Goal: Task Accomplishment & Management: Complete application form

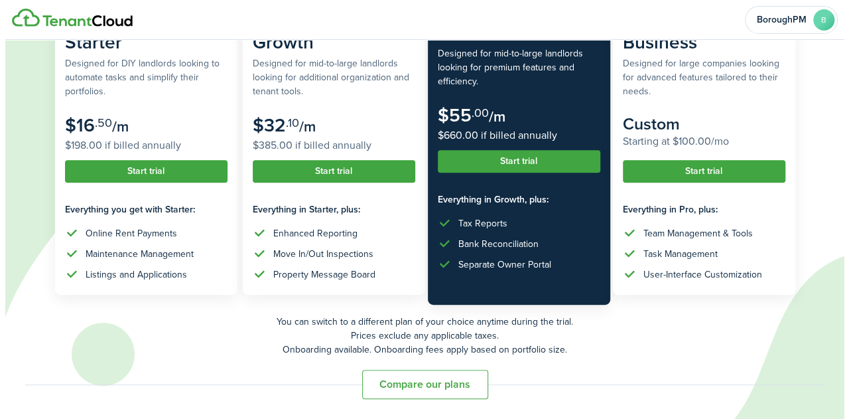
scroll to position [104, 0]
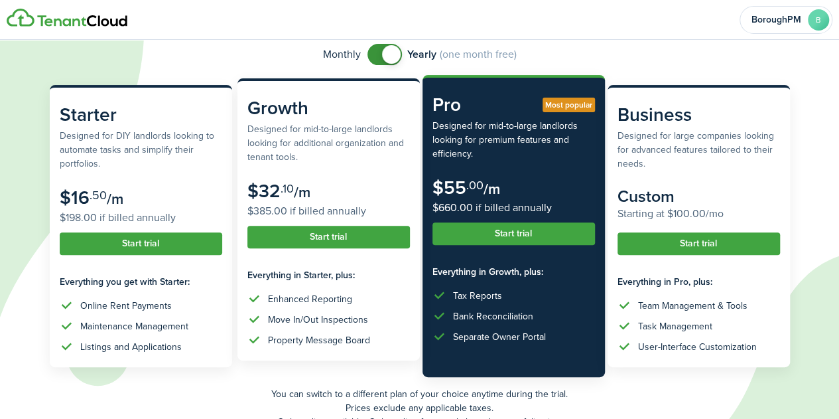
click at [342, 246] on button "Start trial" at bounding box center [328, 237] width 163 height 23
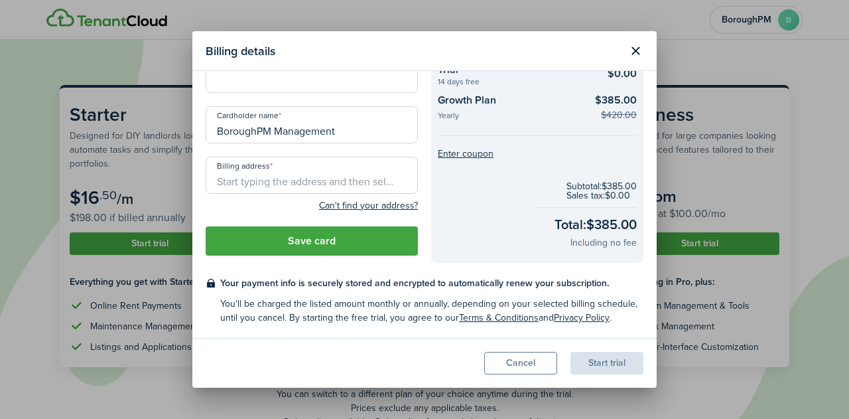
scroll to position [0, 0]
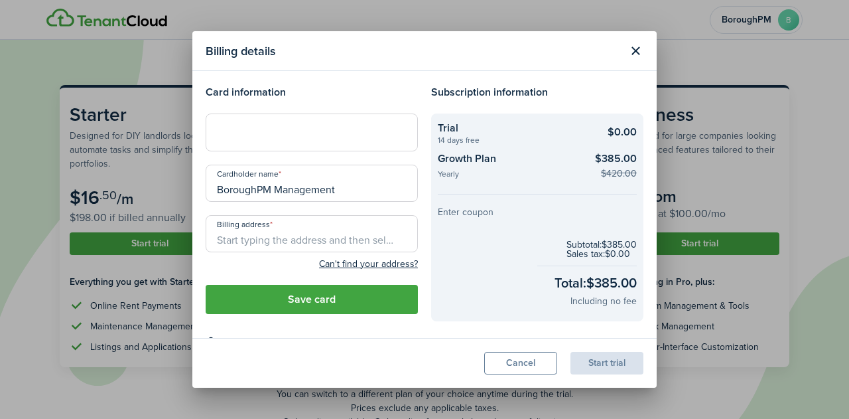
click at [457, 210] on button "Enter coupon" at bounding box center [466, 212] width 56 height 9
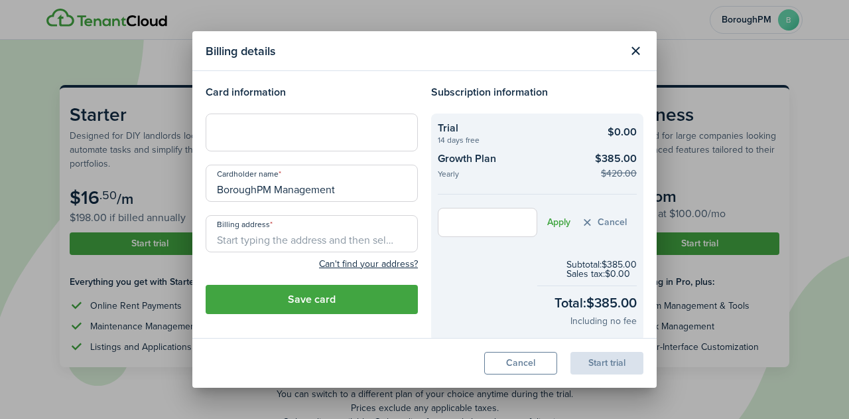
scroll to position [78, 0]
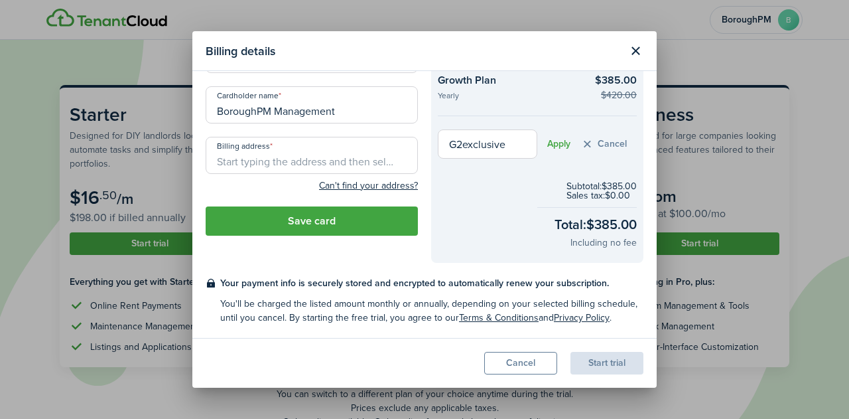
type input "G2exclusive"
click at [556, 147] on button "Apply" at bounding box center [558, 144] width 23 height 11
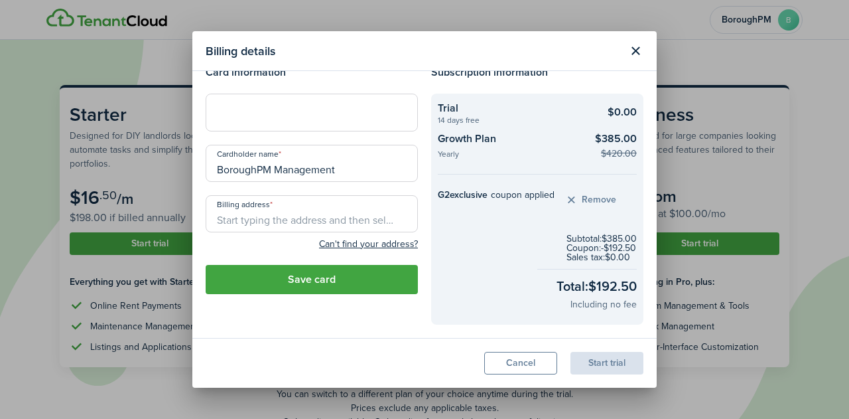
scroll to position [0, 0]
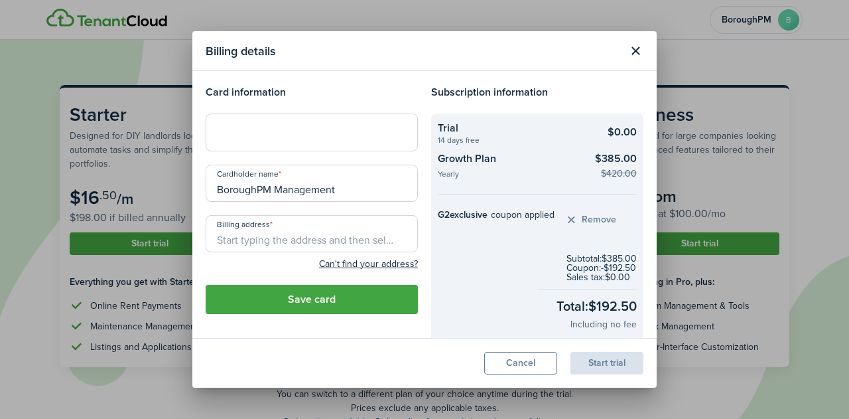
click at [636, 49] on button "Close modal" at bounding box center [635, 51] width 23 height 23
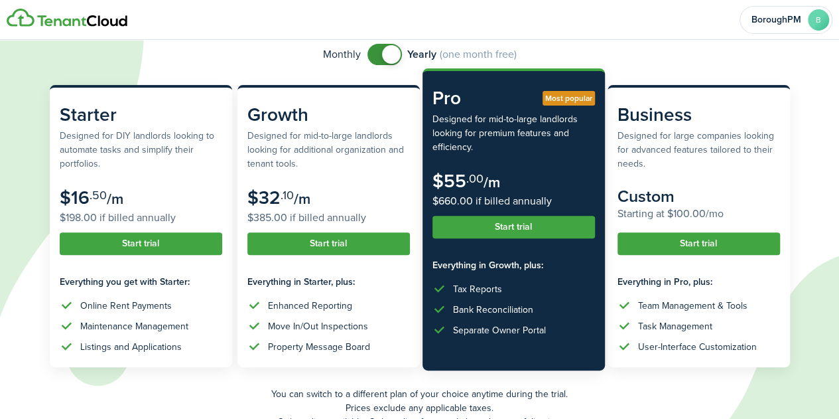
click at [518, 234] on button "Start trial" at bounding box center [514, 227] width 163 height 23
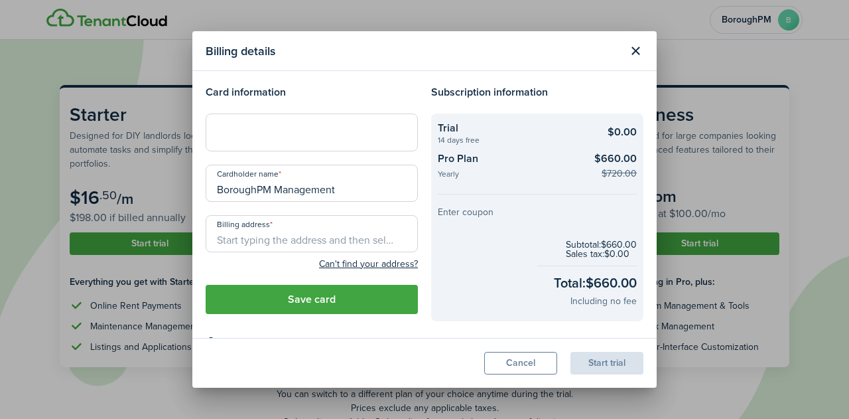
click at [455, 216] on button "Enter coupon" at bounding box center [466, 212] width 56 height 9
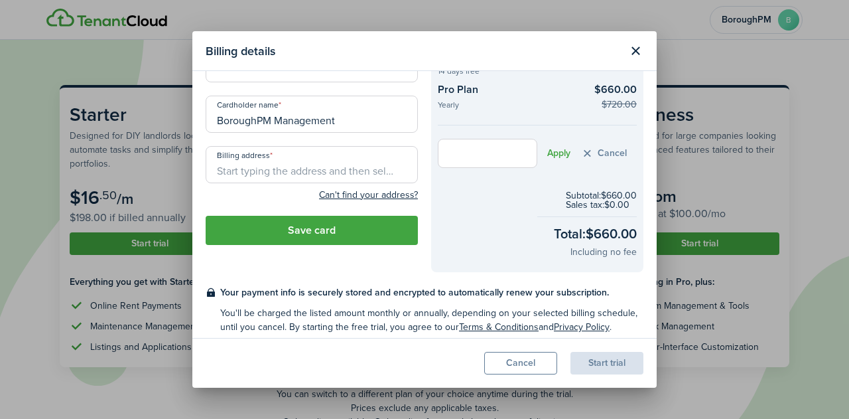
scroll to position [78, 0]
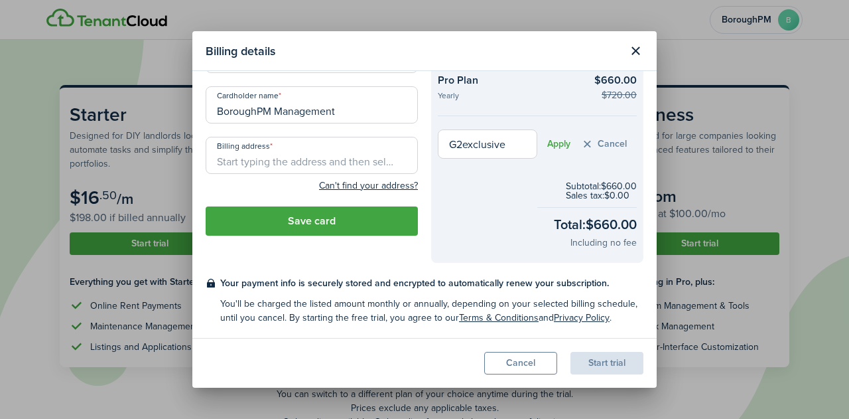
type input "G2exclusive"
click at [553, 143] on button "Apply" at bounding box center [558, 144] width 23 height 11
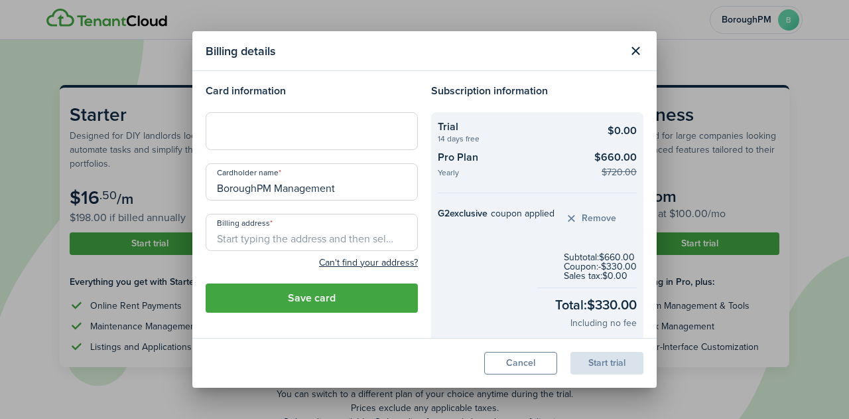
scroll to position [0, 0]
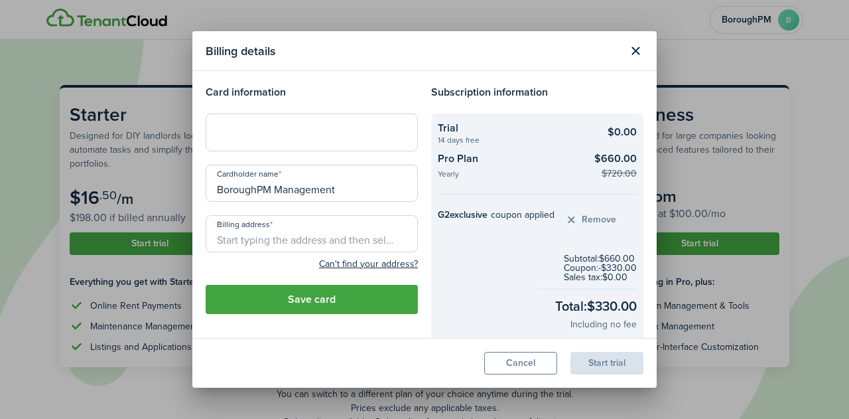
click at [326, 90] on h4 "Card information" at bounding box center [312, 92] width 212 height 16
click at [344, 194] on input "BoroughPM Management" at bounding box center [312, 183] width 212 height 37
type input "A"
type input "[PERSON_NAME]"
click at [297, 123] on div at bounding box center [312, 131] width 212 height 37
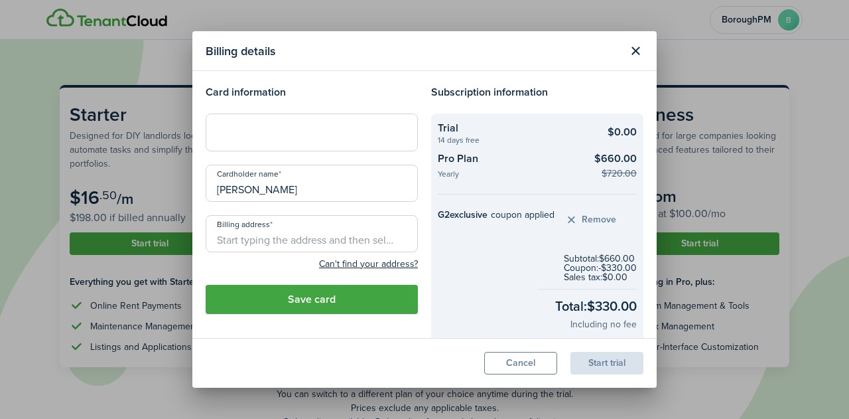
click at [320, 237] on input "Billing address" at bounding box center [312, 233] width 212 height 37
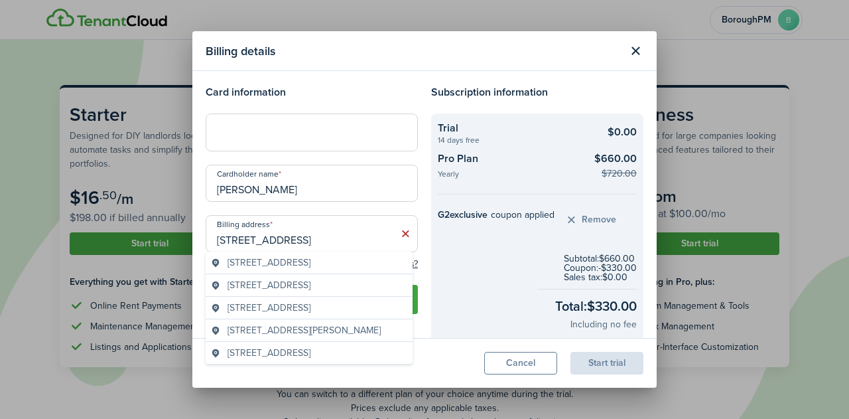
click at [311, 260] on span "[STREET_ADDRESS]" at bounding box center [269, 262] width 83 height 14
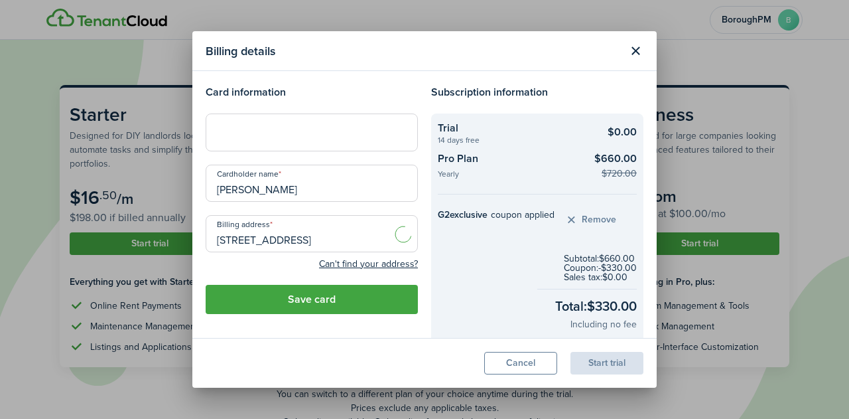
type input "[STREET_ADDRESS]"
click at [381, 343] on modal-footer "Cancel Start trial" at bounding box center [424, 363] width 464 height 50
click at [378, 305] on button "Save card" at bounding box center [312, 299] width 212 height 29
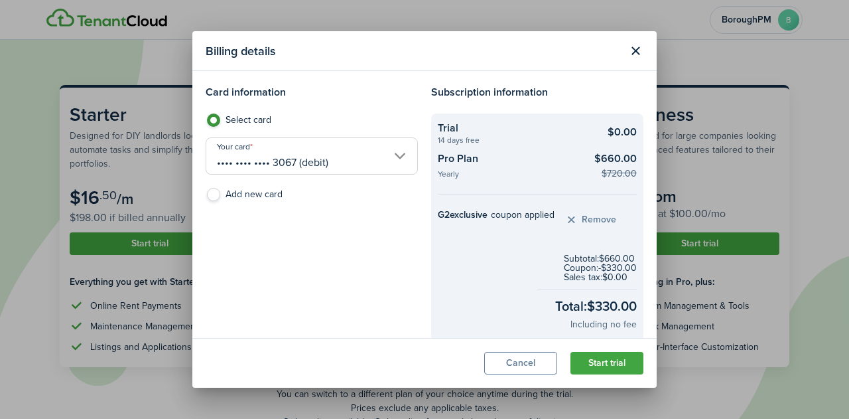
click at [399, 297] on div "Card information Select card Your card •••• •••• •••• 3067 (debit) Add new card" at bounding box center [312, 214] width 226 height 260
click at [633, 362] on button "Start trial" at bounding box center [607, 363] width 73 height 23
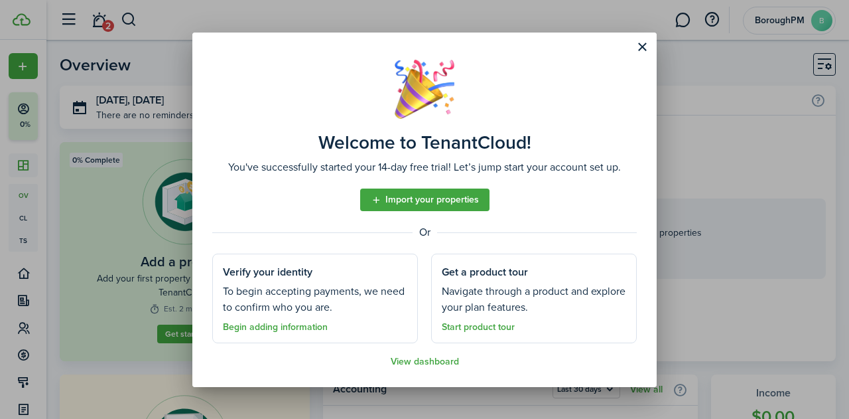
click at [453, 196] on link "Import your properties" at bounding box center [424, 199] width 129 height 23
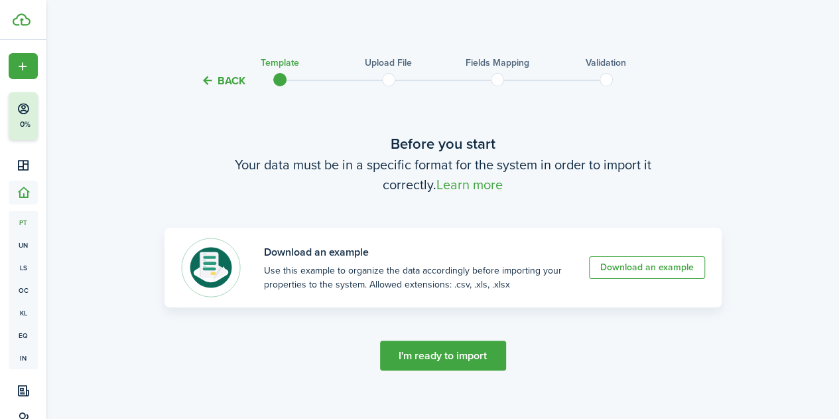
scroll to position [15, 0]
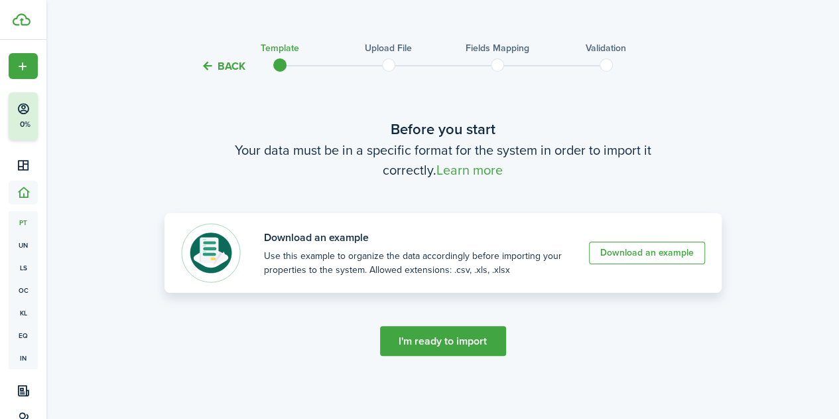
click at [638, 258] on link "Download an example" at bounding box center [647, 253] width 116 height 23
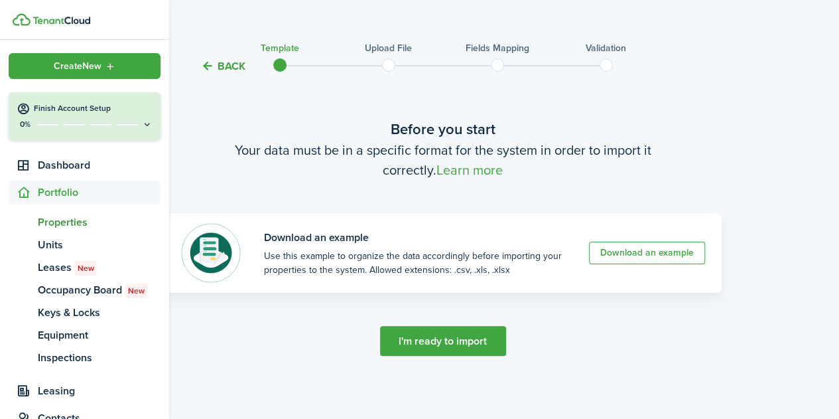
click at [19, 62] on div "Create New" at bounding box center [85, 66] width 152 height 26
click at [76, 232] on link "pt Properties" at bounding box center [85, 222] width 152 height 23
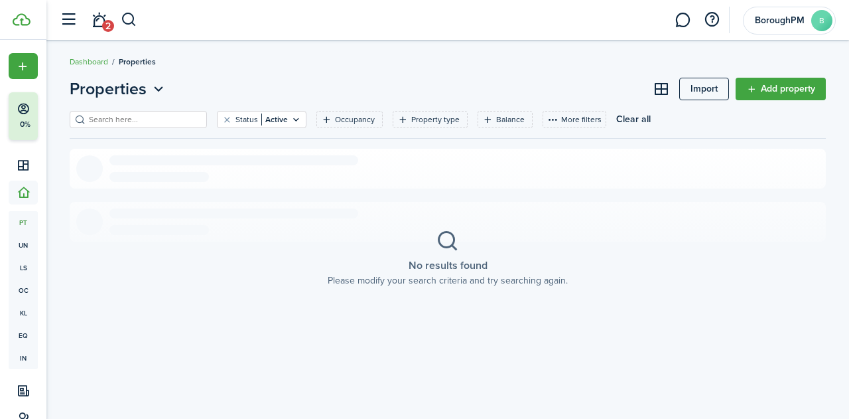
click at [785, 92] on link "Add property" at bounding box center [781, 89] width 90 height 23
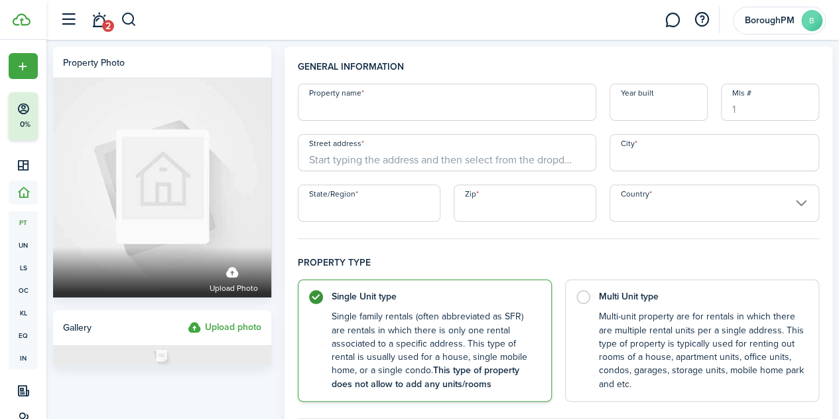
click at [429, 106] on input "Property name" at bounding box center [447, 102] width 299 height 37
type input "[STREET_ADDRESS]"
click at [625, 111] on input "Year built" at bounding box center [659, 102] width 98 height 37
type input "1931"
click at [427, 162] on input "Street address" at bounding box center [447, 152] width 299 height 37
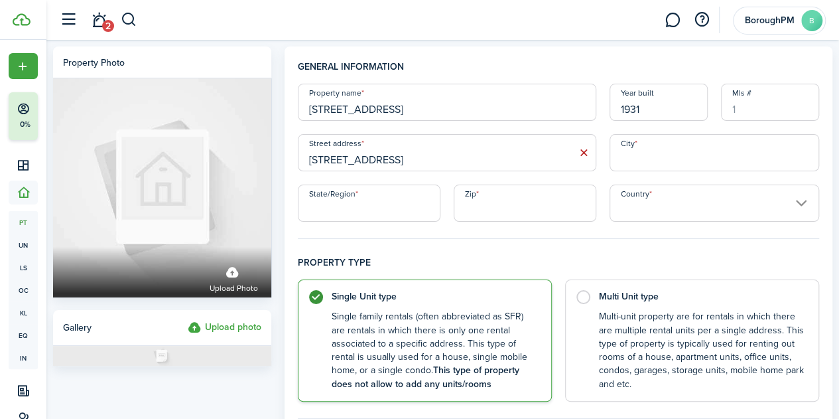
type input "[STREET_ADDRESS]"
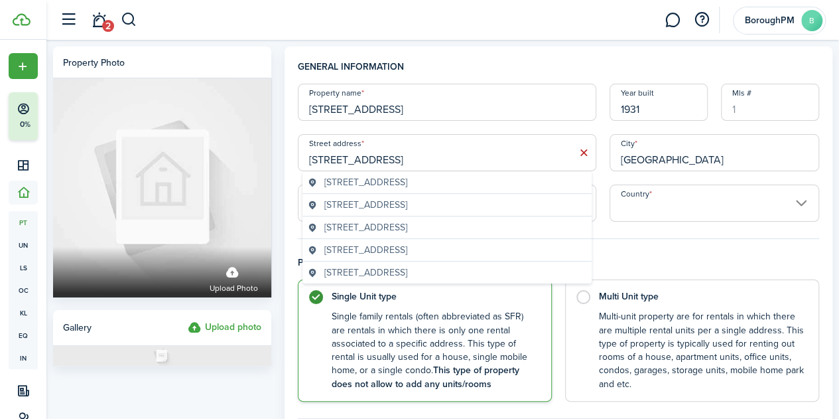
type input "[GEOGRAPHIC_DATA]"
click at [407, 198] on span "[STREET_ADDRESS]" at bounding box center [365, 205] width 83 height 14
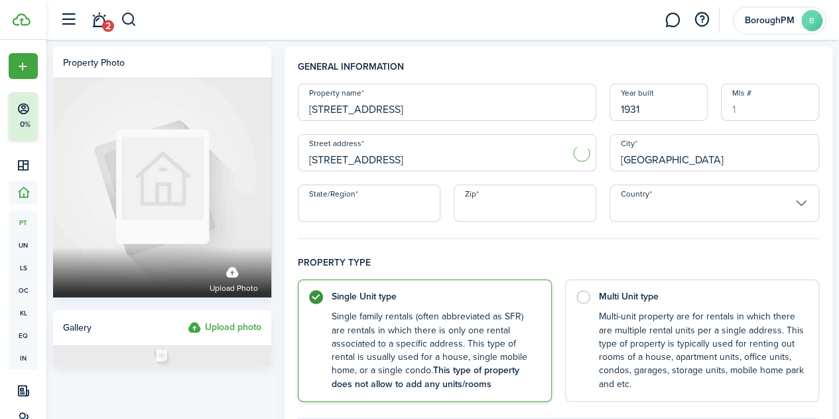
type input "[STREET_ADDRESS]"
type input "NY"
type input "11207"
type input "[GEOGRAPHIC_DATA]"
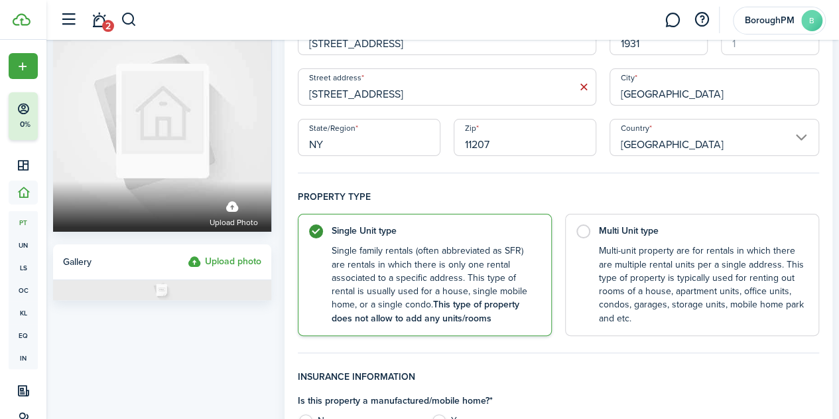
scroll to position [66, 0]
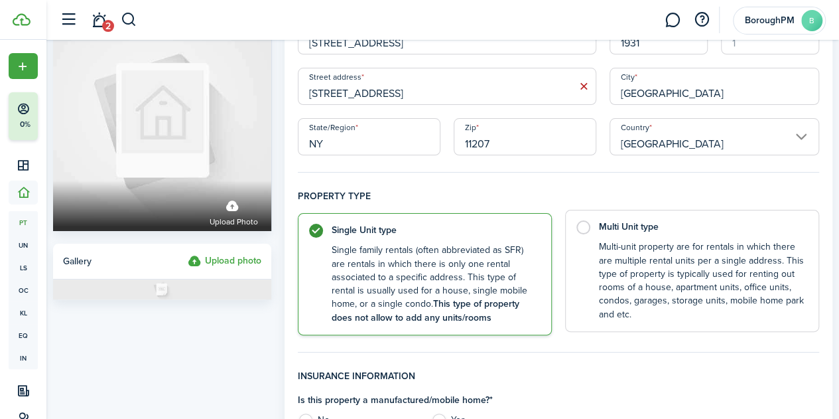
click at [593, 237] on label "Multi Unit type Multi-unit property are for rentals in which there are multiple…" at bounding box center [692, 271] width 254 height 122
radio input "false"
radio input "true"
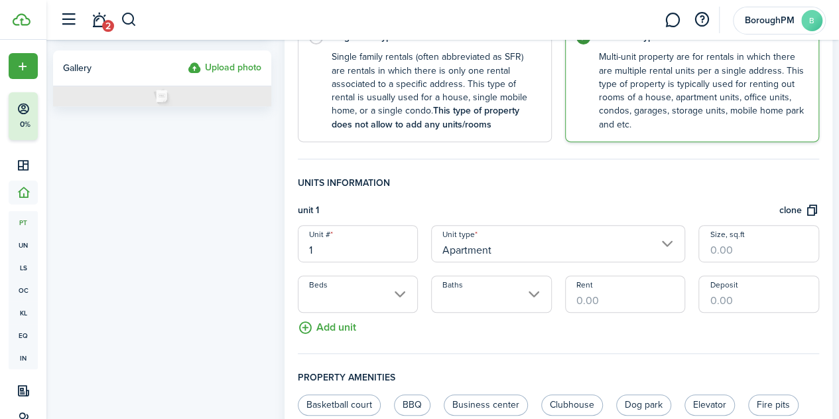
scroll to position [320, 0]
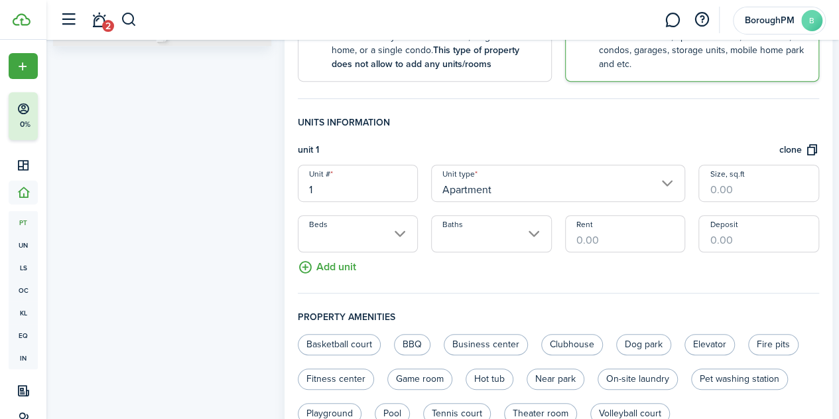
click at [376, 189] on input "1" at bounding box center [358, 183] width 121 height 37
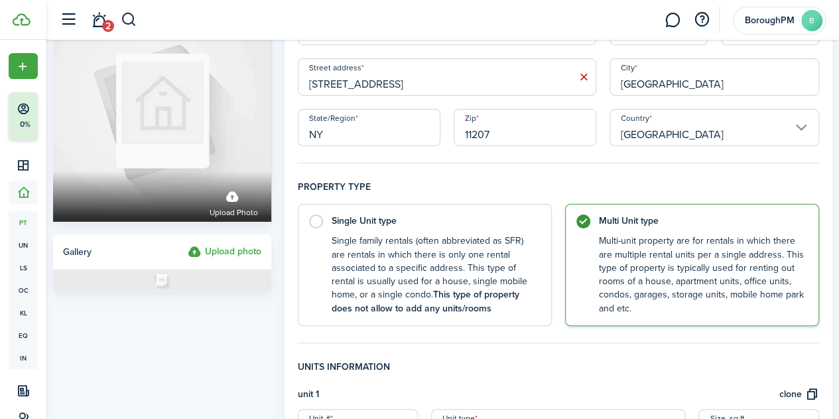
scroll to position [7, 0]
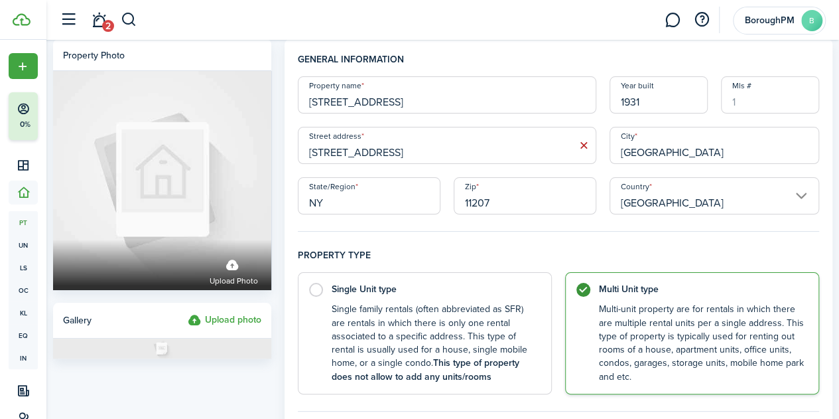
type input "1A"
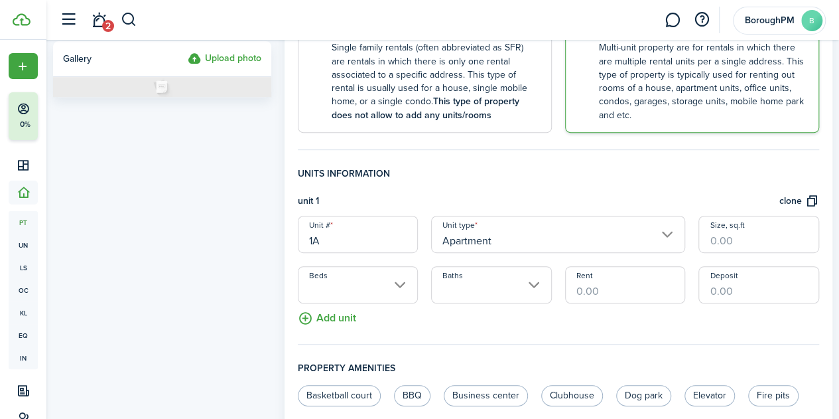
scroll to position [363, 0]
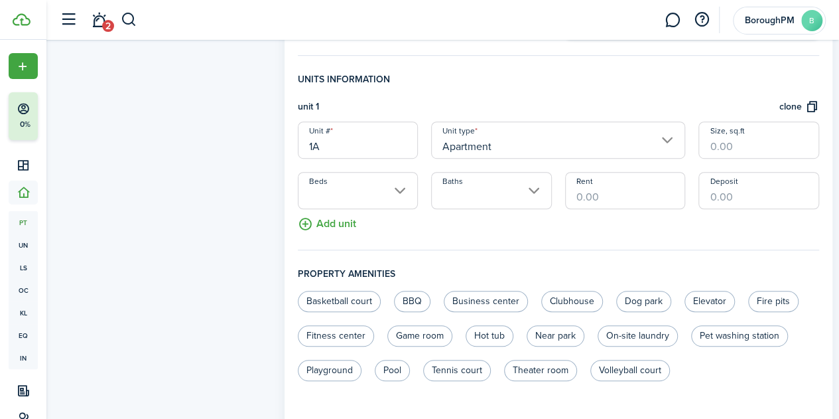
click at [394, 192] on input "Beds" at bounding box center [358, 190] width 121 height 37
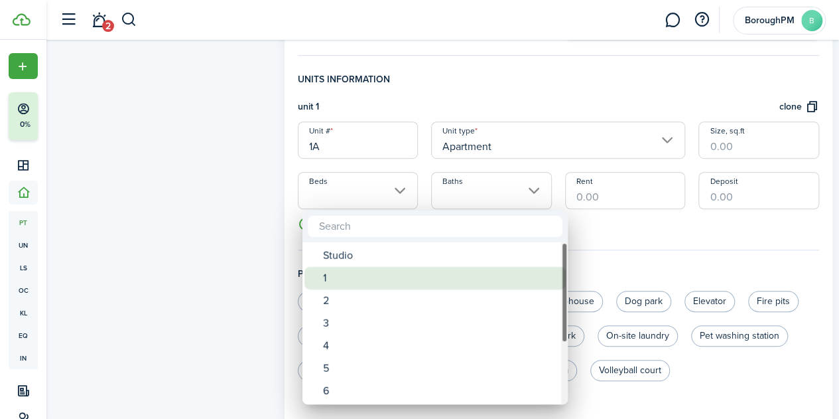
click at [401, 271] on div "1" at bounding box center [440, 278] width 235 height 23
type input "1"
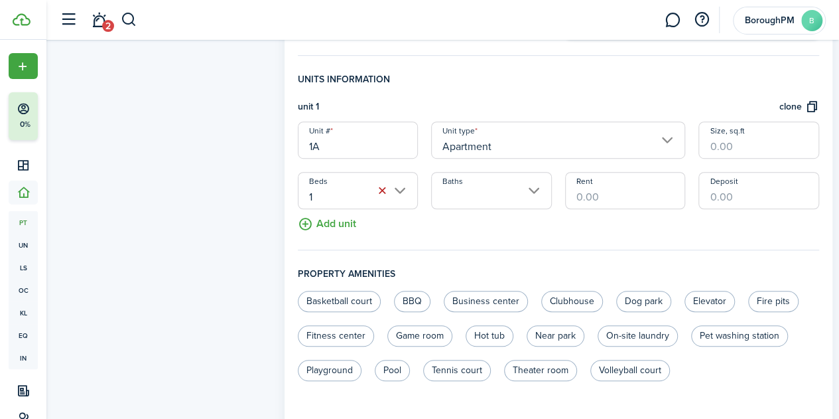
click at [497, 184] on input "Baths" at bounding box center [491, 190] width 121 height 37
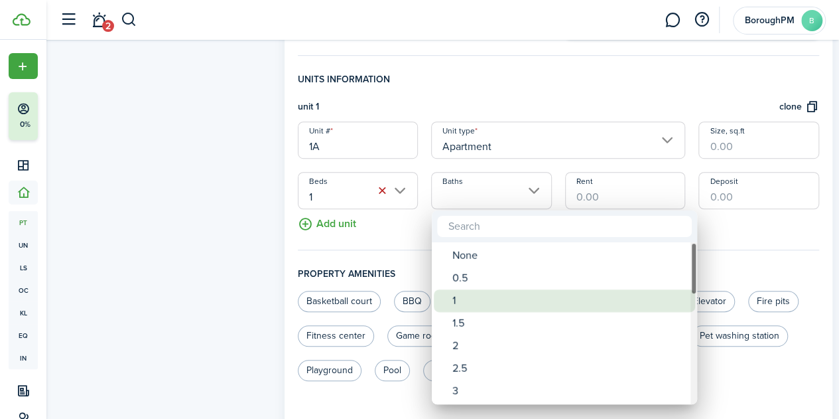
click at [495, 293] on div "1" at bounding box center [569, 300] width 235 height 23
type input "1"
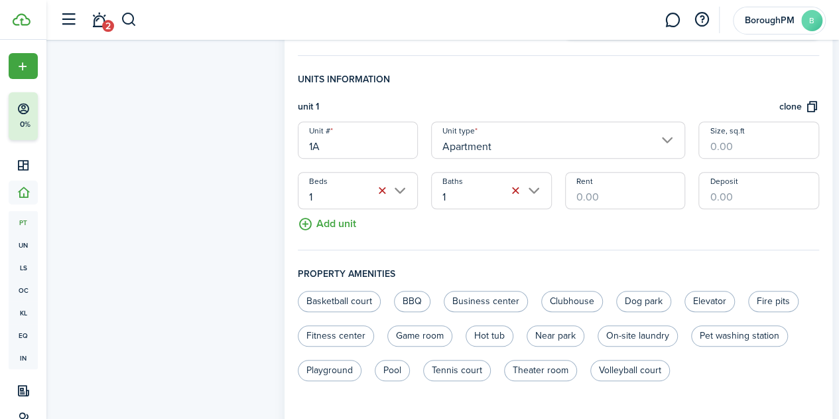
click at [644, 193] on input "Rent" at bounding box center [625, 190] width 121 height 37
click at [744, 145] on input "Size, sq.ft" at bounding box center [759, 139] width 121 height 37
type input "606"
click at [628, 191] on input "Rent" at bounding box center [625, 190] width 121 height 37
click at [362, 226] on fieldset "Units information unit 1 clone Unit # 1A Unit type Apartment Size, sq.ft 606 Be…" at bounding box center [558, 161] width 521 height 178
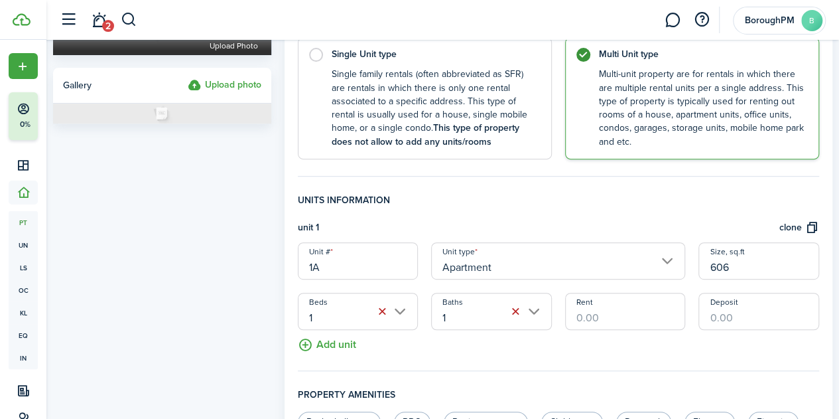
scroll to position [264, 0]
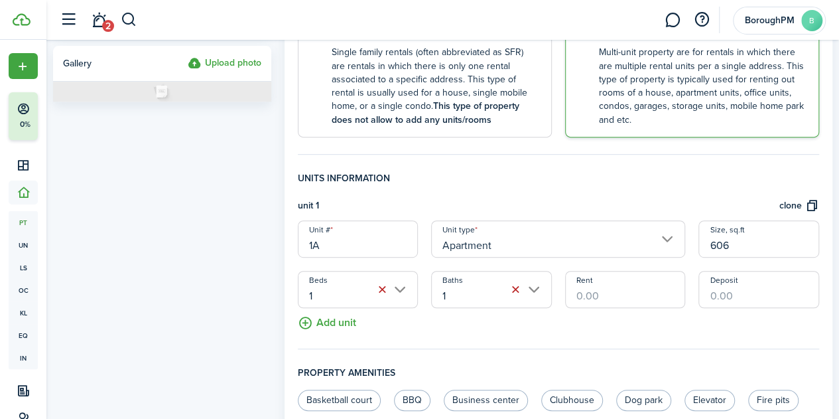
click at [780, 295] on input "Deposit" at bounding box center [759, 289] width 121 height 37
type input "$2,350.00"
drag, startPoint x: 559, startPoint y: 284, endPoint x: 580, endPoint y: 285, distance: 21.2
click at [561, 284] on div "Rent" at bounding box center [626, 289] width 134 height 37
click at [584, 285] on input "Rent" at bounding box center [625, 289] width 121 height 37
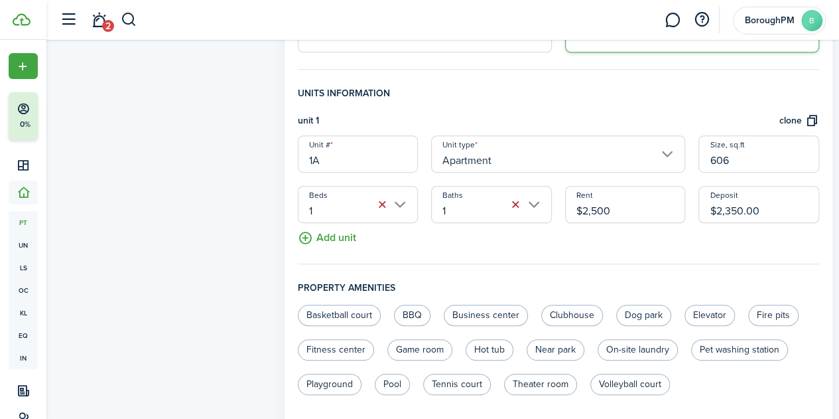
scroll to position [350, 0]
type input "$2,500.00"
click at [355, 237] on button "Add unit" at bounding box center [327, 233] width 58 height 23
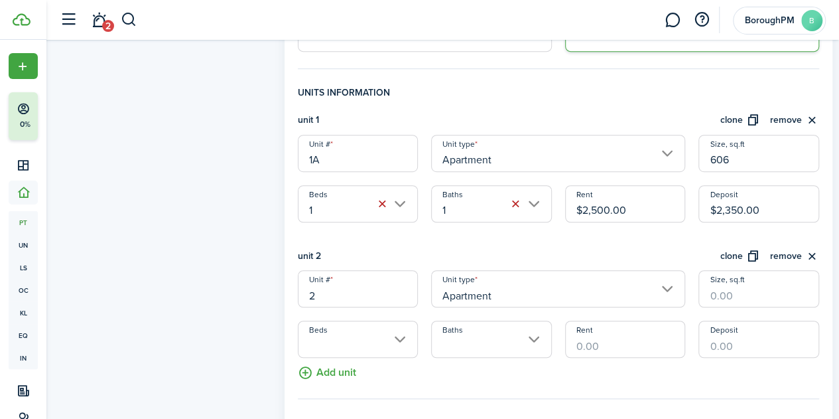
click at [372, 297] on input "2" at bounding box center [358, 288] width 121 height 37
click at [491, 287] on input "Apartment" at bounding box center [558, 288] width 254 height 37
type input "1B"
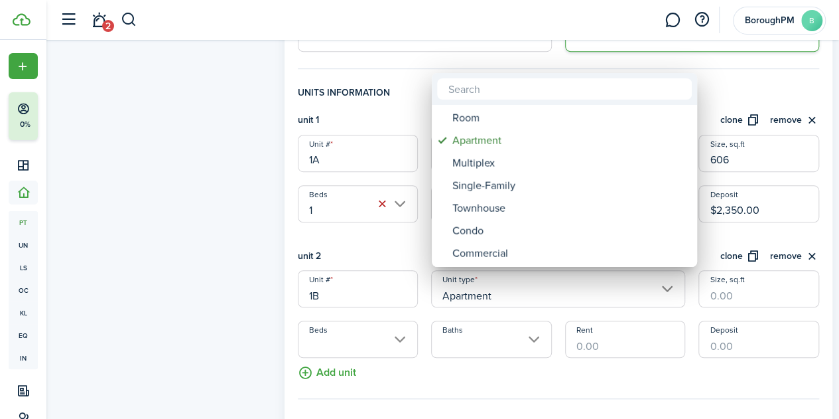
click at [381, 338] on div at bounding box center [420, 209] width 1052 height 631
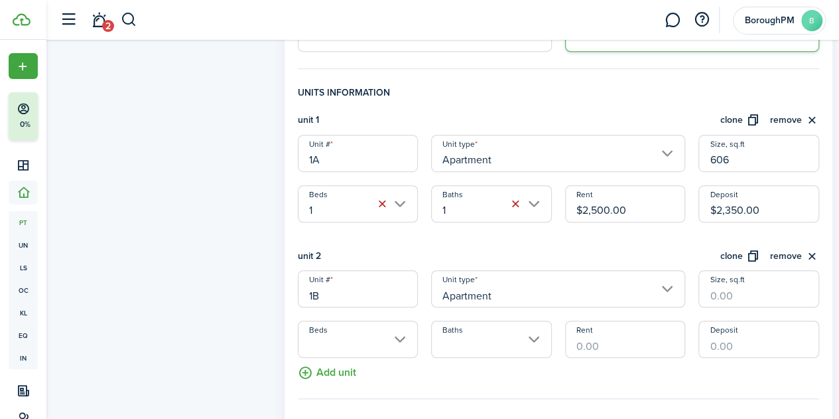
click at [381, 338] on input "Beds" at bounding box center [358, 338] width 121 height 37
click at [738, 299] on input "Size, sq.ft" at bounding box center [759, 288] width 121 height 37
type input "684"
click at [749, 152] on input "606" at bounding box center [759, 153] width 121 height 37
type input "6"
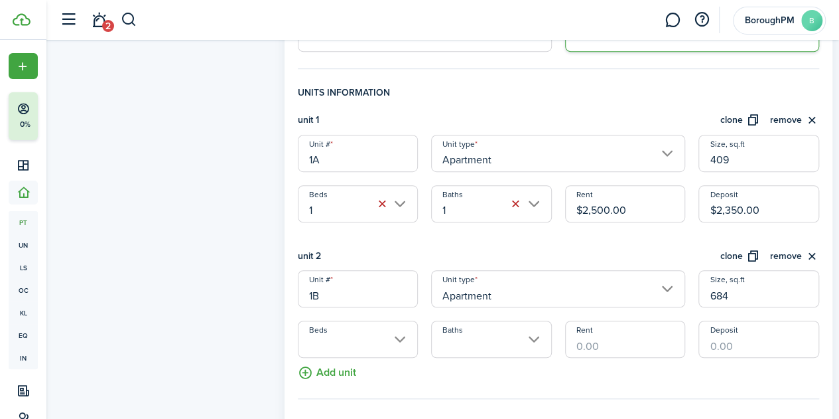
type input "409"
click at [751, 293] on input "684" at bounding box center [759, 288] width 121 height 37
type input "6"
type input "502"
click at [563, 249] on div "unit 2 clone remove" at bounding box center [558, 260] width 521 height 22
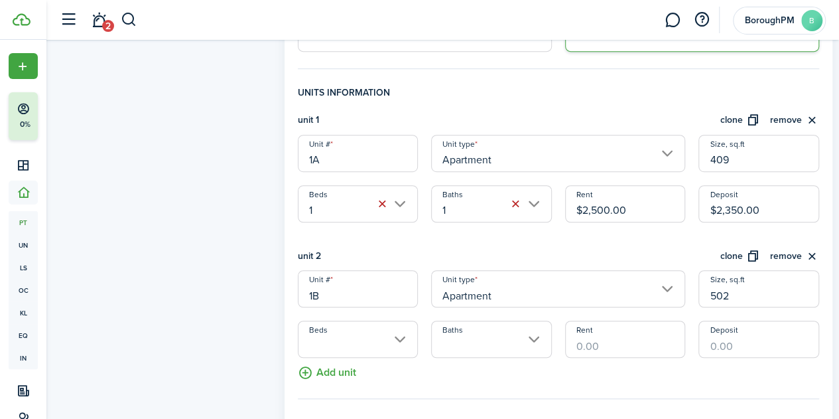
scroll to position [413, 0]
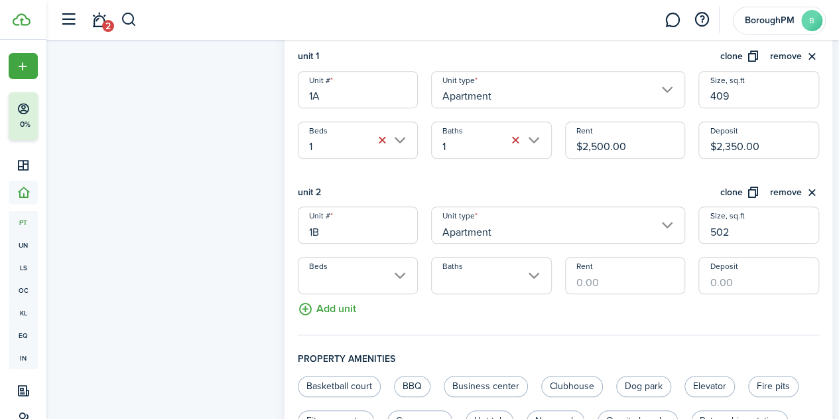
click at [744, 281] on input "Deposit" at bounding box center [759, 275] width 121 height 37
click at [397, 271] on input "Beds" at bounding box center [358, 275] width 121 height 37
type input "$2,500.00"
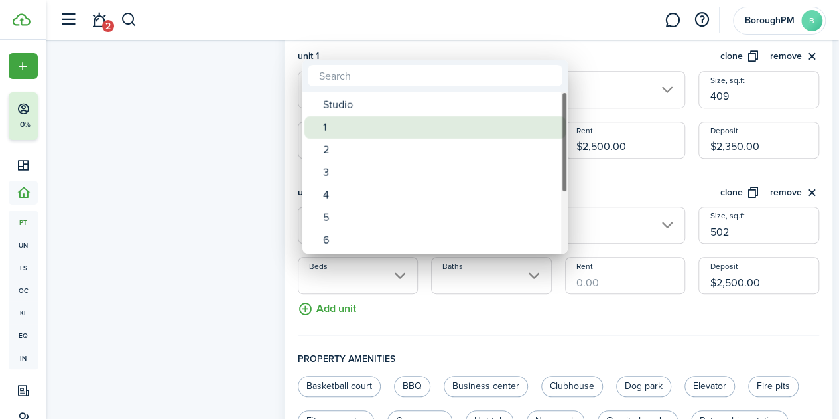
click at [395, 128] on div "1" at bounding box center [440, 127] width 235 height 23
type input "1"
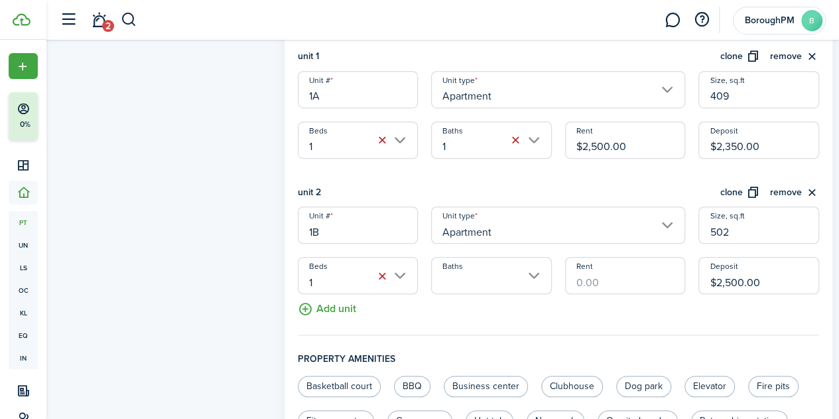
click at [505, 265] on input "Baths" at bounding box center [491, 275] width 121 height 37
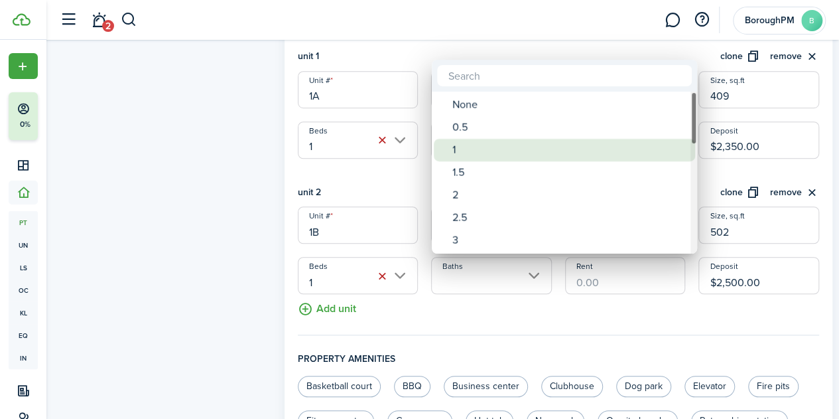
click at [519, 147] on div "1" at bounding box center [569, 150] width 235 height 23
type input "1"
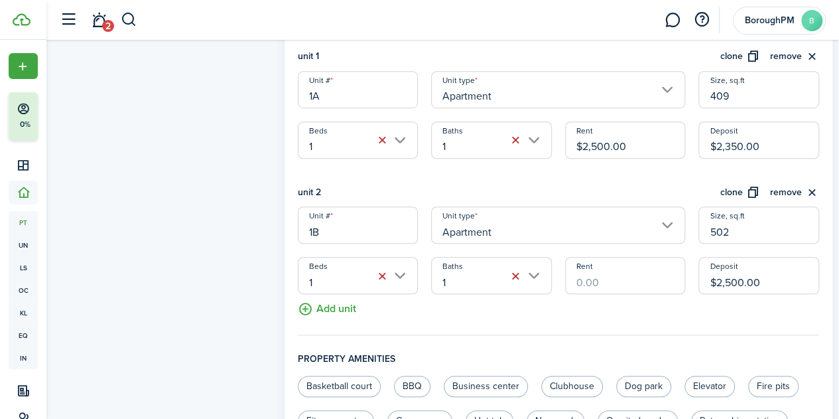
click at [236, 176] on div "Property photo Upload photo Gallery Upload photo" at bounding box center [162, 173] width 232 height 1080
click at [616, 281] on input "Rent" at bounding box center [625, 275] width 121 height 37
type input "$2,650.00"
click at [256, 250] on div "Property photo Upload photo Gallery Upload photo" at bounding box center [162, 173] width 232 height 1080
click at [340, 316] on fieldset "Units information unit 1 clone remove Unit # 1A Unit type Apartment Size, sq.ft…" at bounding box center [558, 178] width 521 height 313
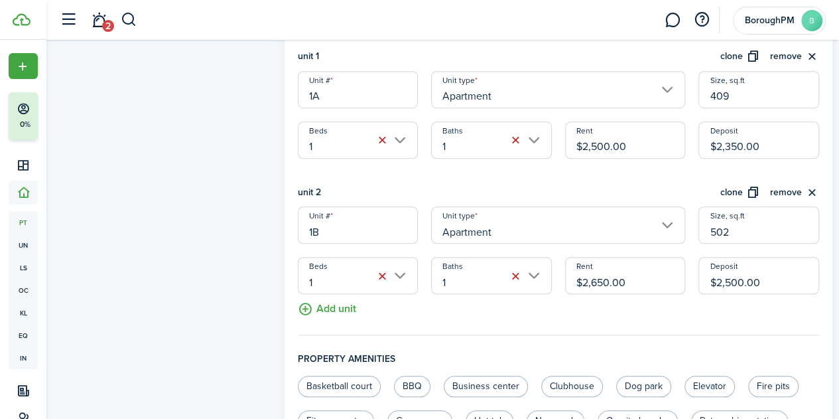
click at [349, 308] on button "Add unit" at bounding box center [327, 305] width 58 height 23
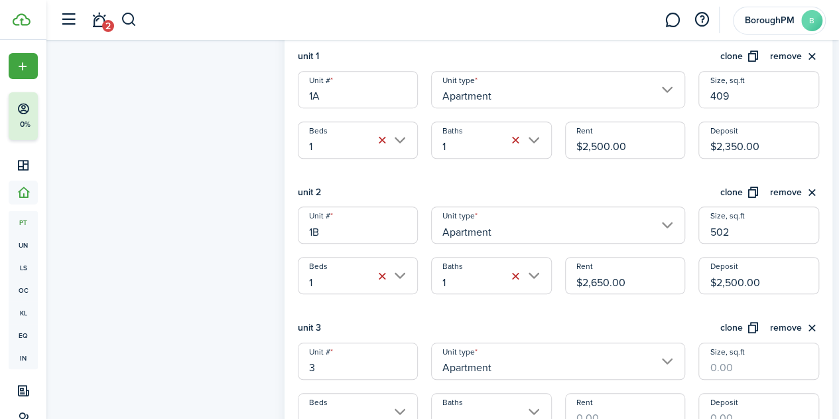
click at [356, 367] on input "3" at bounding box center [358, 360] width 121 height 37
type input "!"
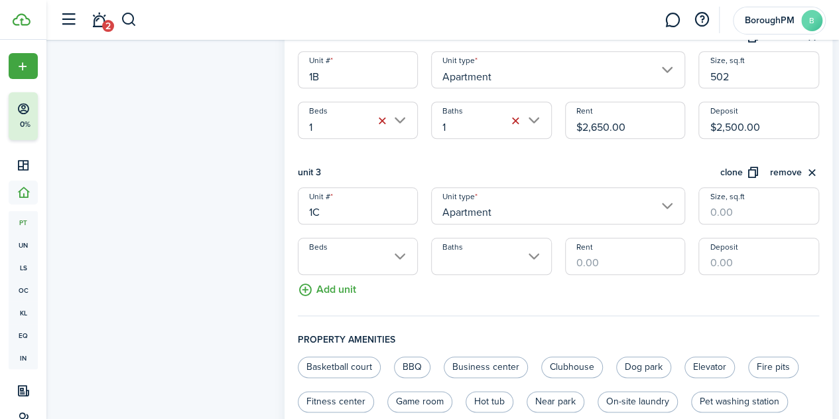
scroll to position [586, 0]
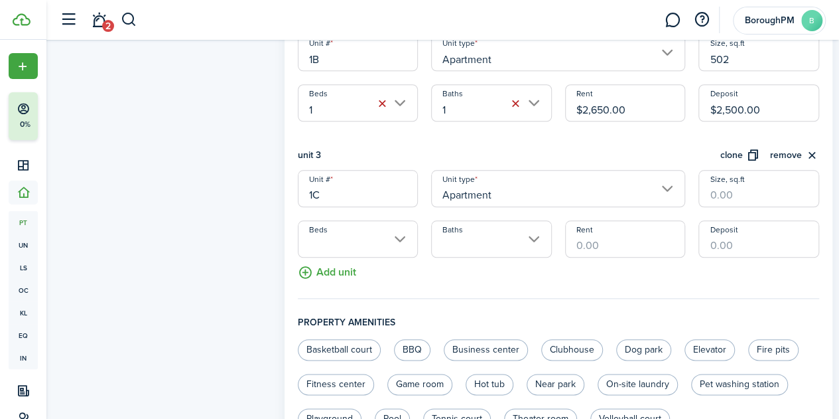
type input "1C"
click at [640, 240] on input "Rent" at bounding box center [625, 238] width 121 height 37
type input "$2,650.00"
click at [730, 193] on input "Size, sq.ft" at bounding box center [759, 188] width 121 height 37
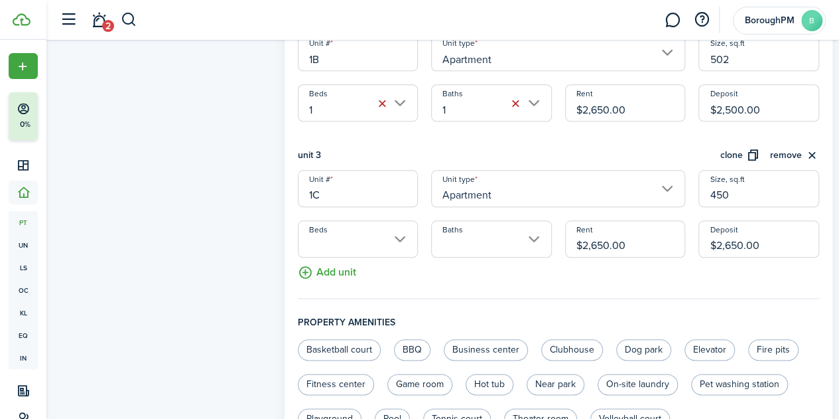
click at [352, 240] on input "Beds" at bounding box center [358, 238] width 121 height 37
type input "450"
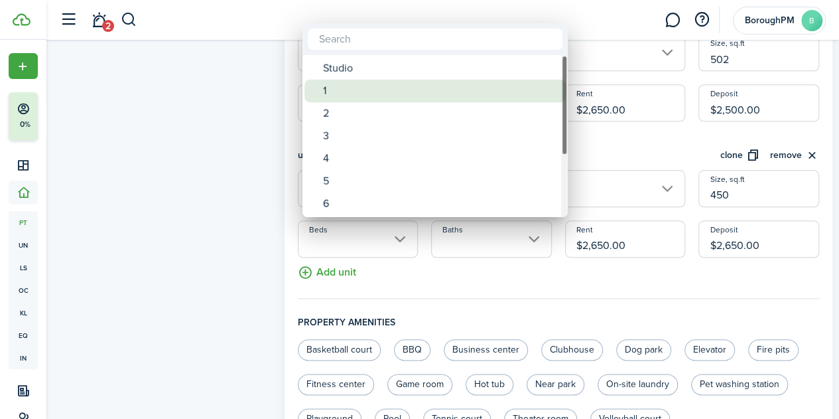
click at [395, 84] on div "1" at bounding box center [440, 91] width 235 height 23
type input "1"
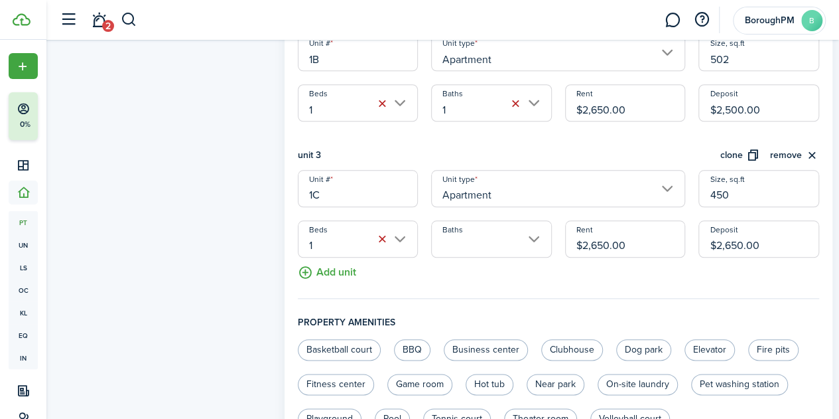
click at [468, 228] on input "Baths" at bounding box center [491, 238] width 121 height 37
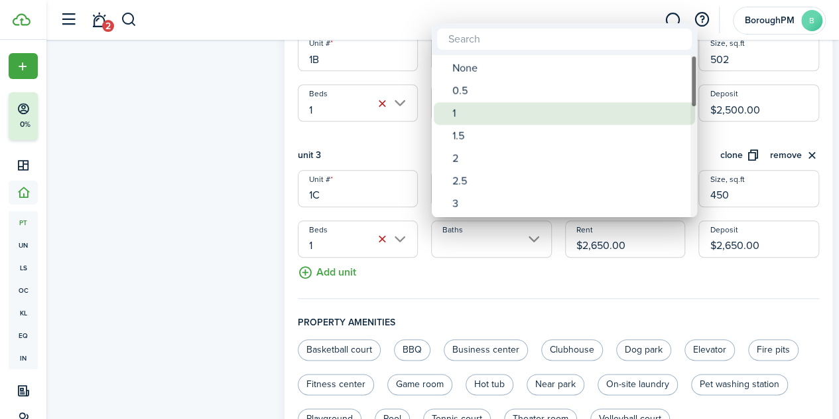
click at [470, 109] on div "1" at bounding box center [569, 113] width 235 height 23
type input "1"
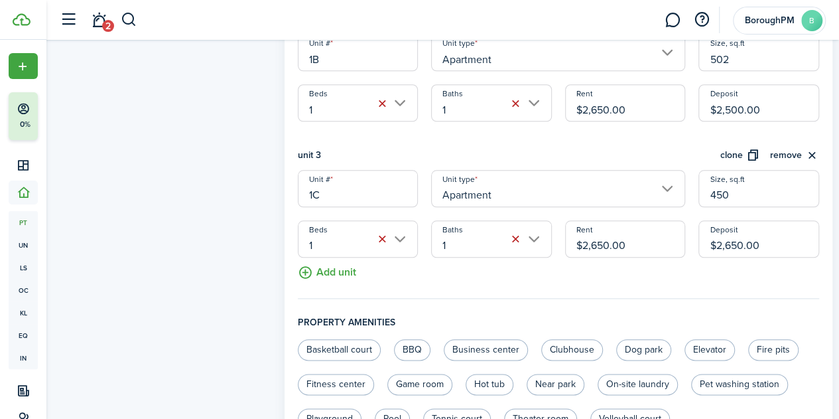
click at [172, 204] on div "Property photo Upload photo Gallery Upload photo" at bounding box center [162, 69] width 232 height 1216
click at [334, 277] on button "Add unit" at bounding box center [327, 268] width 58 height 23
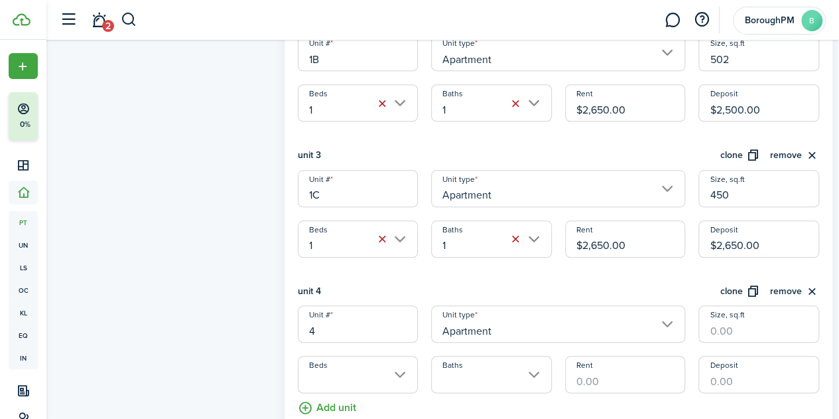
click at [365, 326] on input "4" at bounding box center [358, 323] width 121 height 37
type input "1D"
type input "675"
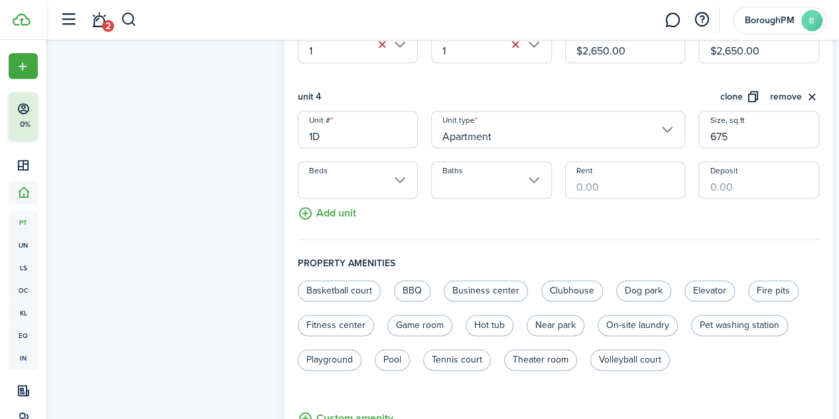
scroll to position [781, 0]
click at [394, 176] on input "Beds" at bounding box center [358, 179] width 121 height 37
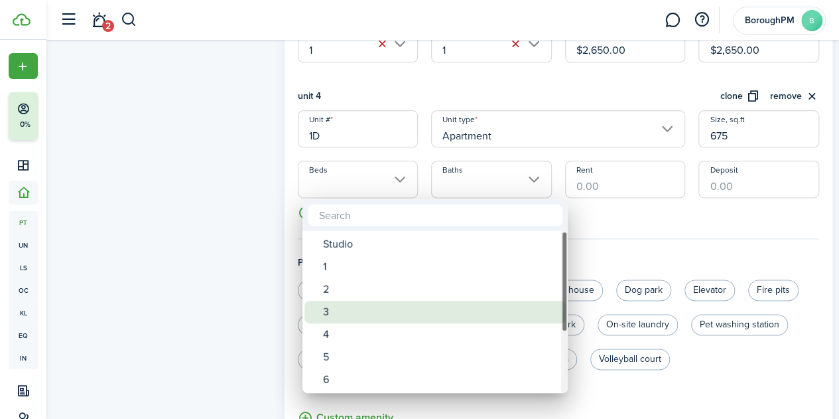
click at [397, 309] on div "3" at bounding box center [440, 312] width 235 height 23
type input "3"
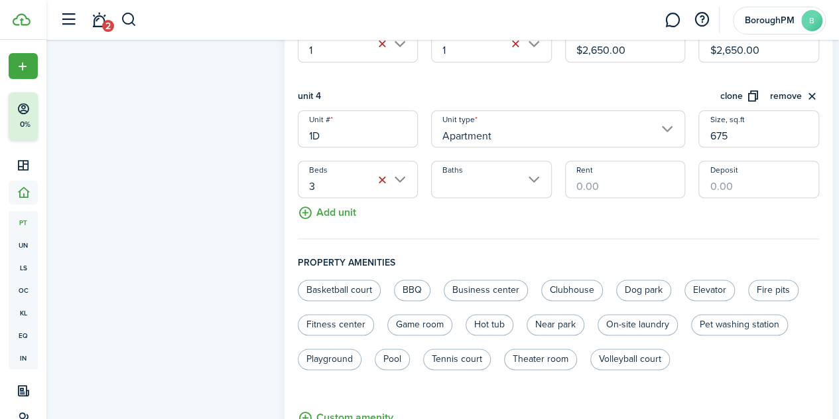
click at [484, 188] on input "Baths" at bounding box center [491, 179] width 121 height 37
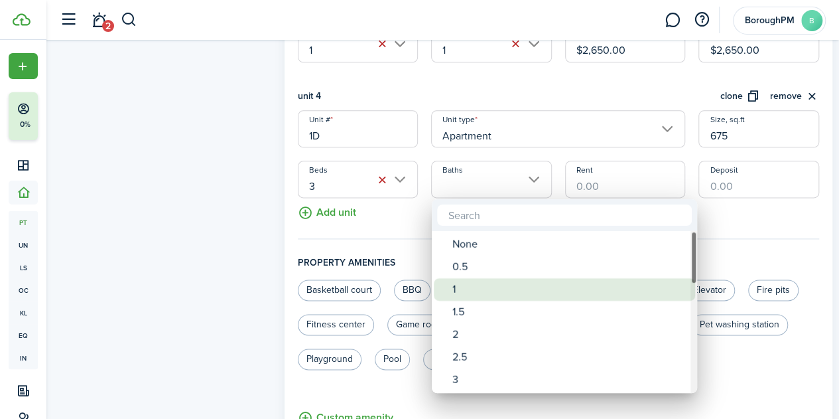
click at [482, 283] on div "1" at bounding box center [569, 289] width 235 height 23
type input "1"
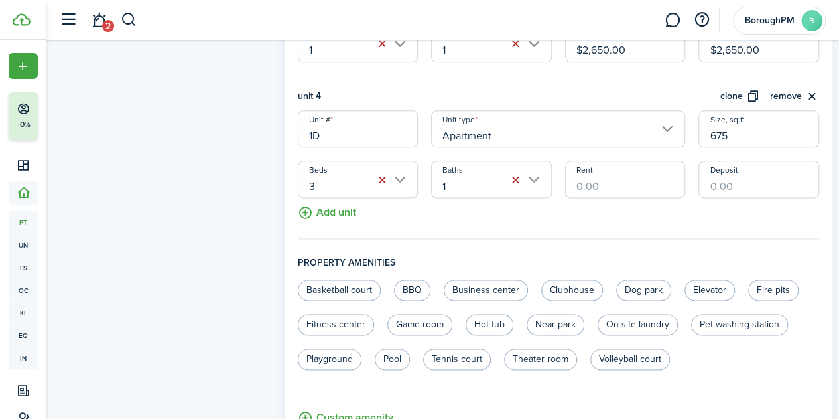
click at [642, 171] on input "Rent" at bounding box center [625, 179] width 121 height 37
type input "$3,050.00"
click at [334, 202] on button "Add unit" at bounding box center [327, 209] width 58 height 23
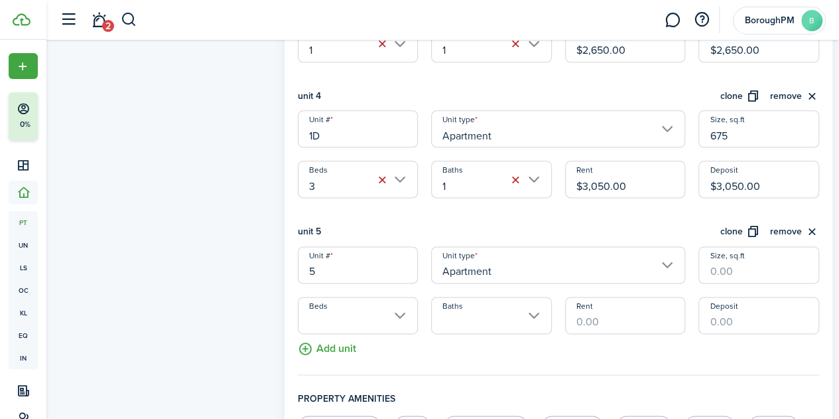
click at [374, 275] on input "5" at bounding box center [358, 264] width 121 height 37
type input "2A"
click at [769, 263] on input "Size, sq.ft" at bounding box center [759, 264] width 121 height 37
click at [393, 309] on input "Beds" at bounding box center [358, 315] width 121 height 37
type input "406"
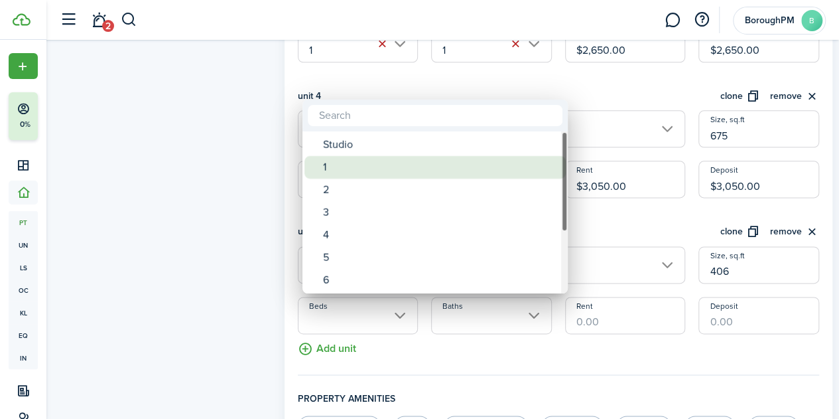
click at [399, 164] on div "1" at bounding box center [440, 167] width 235 height 23
type input "1"
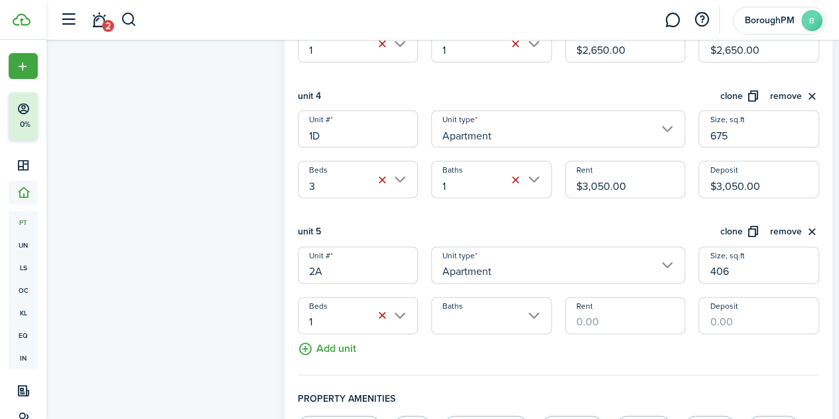
click at [509, 322] on input "Baths" at bounding box center [491, 315] width 121 height 37
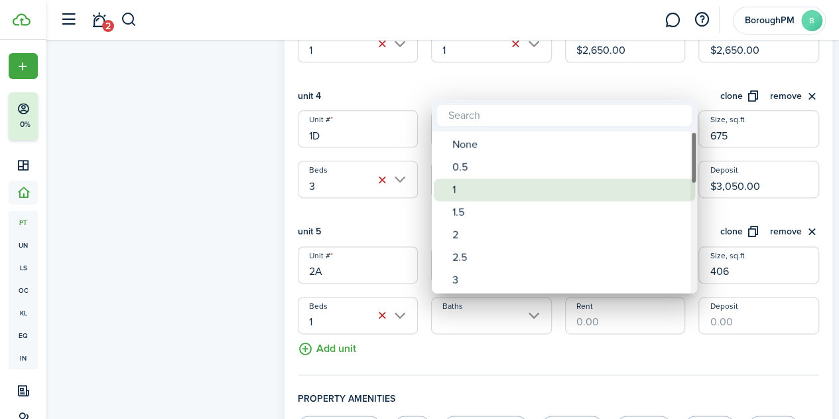
click at [496, 183] on div "1" at bounding box center [569, 189] width 235 height 23
type input "1"
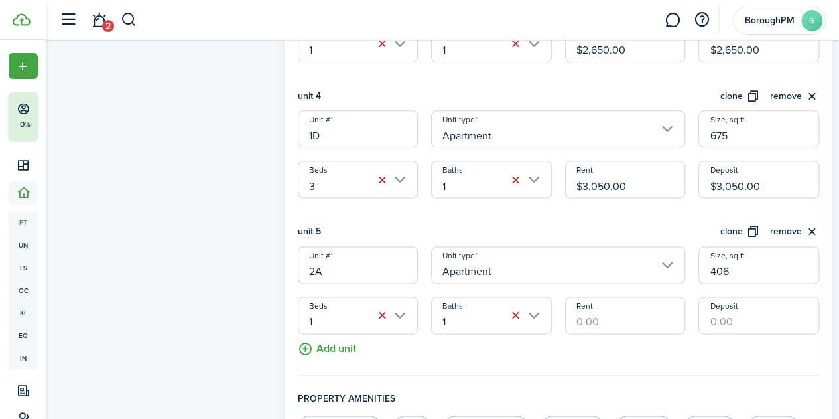
click at [625, 325] on input "Rent" at bounding box center [625, 315] width 121 height 37
type input "$2,600.00"
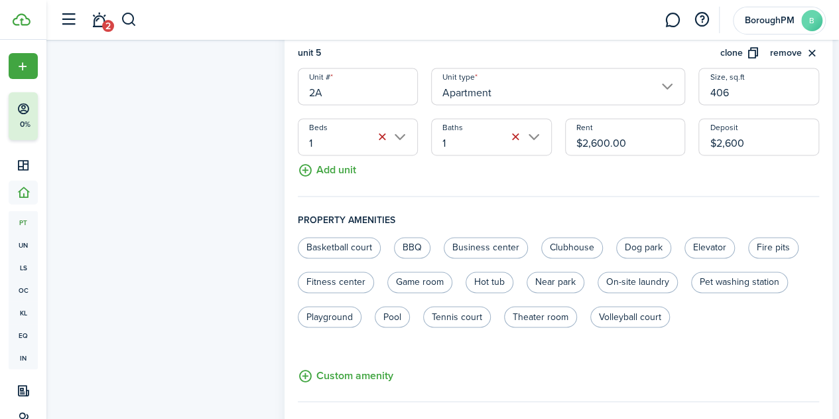
scroll to position [965, 0]
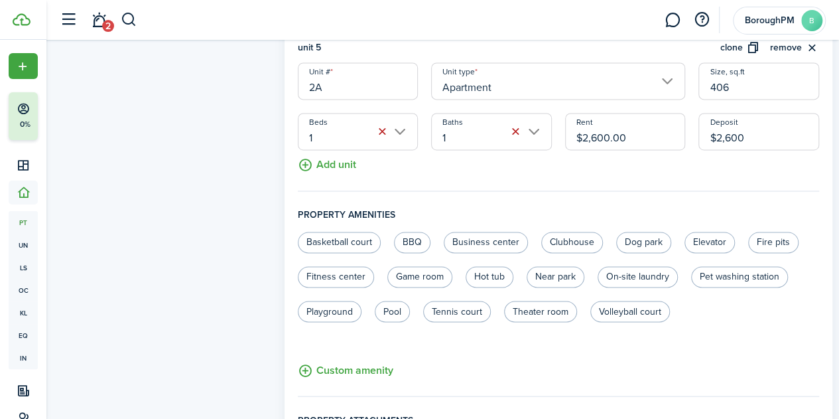
type input "$2,600.00"
click at [349, 164] on button "Add unit" at bounding box center [327, 161] width 58 height 23
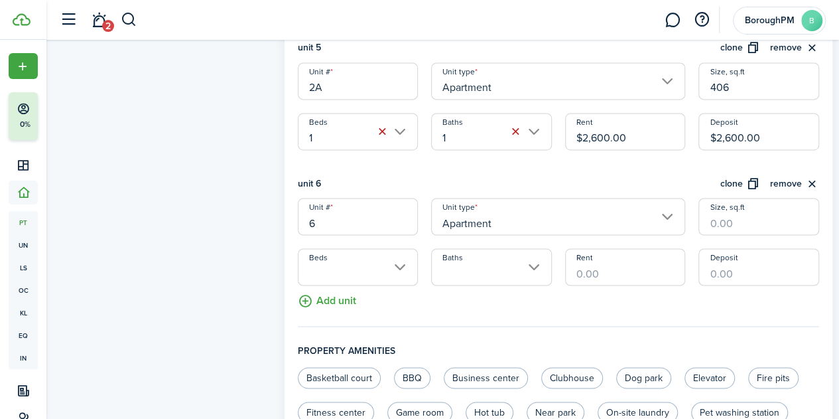
click at [360, 217] on input "6" at bounding box center [358, 216] width 121 height 37
type input "2B"
click at [738, 229] on input "Size, sq.ft" at bounding box center [759, 216] width 121 height 37
type input "405"
click at [589, 261] on input "Rent" at bounding box center [625, 266] width 121 height 37
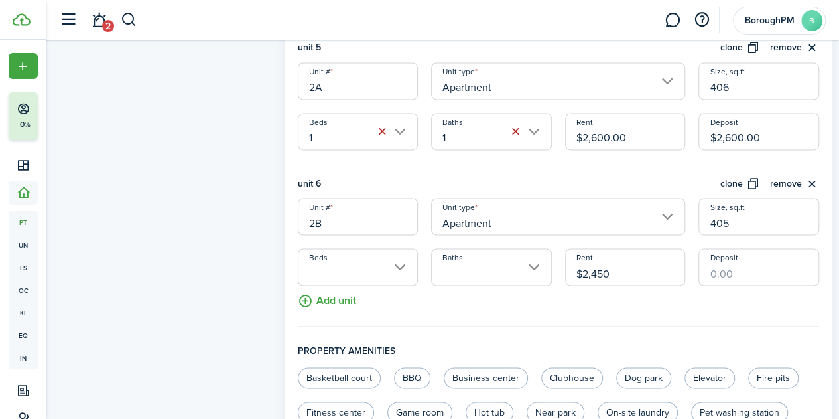
type input "$2,450.00"
click at [391, 265] on input "Beds" at bounding box center [358, 266] width 121 height 37
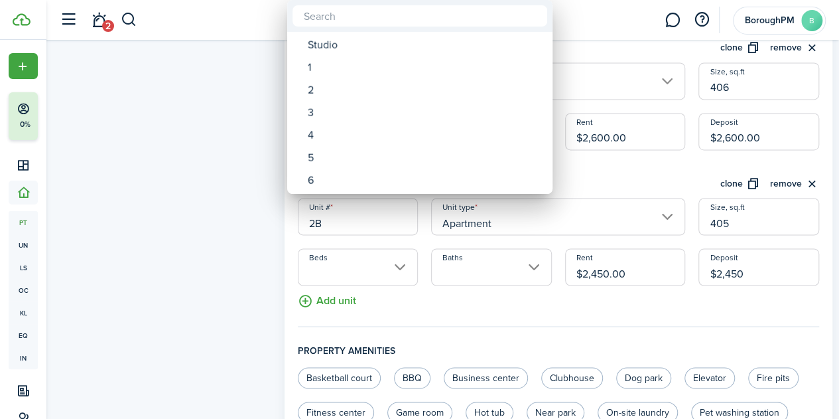
type input "$2,450.00"
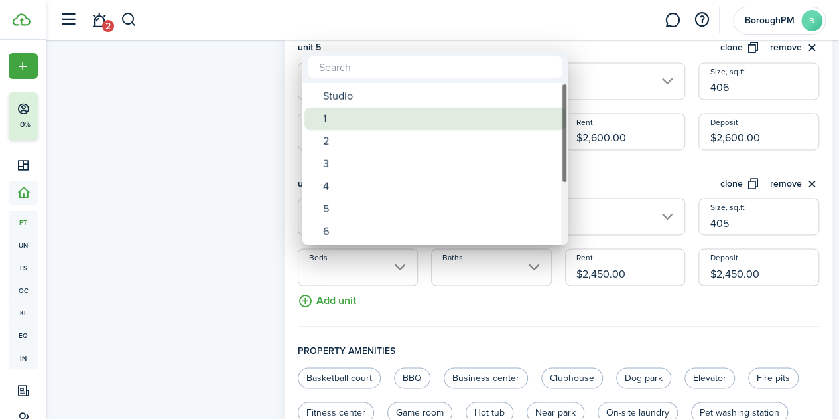
click at [371, 119] on div "1" at bounding box center [440, 118] width 235 height 23
type input "1"
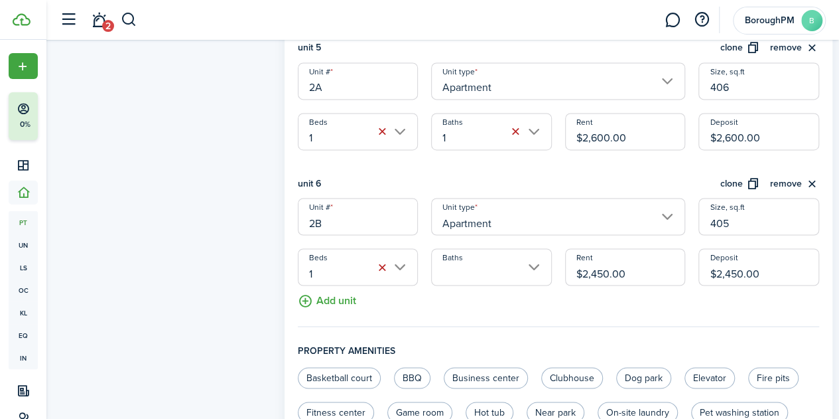
click at [470, 264] on input "Baths" at bounding box center [491, 266] width 121 height 37
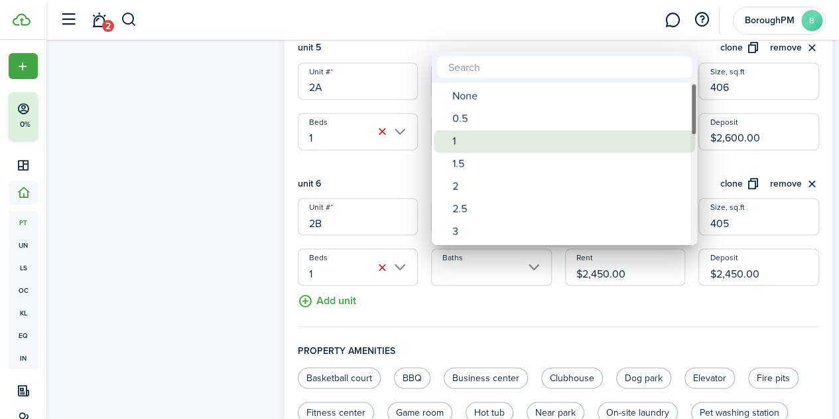
click at [482, 135] on div "1" at bounding box center [569, 141] width 235 height 23
type input "1"
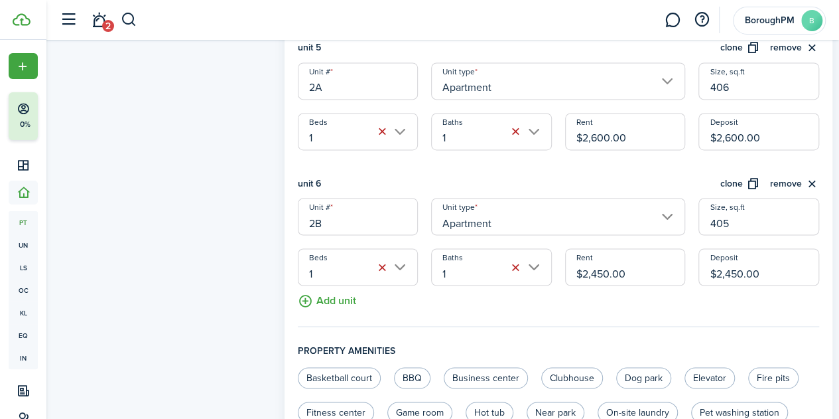
click at [326, 302] on button "Add unit" at bounding box center [327, 296] width 58 height 23
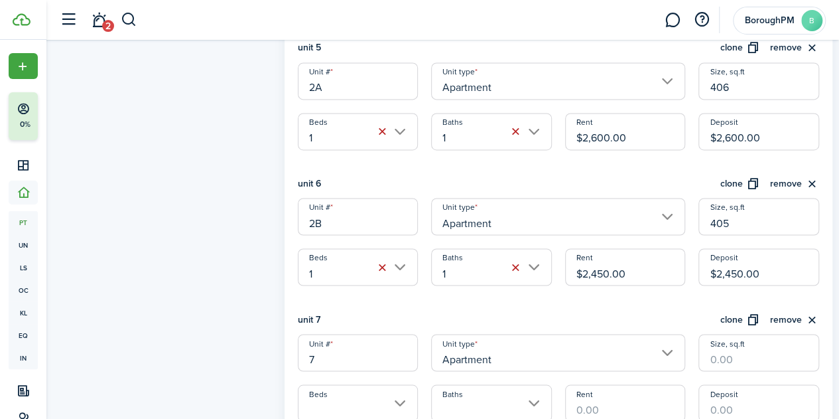
click at [357, 355] on input "7" at bounding box center [358, 352] width 121 height 37
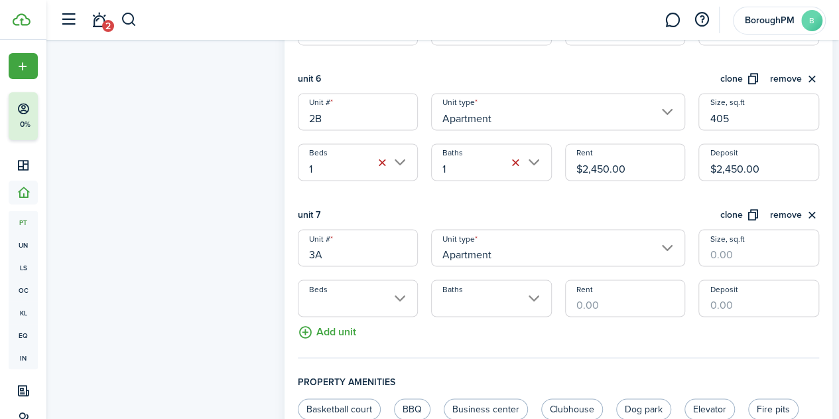
type input "3A"
click at [724, 245] on input "Size, sq.ft" at bounding box center [759, 247] width 121 height 37
click at [401, 285] on input "Beds" at bounding box center [358, 297] width 121 height 37
type input "509"
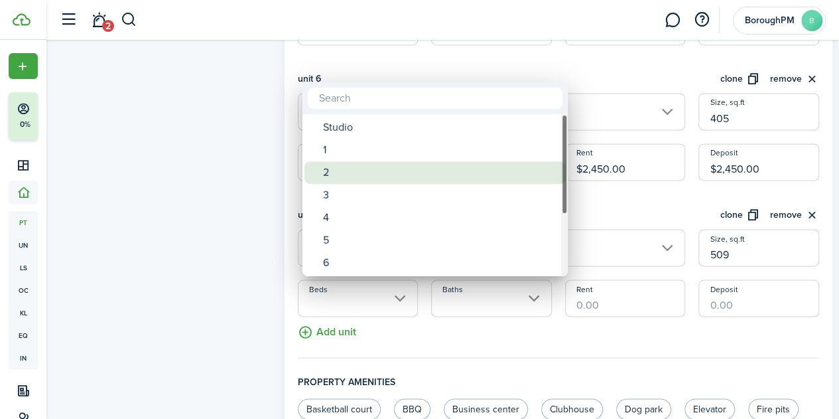
click at [389, 165] on div "2" at bounding box center [440, 172] width 235 height 23
type input "2"
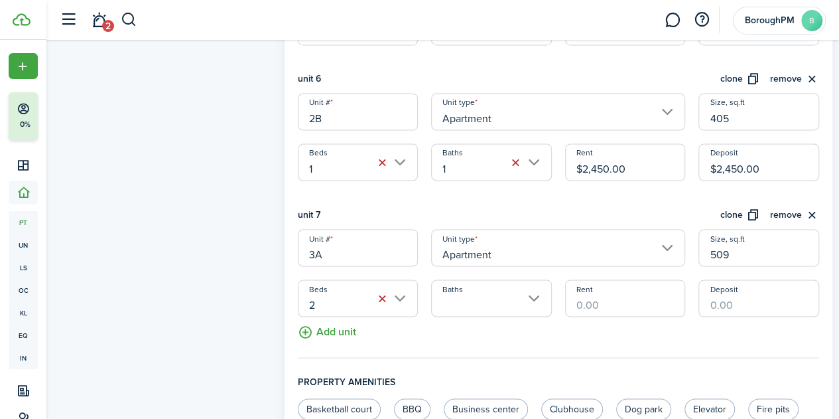
click at [494, 299] on input "Baths" at bounding box center [491, 297] width 121 height 37
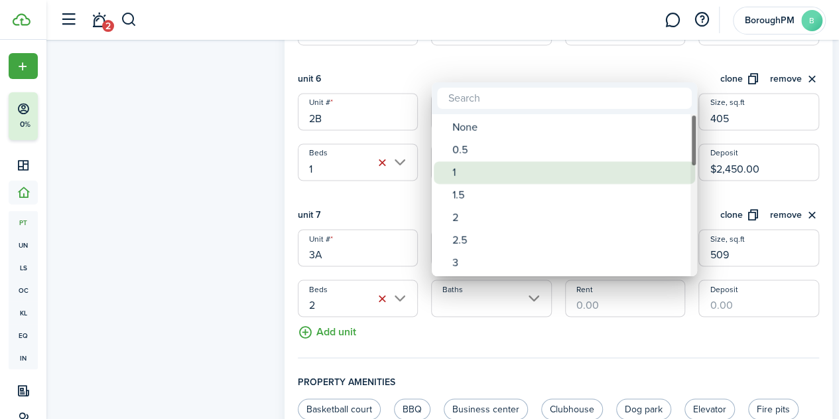
click at [521, 163] on div "1" at bounding box center [569, 172] width 235 height 23
type input "1"
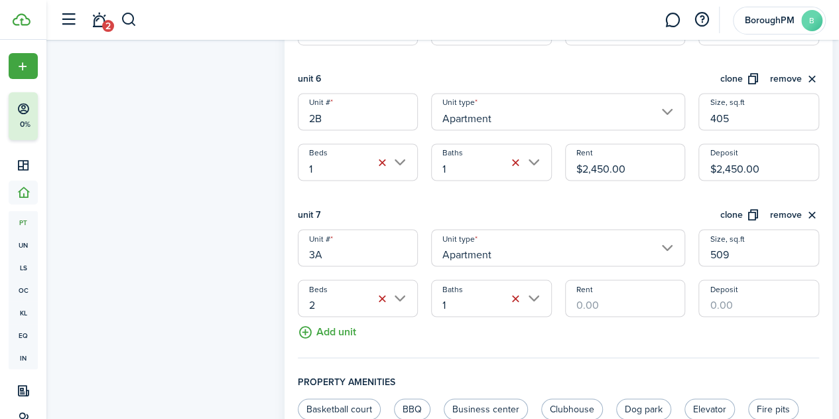
click at [725, 299] on input "Deposit" at bounding box center [759, 297] width 121 height 37
type input "$2,800.00"
click at [626, 305] on input "Rent" at bounding box center [625, 297] width 121 height 37
type input "$2,800.00"
click at [342, 331] on button "Add unit" at bounding box center [327, 327] width 58 height 23
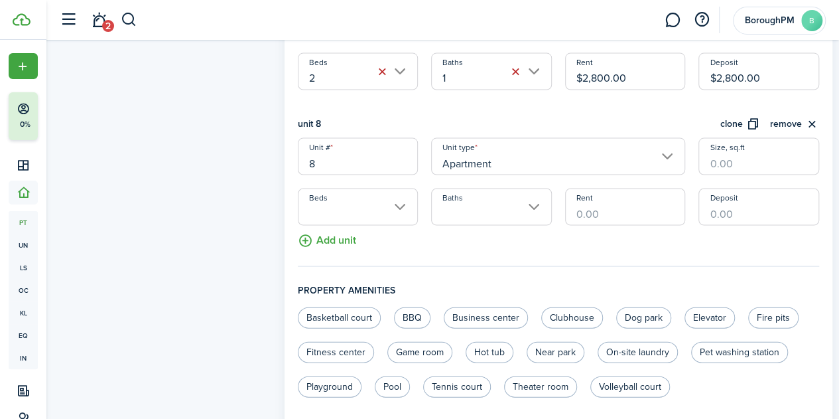
scroll to position [1296, 0]
click at [354, 158] on input "8" at bounding box center [358, 155] width 121 height 37
type input "3B"
click at [758, 166] on input "Size, sq.ft" at bounding box center [759, 155] width 121 height 37
click at [385, 206] on input "Beds" at bounding box center [358, 206] width 121 height 37
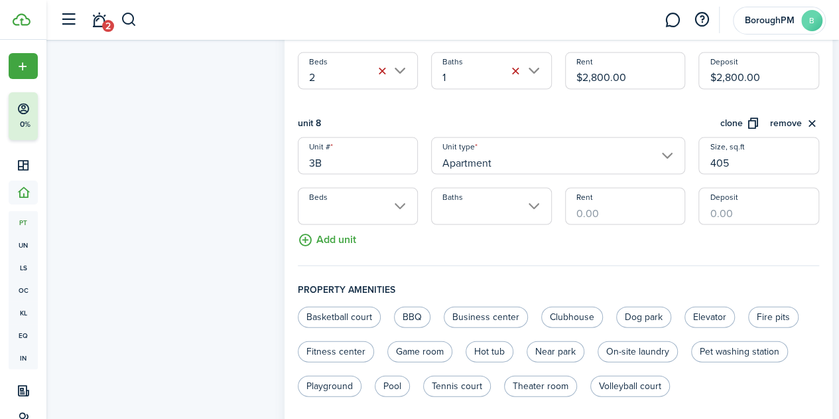
type input "405"
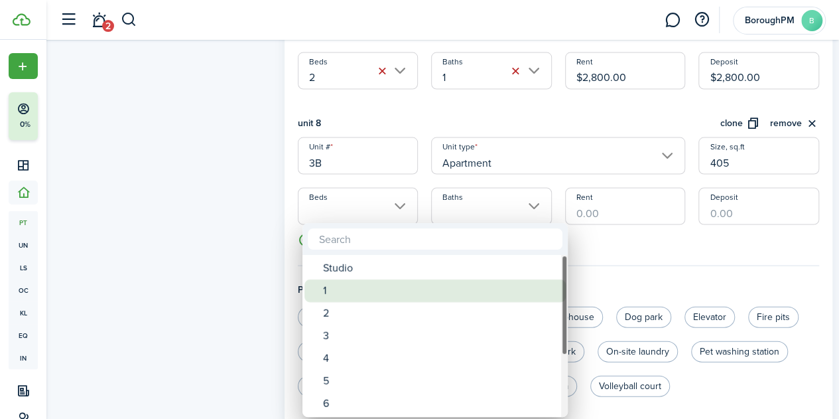
click at [387, 289] on div "1" at bounding box center [440, 290] width 235 height 23
type input "1"
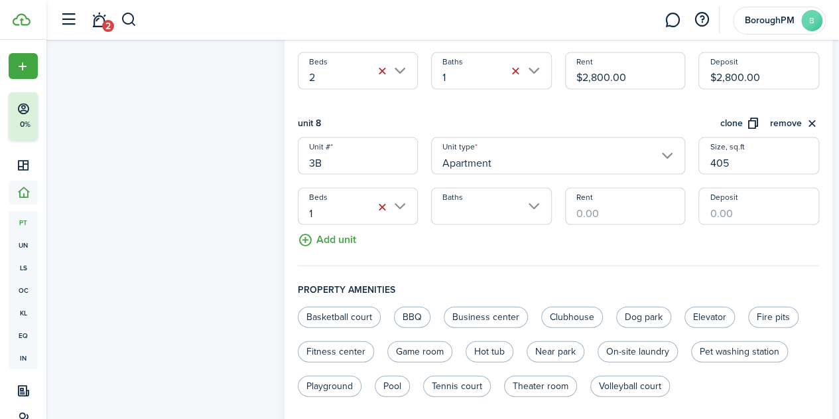
click at [501, 214] on input "Baths" at bounding box center [491, 206] width 121 height 37
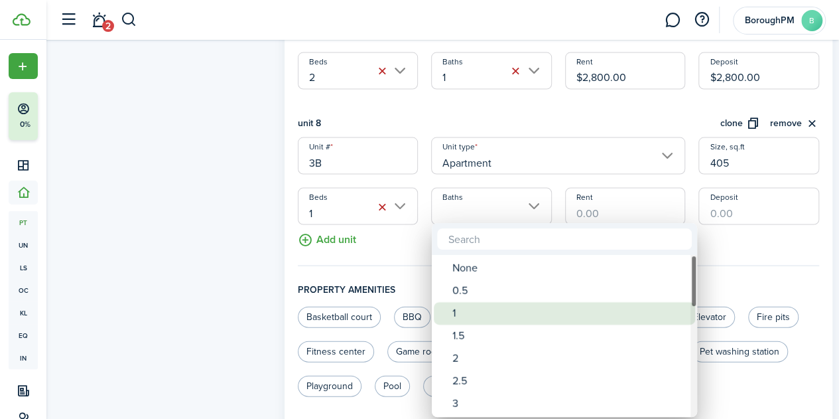
click at [478, 306] on div "1" at bounding box center [569, 313] width 235 height 23
type input "1"
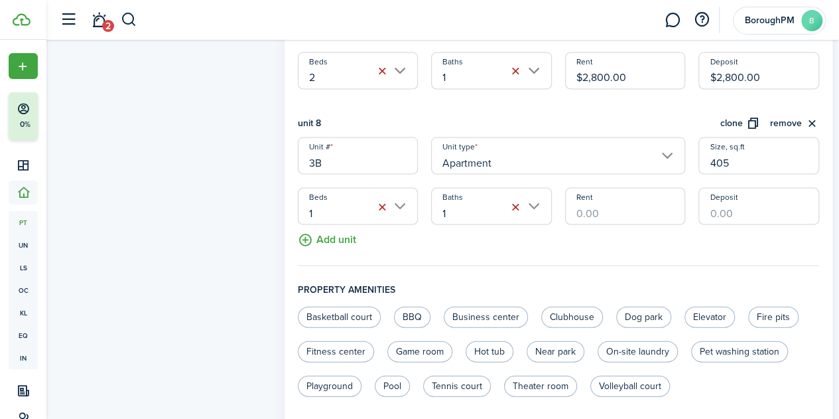
click at [767, 213] on input "Deposit" at bounding box center [759, 206] width 121 height 37
type input "$2,050.00"
click at [610, 208] on input "Rent" at bounding box center [625, 206] width 121 height 37
type input "$2,350.00"
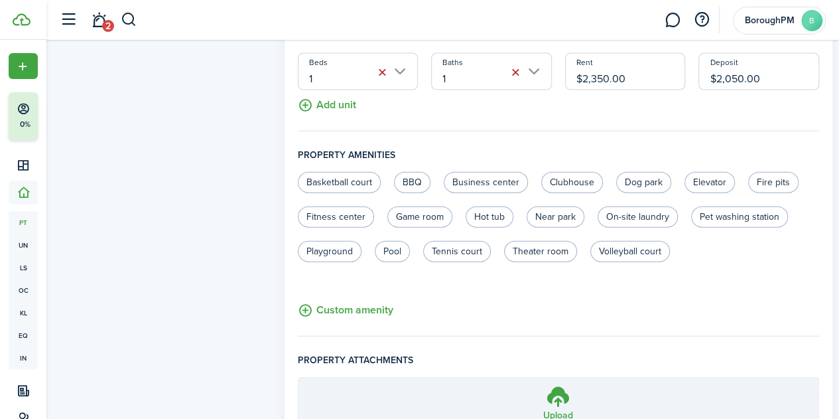
scroll to position [1556, 0]
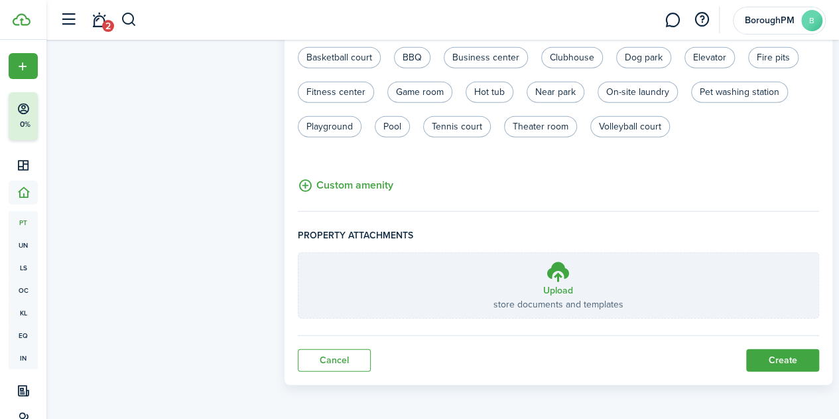
click at [782, 366] on button "Create" at bounding box center [782, 360] width 73 height 23
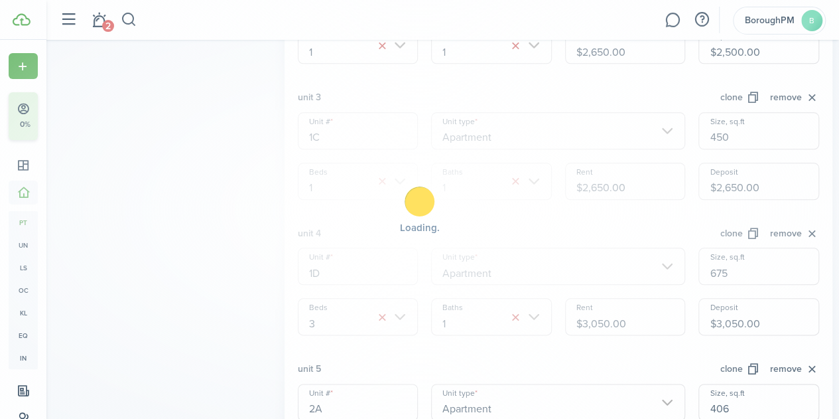
scroll to position [643, 0]
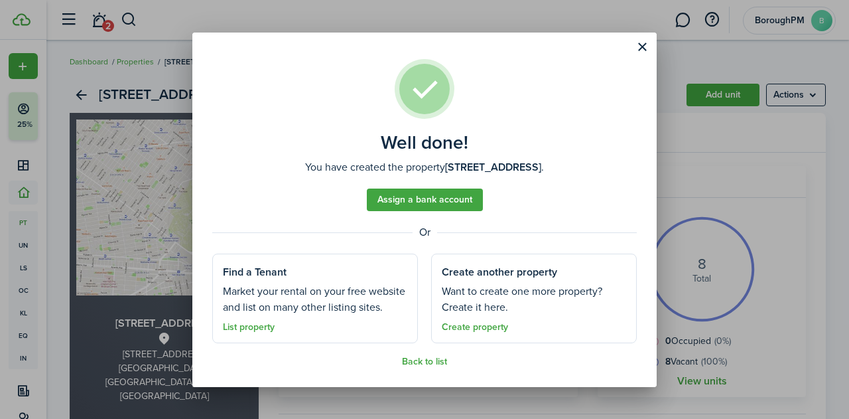
click at [474, 192] on link "Assign a bank account" at bounding box center [425, 199] width 116 height 23
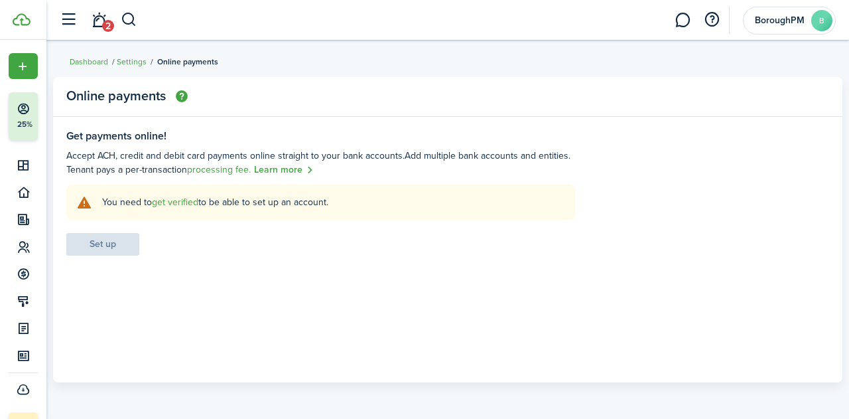
click at [187, 202] on link "get verified" at bounding box center [175, 202] width 46 height 14
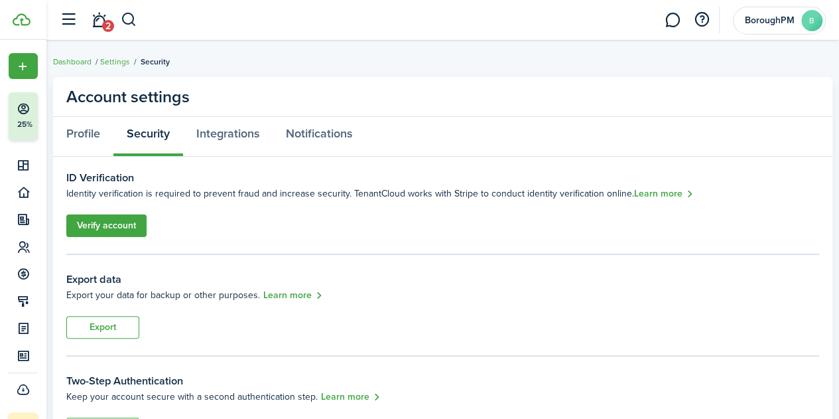
scroll to position [72, 0]
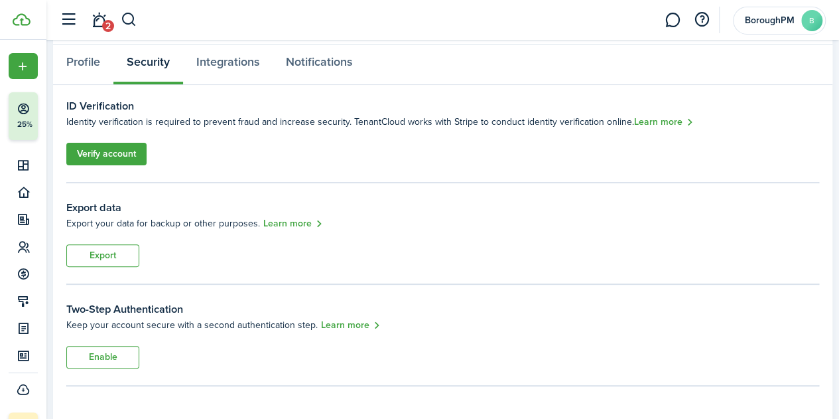
click at [115, 151] on link "Verify account" at bounding box center [106, 154] width 80 height 23
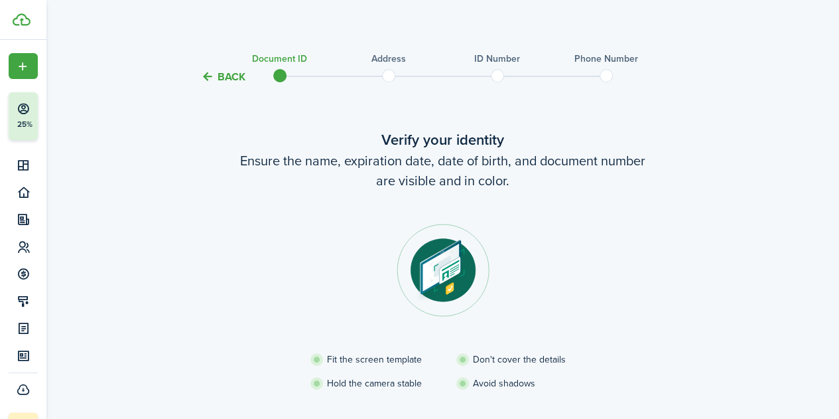
scroll to position [134, 0]
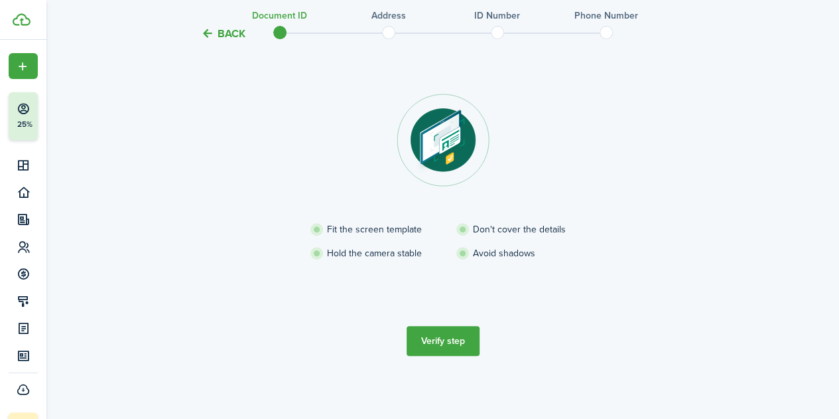
click at [460, 341] on button "Verify step" at bounding box center [443, 341] width 73 height 30
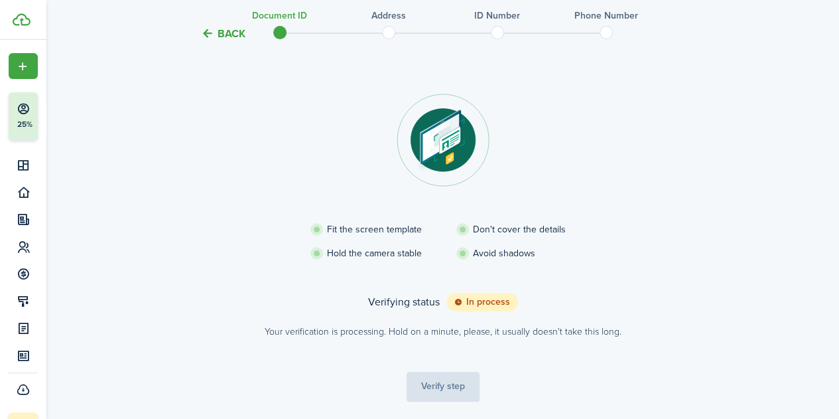
scroll to position [127, 0]
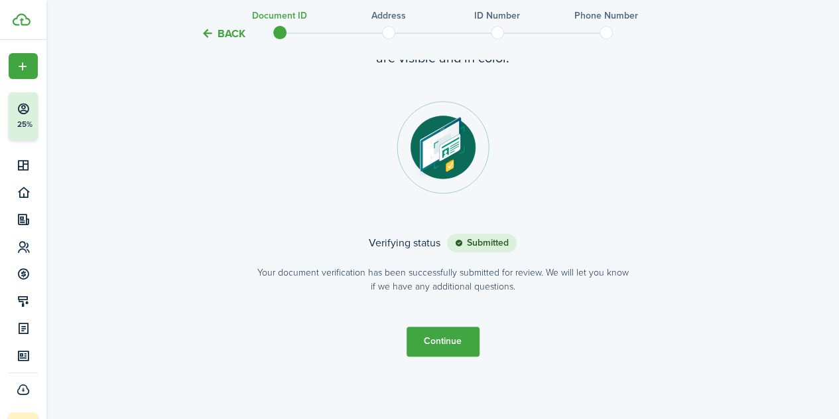
click at [463, 340] on button "Continue" at bounding box center [443, 341] width 73 height 30
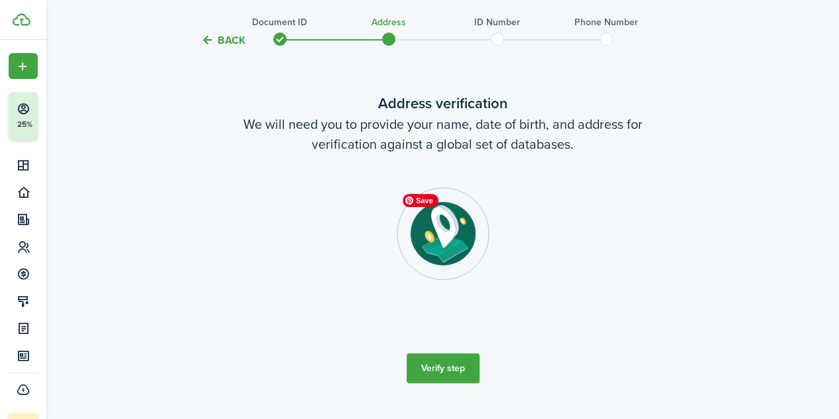
scroll to position [41, 0]
click at [463, 363] on button "Verify step" at bounding box center [443, 367] width 73 height 30
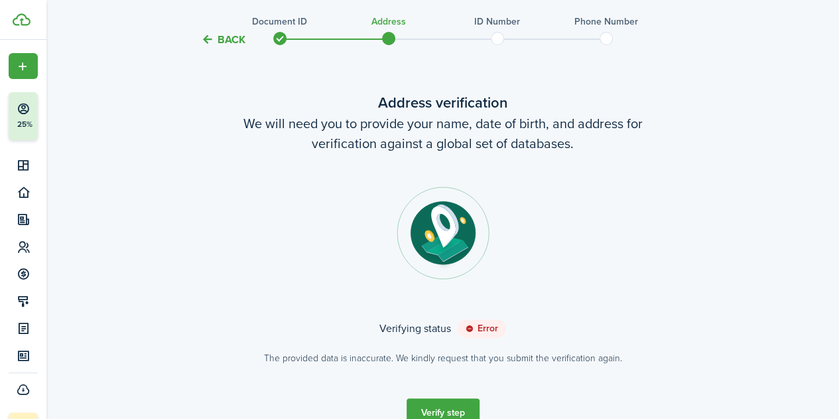
scroll to position [100, 0]
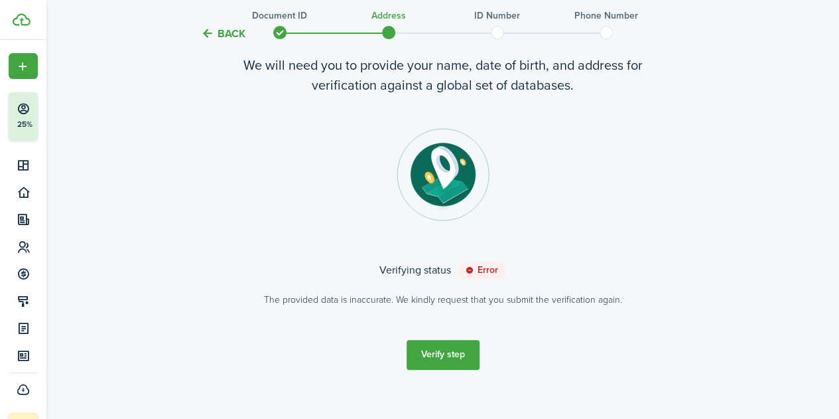
click at [454, 362] on button "Verify step" at bounding box center [443, 355] width 73 height 30
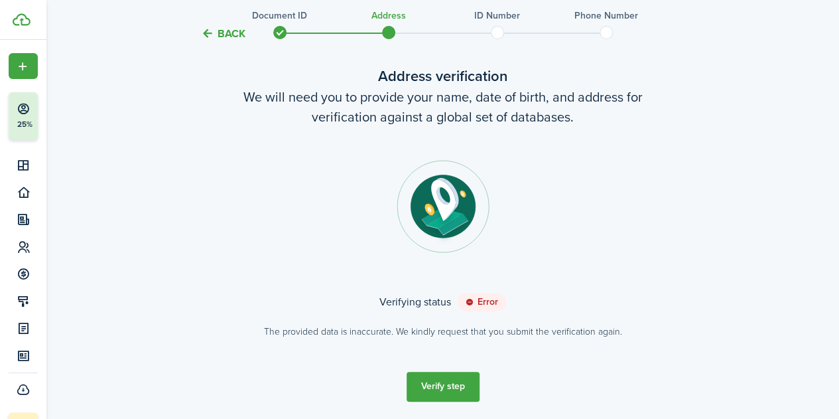
scroll to position [104, 0]
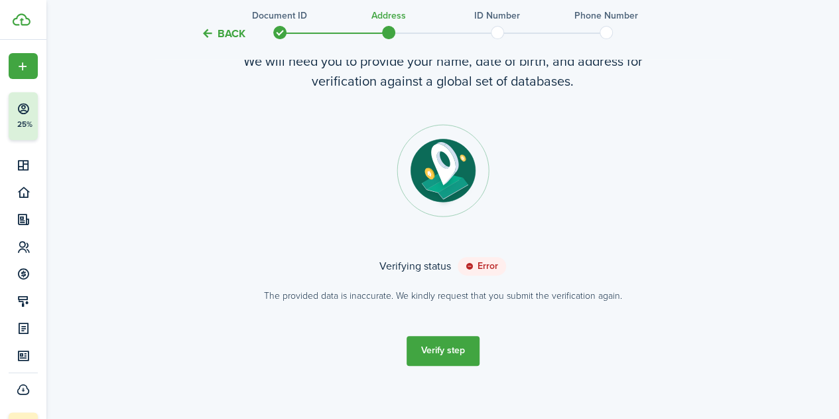
click at [447, 363] on button "Verify step" at bounding box center [443, 351] width 73 height 30
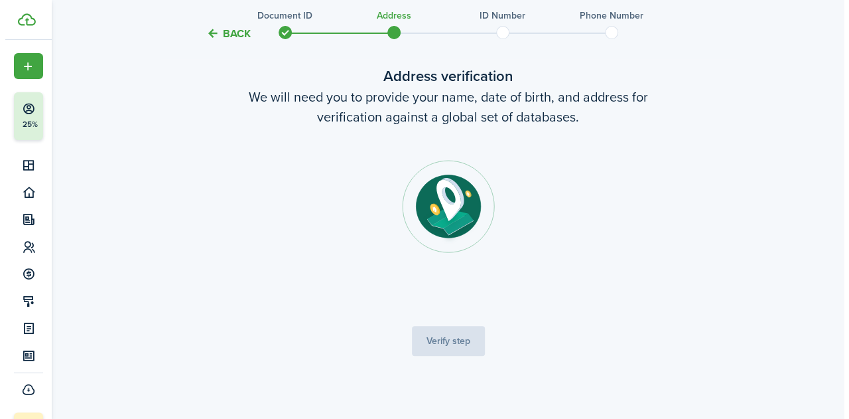
scroll to position [68, 0]
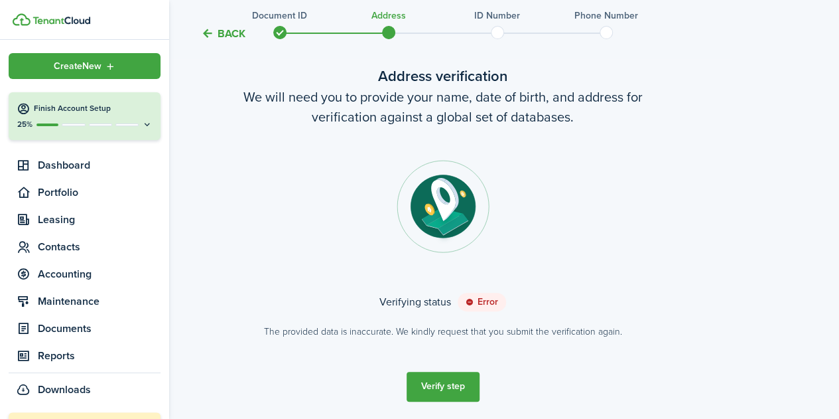
click at [28, 111] on icon at bounding box center [24, 108] width 14 height 13
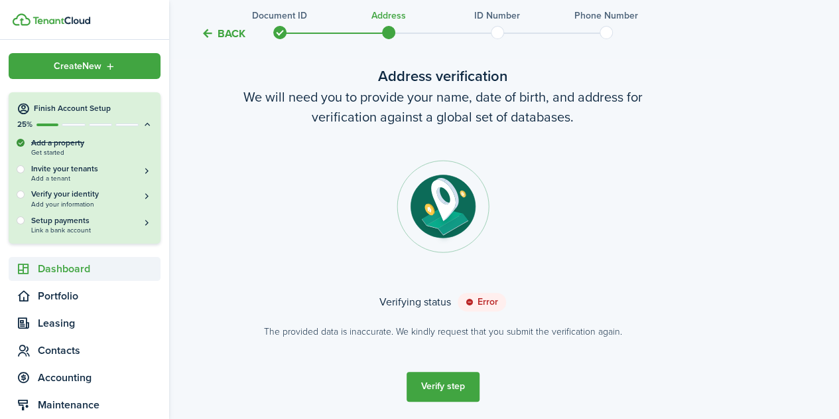
click at [97, 274] on span "Dashboard" at bounding box center [99, 269] width 123 height 16
click at [90, 295] on span "Overview" at bounding box center [99, 299] width 123 height 16
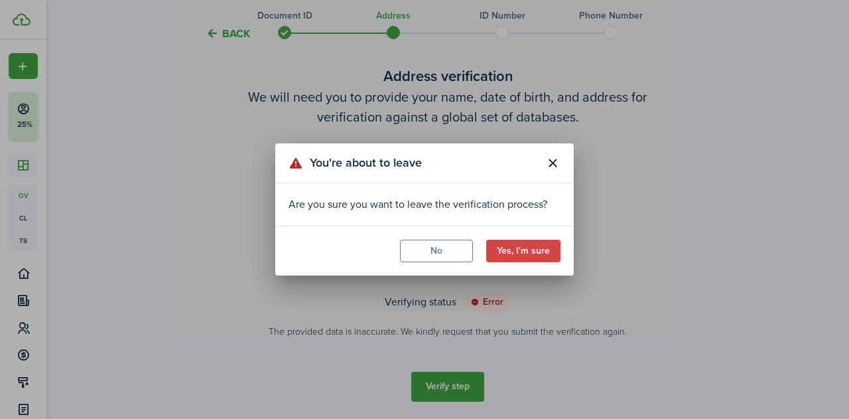
click at [537, 250] on button "Yes, I'm sure" at bounding box center [523, 251] width 74 height 23
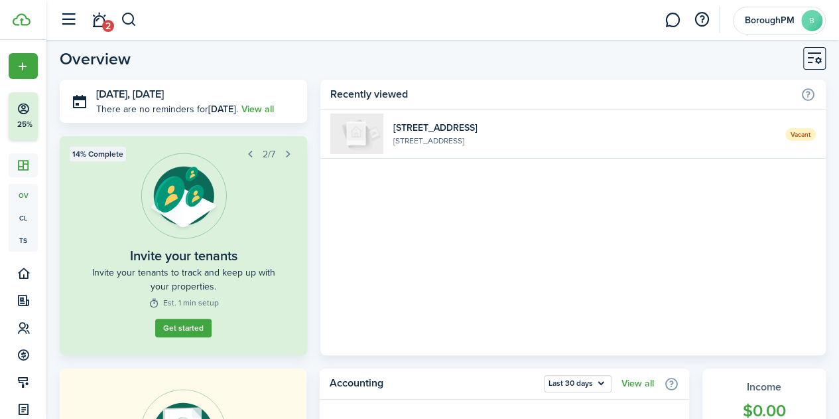
scroll to position [7, 0]
click at [502, 149] on link "Vacant [STREET_ADDRESS]" at bounding box center [573, 133] width 506 height 49
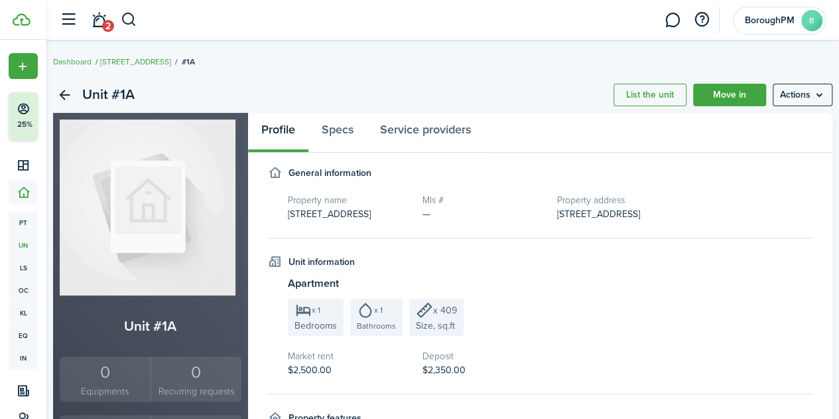
click at [781, 93] on menu-btn "Actions" at bounding box center [803, 95] width 60 height 23
click at [754, 124] on link "Edit unit" at bounding box center [763, 124] width 116 height 23
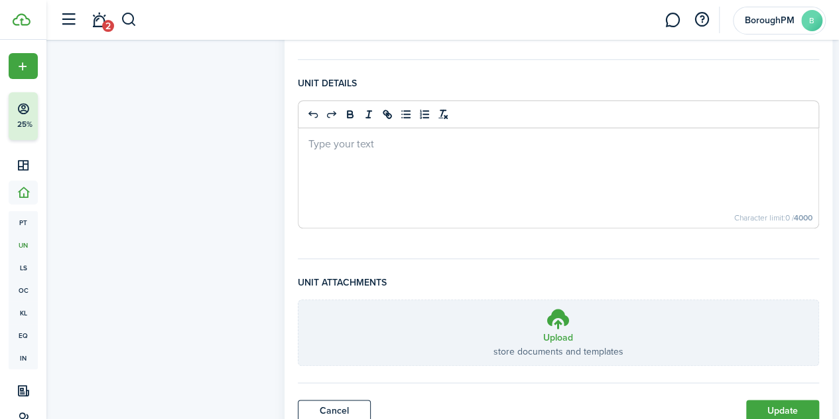
scroll to position [600, 0]
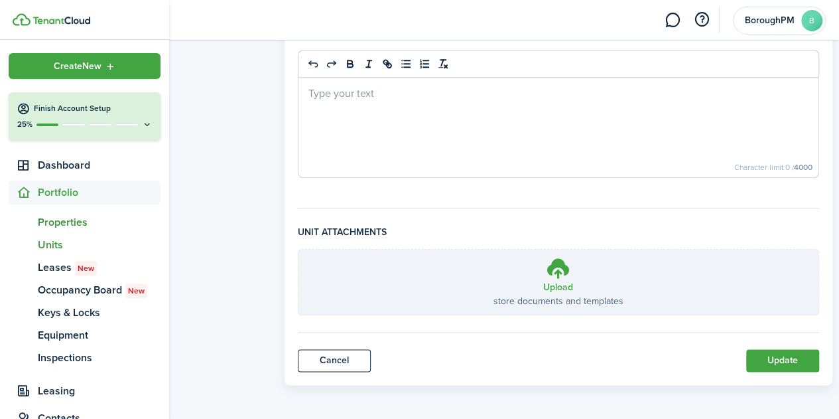
click at [97, 220] on span "Properties" at bounding box center [99, 222] width 123 height 16
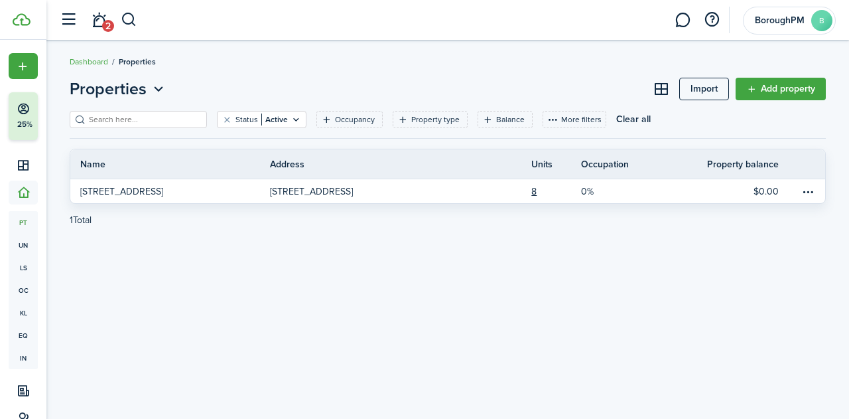
click at [411, 260] on div "Properties Import Add property Status Active Occupancy Property type Balance Mo…" at bounding box center [447, 229] width 803 height 318
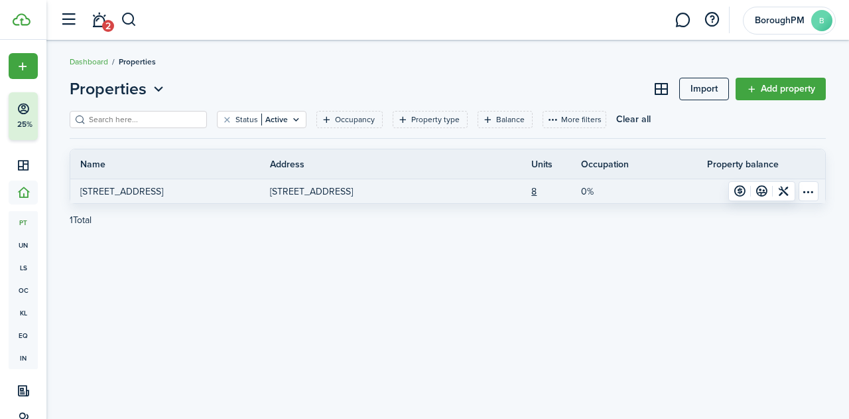
click at [133, 192] on p "[STREET_ADDRESS]" at bounding box center [121, 191] width 83 height 14
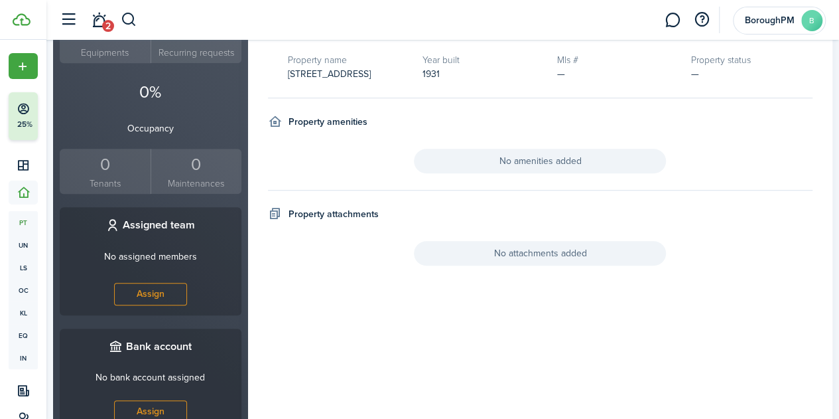
scroll to position [404, 0]
click at [179, 401] on link "Assign" at bounding box center [150, 412] width 73 height 23
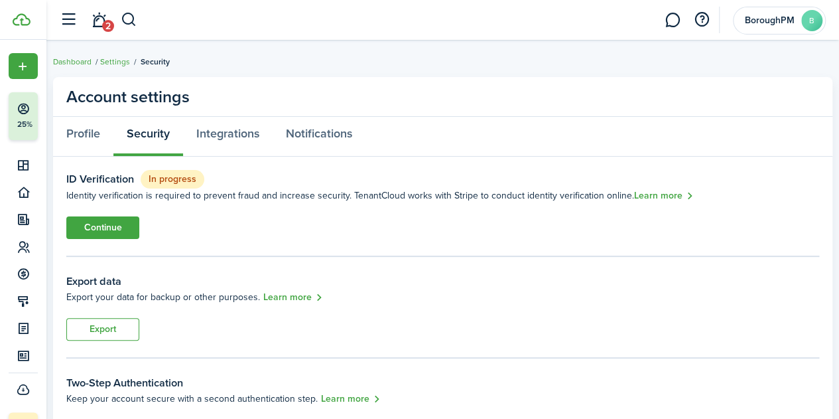
click at [115, 234] on link "Continue" at bounding box center [102, 227] width 73 height 23
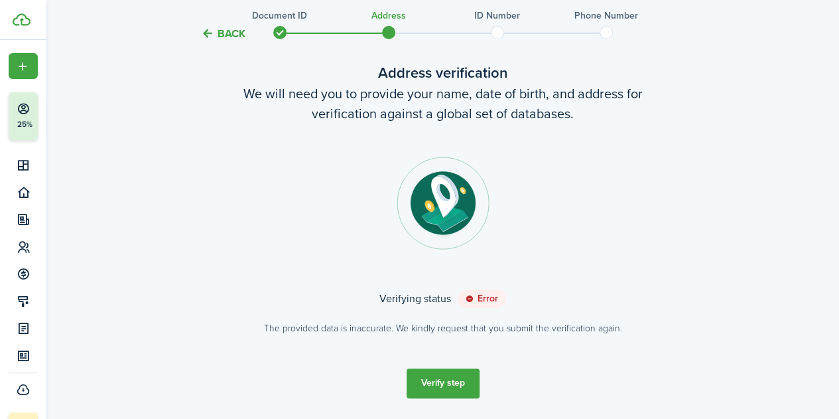
click at [464, 381] on button "Verify step" at bounding box center [443, 383] width 73 height 30
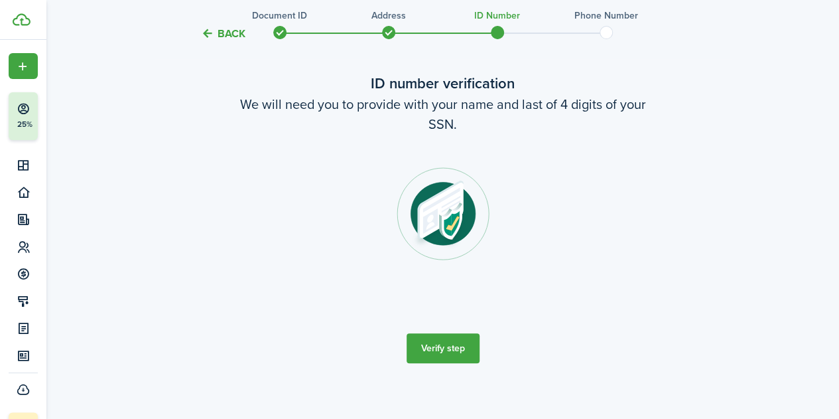
scroll to position [61, 0]
click at [454, 354] on button "Verify step" at bounding box center [443, 347] width 73 height 30
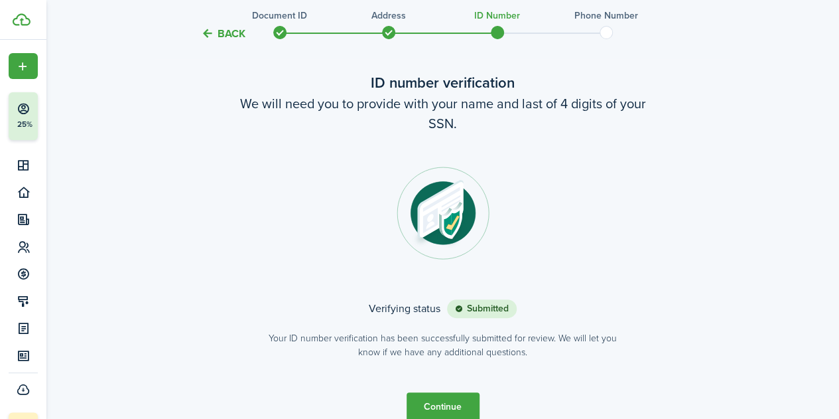
click at [449, 400] on button "Continue" at bounding box center [443, 407] width 73 height 30
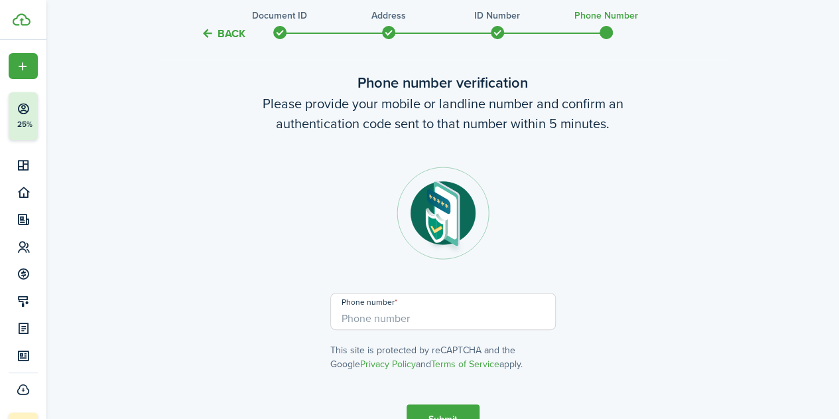
scroll to position [0, 0]
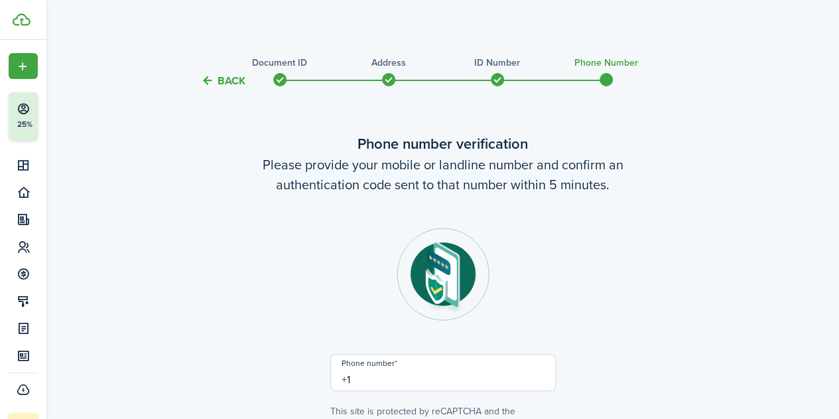
click at [470, 372] on input "+1" at bounding box center [443, 372] width 226 height 37
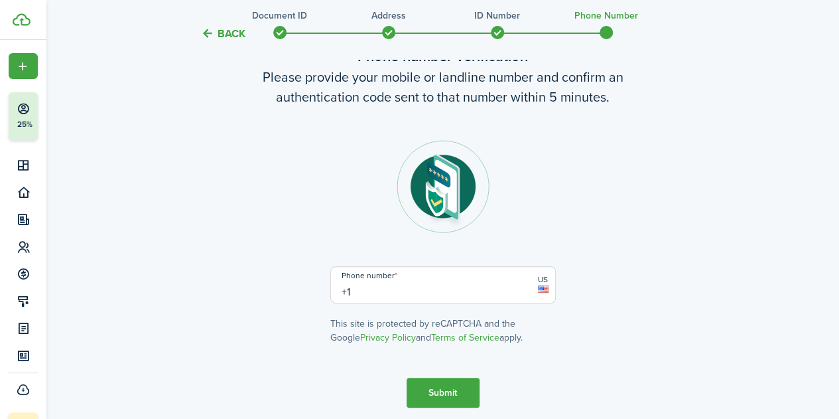
scroll to position [88, 0]
type input "[PHONE_NUMBER]"
click at [459, 400] on button "Submit" at bounding box center [443, 392] width 73 height 30
click at [432, 330] on body "Create New Finish Account Setup 25% Dashboard Portfolio Leasing Contacts Accoun…" at bounding box center [419, 121] width 839 height 419
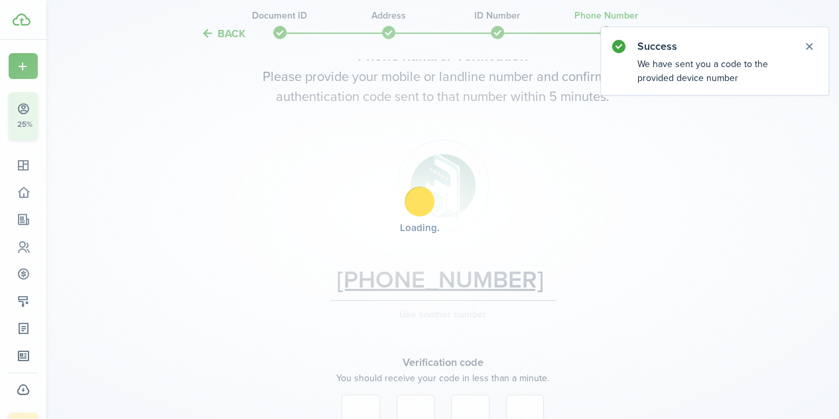
scroll to position [251, 0]
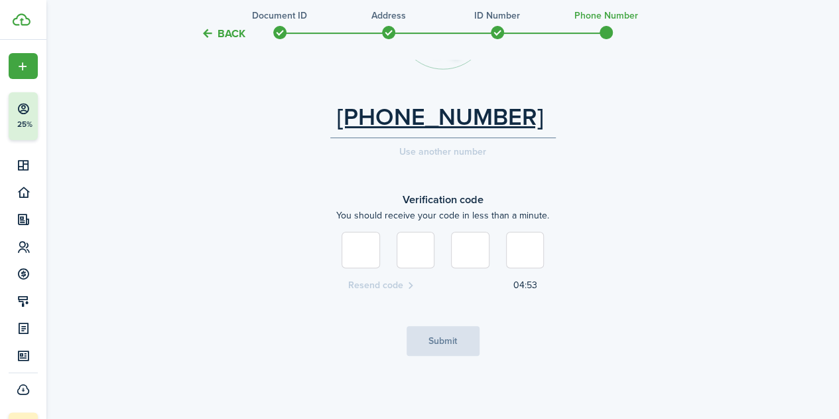
type input "2"
type input "6"
type input "9"
click at [460, 330] on button "Submit" at bounding box center [443, 341] width 73 height 30
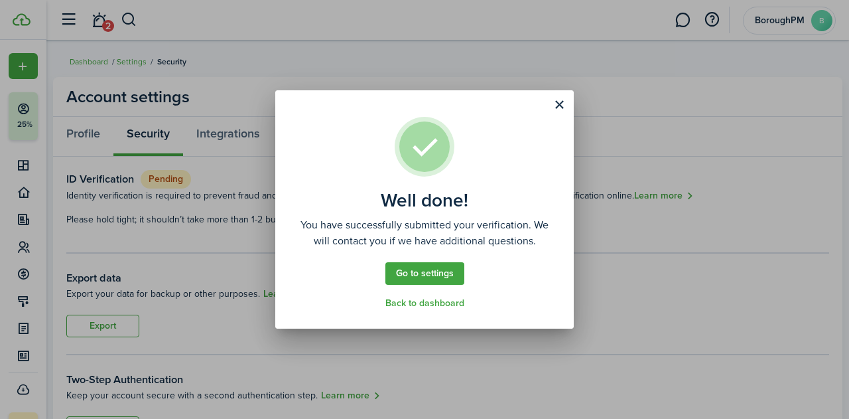
click at [442, 277] on link "Go to settings" at bounding box center [424, 273] width 79 height 23
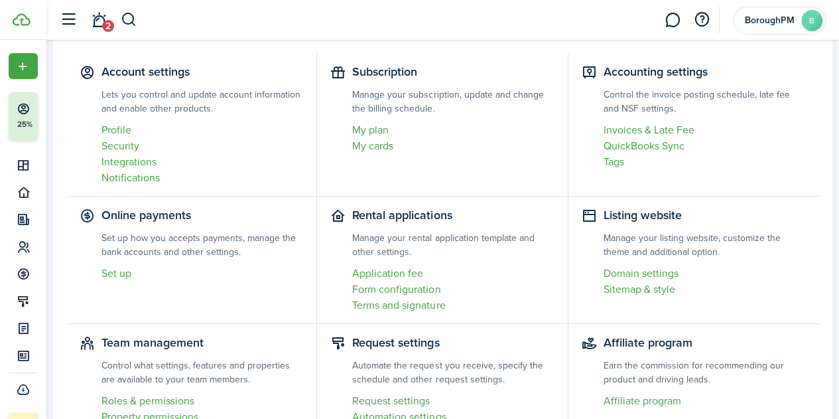
scroll to position [85, 0]
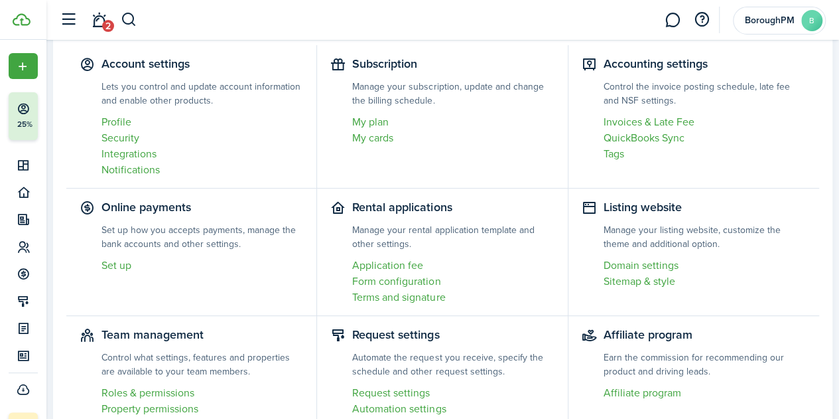
click at [126, 263] on link "Set up" at bounding box center [203, 265] width 202 height 16
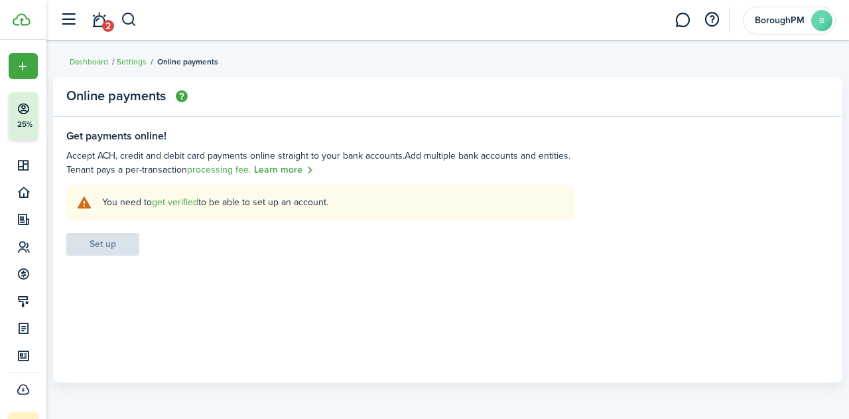
click at [169, 204] on link "get verified" at bounding box center [175, 202] width 46 height 14
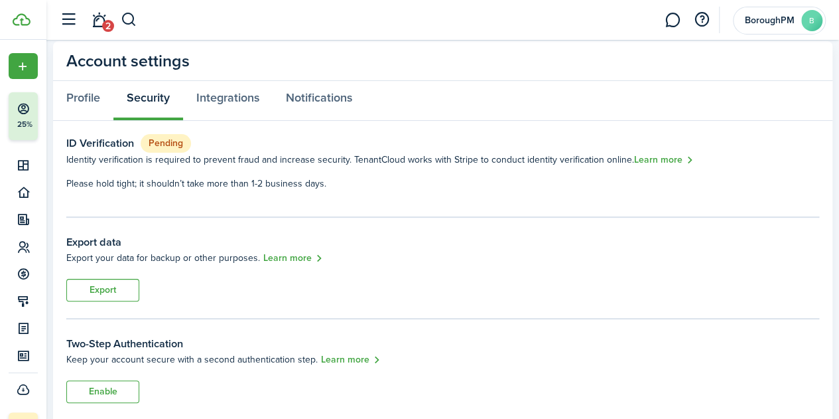
scroll to position [161, 0]
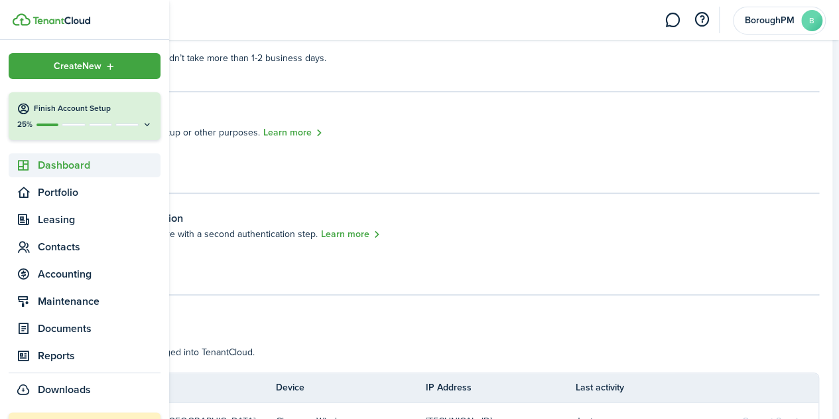
click at [61, 170] on span "Dashboard" at bounding box center [99, 165] width 123 height 16
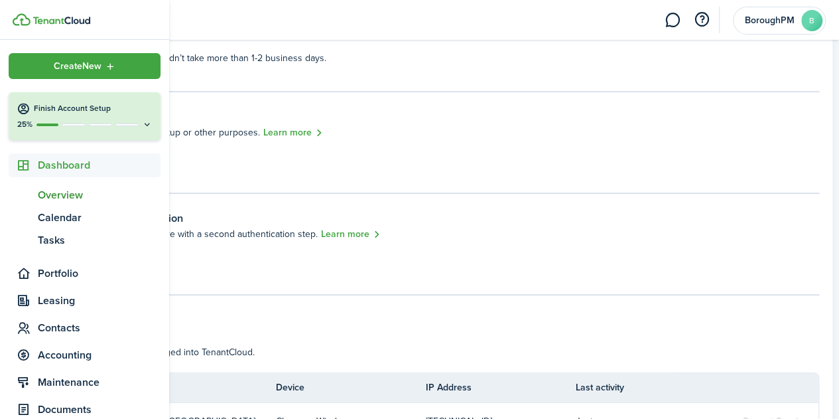
click at [84, 202] on span "Overview" at bounding box center [99, 195] width 123 height 16
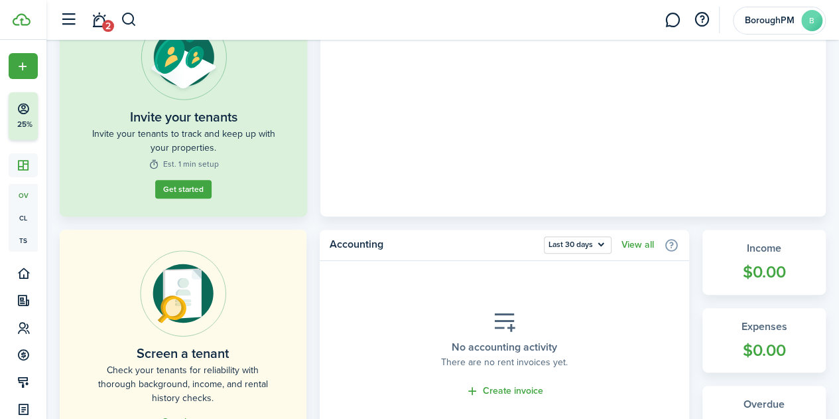
scroll to position [145, 0]
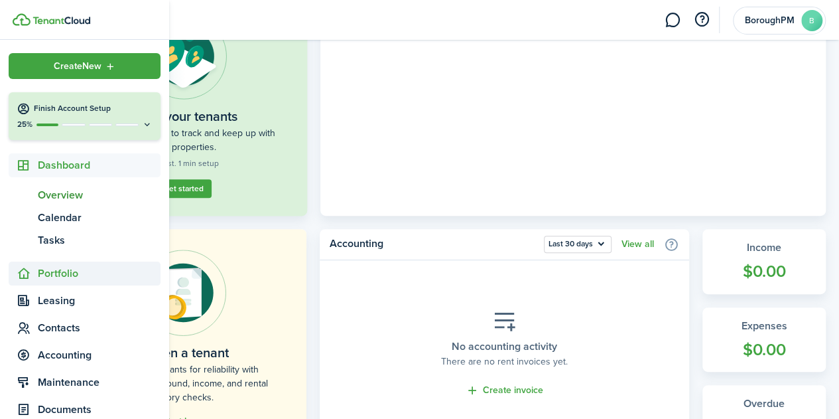
click at [101, 267] on span "Portfolio" at bounding box center [99, 273] width 123 height 16
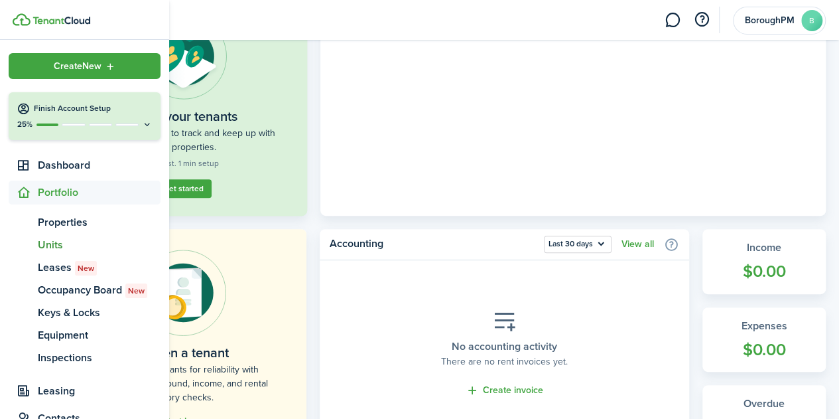
click at [49, 245] on span "Units" at bounding box center [99, 245] width 123 height 16
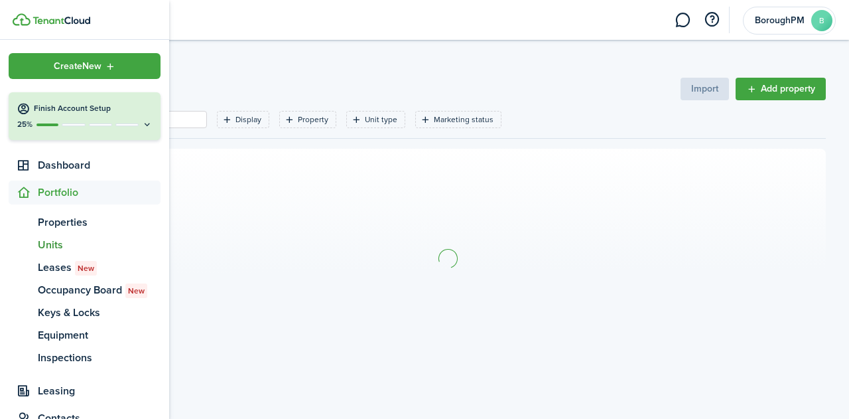
click at [49, 245] on span "Units" at bounding box center [99, 245] width 123 height 16
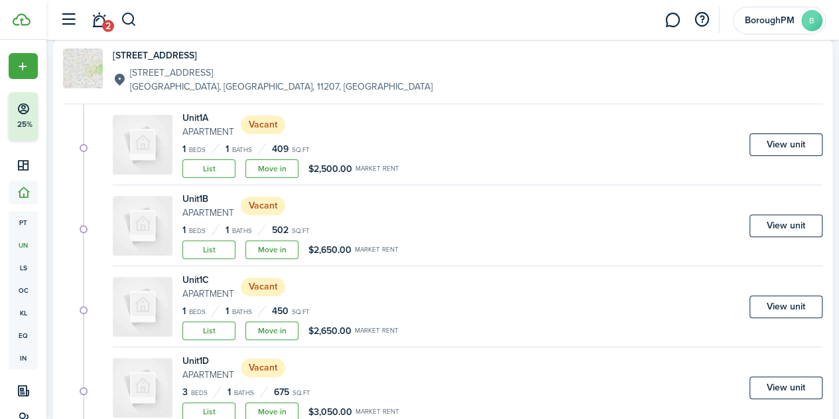
scroll to position [121, 0]
click at [282, 167] on link "Move in" at bounding box center [271, 167] width 53 height 19
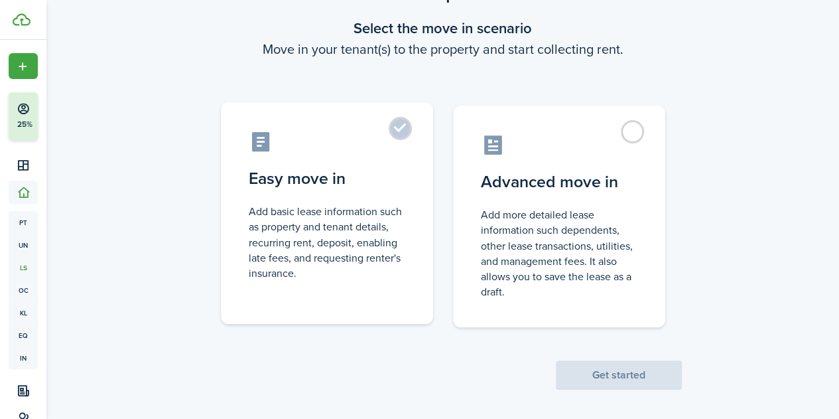
scroll to position [68, 0]
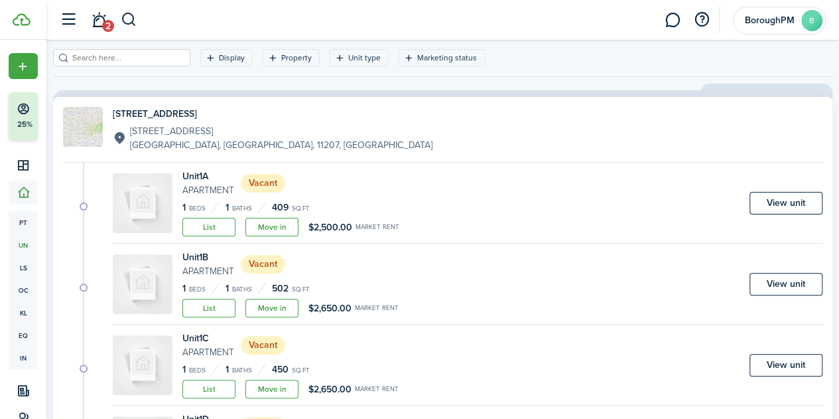
scroll to position [58, 0]
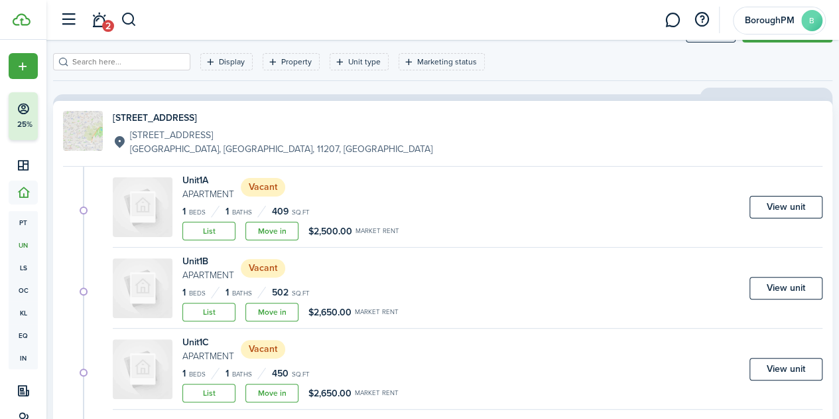
click at [782, 208] on link "View unit" at bounding box center [786, 207] width 73 height 23
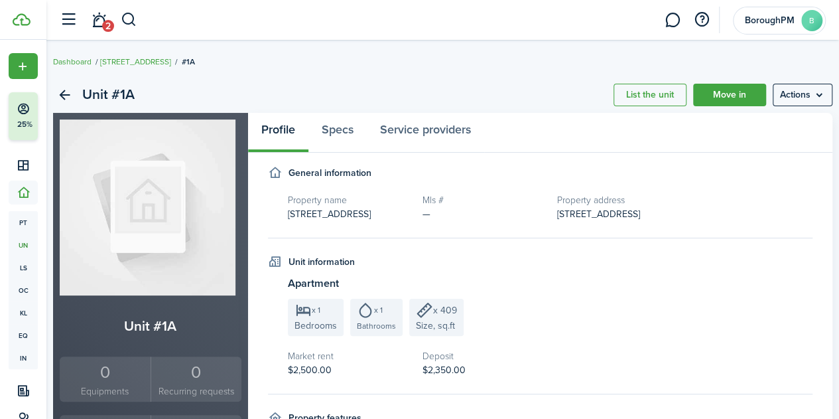
scroll to position [3, 0]
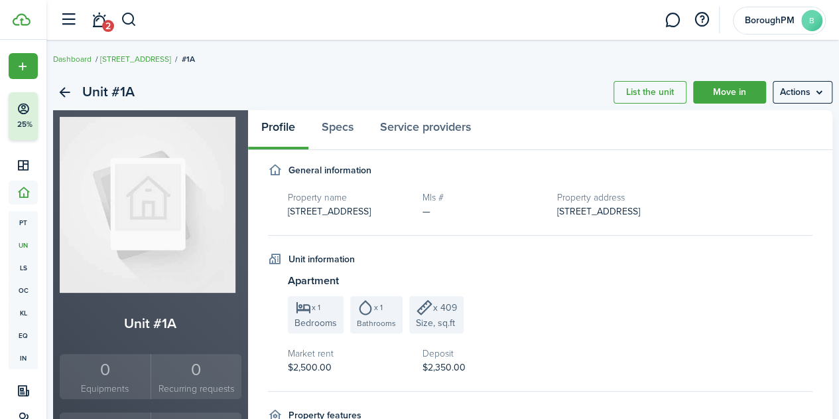
click at [790, 96] on menu-btn "Actions" at bounding box center [803, 92] width 60 height 23
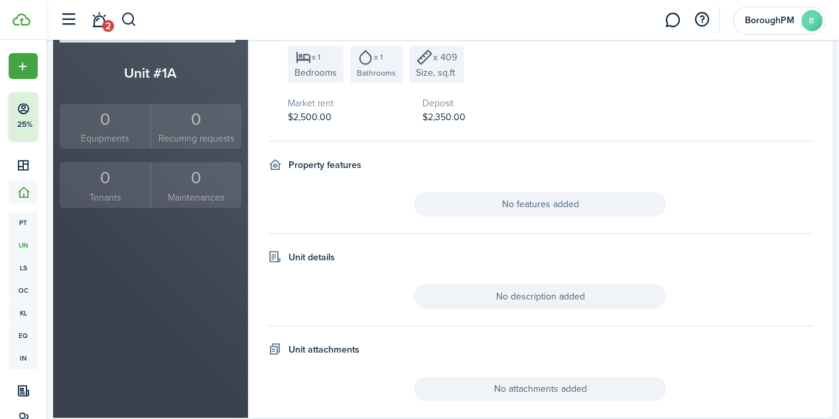
scroll to position [287, 0]
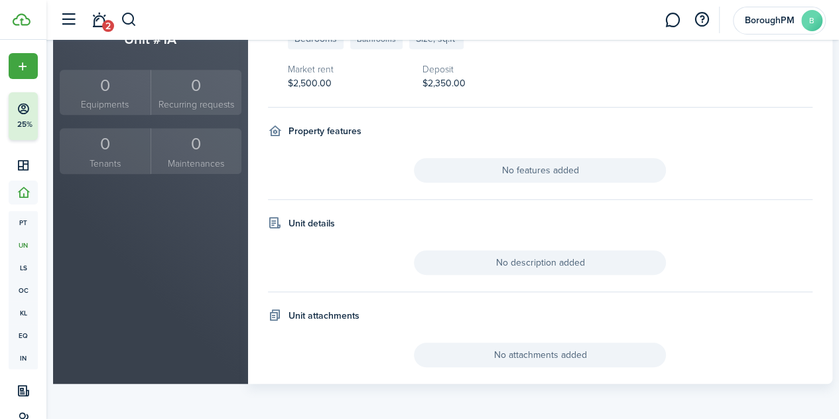
click at [609, 265] on span "No description added" at bounding box center [540, 262] width 252 height 25
click at [541, 258] on span "No description added" at bounding box center [540, 262] width 252 height 25
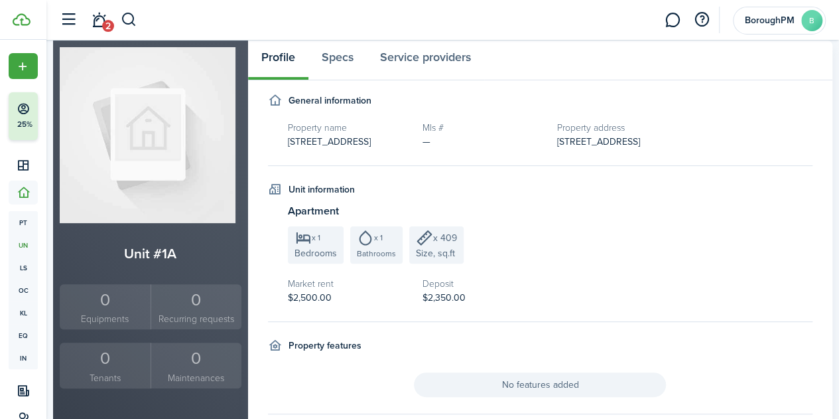
scroll to position [0, 0]
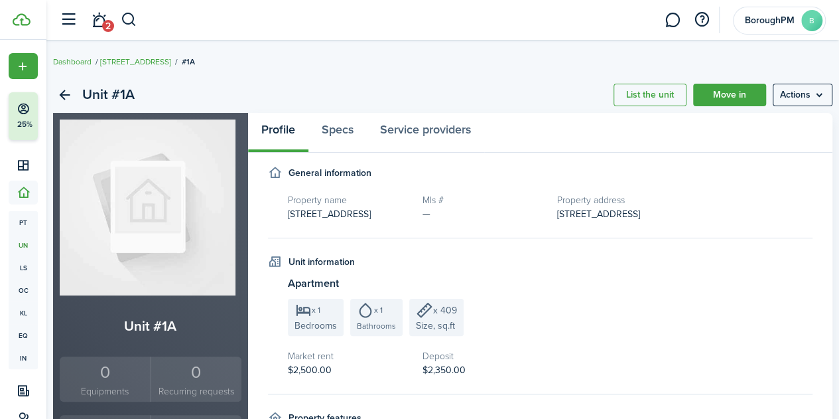
click at [775, 92] on menu-btn "Actions" at bounding box center [803, 95] width 60 height 23
click at [760, 127] on link "Edit unit" at bounding box center [763, 124] width 116 height 23
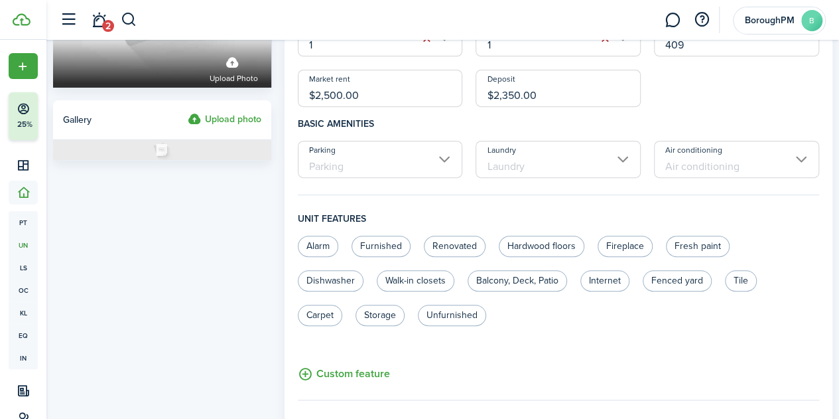
scroll to position [211, 0]
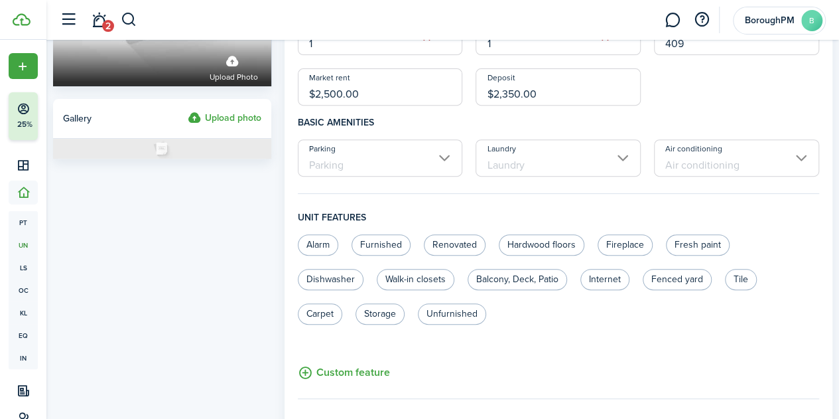
click at [557, 169] on input "Laundry" at bounding box center [558, 157] width 165 height 37
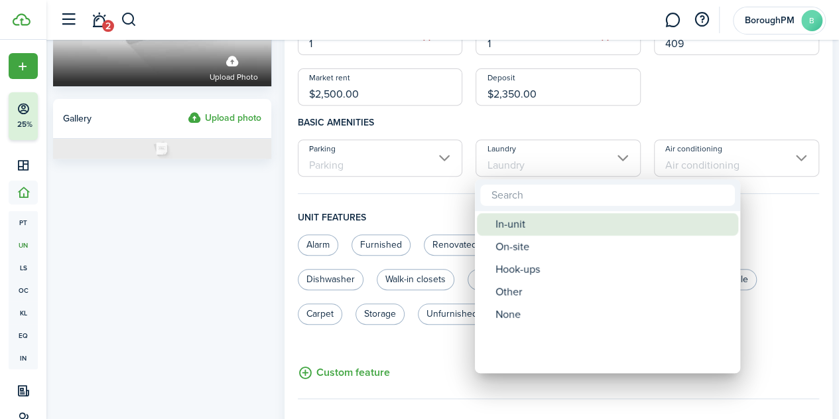
click at [542, 220] on div "In-unit" at bounding box center [613, 224] width 235 height 23
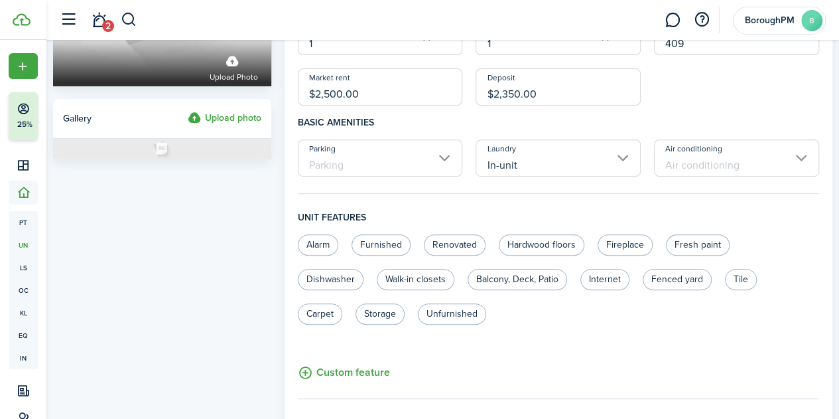
click at [559, 172] on input "In-unit" at bounding box center [558, 157] width 165 height 37
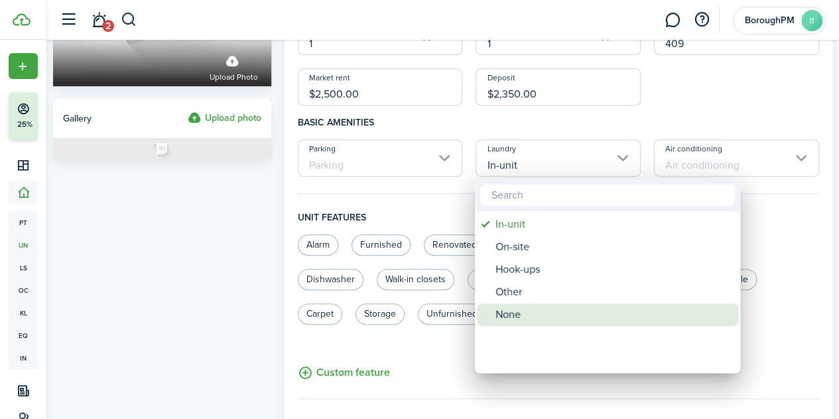
click at [555, 309] on div "None" at bounding box center [613, 314] width 235 height 23
type input "None"
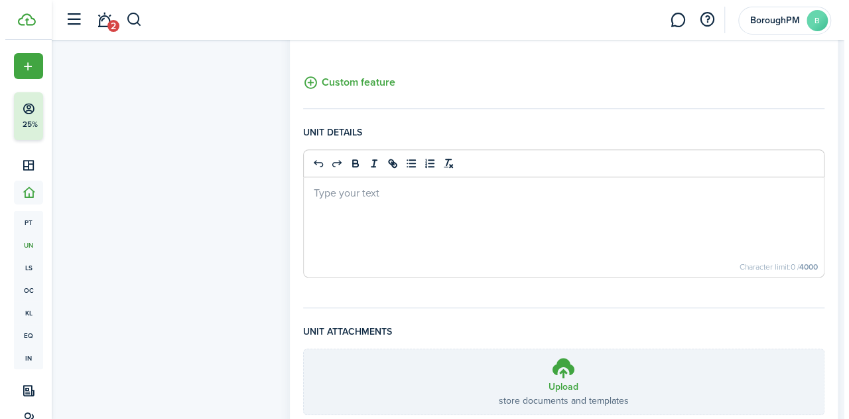
scroll to position [600, 0]
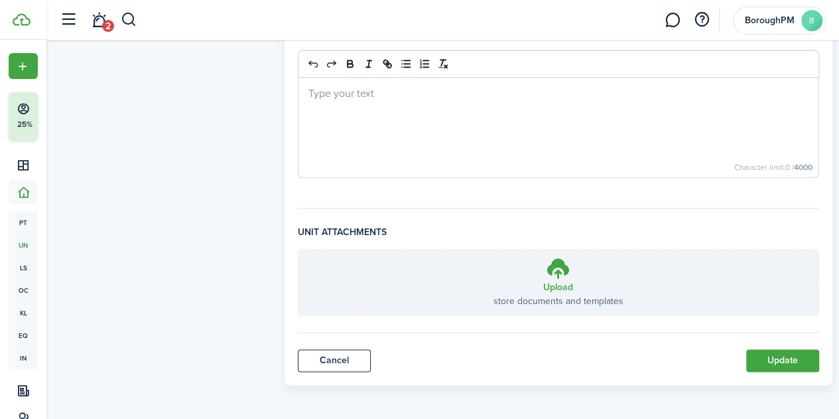
click at [361, 351] on link "Cancel" at bounding box center [334, 360] width 73 height 23
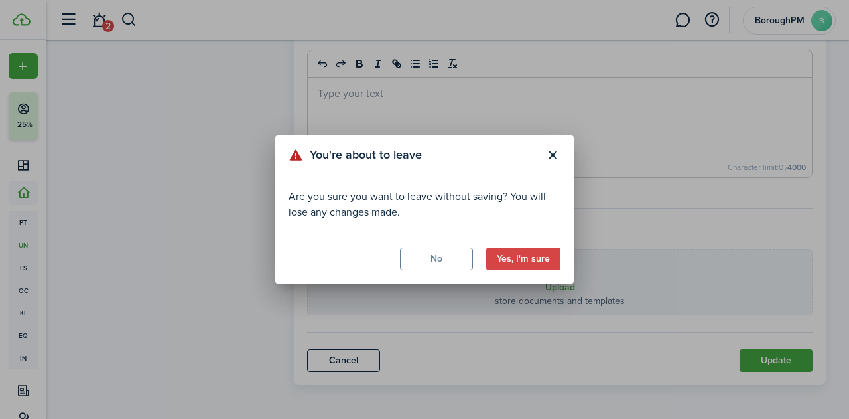
click at [528, 255] on button "Yes, I'm sure" at bounding box center [523, 258] width 74 height 23
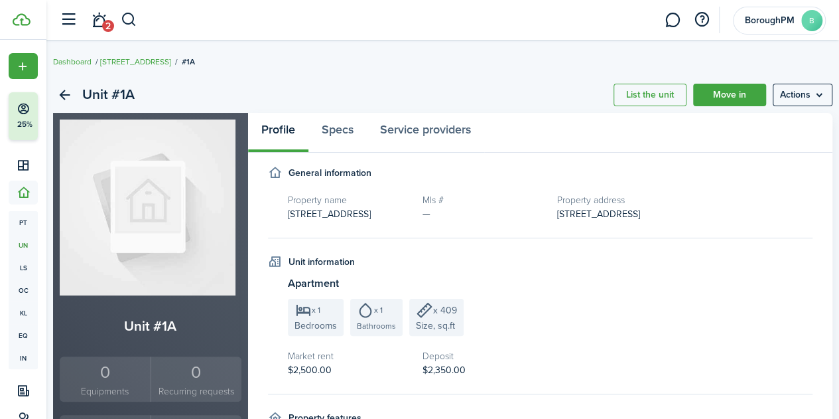
click at [724, 90] on link "Move in" at bounding box center [729, 95] width 73 height 23
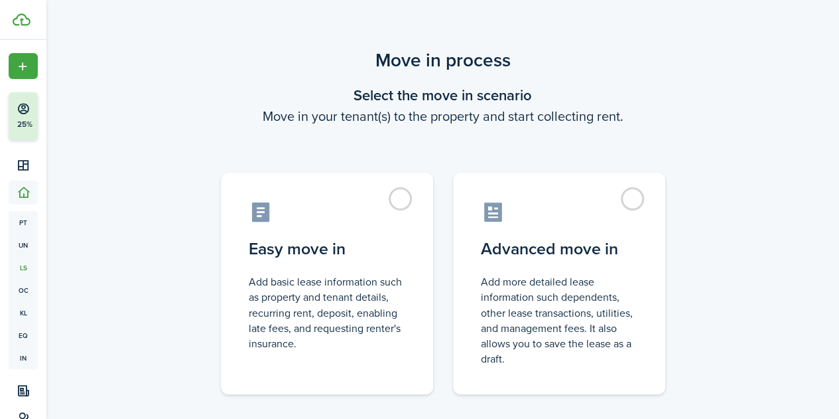
scroll to position [74, 0]
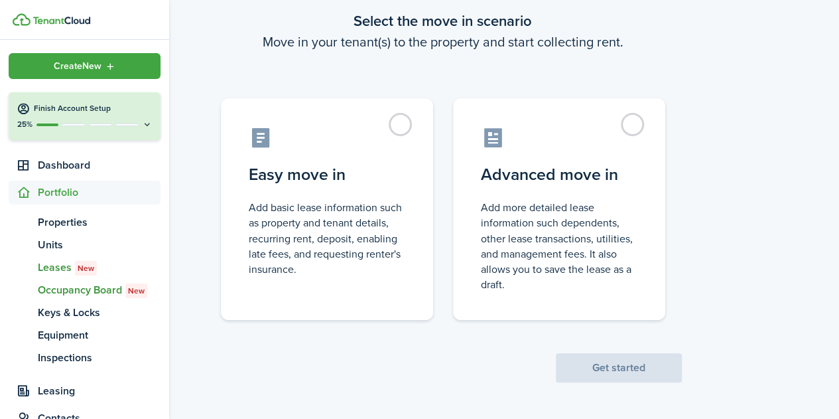
click at [76, 291] on span "Occupancy Board New" at bounding box center [99, 290] width 123 height 16
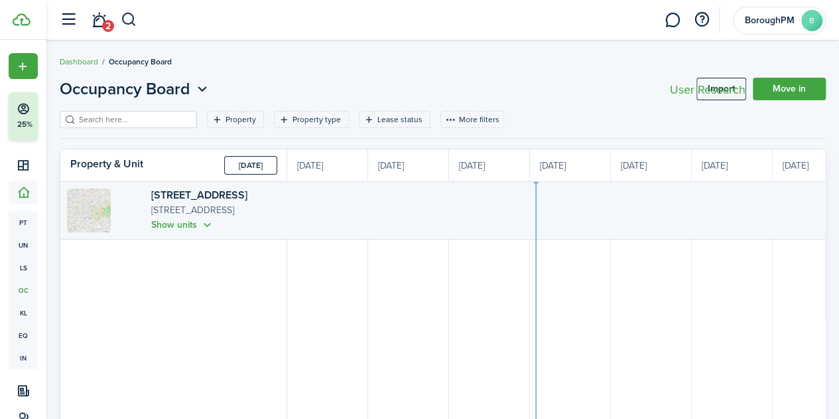
scroll to position [0, 243]
click at [165, 224] on button "Show units" at bounding box center [182, 224] width 63 height 15
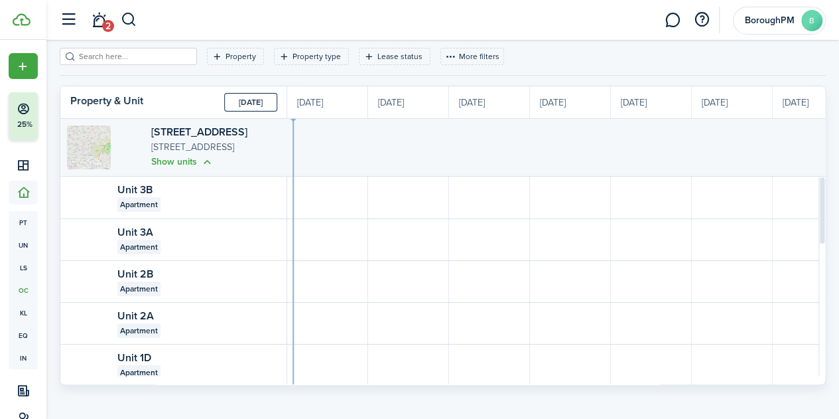
scroll to position [0, 0]
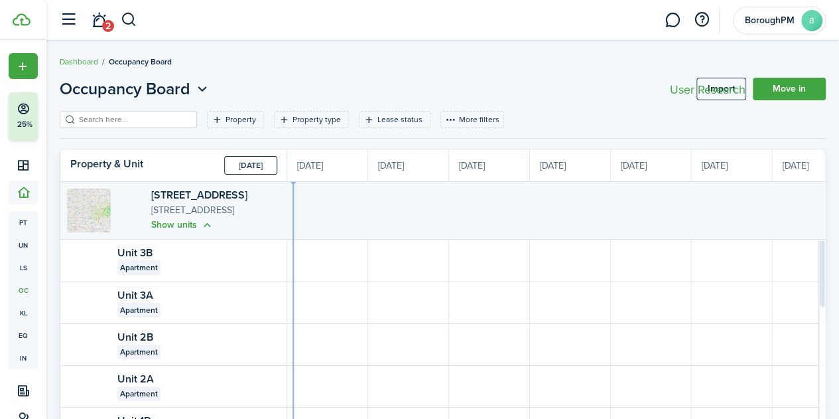
click at [729, 85] on div "User Research" at bounding box center [708, 90] width 76 height 12
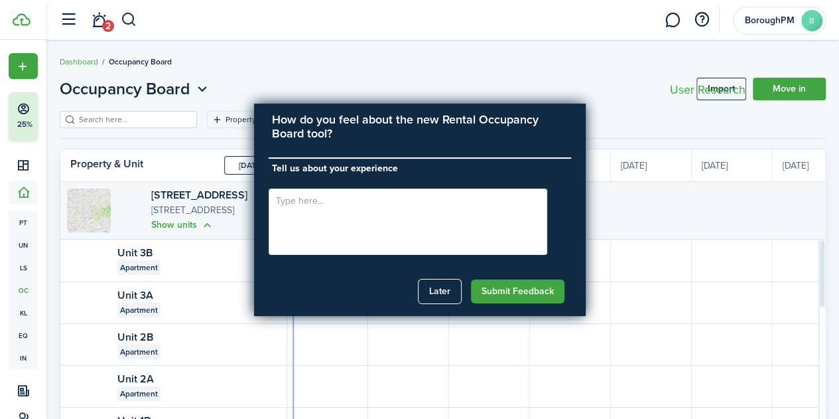
click at [445, 293] on button "Later" at bounding box center [440, 291] width 44 height 25
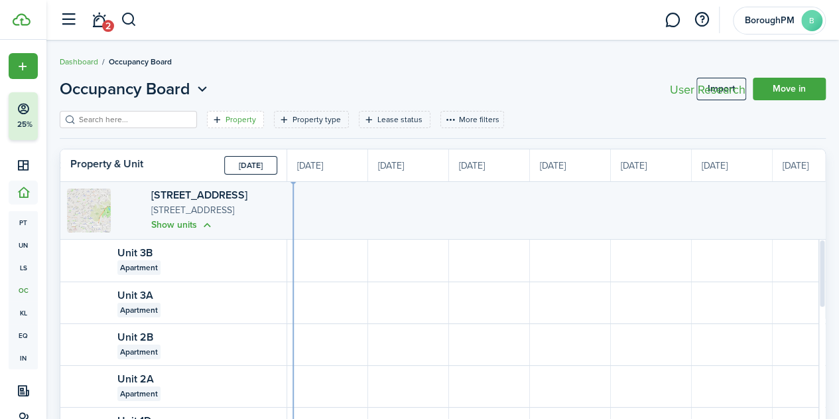
click at [239, 115] on filter-tag-label "Property" at bounding box center [241, 119] width 31 height 12
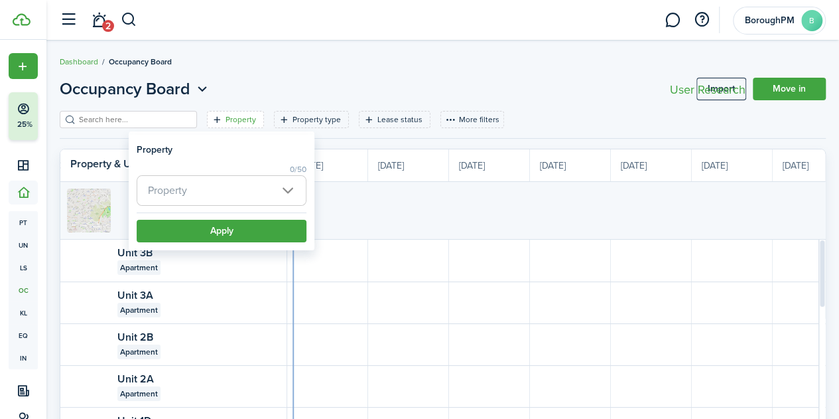
click at [311, 90] on header-page "Occupancy Board Import Move in" at bounding box center [443, 94] width 766 height 34
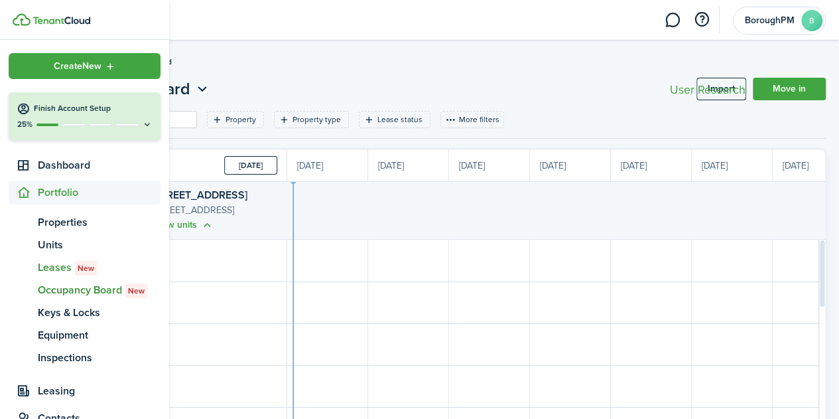
click at [54, 269] on span "Leases New" at bounding box center [99, 267] width 123 height 16
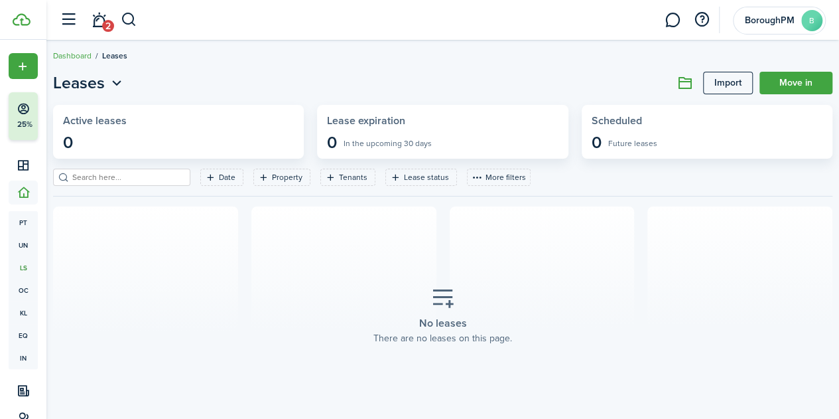
scroll to position [7, 0]
click at [706, 84] on link "Import" at bounding box center [728, 82] width 50 height 23
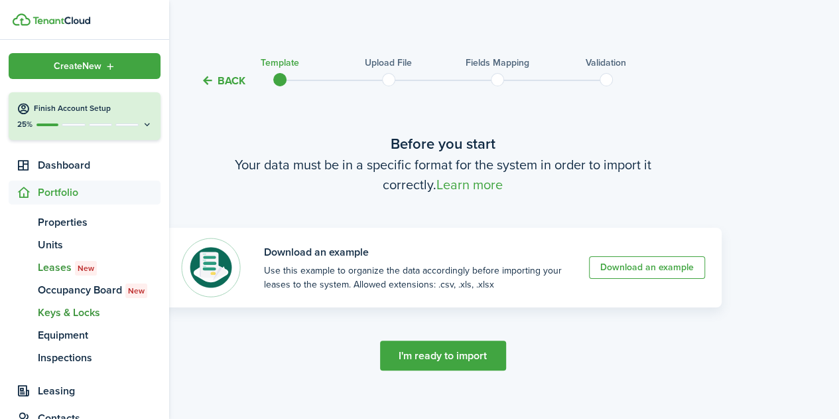
click at [91, 310] on span "Keys & Locks" at bounding box center [99, 313] width 123 height 16
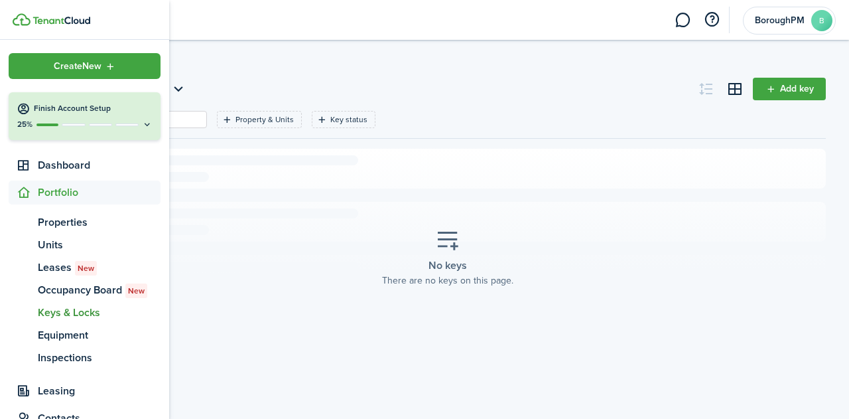
click at [96, 111] on h4 "Finish Account Setup" at bounding box center [93, 108] width 119 height 11
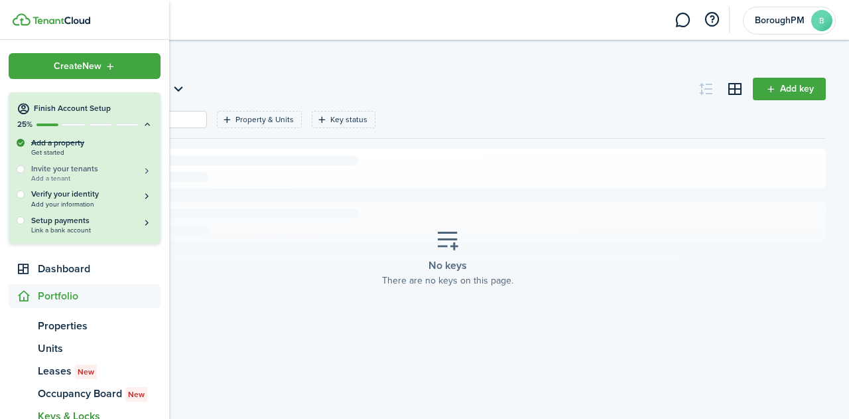
click at [108, 163] on h5 "Invite your tenants" at bounding box center [91, 168] width 121 height 11
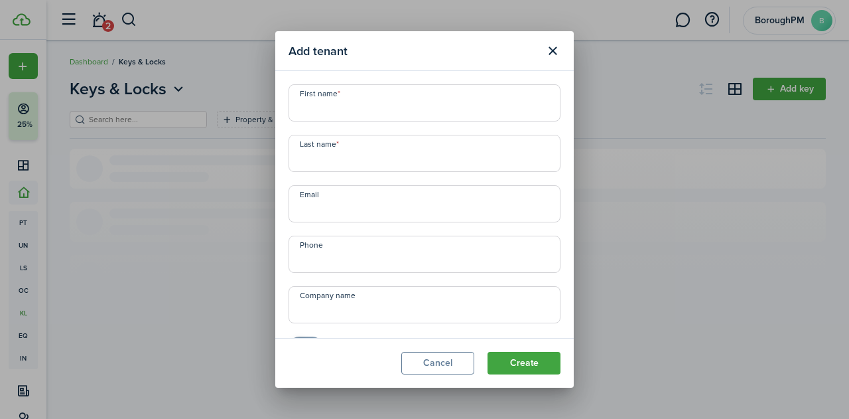
click at [559, 50] on button "Close modal" at bounding box center [552, 51] width 23 height 23
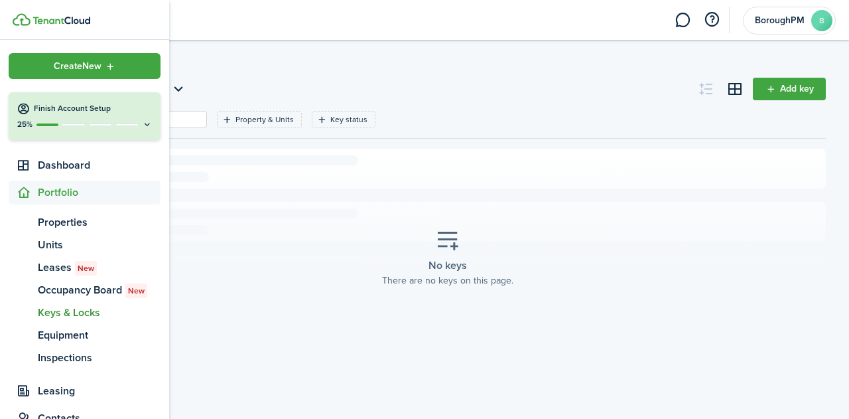
click at [102, 121] on div "25%" at bounding box center [85, 124] width 136 height 11
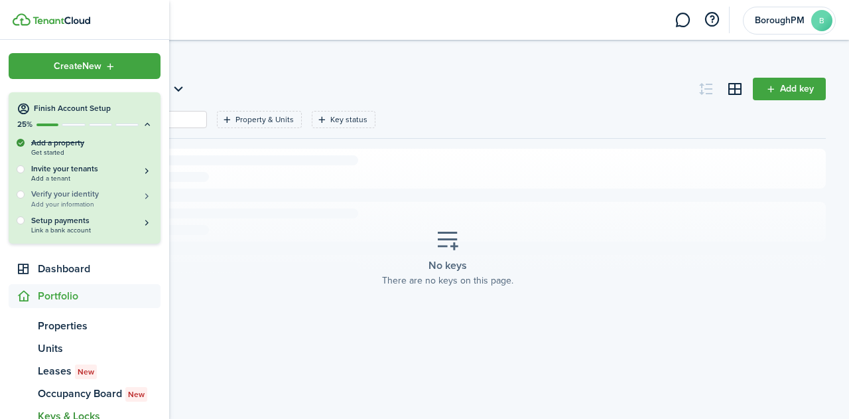
click at [129, 200] on span "Add your information" at bounding box center [91, 203] width 121 height 7
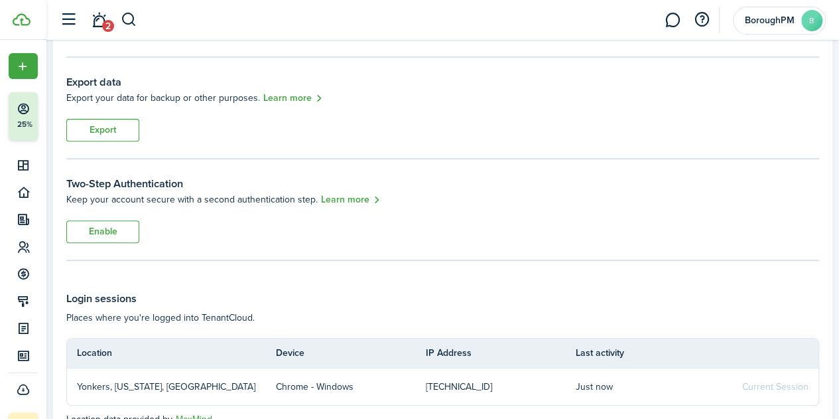
scroll to position [261, 0]
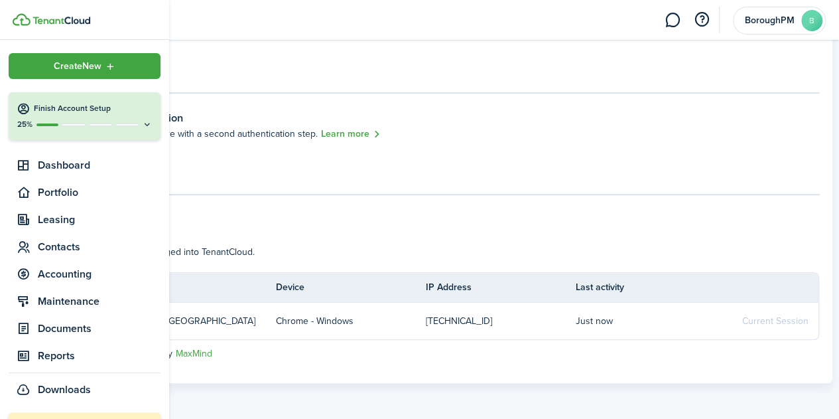
click at [87, 116] on button "Finish Account Setup 25%" at bounding box center [85, 116] width 152 height 48
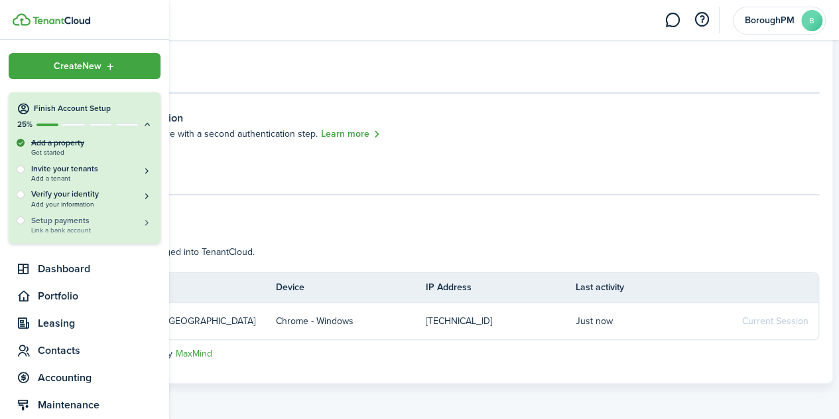
click at [111, 229] on span "Link a bank account" at bounding box center [91, 229] width 121 height 7
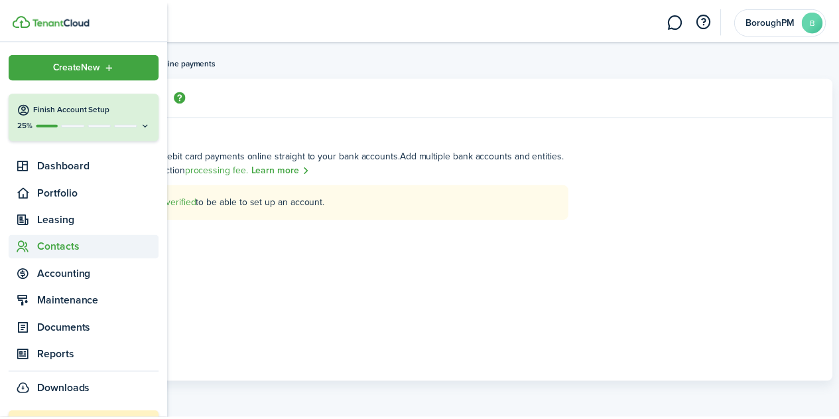
scroll to position [47, 0]
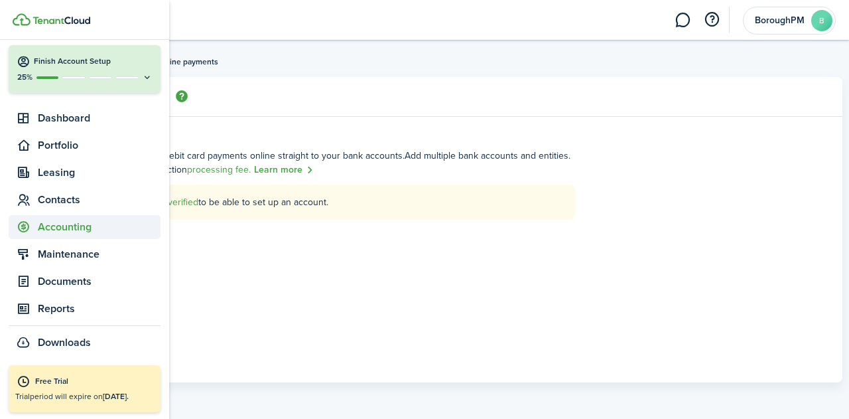
click at [38, 230] on span "Accounting" at bounding box center [99, 227] width 123 height 16
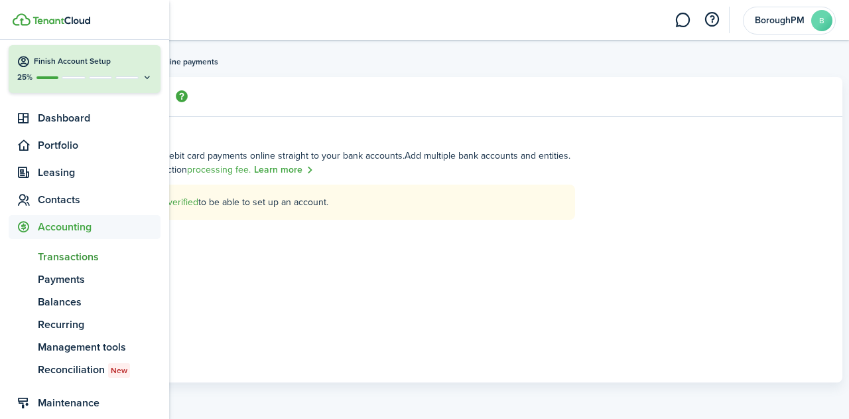
click at [83, 263] on span "Transactions" at bounding box center [99, 257] width 123 height 16
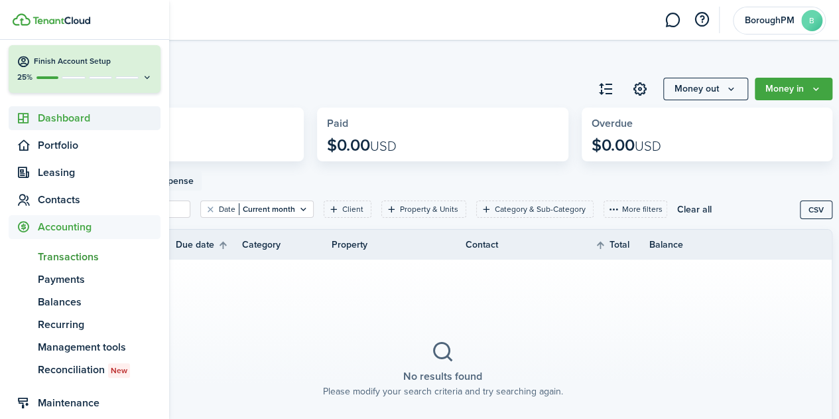
click at [84, 125] on span "Dashboard" at bounding box center [99, 118] width 123 height 16
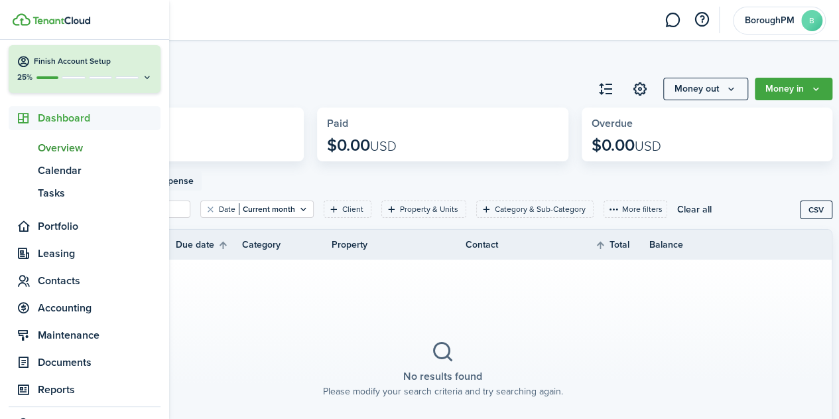
click at [93, 145] on span "Overview" at bounding box center [99, 148] width 123 height 16
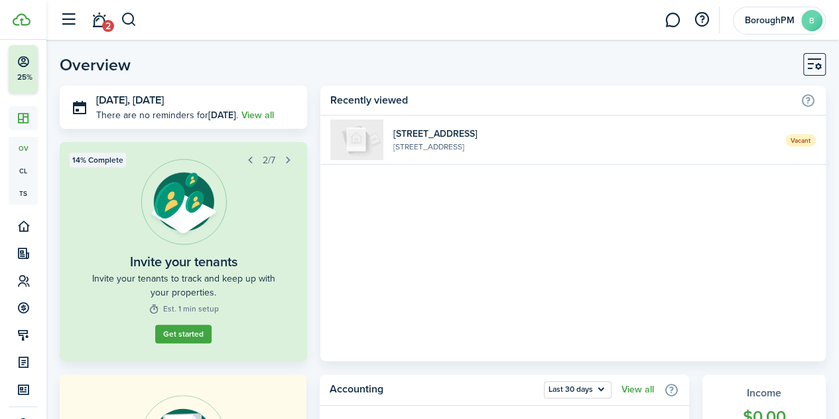
click at [450, 131] on widget-list-item-title "[STREET_ADDRESS]" at bounding box center [584, 134] width 382 height 14
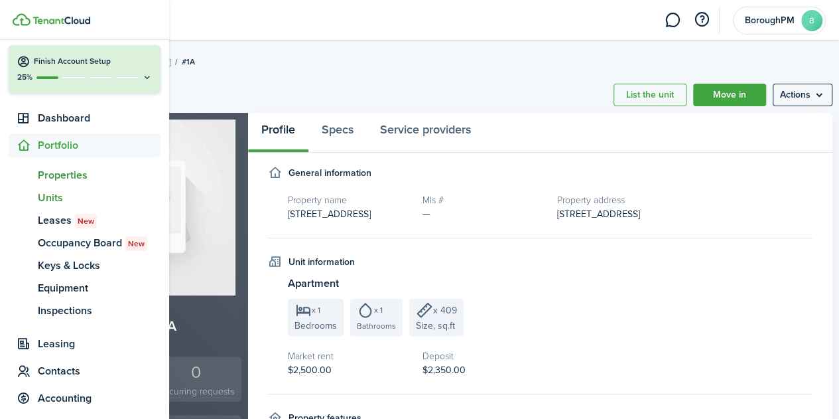
click at [62, 175] on span "Properties" at bounding box center [99, 175] width 123 height 16
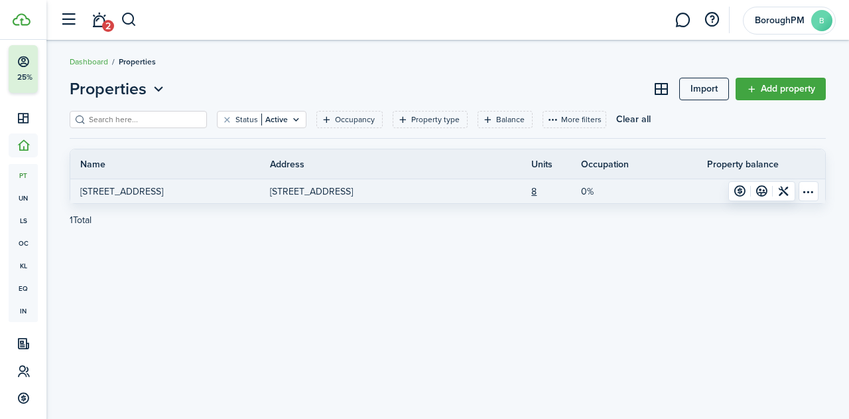
click at [353, 190] on p "[STREET_ADDRESS]" at bounding box center [311, 191] width 83 height 14
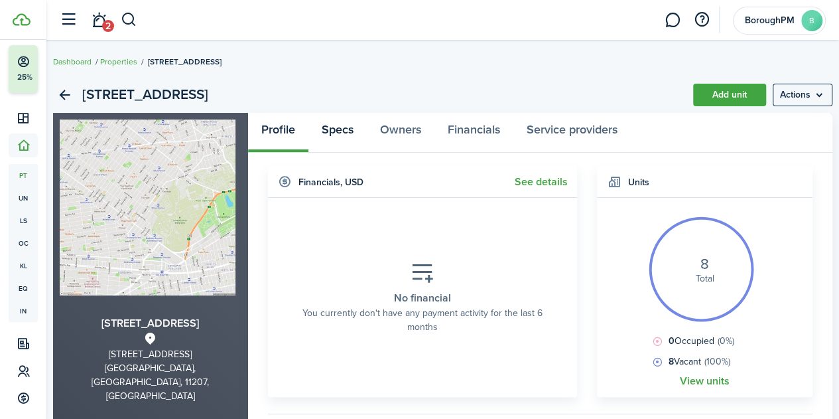
click at [364, 133] on link "Specs" at bounding box center [338, 133] width 58 height 40
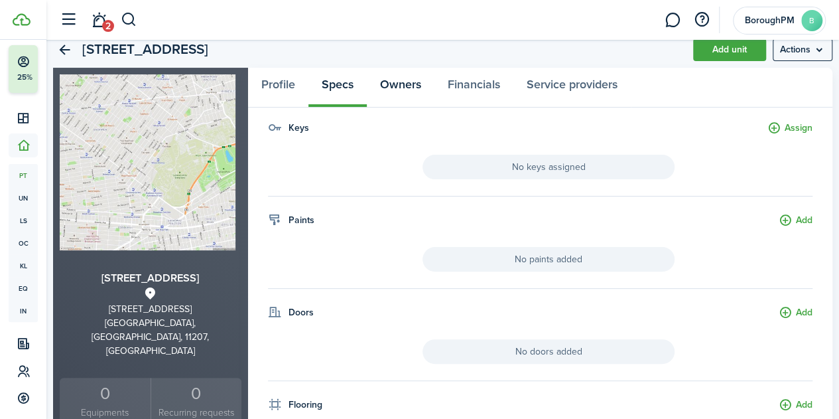
scroll to position [83, 0]
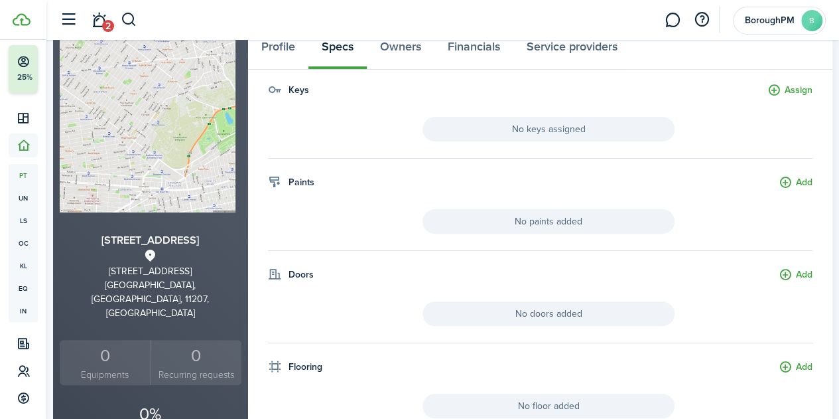
click at [779, 85] on button "Assign" at bounding box center [790, 90] width 45 height 15
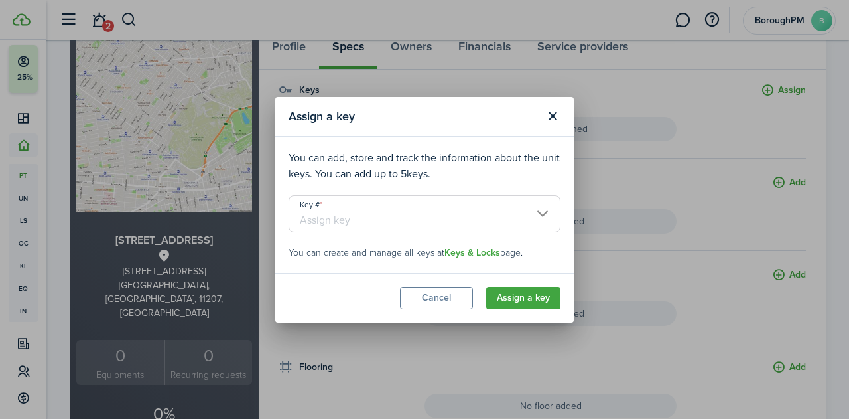
click at [533, 210] on input "Key #" at bounding box center [425, 213] width 272 height 37
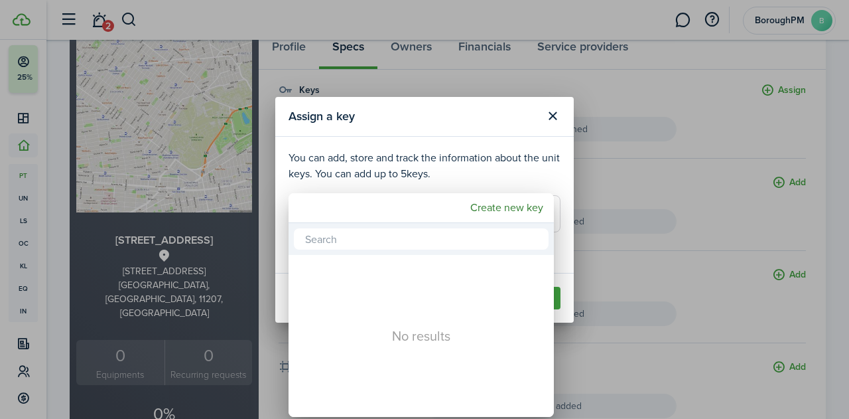
click at [535, 174] on div at bounding box center [425, 209] width 1062 height 631
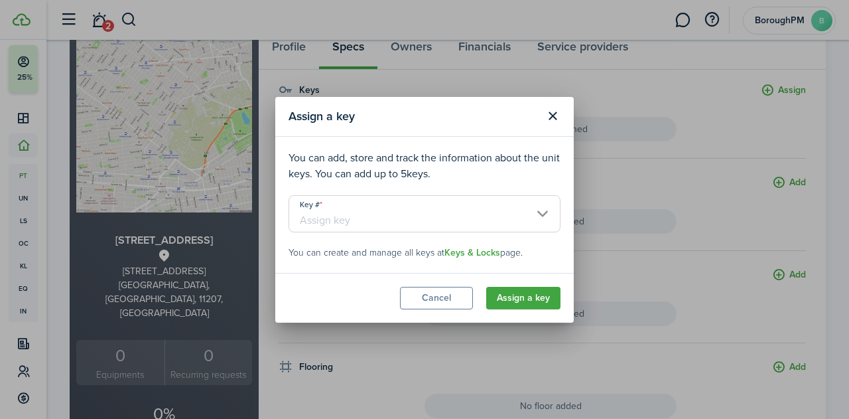
click at [561, 120] on button "Close modal" at bounding box center [552, 116] width 23 height 23
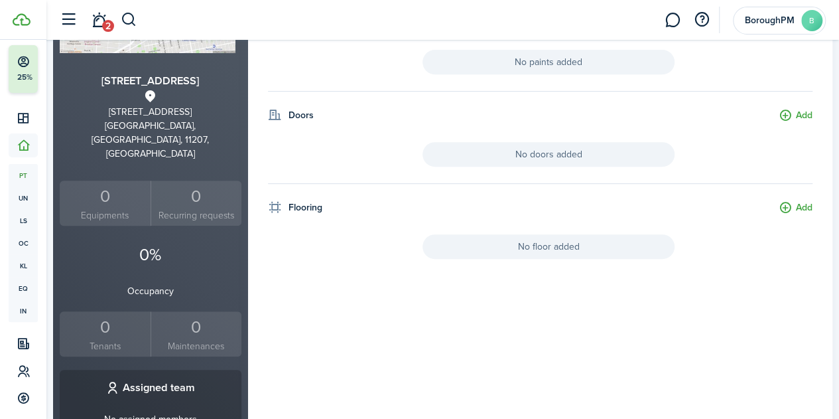
scroll to position [0, 0]
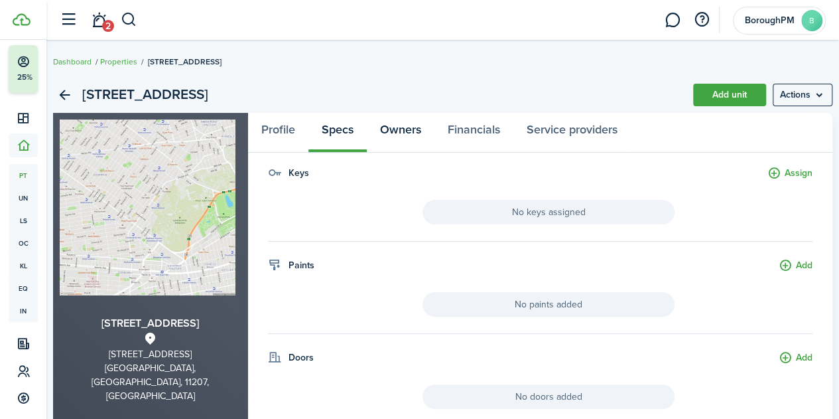
click at [421, 137] on link "Owners" at bounding box center [401, 133] width 68 height 40
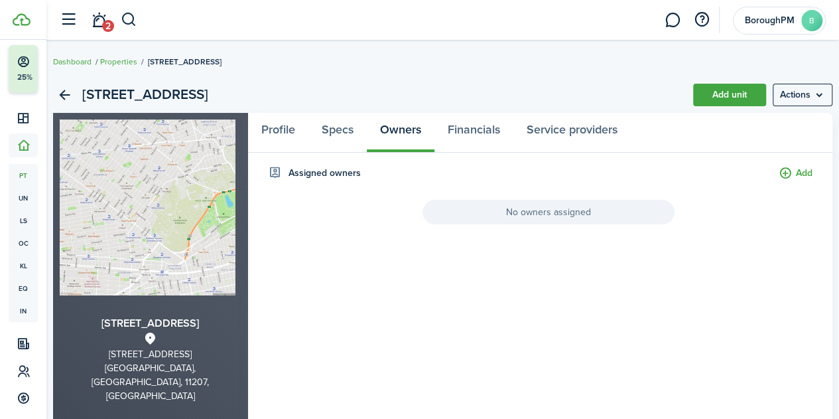
scroll to position [66, 0]
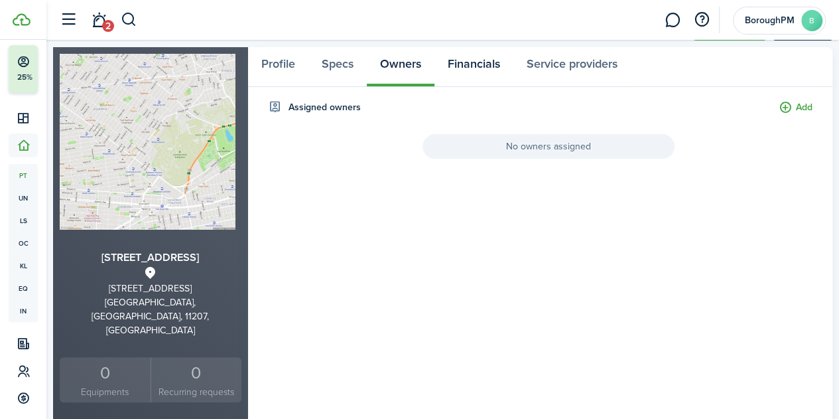
click at [490, 82] on link "Financials" at bounding box center [474, 67] width 79 height 40
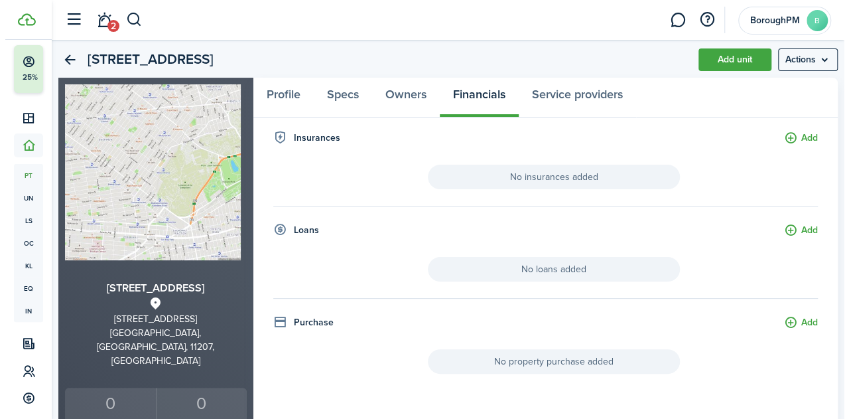
scroll to position [34, 0]
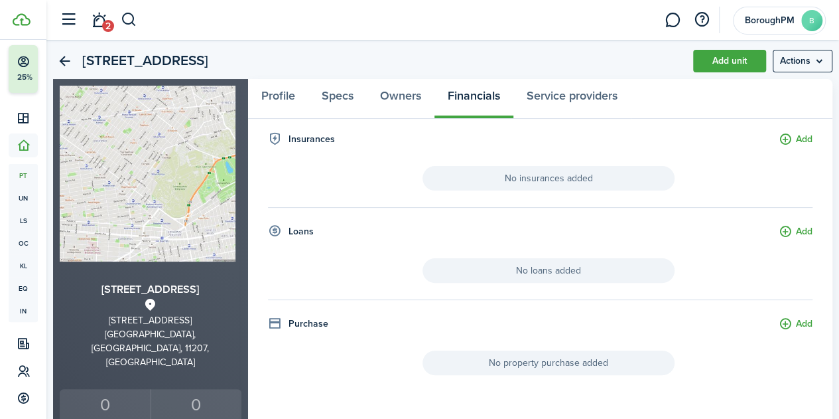
click at [791, 135] on button "Add" at bounding box center [796, 139] width 34 height 15
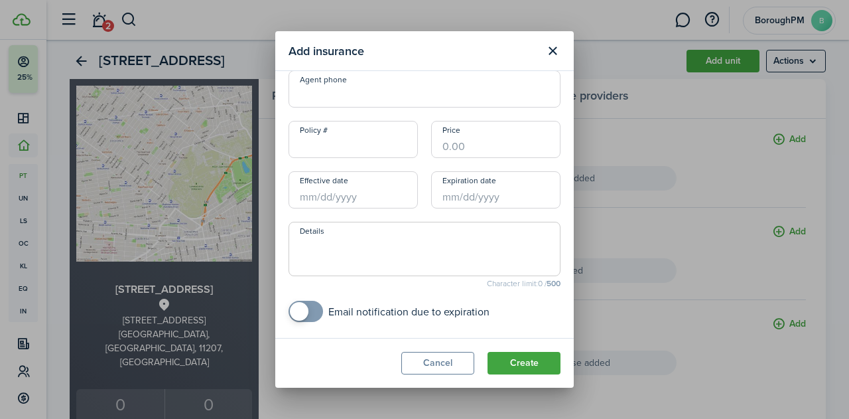
scroll to position [308, 0]
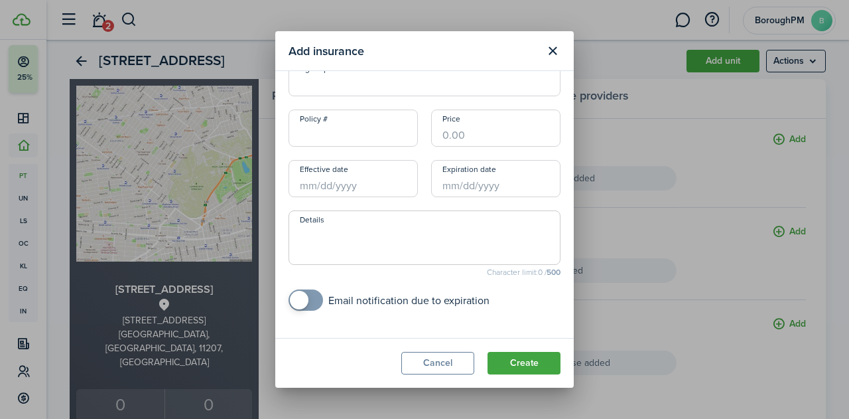
click at [690, 169] on div "Add insurance You can add, store and track the expiration of homeowners insuran…" at bounding box center [424, 209] width 849 height 419
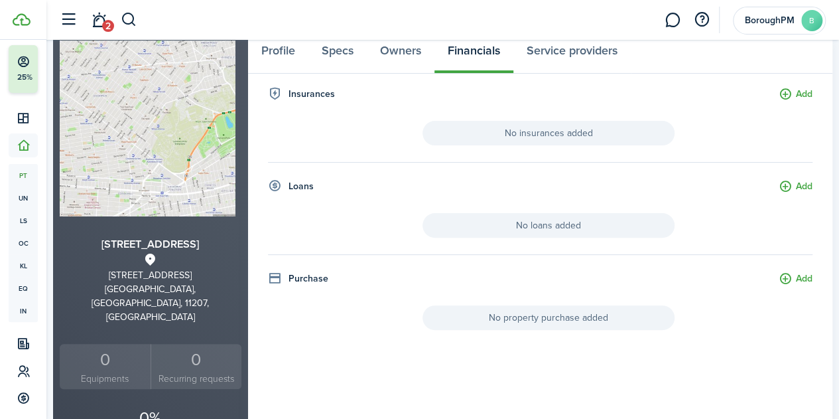
scroll to position [0, 0]
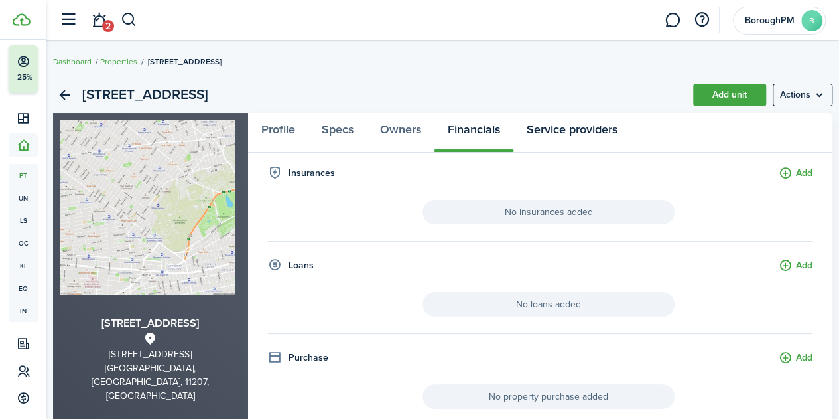
click at [565, 135] on link "Service providers" at bounding box center [572, 133] width 117 height 40
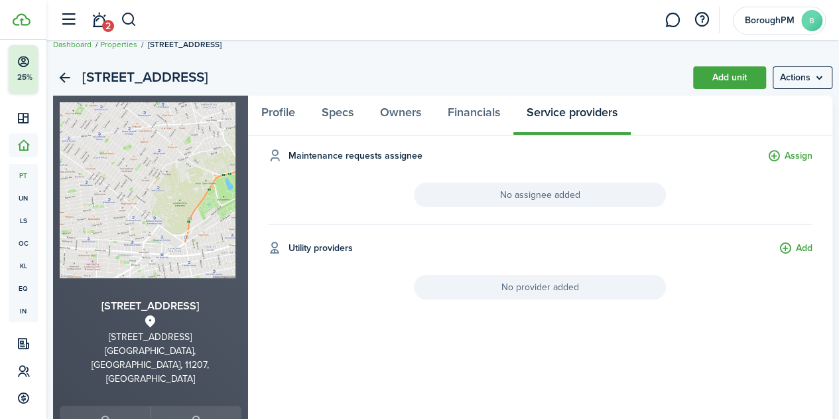
scroll to position [18, 0]
click at [287, 119] on link "Profile" at bounding box center [278, 115] width 60 height 40
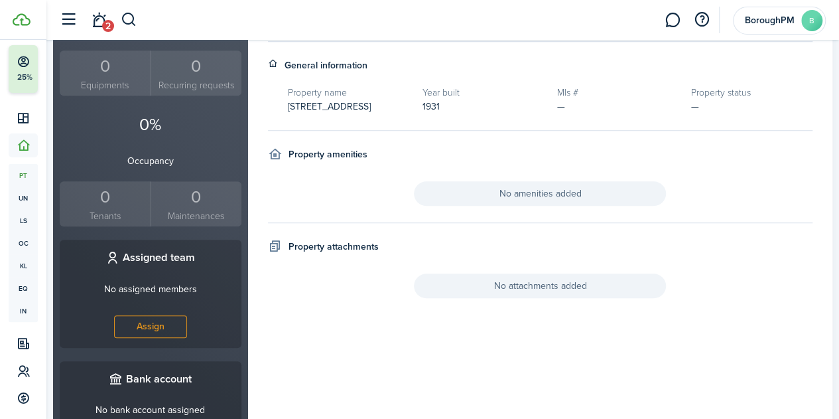
scroll to position [357, 0]
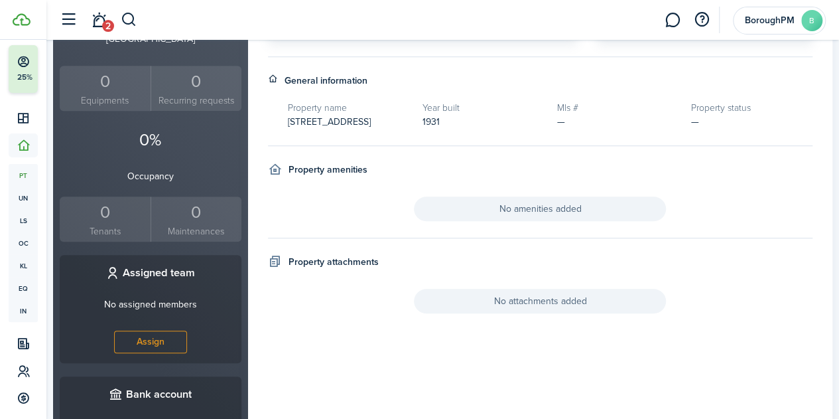
click at [312, 76] on h4 "General information" at bounding box center [326, 81] width 83 height 14
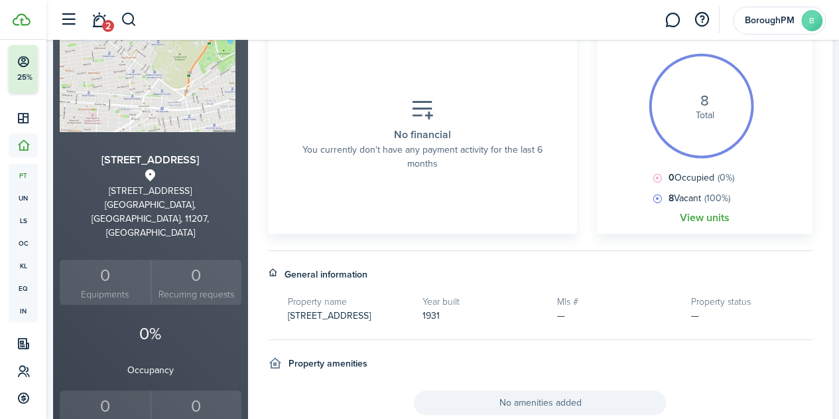
scroll to position [0, 0]
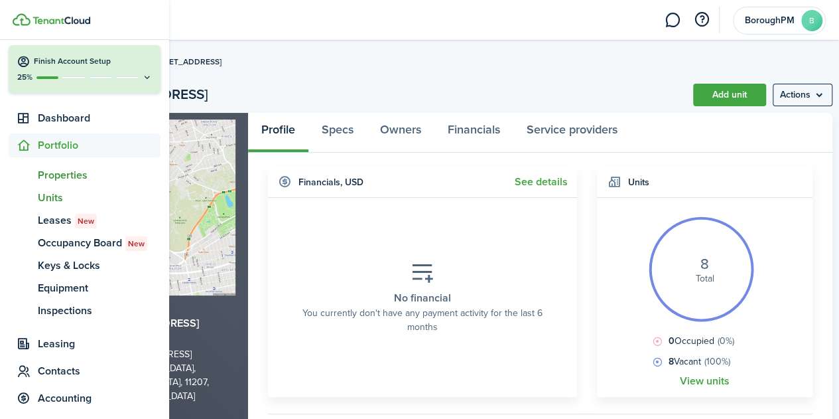
click at [54, 202] on span "Units" at bounding box center [99, 198] width 123 height 16
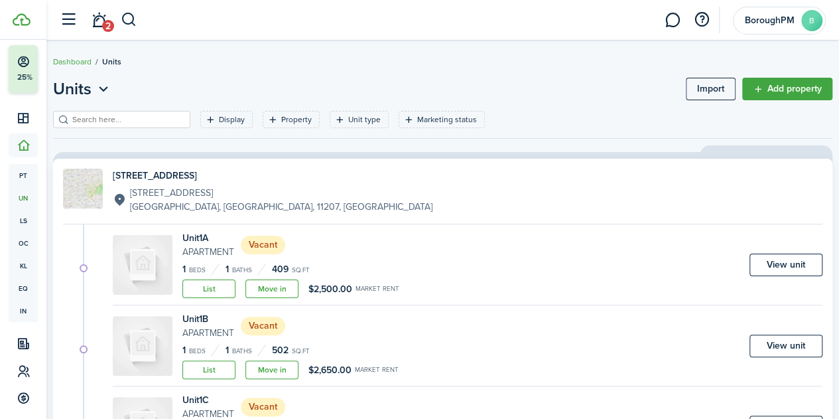
scroll to position [65, 0]
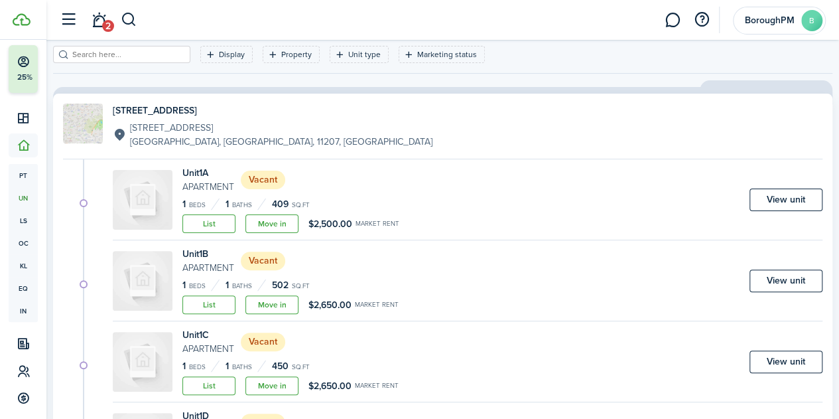
click at [284, 226] on link "Move in" at bounding box center [271, 223] width 53 height 19
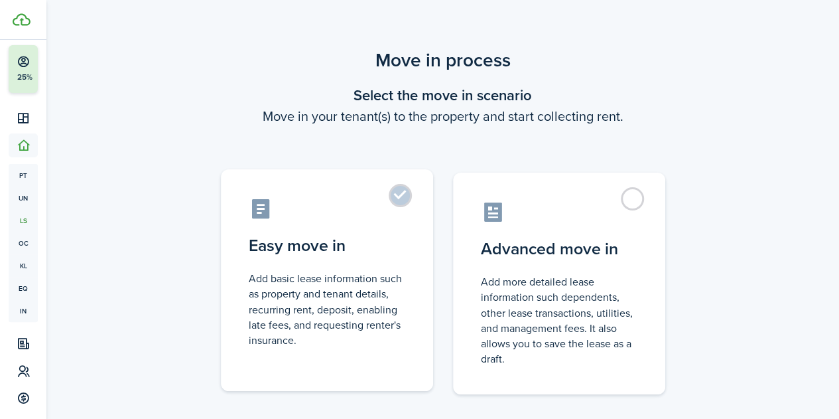
click at [389, 275] on control-radio-card-description "Add basic lease information such as property and tenant details, recurring rent…" at bounding box center [327, 309] width 157 height 77
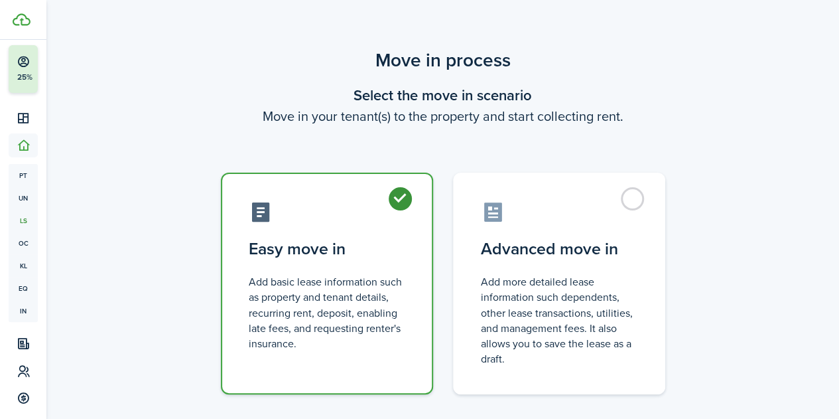
radio input "true"
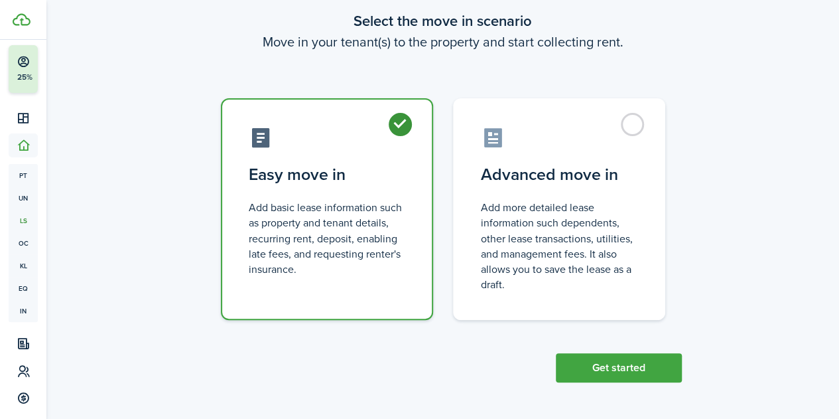
click at [618, 367] on button "Get started" at bounding box center [619, 367] width 126 height 29
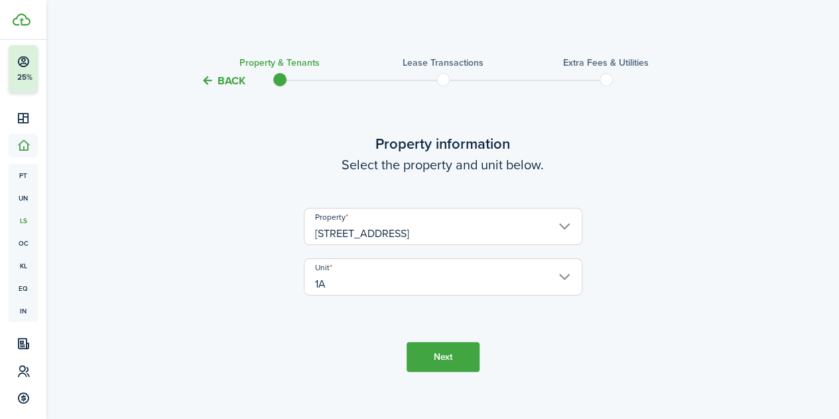
scroll to position [16, 0]
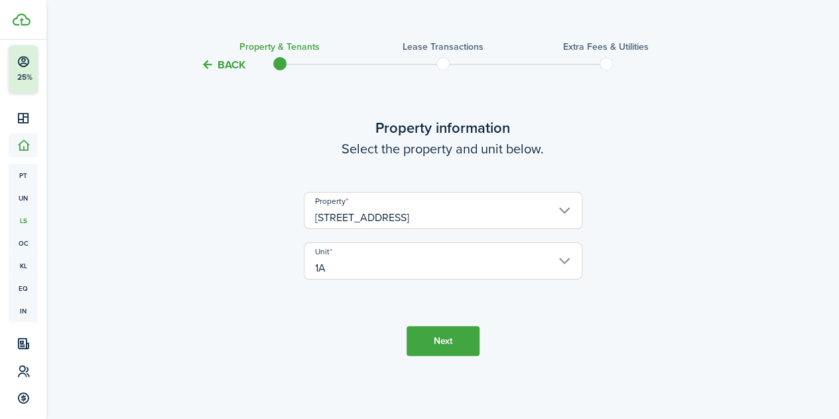
click at [454, 347] on button "Next" at bounding box center [443, 341] width 73 height 30
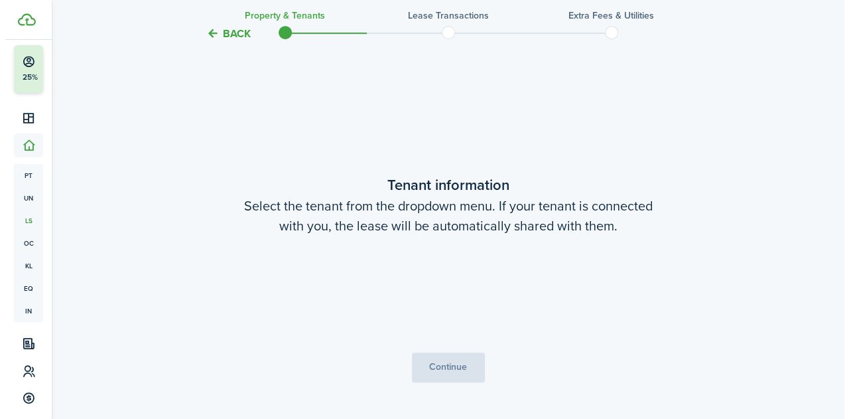
scroll to position [346, 0]
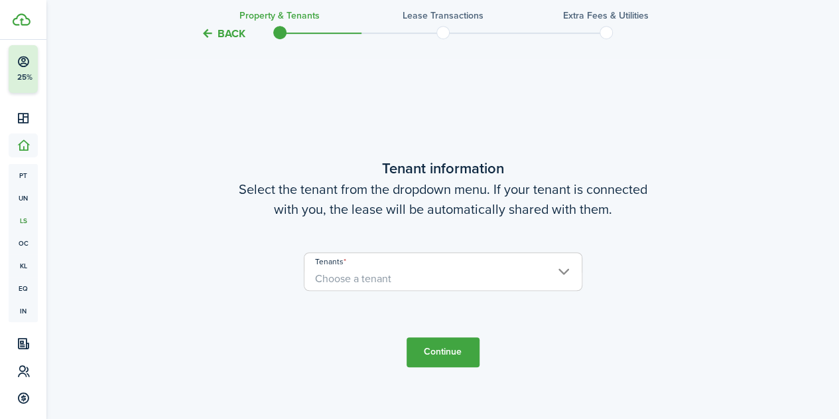
click at [475, 287] on span "Choose a tenant" at bounding box center [443, 278] width 277 height 23
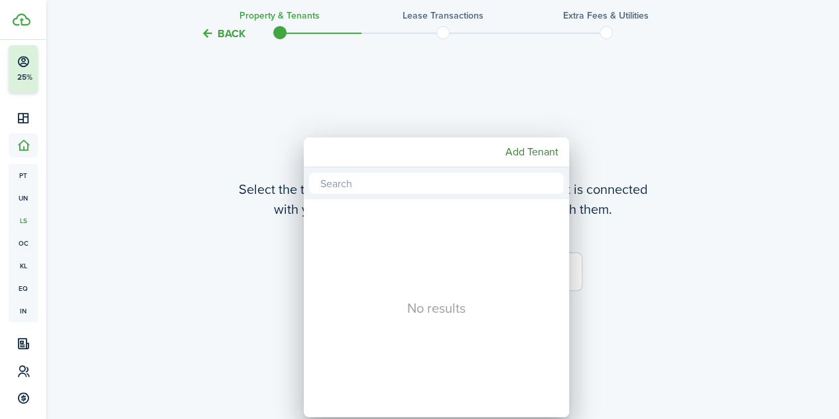
click at [624, 264] on div at bounding box center [420, 209] width 1052 height 631
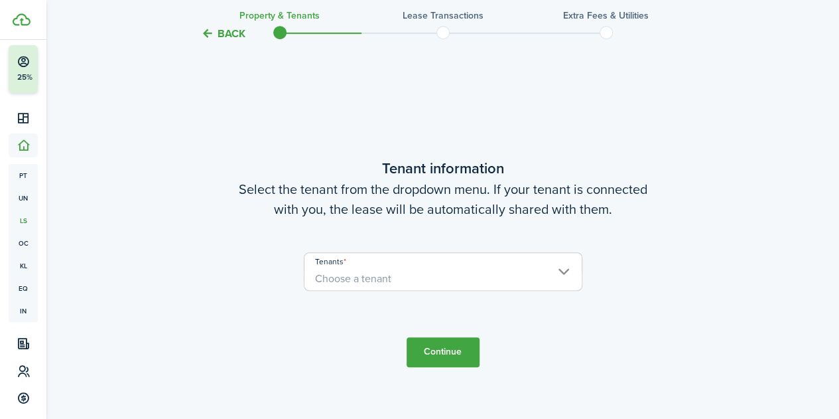
click at [551, 272] on span "Choose a tenant" at bounding box center [443, 278] width 277 height 23
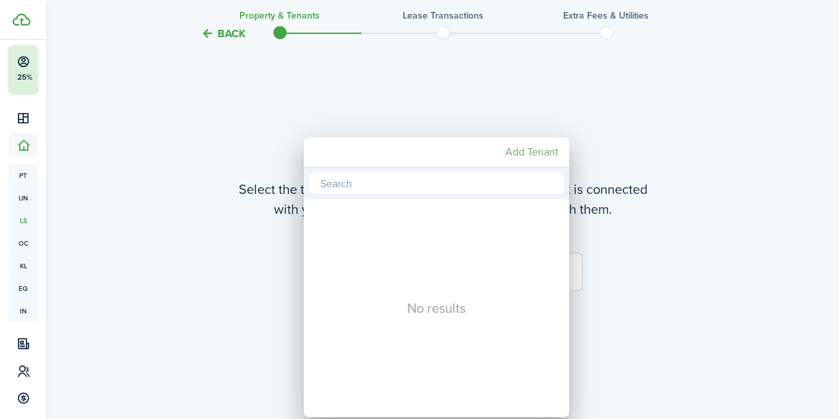
click at [546, 160] on mbsc-button "Add Tenant" at bounding box center [532, 152] width 64 height 24
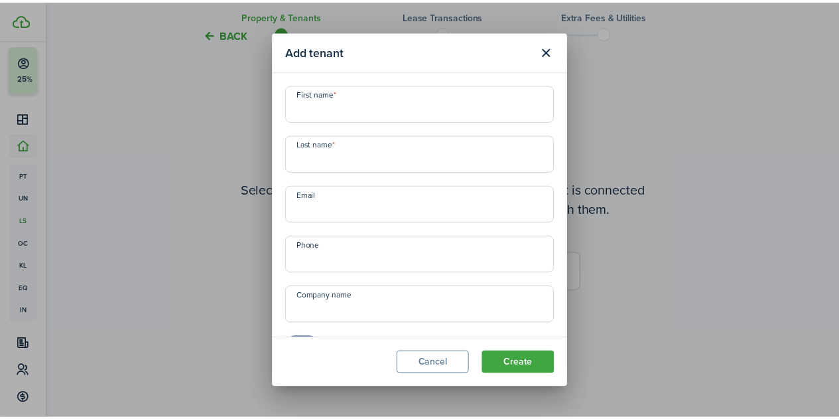
scroll to position [33, 0]
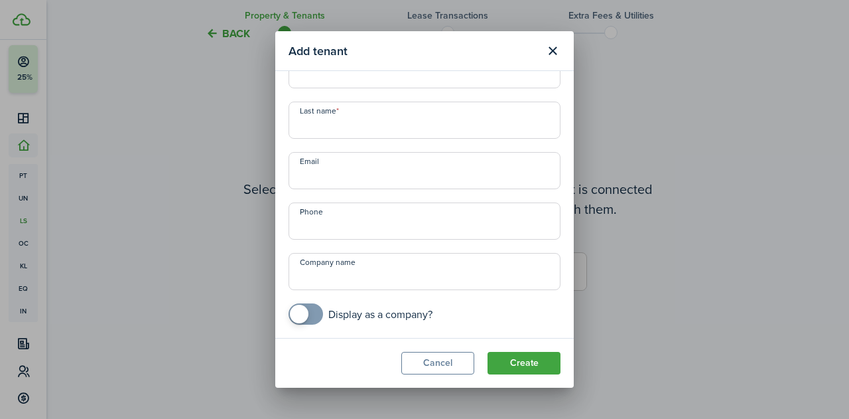
click at [551, 54] on button "Close modal" at bounding box center [552, 51] width 23 height 23
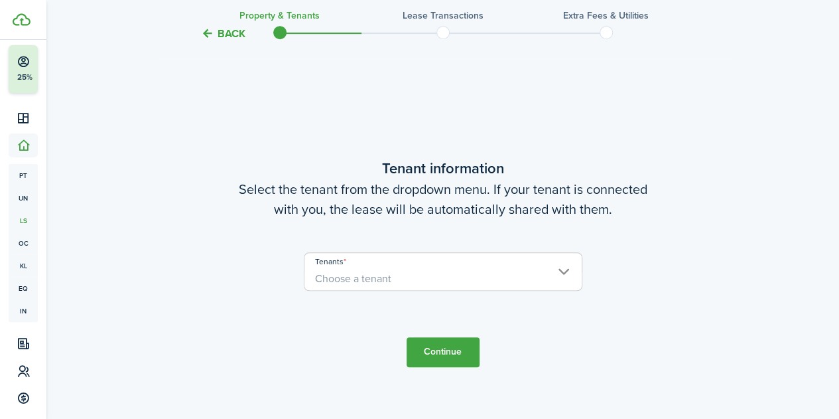
click at [219, 35] on button "Back" at bounding box center [223, 34] width 44 height 14
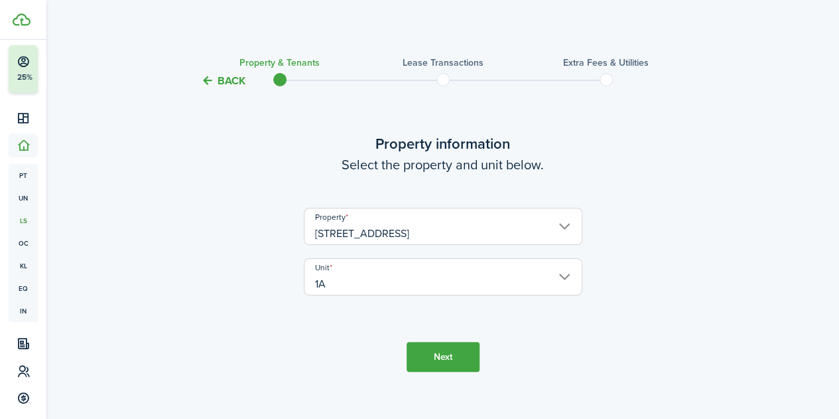
click at [219, 35] on dashboard-content "Back Property & Tenants Lease Transactions Extra fees & Utilities Property info…" at bounding box center [442, 217] width 793 height 435
click at [221, 90] on tc-wizard-header "Back Property & Tenants Lease Transactions Extra fees & Utilities" at bounding box center [443, 76] width 577 height 60
click at [233, 82] on button "Back" at bounding box center [223, 81] width 44 height 14
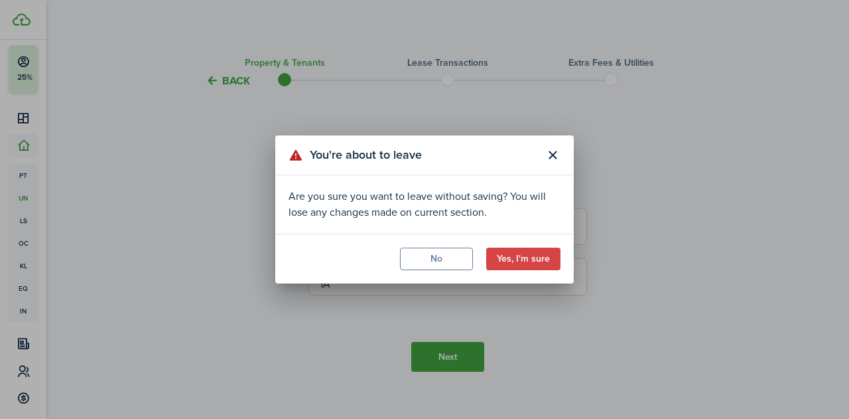
click at [508, 253] on button "Yes, I'm sure" at bounding box center [523, 258] width 74 height 23
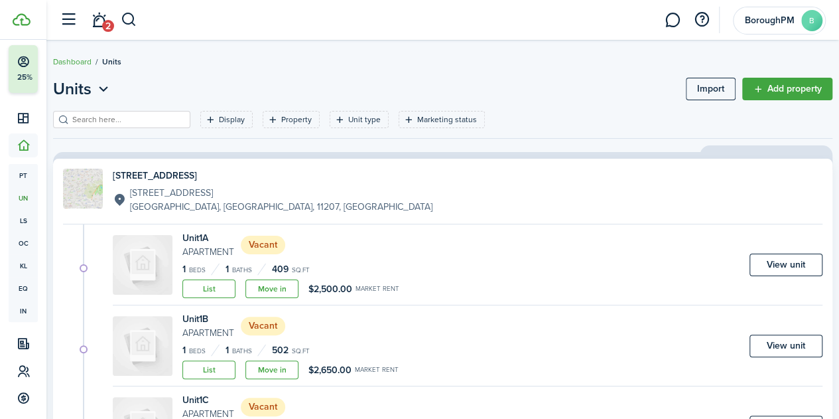
click at [215, 94] on header-page "Units Import Add property" at bounding box center [443, 94] width 780 height 34
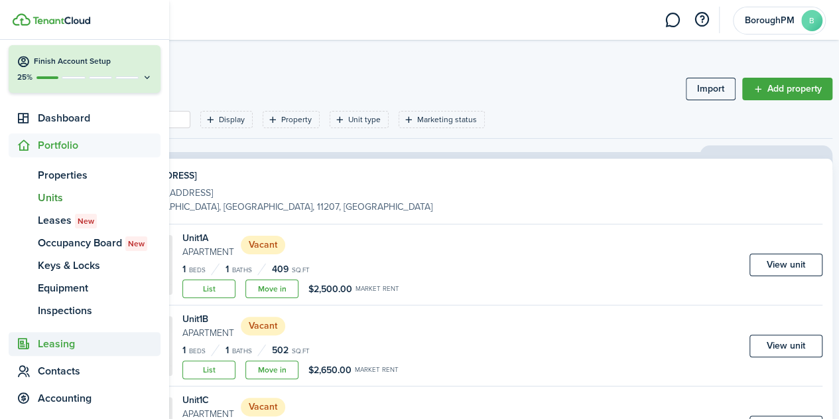
click at [80, 340] on span "Leasing" at bounding box center [99, 344] width 123 height 16
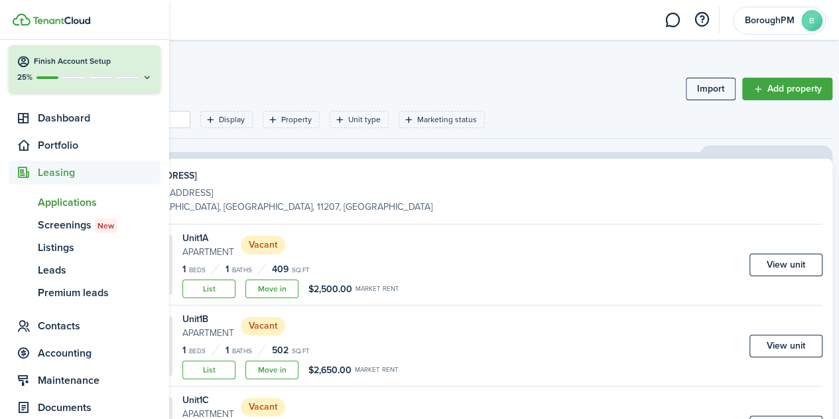
click at [80, 209] on span "Applications" at bounding box center [99, 202] width 123 height 16
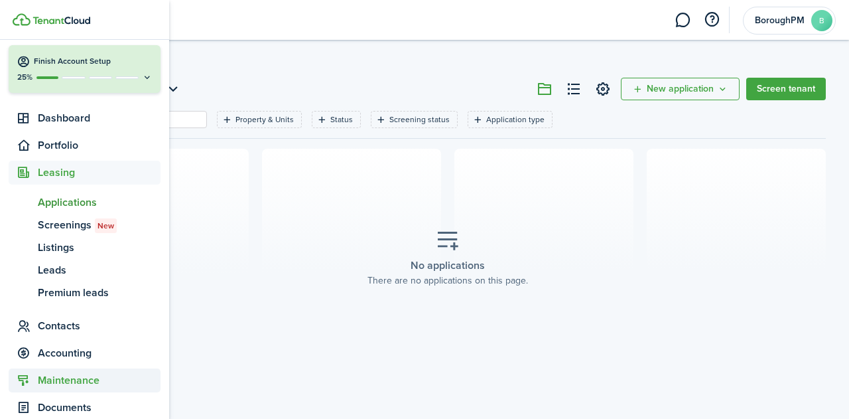
click at [96, 373] on span "Maintenance" at bounding box center [99, 380] width 123 height 16
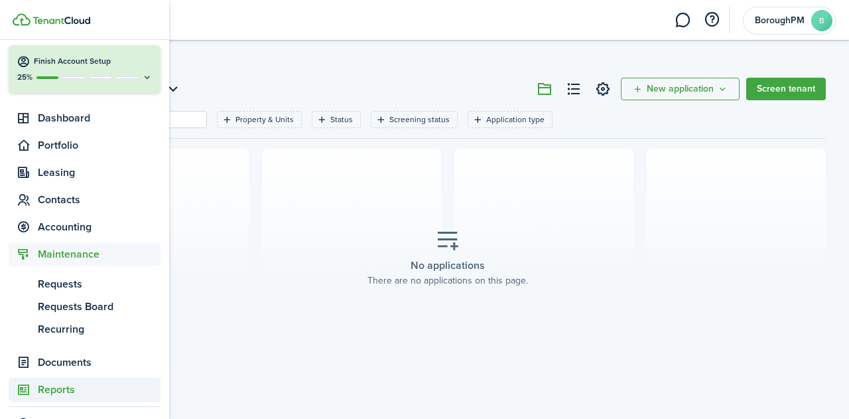
click at [38, 389] on span "Reports" at bounding box center [99, 389] width 123 height 16
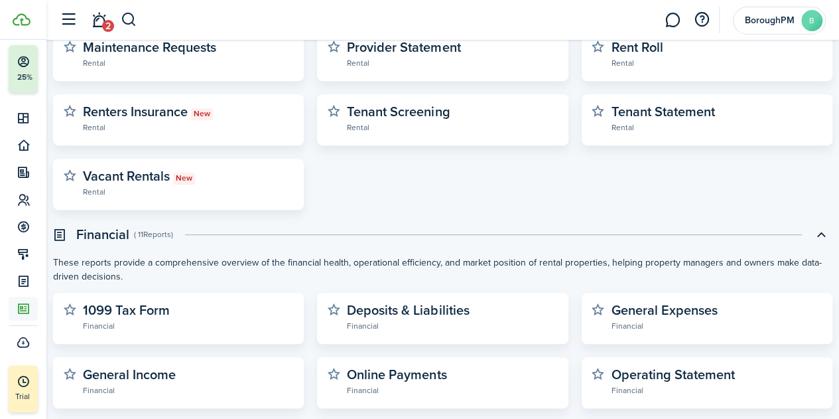
scroll to position [255, 0]
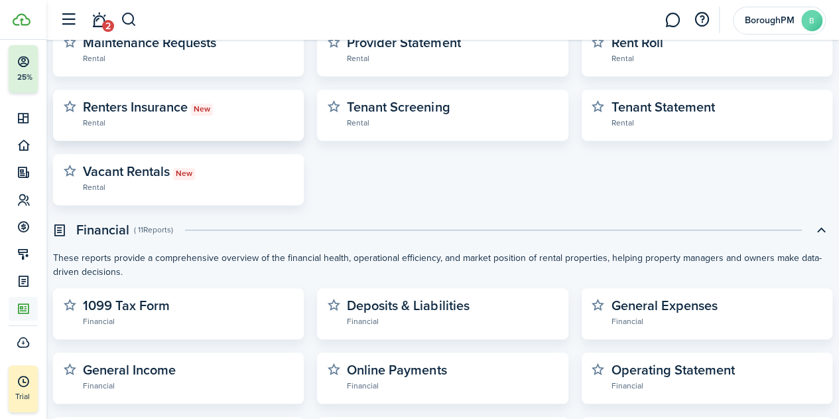
drag, startPoint x: 231, startPoint y: 141, endPoint x: 243, endPoint y: 124, distance: 21.0
click at [232, 137] on div "Rentability Special offer Rental Contacts Rental Lease Statement Rental Mainten…" at bounding box center [442, 83] width 793 height 244
click at [244, 123] on widget-stats-subtitle "Rental" at bounding box center [188, 121] width 211 height 13
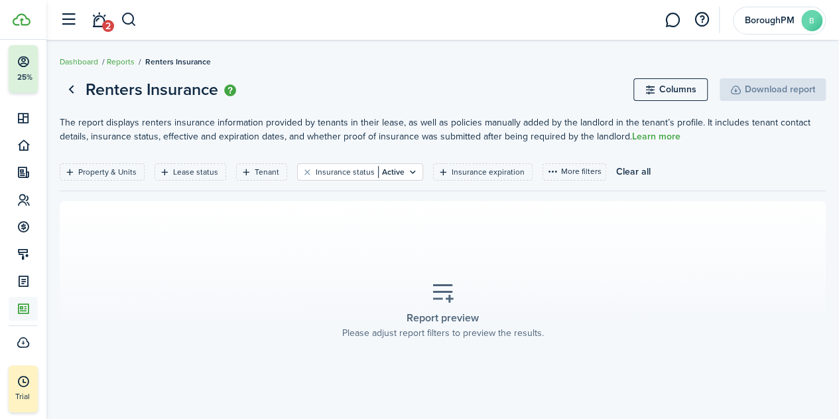
click at [68, 90] on link "Go back" at bounding box center [71, 89] width 23 height 23
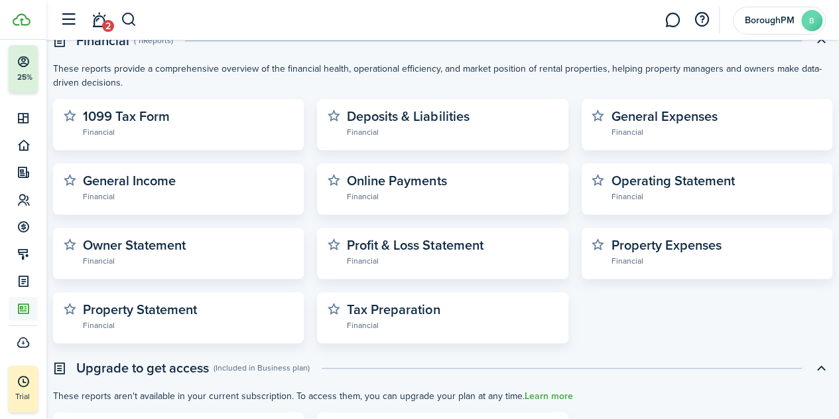
scroll to position [448, 0]
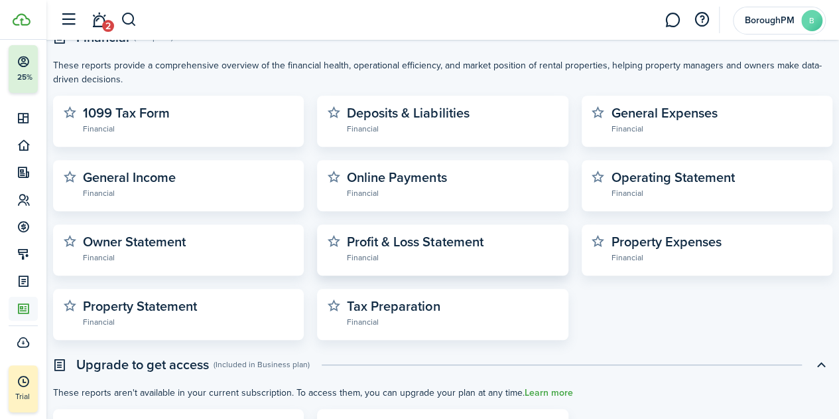
click at [478, 235] on widget-stats-description "Profit & Loss Statement" at bounding box center [415, 242] width 136 height 20
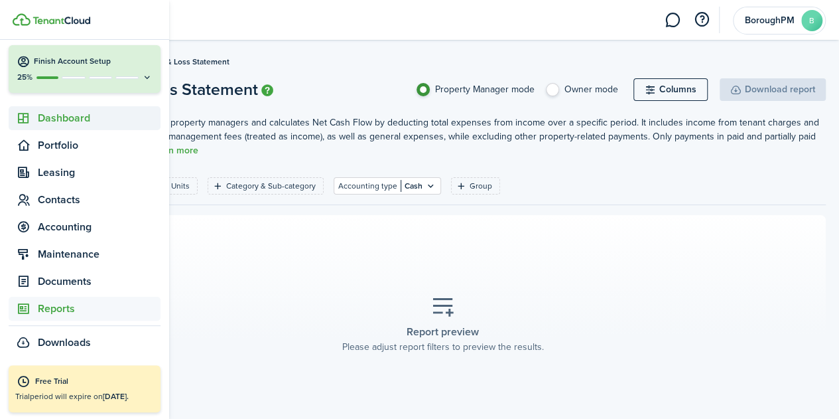
click at [41, 118] on span "Dashboard" at bounding box center [99, 118] width 123 height 16
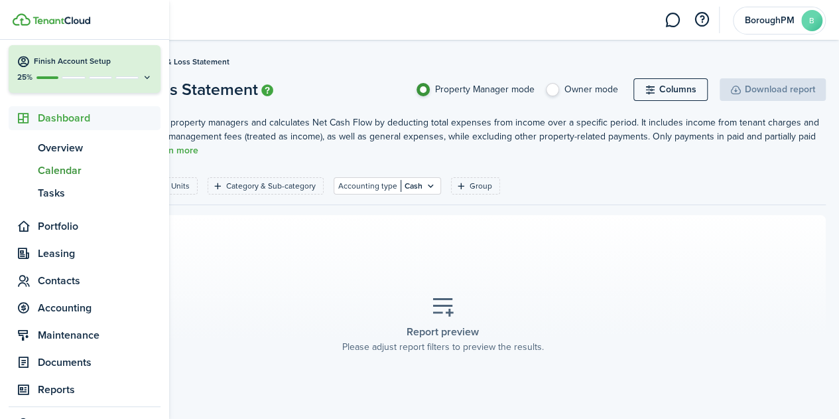
click at [97, 168] on span "Calendar" at bounding box center [99, 171] width 123 height 16
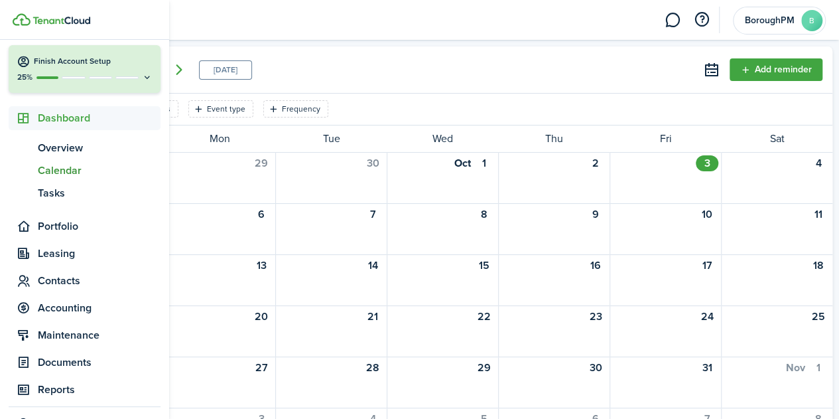
click at [142, 78] on icon at bounding box center [147, 77] width 11 height 10
click at [141, 83] on div "25%" at bounding box center [85, 77] width 136 height 11
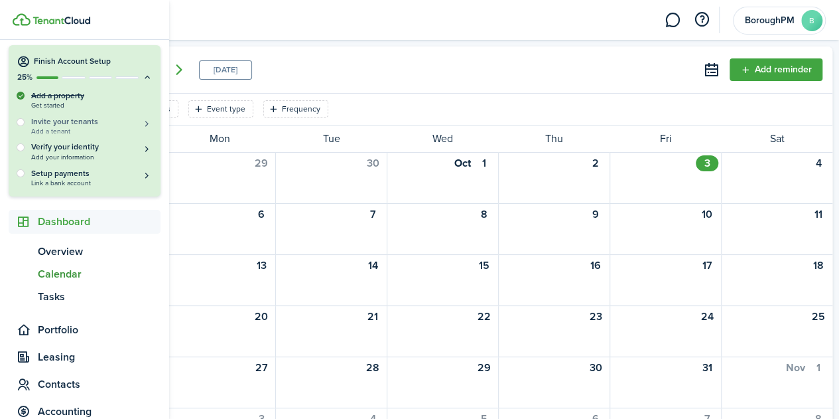
click at [94, 124] on h5 "Invite your tenants" at bounding box center [91, 121] width 121 height 11
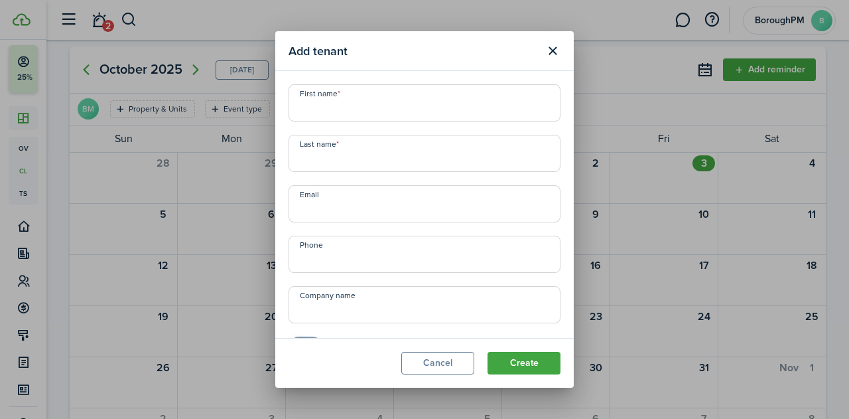
click at [393, 117] on input "First name" at bounding box center [425, 102] width 272 height 37
type input "Yiru"
type input "[PERSON_NAME]"
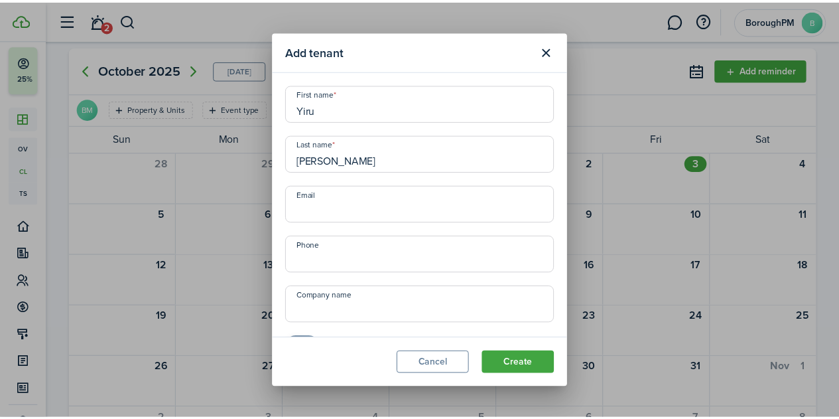
scroll to position [33, 0]
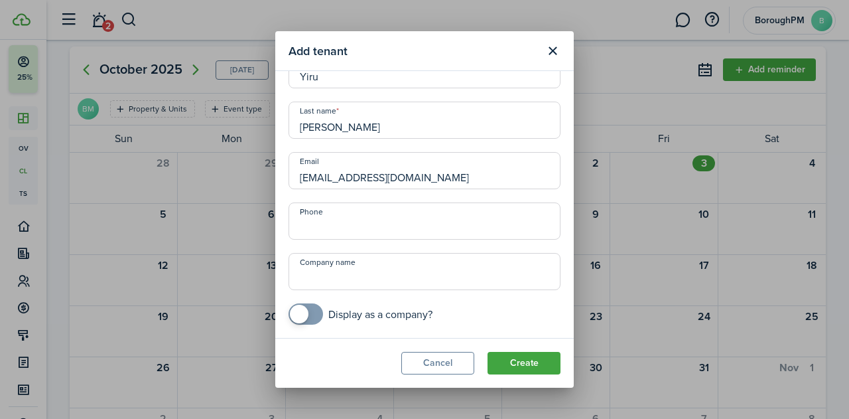
type input "[EMAIL_ADDRESS][DOMAIN_NAME]"
type input "[PHONE_NUMBER]"
click at [495, 305] on mobiscroll-switch "Display as a company?" at bounding box center [425, 313] width 272 height 21
click at [540, 356] on button "Create" at bounding box center [524, 363] width 73 height 23
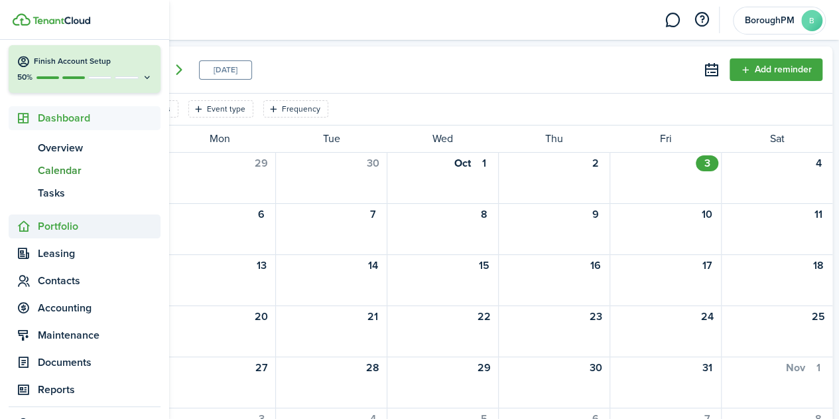
click at [78, 225] on span "Portfolio" at bounding box center [99, 226] width 123 height 16
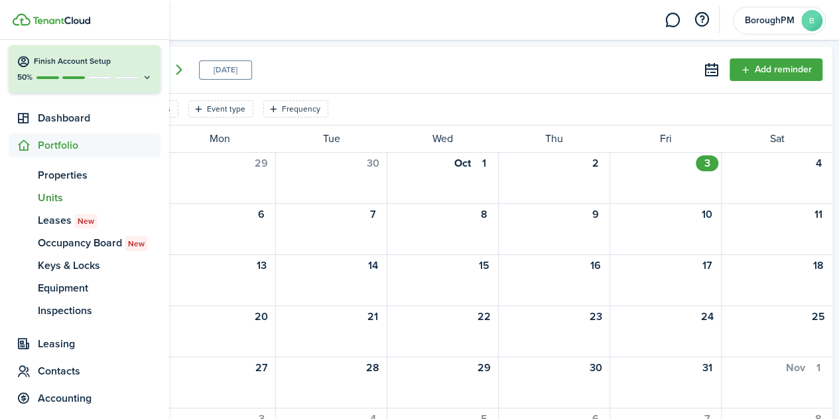
click at [62, 194] on span "Units" at bounding box center [99, 198] width 123 height 16
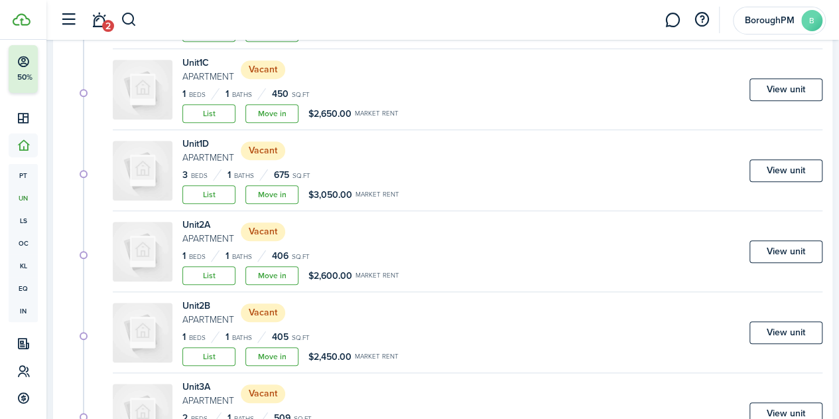
scroll to position [338, 0]
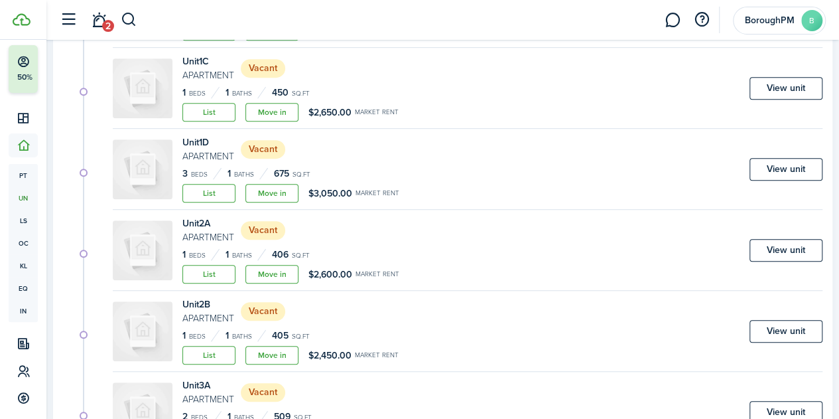
click at [291, 273] on link "Move in" at bounding box center [271, 274] width 53 height 19
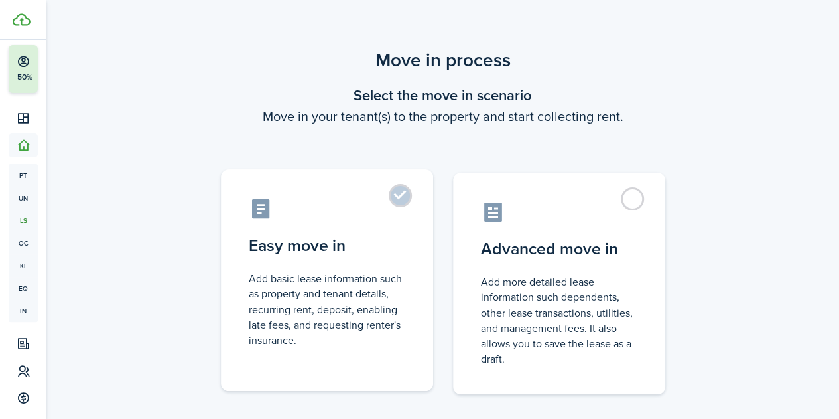
click at [387, 223] on label "Easy move in Add basic lease information such as property and tenant details, r…" at bounding box center [327, 280] width 212 height 222
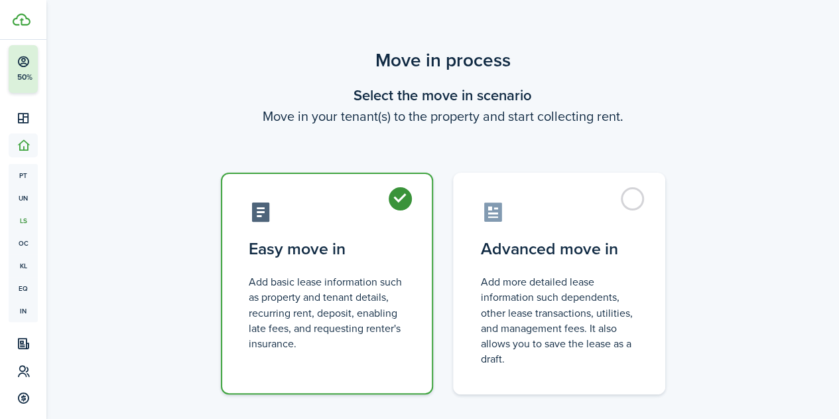
radio input "true"
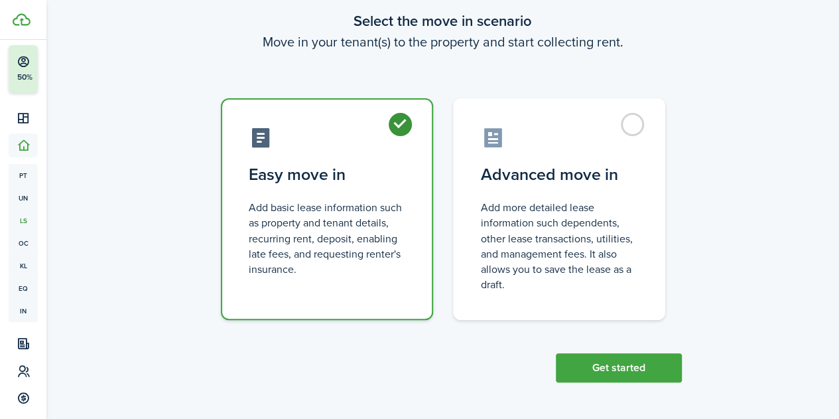
click at [590, 360] on button "Get started" at bounding box center [619, 367] width 126 height 29
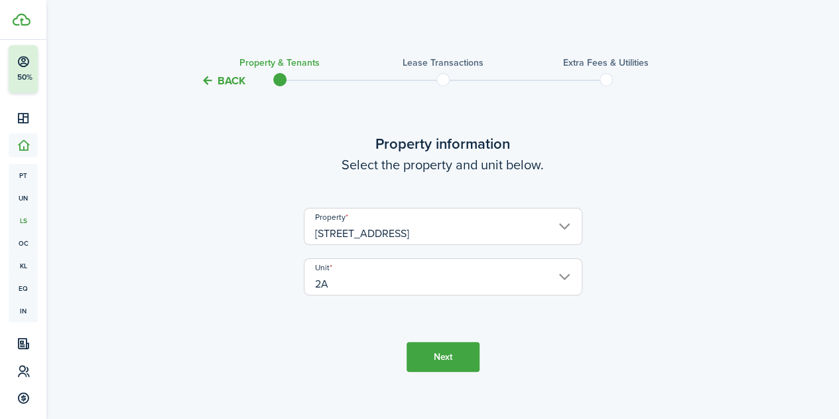
click at [451, 344] on button "Next" at bounding box center [443, 357] width 73 height 30
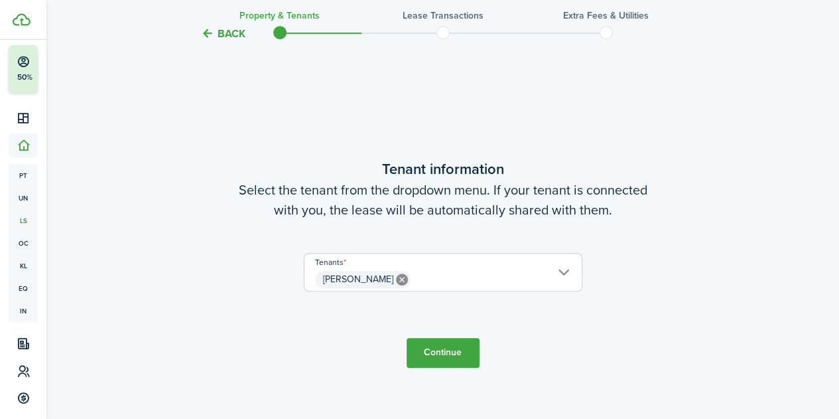
scroll to position [346, 0]
click at [441, 352] on button "Continue" at bounding box center [443, 352] width 73 height 30
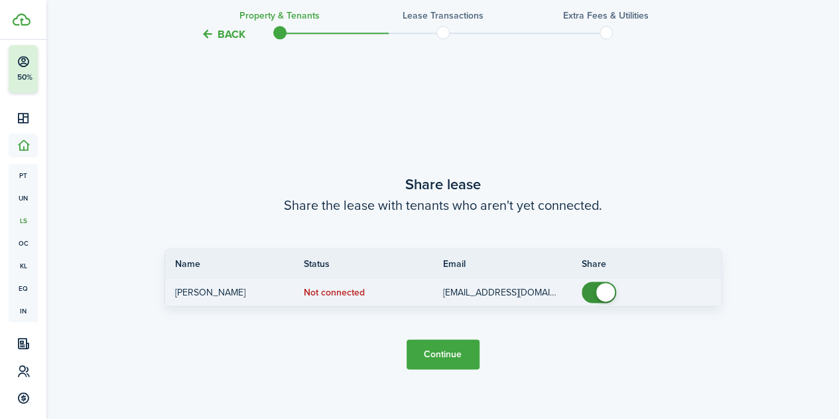
scroll to position [764, 0]
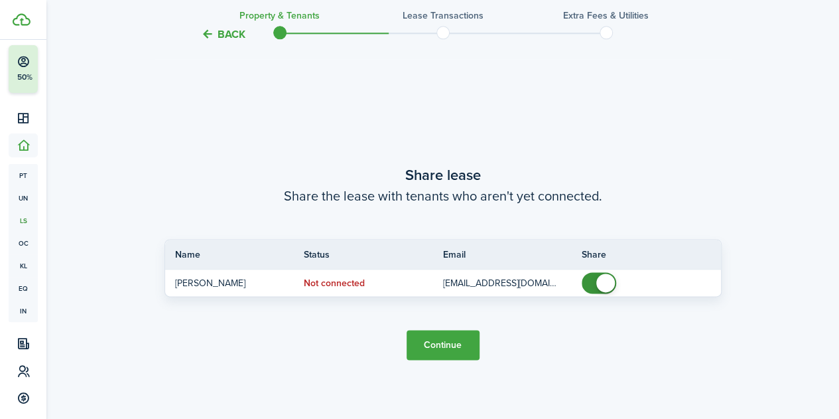
click at [437, 340] on button "Continue" at bounding box center [443, 345] width 73 height 30
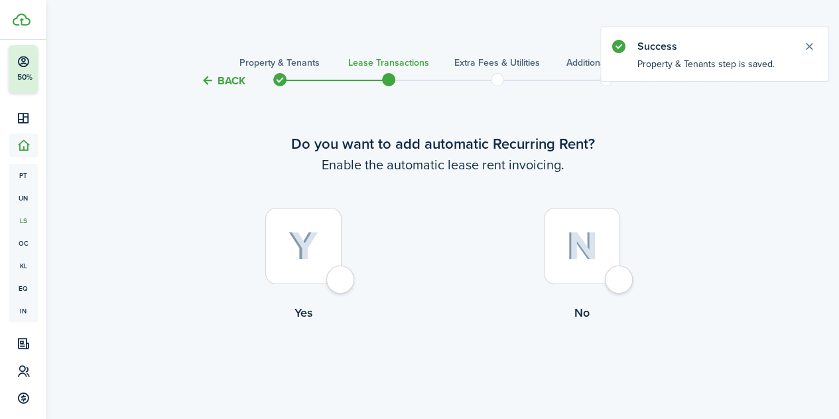
scroll to position [35, 0]
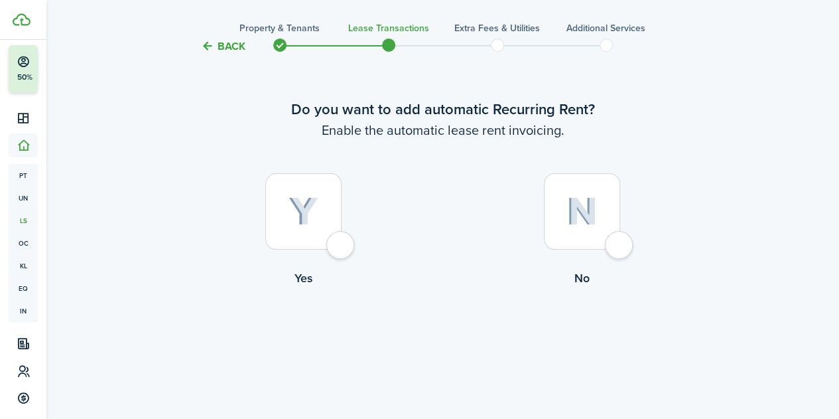
click at [342, 249] on div at bounding box center [303, 211] width 76 height 76
radio input "true"
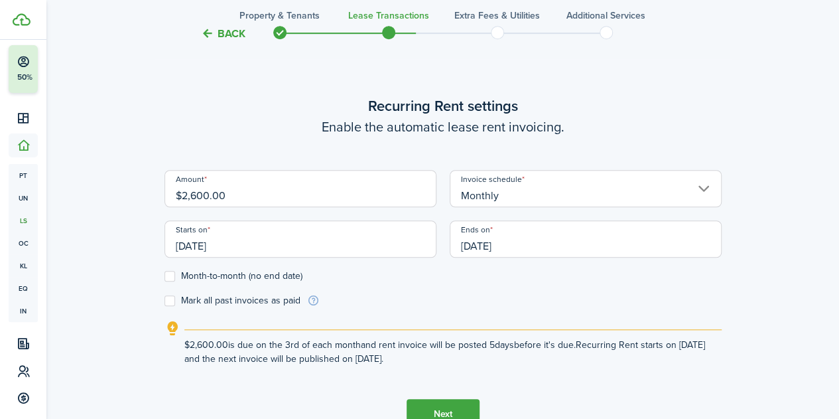
scroll to position [392, 0]
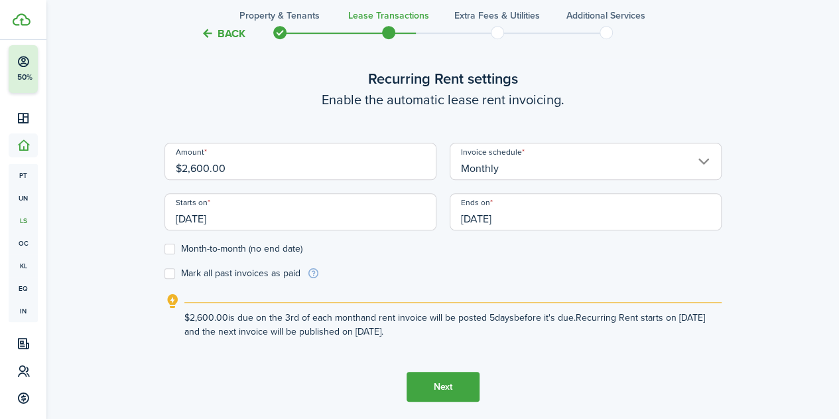
click at [389, 220] on input "[DATE]" at bounding box center [301, 211] width 272 height 37
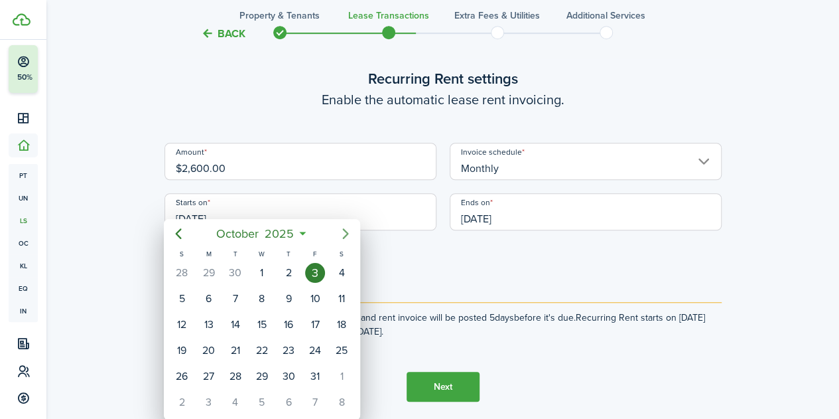
click at [348, 229] on icon "Next page" at bounding box center [346, 234] width 16 height 16
click at [182, 233] on icon "Previous page" at bounding box center [179, 234] width 16 height 16
click at [318, 316] on div "17" at bounding box center [315, 324] width 20 height 20
type input "[DATE]"
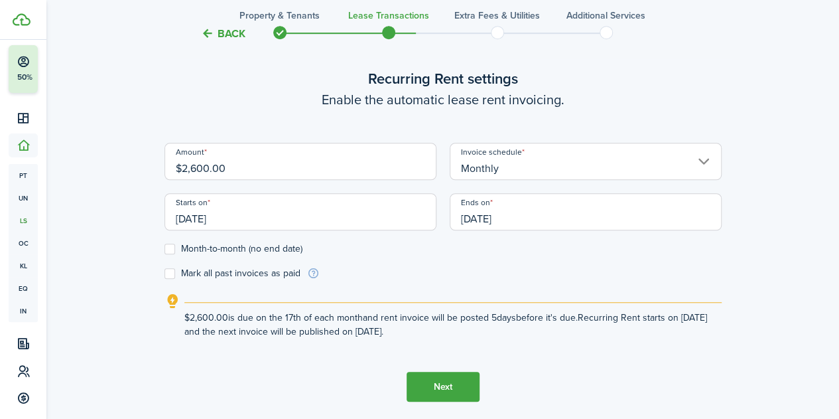
click at [549, 210] on input "[DATE]" at bounding box center [586, 211] width 272 height 37
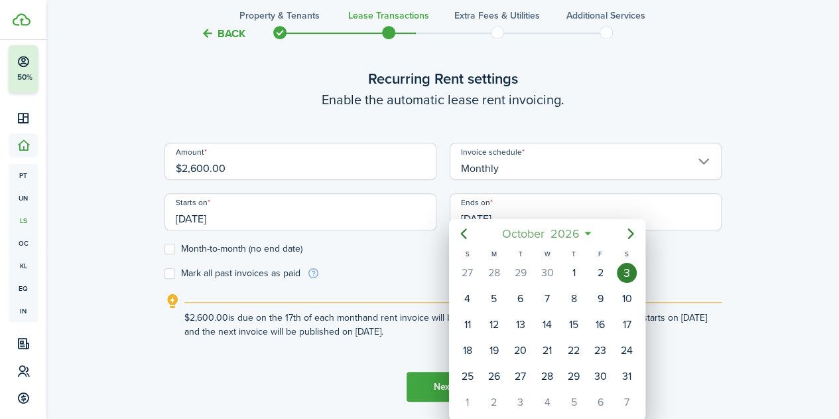
click at [557, 232] on span "2026" at bounding box center [564, 234] width 35 height 24
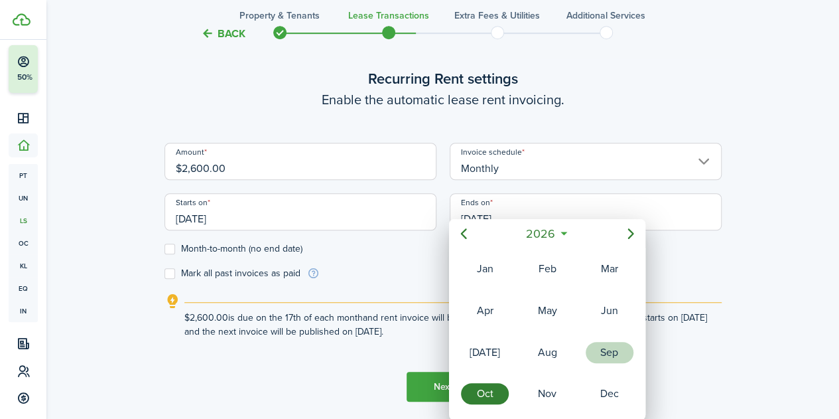
click at [604, 348] on div "Sep" at bounding box center [610, 352] width 48 height 21
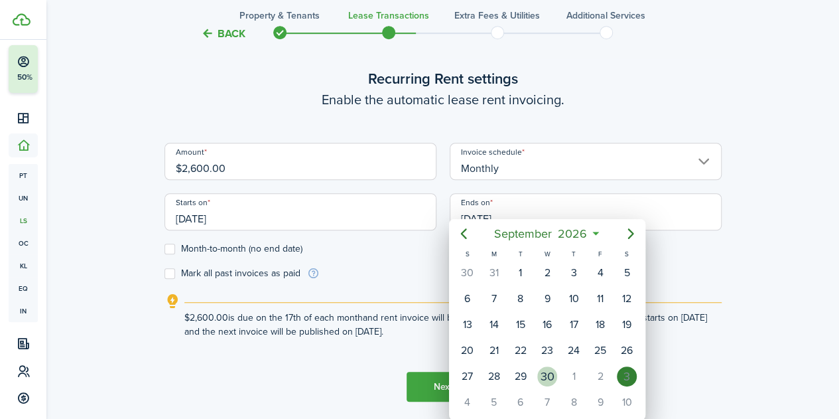
click at [554, 364] on div "30" at bounding box center [547, 376] width 27 height 25
type input "[DATE]"
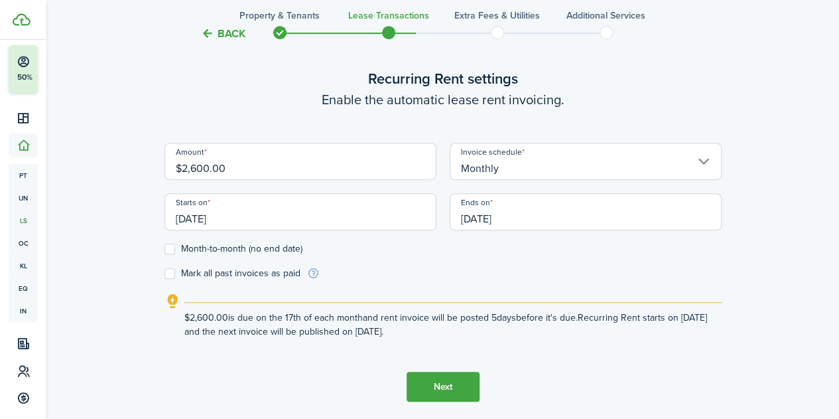
scroll to position [410, 0]
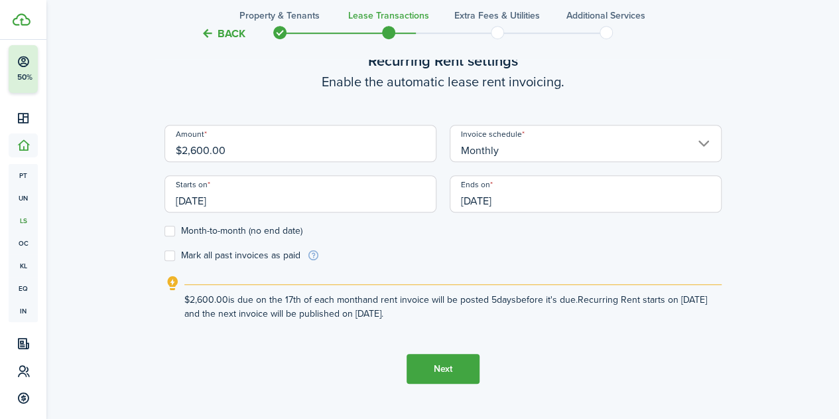
click at [272, 259] on label "Mark all past invoices as paid" at bounding box center [233, 255] width 136 height 11
click at [165, 256] on input "Mark all past invoices as paid" at bounding box center [164, 255] width 1 height 1
click at [272, 259] on label "Mark all past invoices as paid" at bounding box center [233, 255] width 136 height 11
click at [165, 256] on input "Mark all past invoices as paid" at bounding box center [164, 255] width 1 height 1
checkbox input "false"
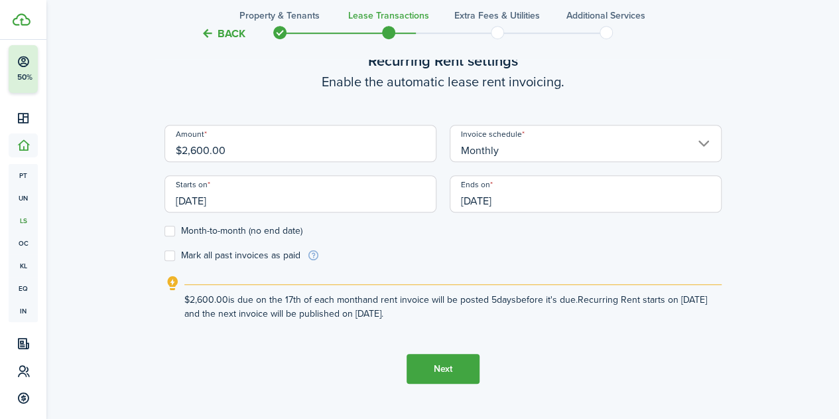
click at [328, 205] on input "[DATE]" at bounding box center [301, 193] width 272 height 37
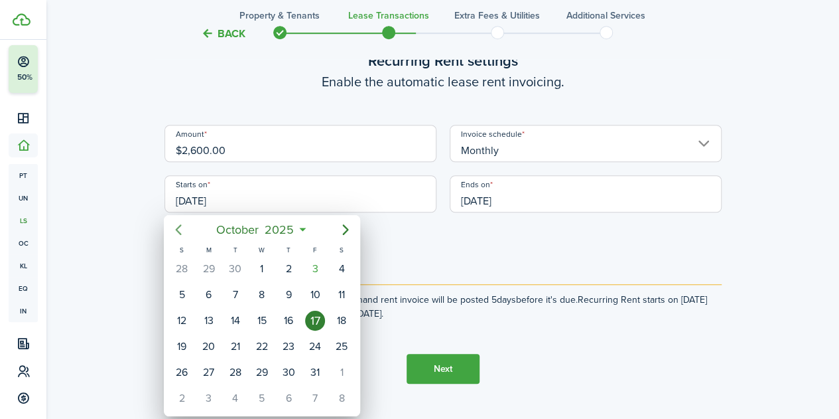
click at [174, 226] on icon "Previous page" at bounding box center [179, 230] width 16 height 16
click at [287, 350] on div "25" at bounding box center [289, 346] width 20 height 20
type input "[DATE]"
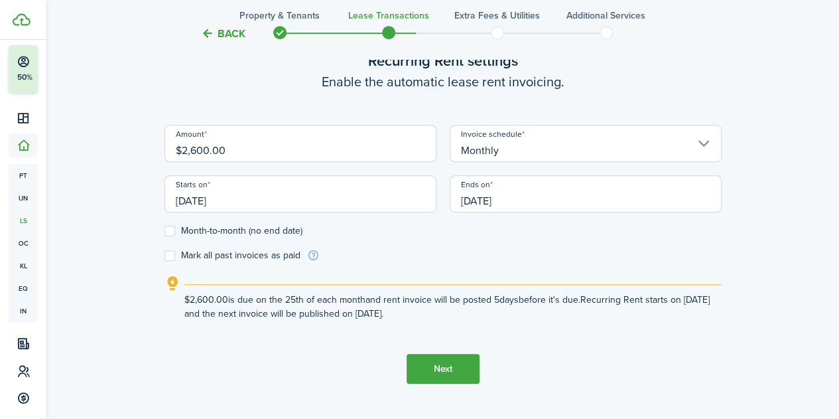
click at [267, 256] on label "Mark all past invoices as paid" at bounding box center [233, 255] width 136 height 11
click at [165, 256] on input "Mark all past invoices as paid" at bounding box center [164, 255] width 1 height 1
checkbox input "true"
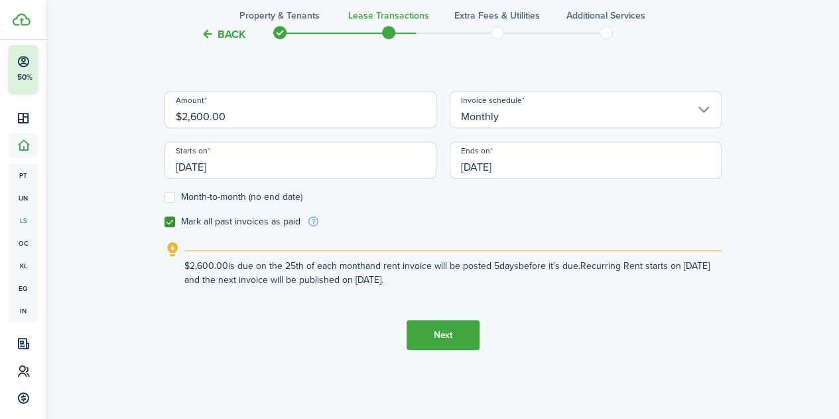
scroll to position [445, 0]
click at [394, 154] on input "[DATE]" at bounding box center [301, 159] width 272 height 37
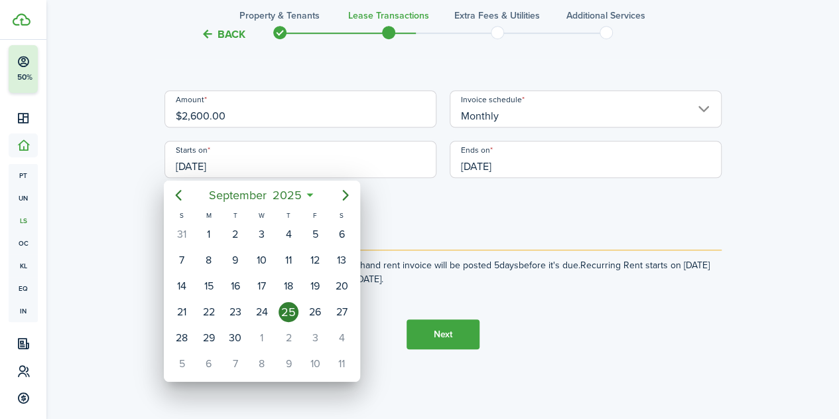
click at [347, 192] on icon "Next page" at bounding box center [346, 195] width 16 height 16
click at [263, 230] on div "1" at bounding box center [262, 234] width 20 height 20
type input "[DATE]"
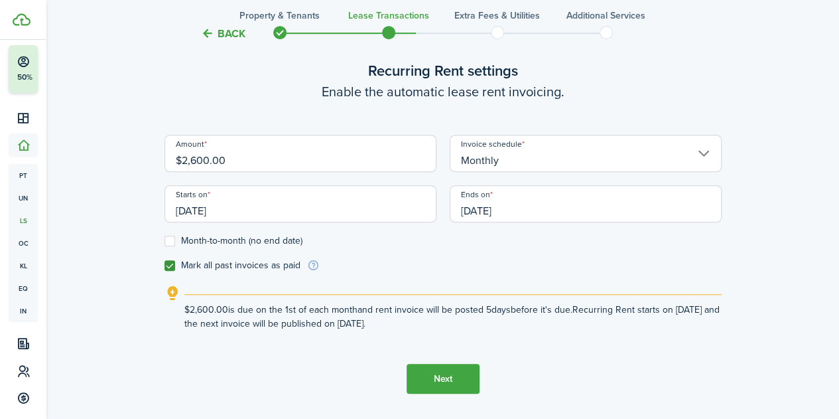
scroll to position [401, 0]
click at [463, 384] on button "Next" at bounding box center [443, 378] width 73 height 30
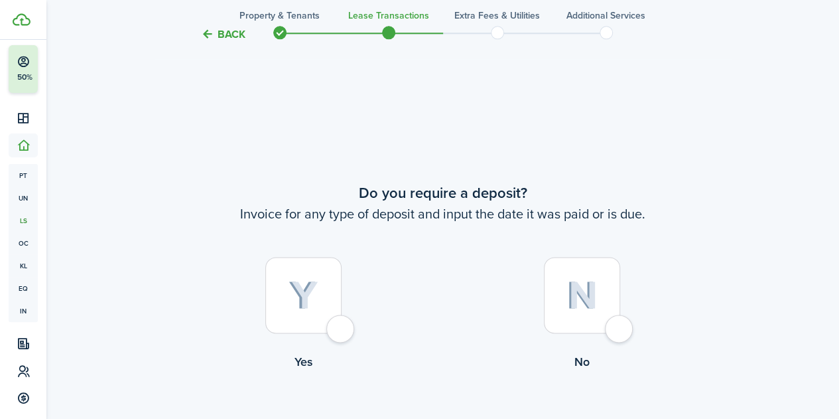
scroll to position [784, 0]
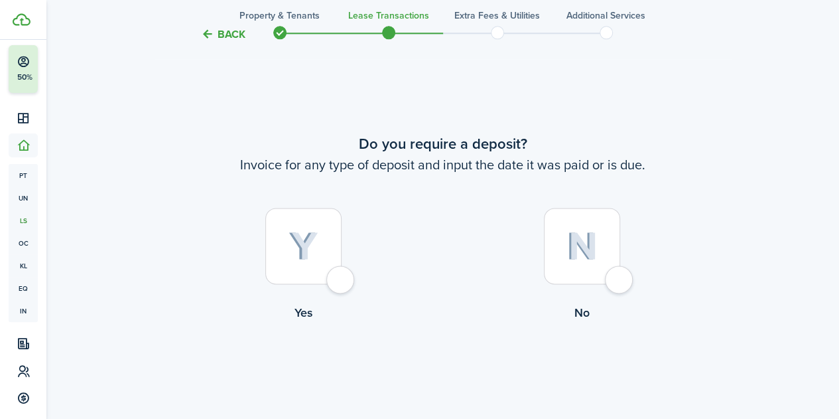
click at [233, 36] on button "Back" at bounding box center [223, 34] width 44 height 14
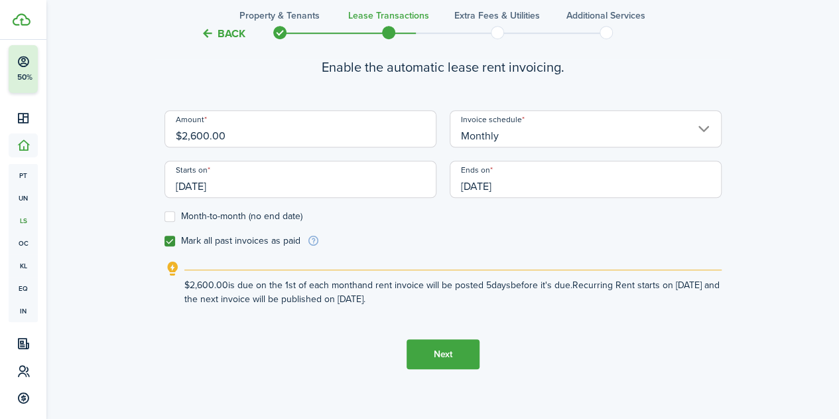
scroll to position [365, 0]
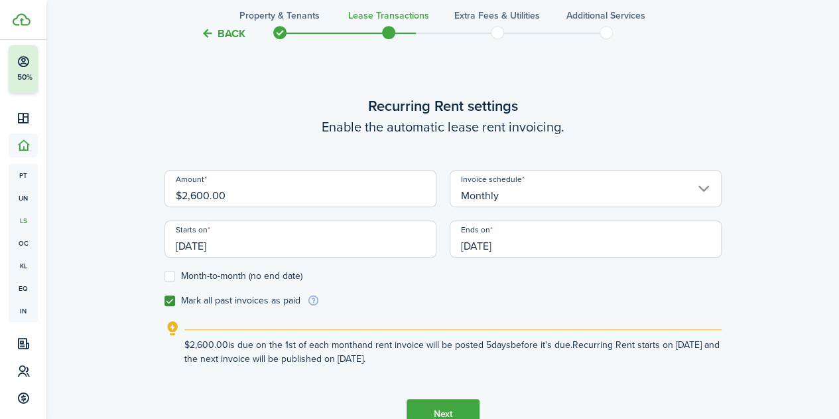
click at [549, 188] on input "Monthly" at bounding box center [586, 188] width 272 height 37
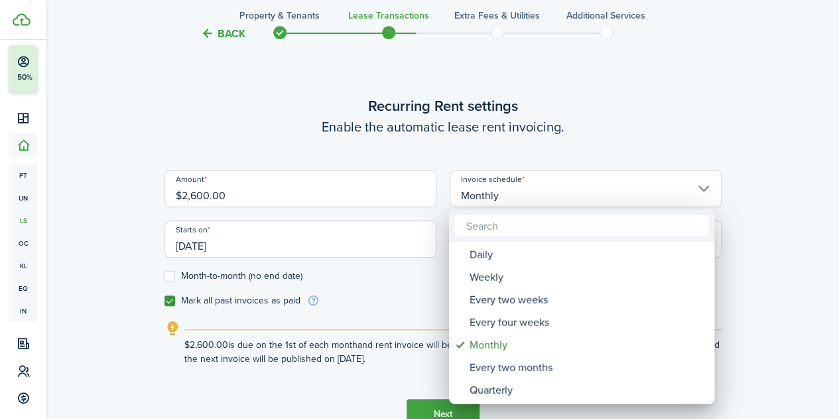
click at [654, 70] on div at bounding box center [420, 209] width 1052 height 631
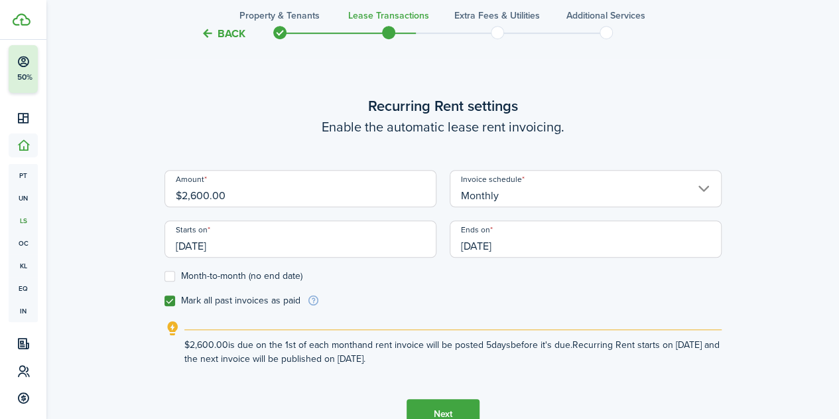
scroll to position [454, 0]
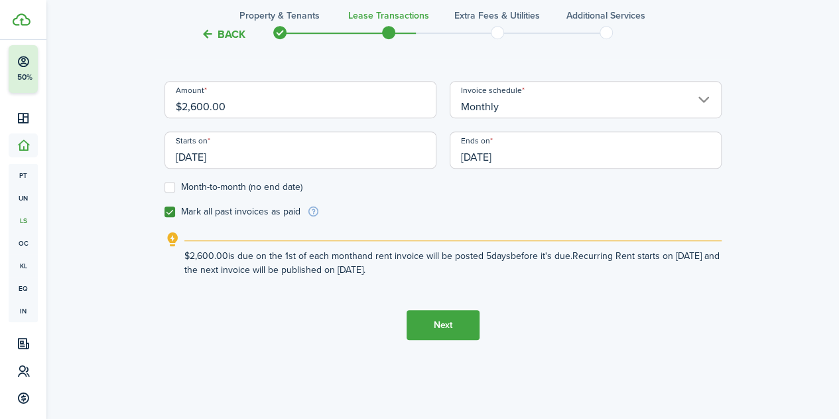
click at [450, 307] on tc-wizard-step "Recurring Rent settings Enable the automatic lease rent invoicing. Amount $2,60…" at bounding box center [443, 173] width 557 height 419
click at [443, 318] on button "Next" at bounding box center [443, 325] width 73 height 30
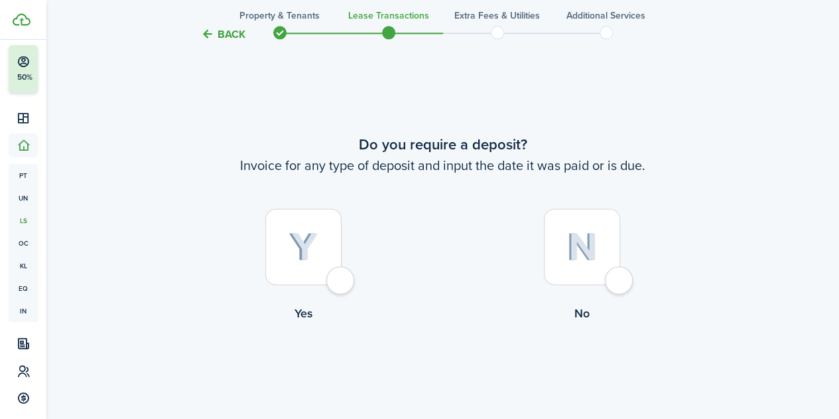
scroll to position [784, 0]
click at [336, 276] on div at bounding box center [303, 246] width 76 height 76
radio input "true"
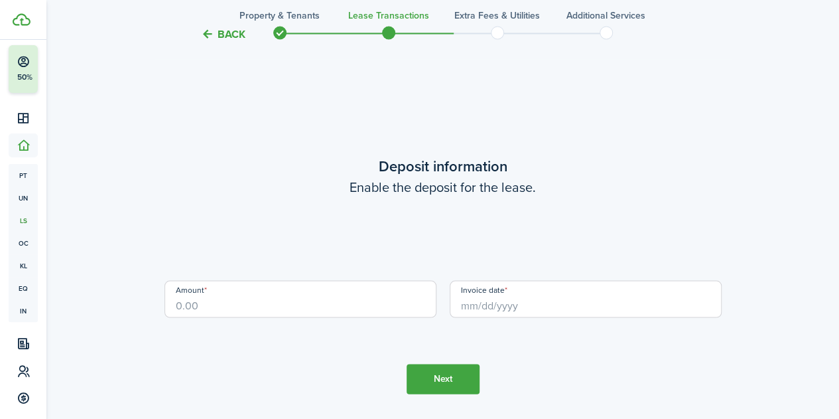
scroll to position [1202, 0]
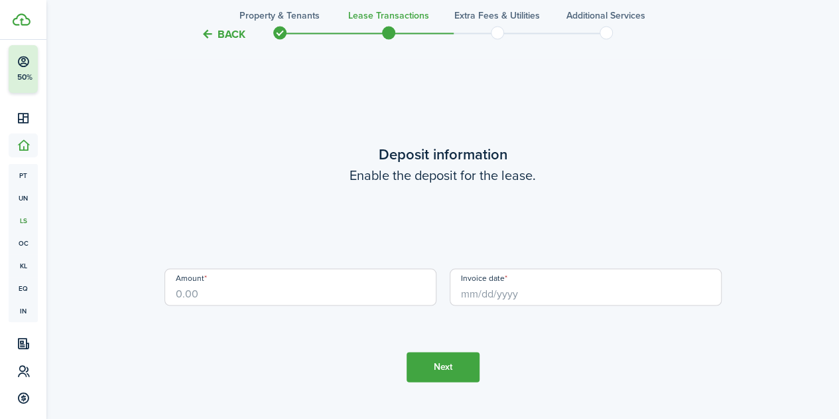
click at [362, 297] on input "Amount" at bounding box center [301, 286] width 272 height 37
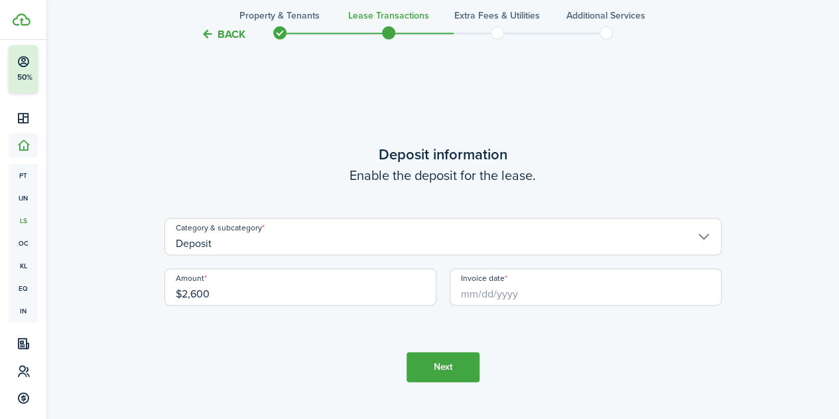
click at [508, 297] on input "Invoice date" at bounding box center [586, 286] width 272 height 37
type input "$2,600.00"
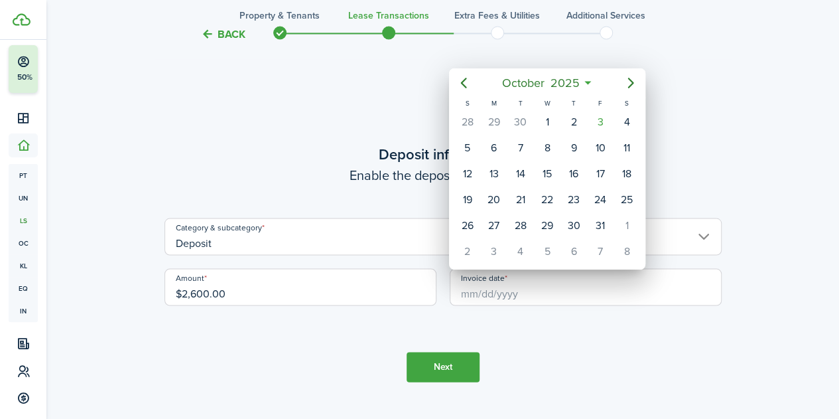
click at [539, 322] on div at bounding box center [420, 209] width 1052 height 631
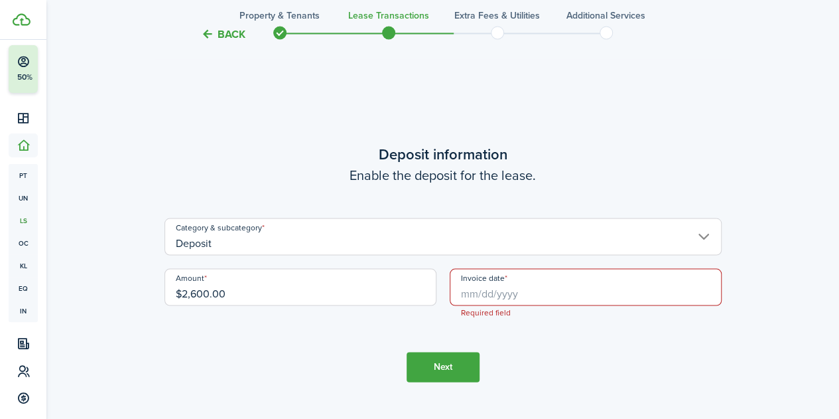
click at [491, 246] on input "Deposit" at bounding box center [443, 236] width 557 height 37
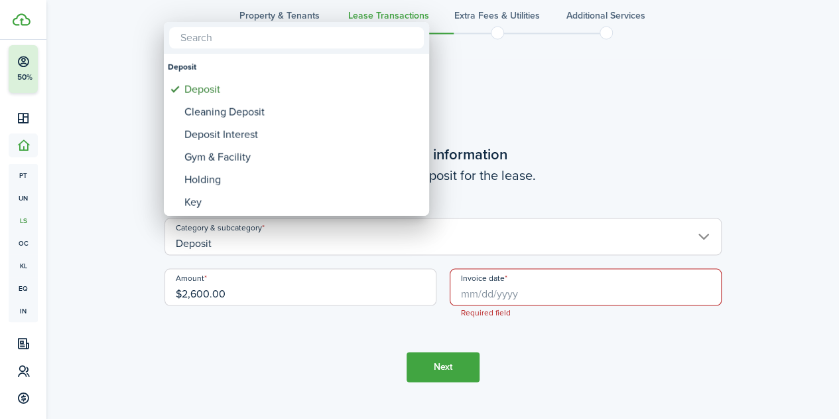
click at [491, 246] on div at bounding box center [420, 209] width 1052 height 631
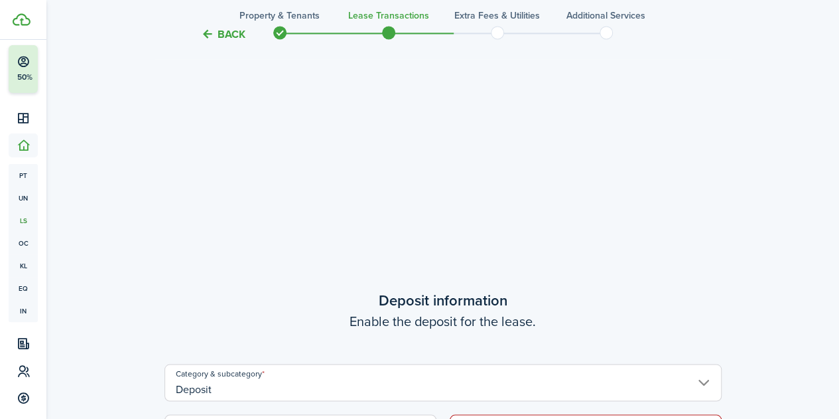
scroll to position [1291, 0]
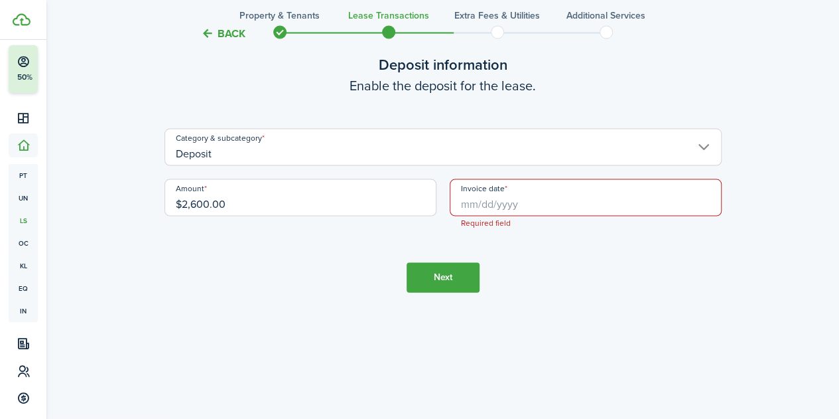
click at [541, 205] on input "Invoice date" at bounding box center [586, 197] width 272 height 37
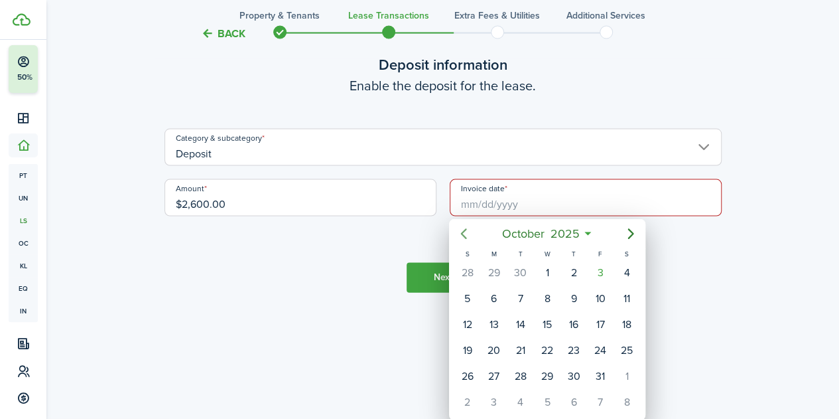
click at [458, 231] on icon "Previous page" at bounding box center [464, 234] width 16 height 16
click at [570, 346] on div "25" at bounding box center [574, 350] width 20 height 20
type input "[DATE]"
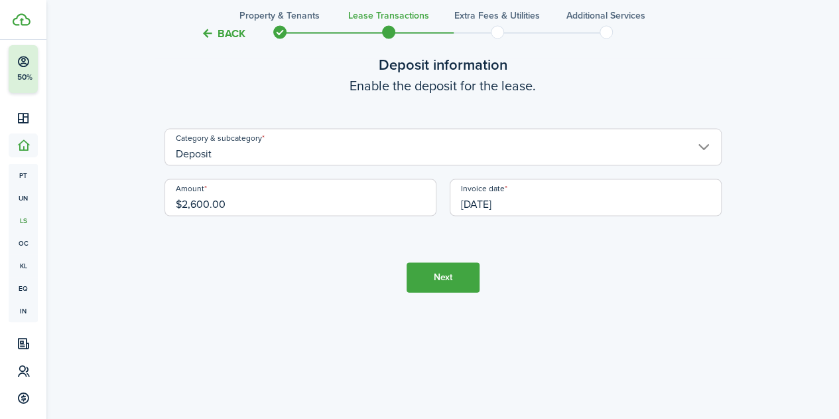
click at [451, 284] on button "Next" at bounding box center [443, 278] width 73 height 30
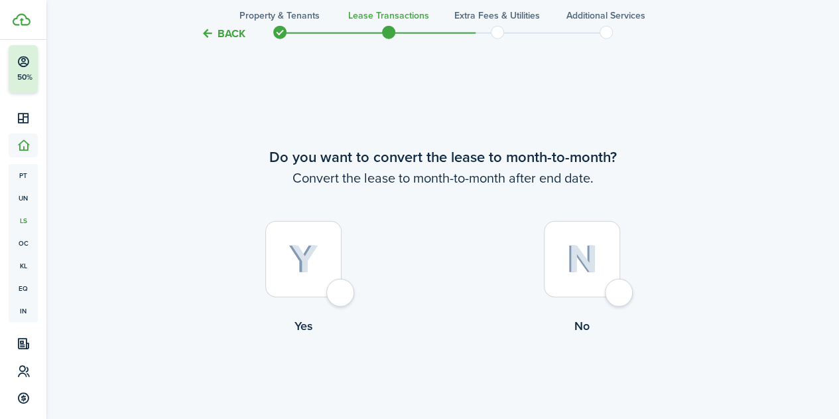
scroll to position [1622, 0]
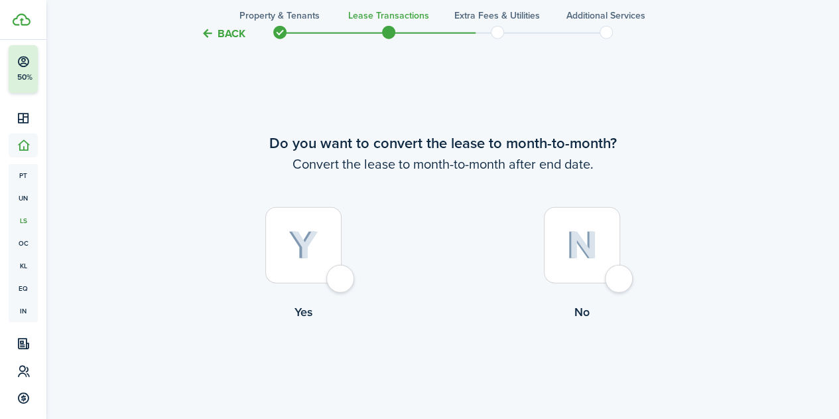
click at [595, 281] on div at bounding box center [582, 245] width 76 height 76
radio input "true"
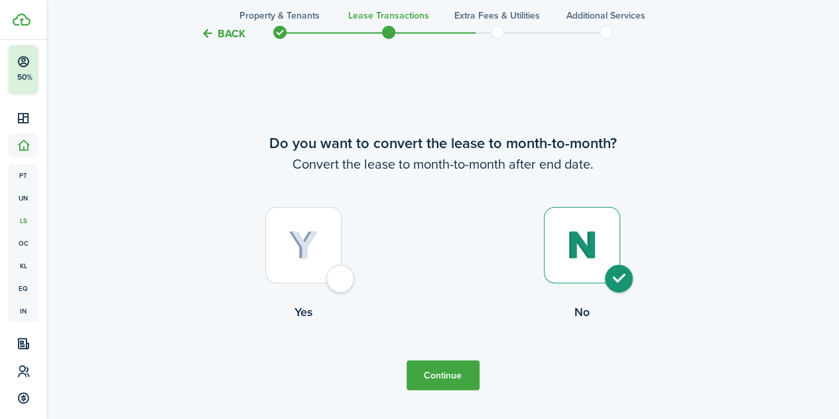
click at [449, 374] on button "Continue" at bounding box center [443, 375] width 73 height 30
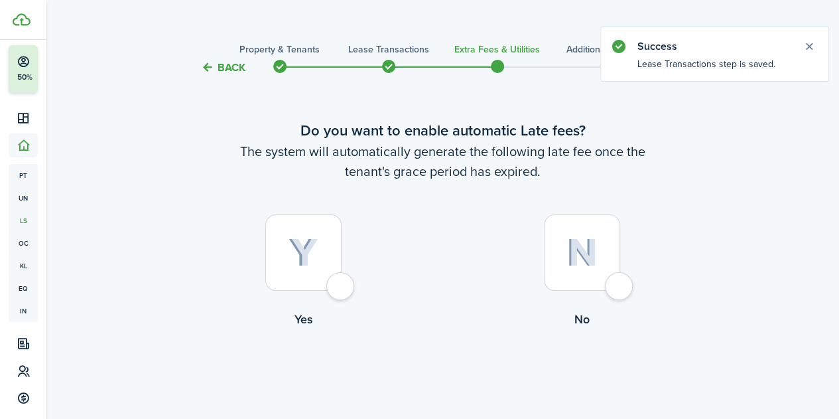
scroll to position [54, 0]
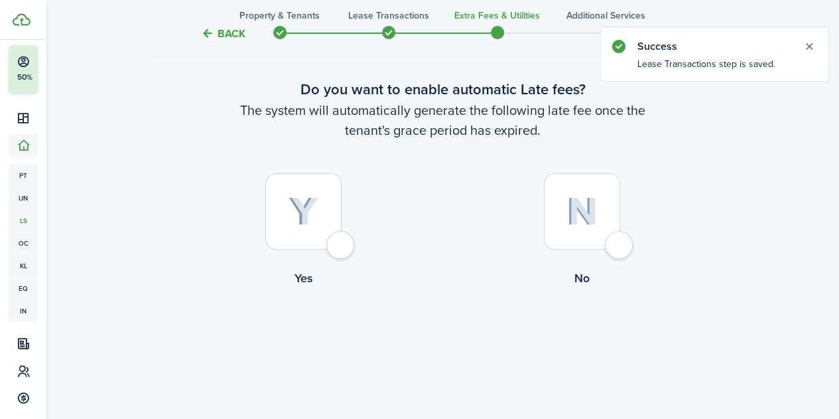
click at [336, 249] on div at bounding box center [303, 211] width 76 height 76
radio input "true"
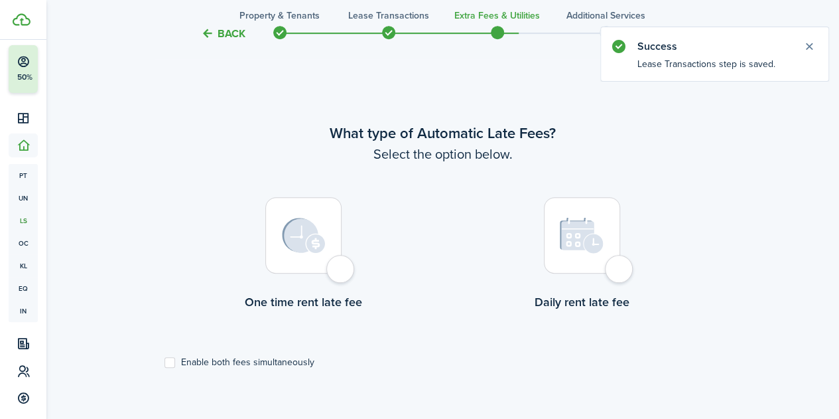
scroll to position [385, 0]
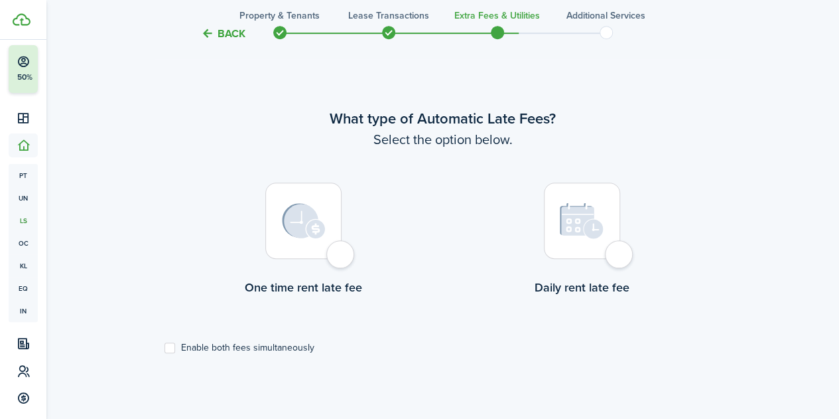
click at [334, 259] on div at bounding box center [303, 220] width 76 height 76
radio input "true"
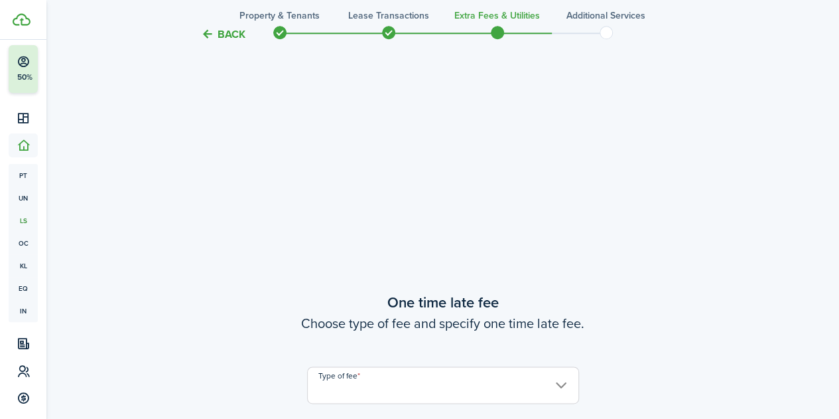
scroll to position [831, 0]
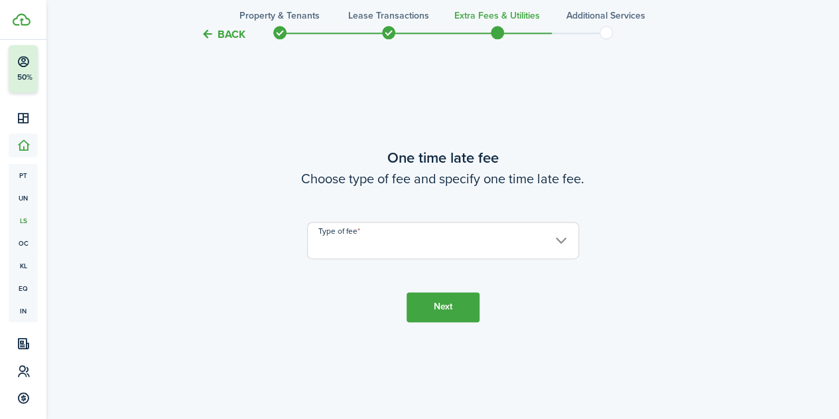
click at [425, 226] on input "Type of fee" at bounding box center [443, 240] width 272 height 37
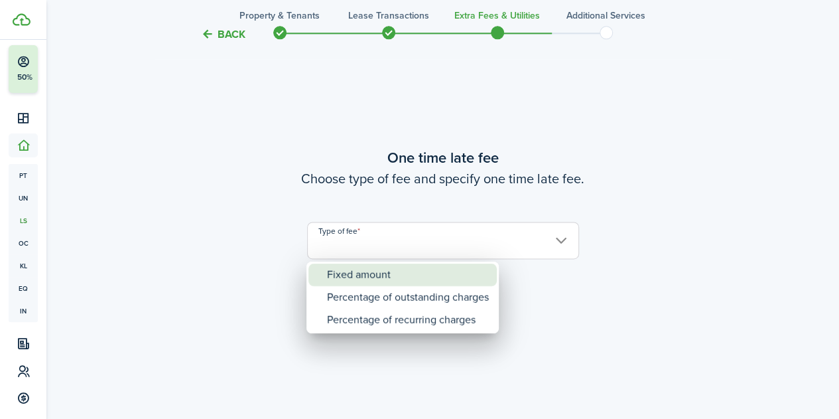
click at [397, 271] on div "Fixed amount" at bounding box center [408, 274] width 162 height 23
type input "Fixed amount"
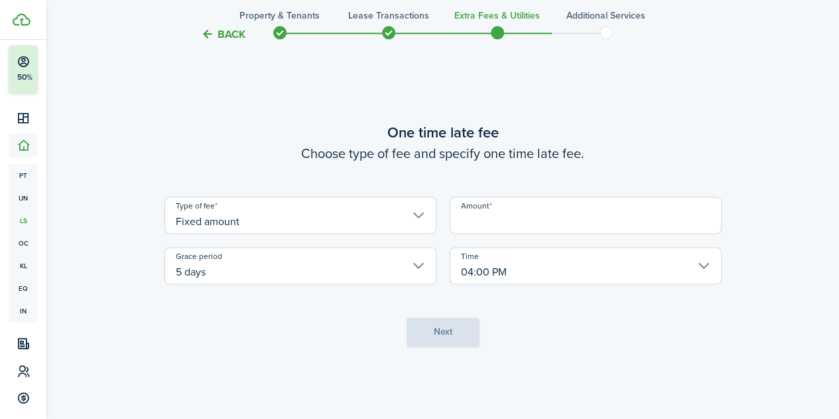
click at [365, 271] on input "5 days" at bounding box center [301, 265] width 272 height 37
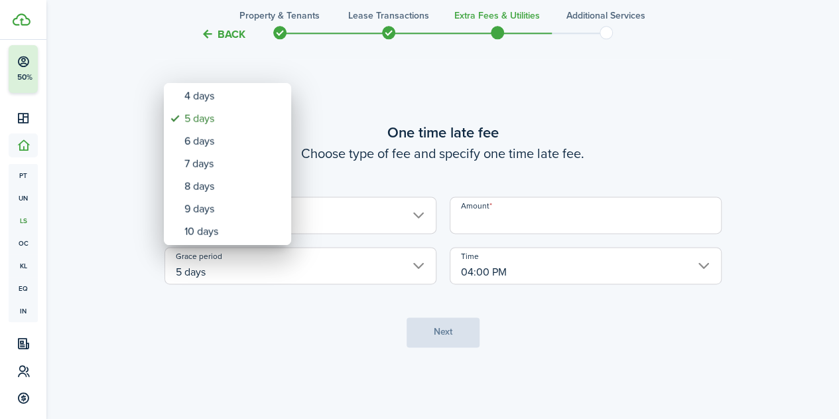
click at [514, 221] on div at bounding box center [420, 209] width 1052 height 631
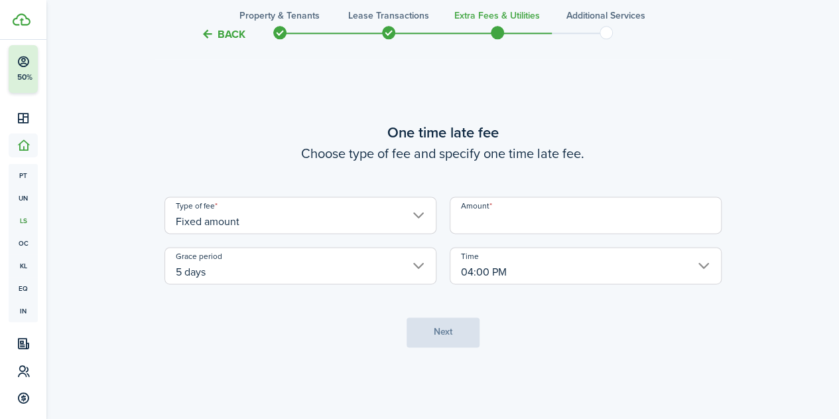
click at [537, 214] on input "Amount" at bounding box center [586, 214] width 272 height 37
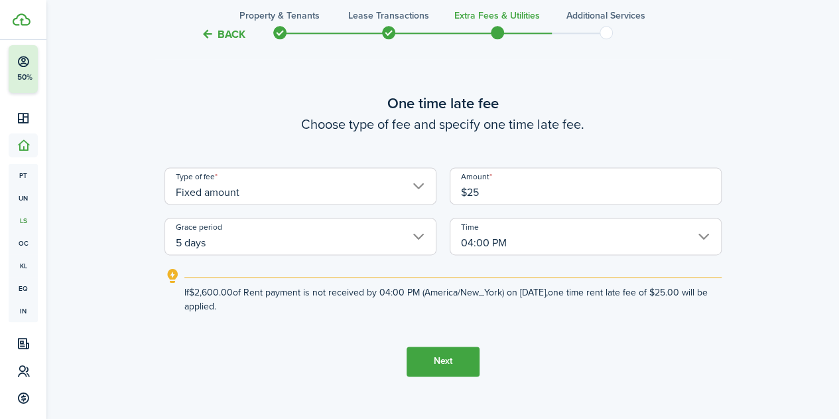
click at [548, 236] on input "04:00 PM" at bounding box center [586, 236] width 272 height 37
type input "$25.00"
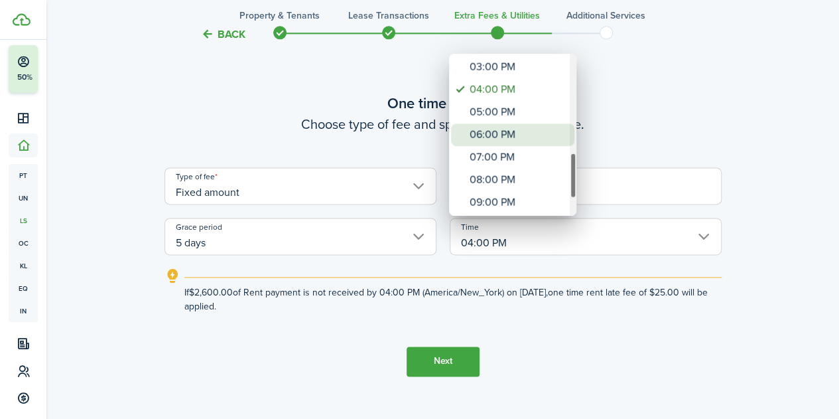
click at [529, 134] on div "06:00 PM" at bounding box center [518, 134] width 97 height 23
type input "06:00 PM"
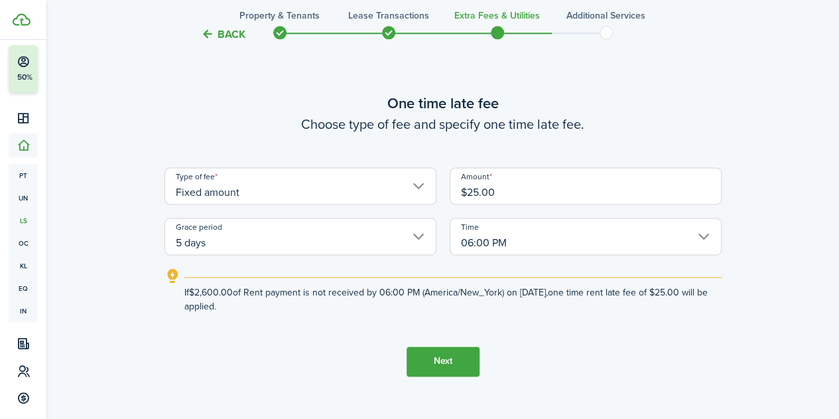
click at [447, 362] on button "Next" at bounding box center [443, 361] width 73 height 30
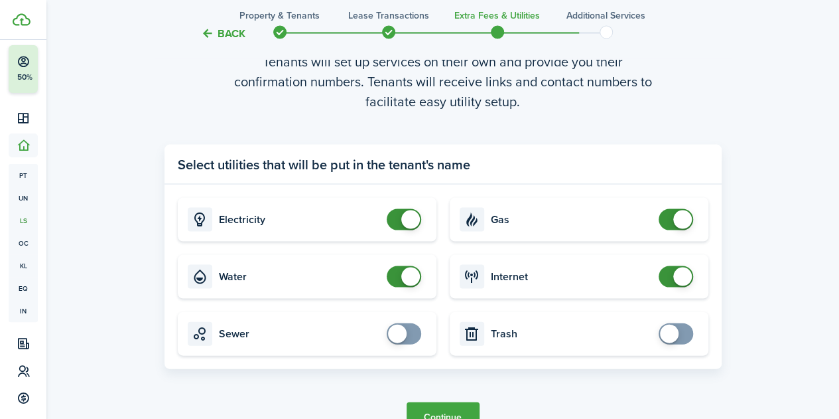
scroll to position [1347, 0]
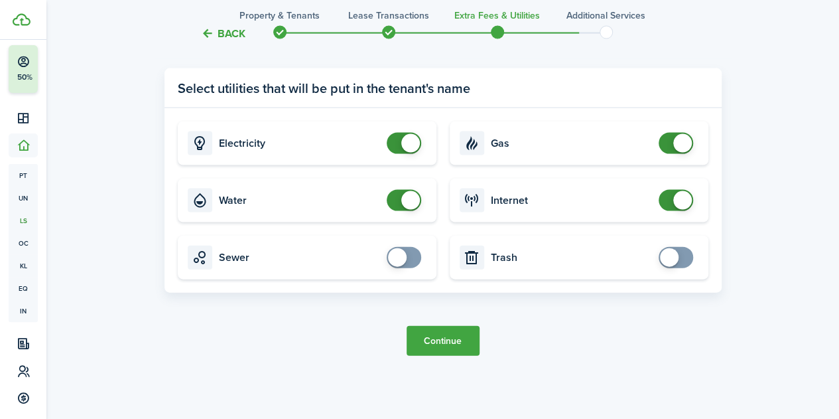
checkbox input "false"
click at [413, 205] on span at bounding box center [410, 200] width 19 height 19
click at [456, 339] on button "Continue" at bounding box center [443, 341] width 73 height 30
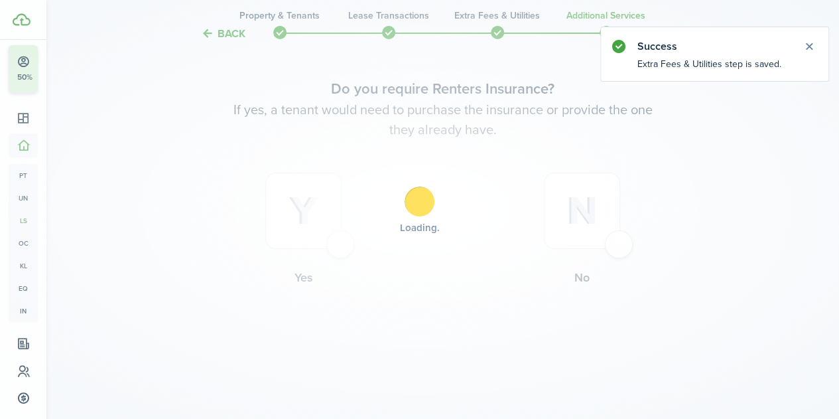
scroll to position [0, 0]
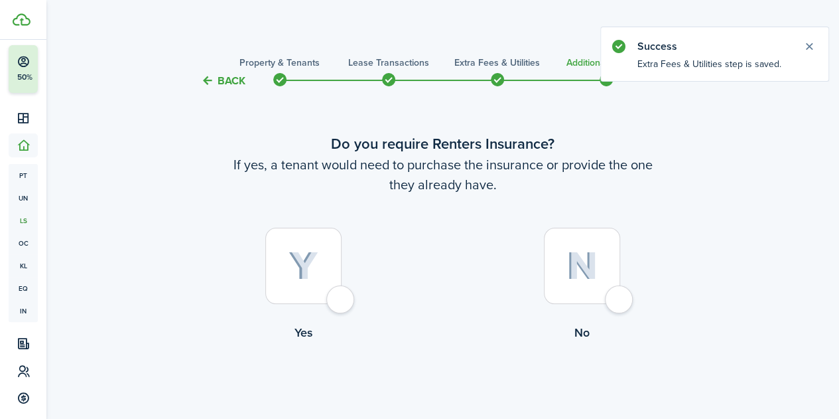
click at [341, 297] on div at bounding box center [303, 266] width 76 height 76
radio input "true"
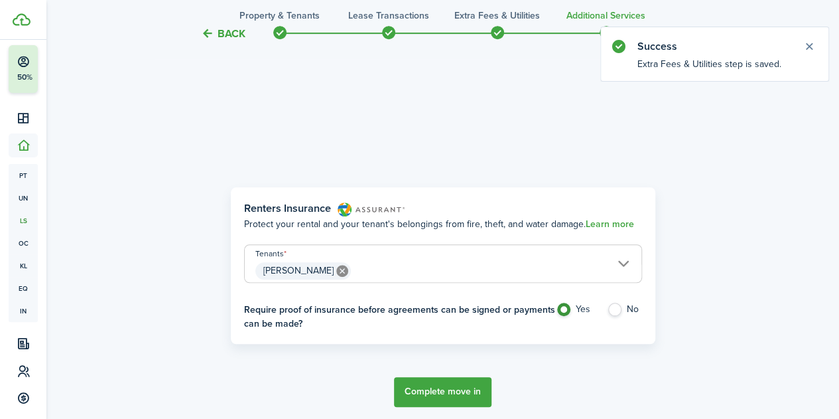
scroll to position [385, 0]
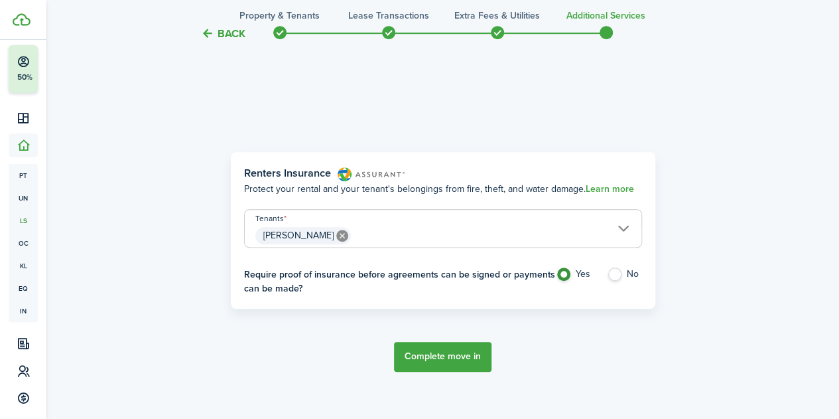
click at [466, 359] on button "Complete move in" at bounding box center [443, 357] width 98 height 30
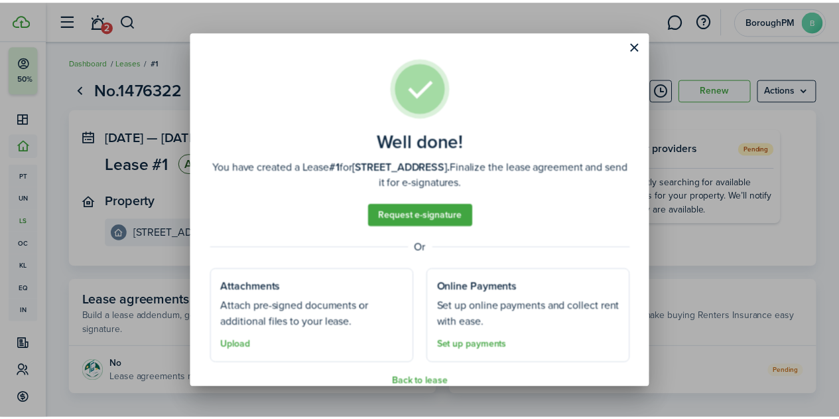
scroll to position [19, 0]
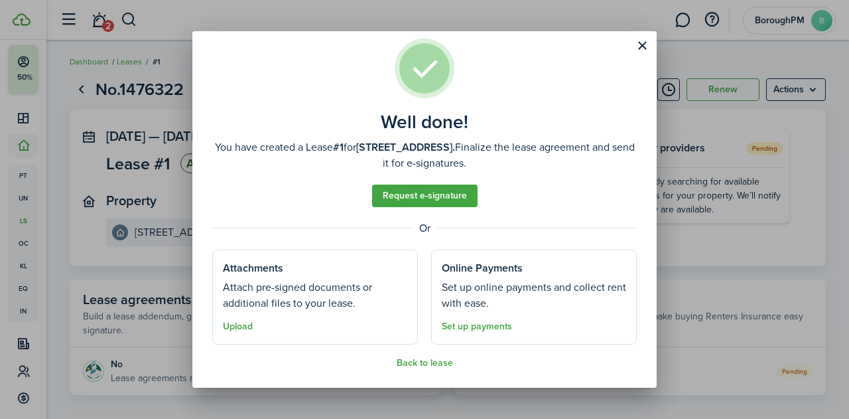
click at [447, 198] on link "Request e-signature" at bounding box center [424, 195] width 105 height 23
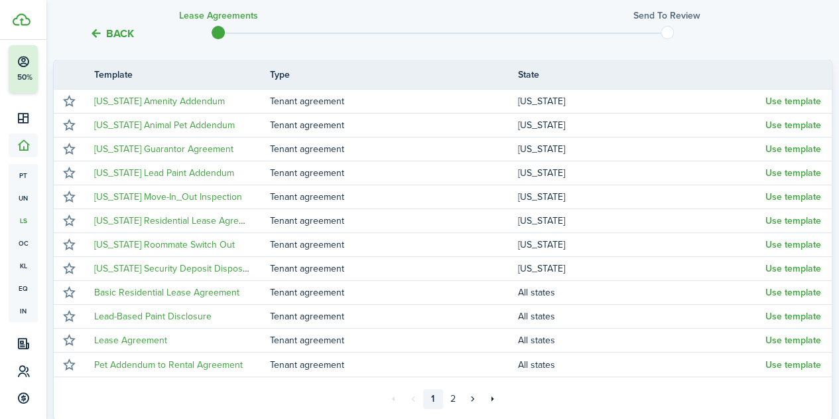
scroll to position [239, 0]
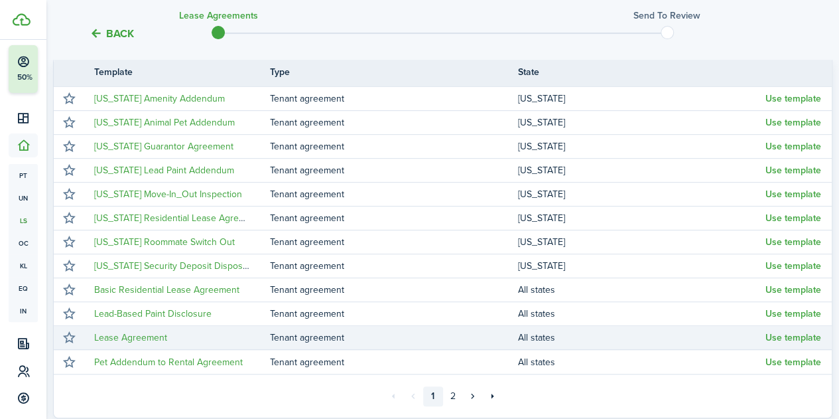
click at [775, 335] on button "Use template" at bounding box center [794, 337] width 56 height 11
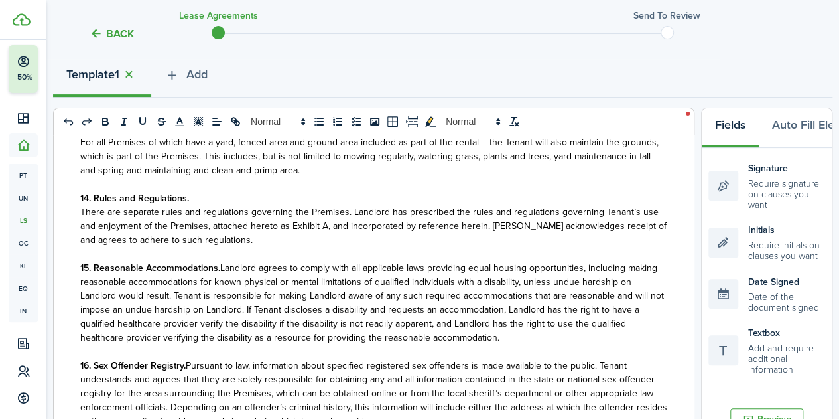
scroll to position [1665, 0]
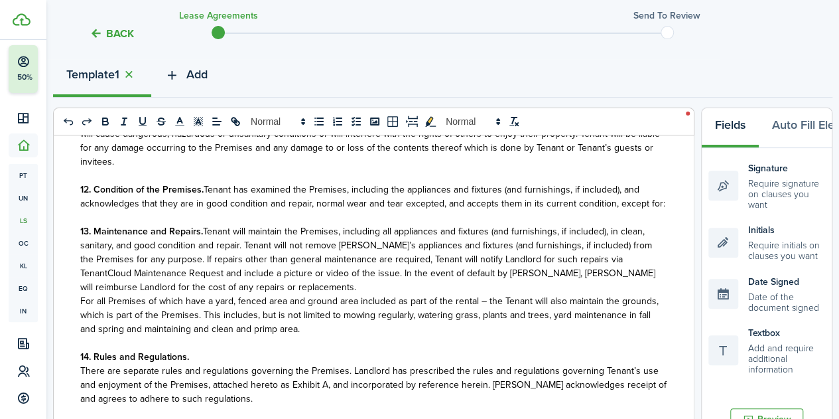
click at [196, 71] on span "Add" at bounding box center [196, 75] width 21 height 18
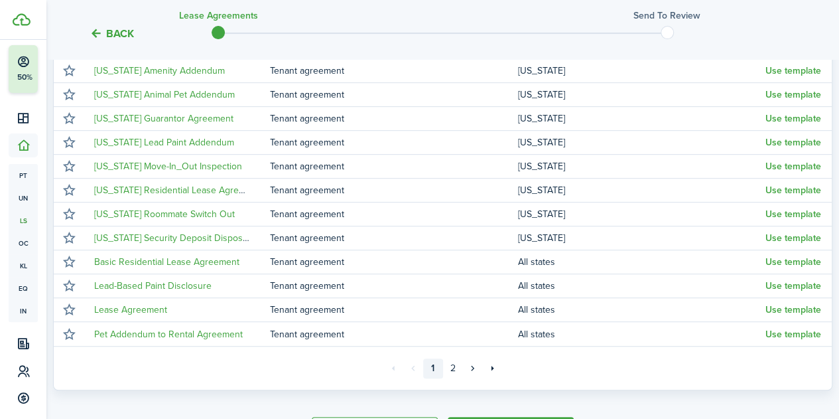
scroll to position [268, 0]
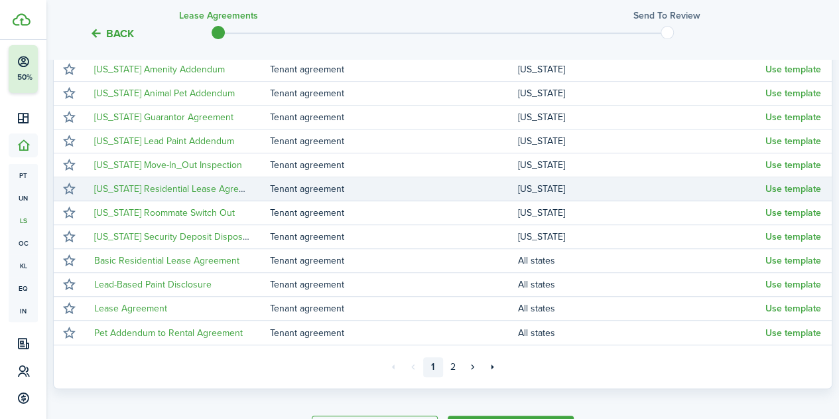
click at [786, 190] on button "Use template" at bounding box center [794, 189] width 56 height 11
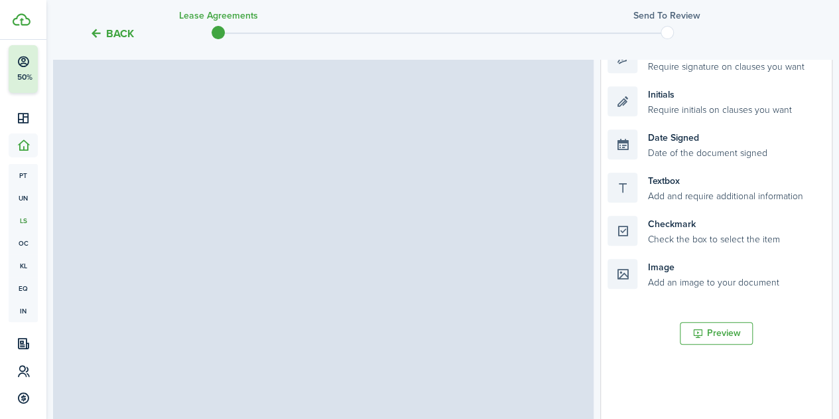
select select "fit"
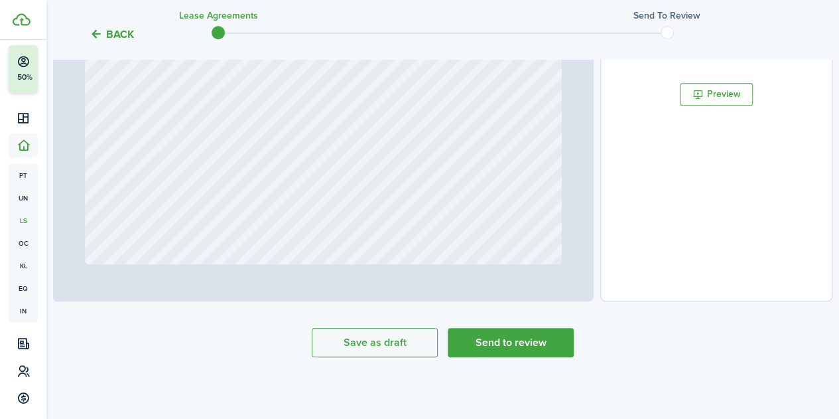
scroll to position [0, 0]
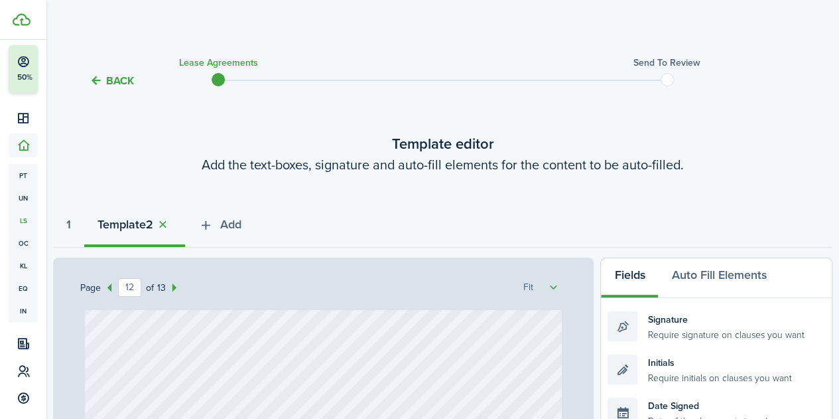
type input "11"
click at [240, 218] on span "Add" at bounding box center [230, 224] width 21 height 18
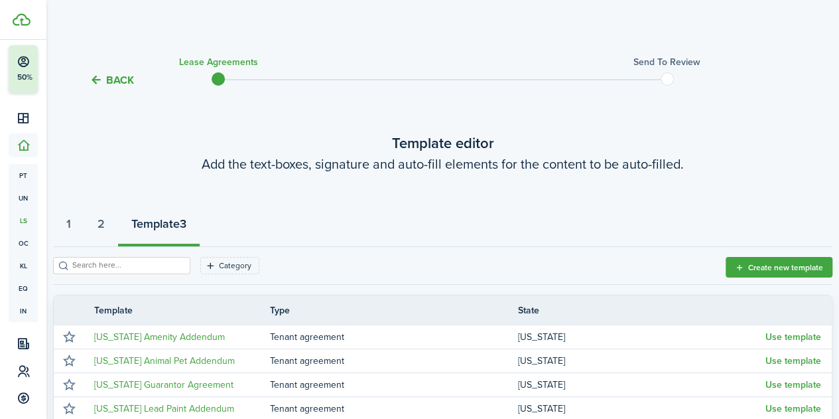
scroll to position [282, 0]
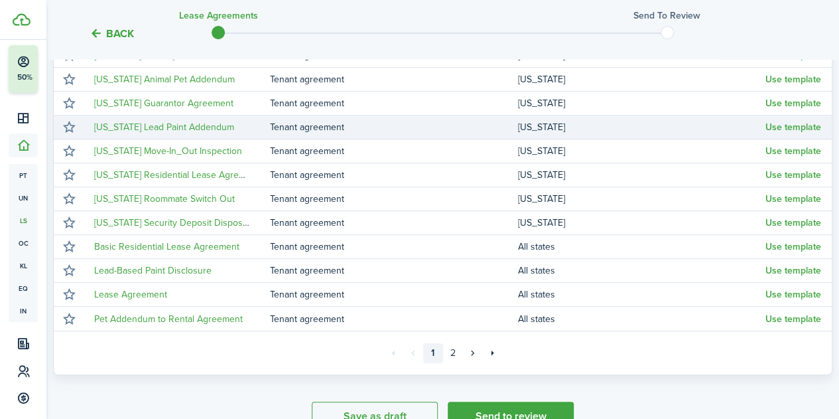
click at [797, 127] on button "Use template" at bounding box center [794, 127] width 56 height 11
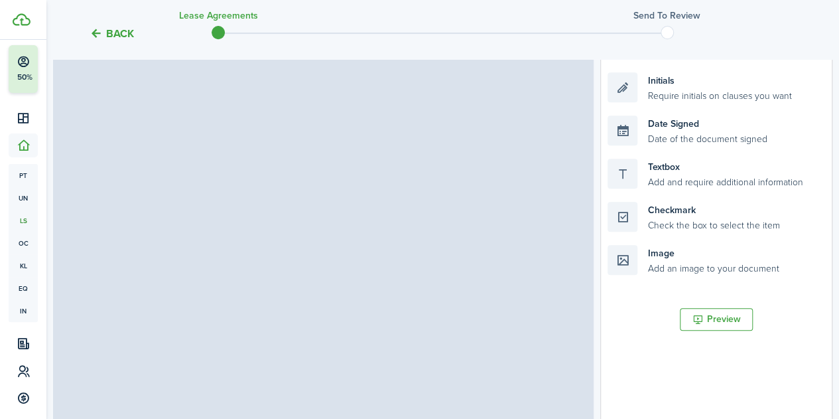
select select "fit"
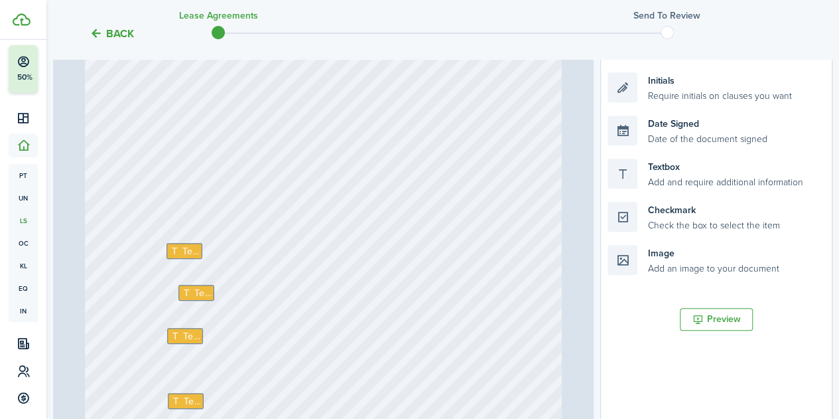
scroll to position [320, 0]
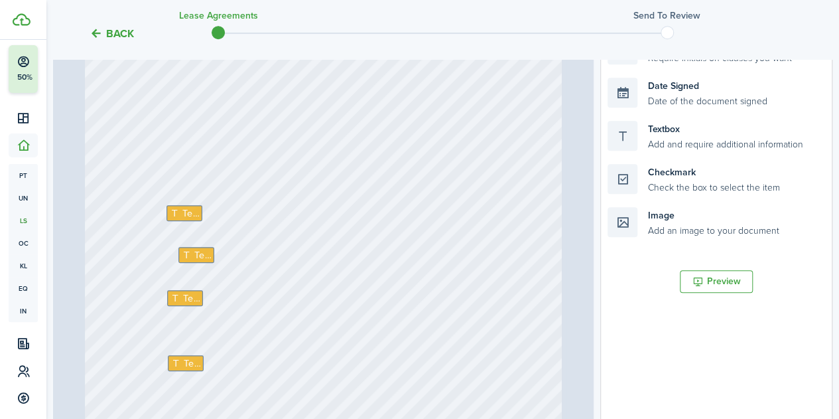
select select "fit"
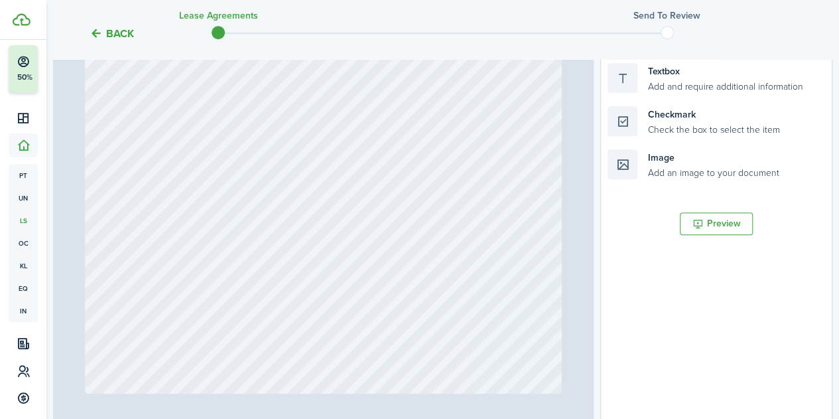
scroll to position [378, 0]
type input "1"
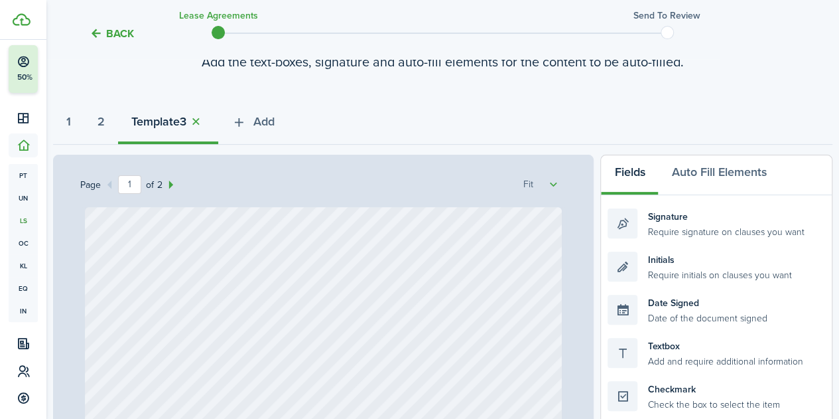
scroll to position [76, 0]
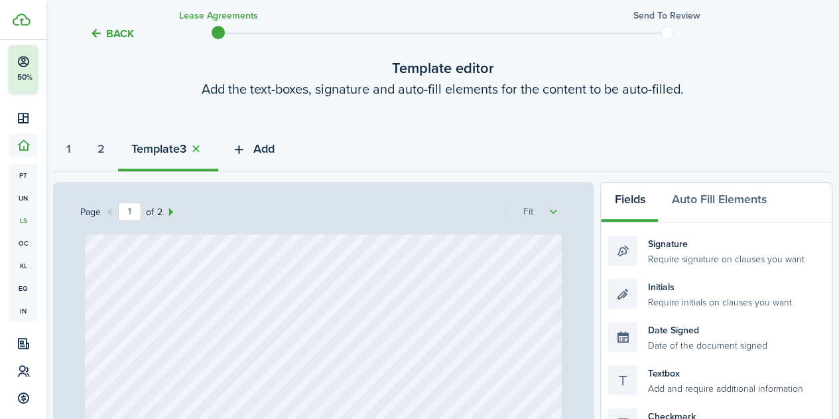
click at [284, 139] on button "Add" at bounding box center [253, 152] width 70 height 40
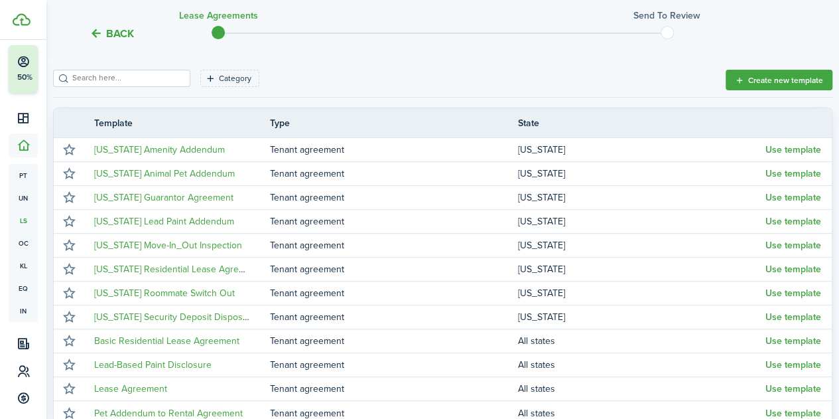
scroll to position [188, 0]
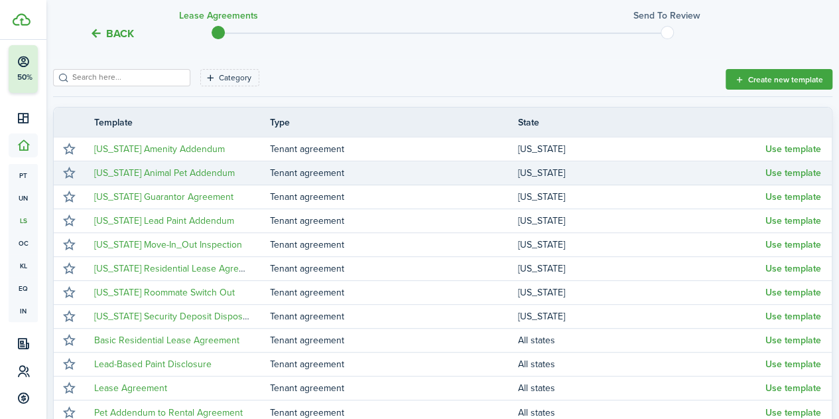
click at [801, 173] on button "Use template" at bounding box center [794, 173] width 56 height 11
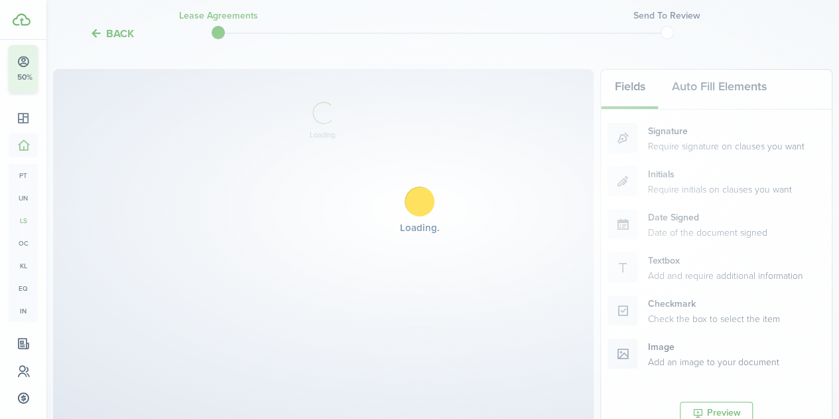
select select "fit"
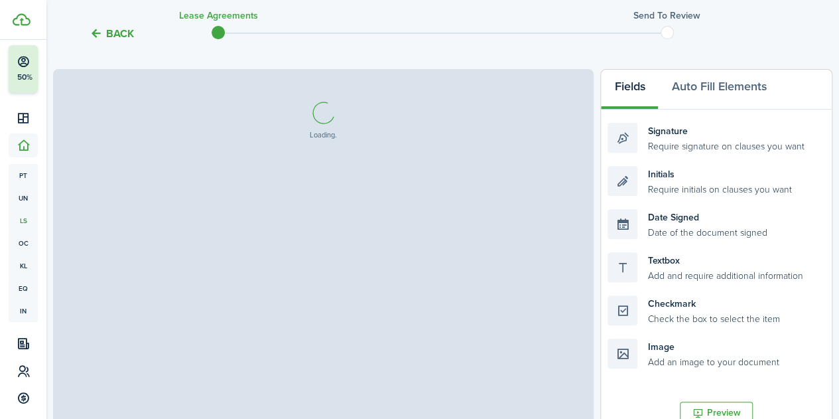
select select "fit"
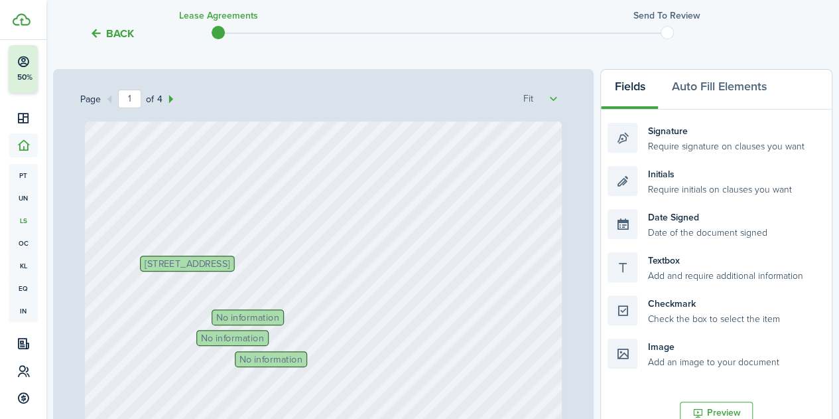
select select "fit"
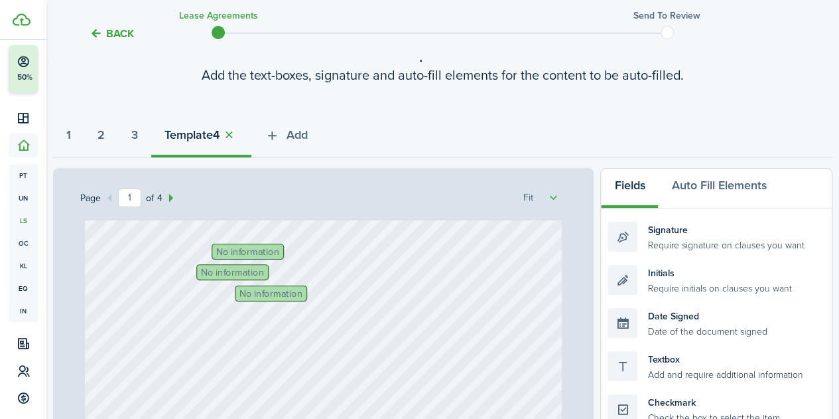
scroll to position [88, 0]
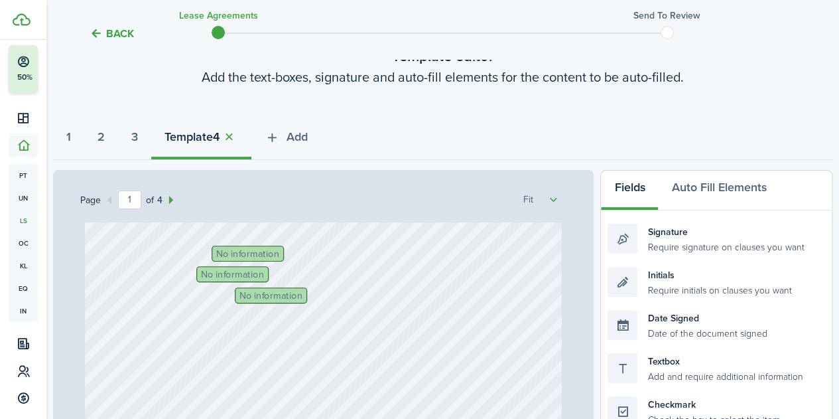
click at [238, 139] on button "button" at bounding box center [229, 136] width 19 height 15
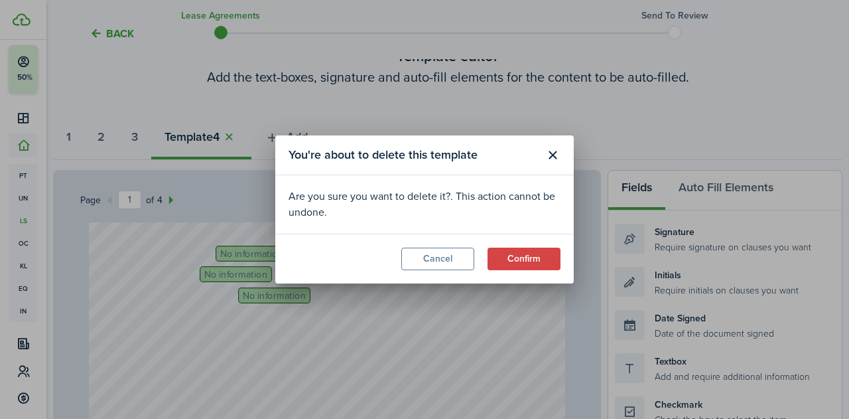
click at [502, 263] on button "Confirm" at bounding box center [524, 258] width 73 height 23
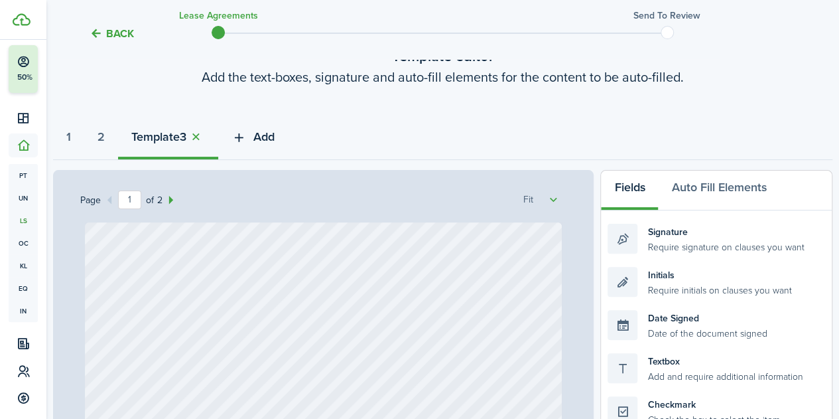
click at [261, 143] on button "Add" at bounding box center [253, 140] width 70 height 40
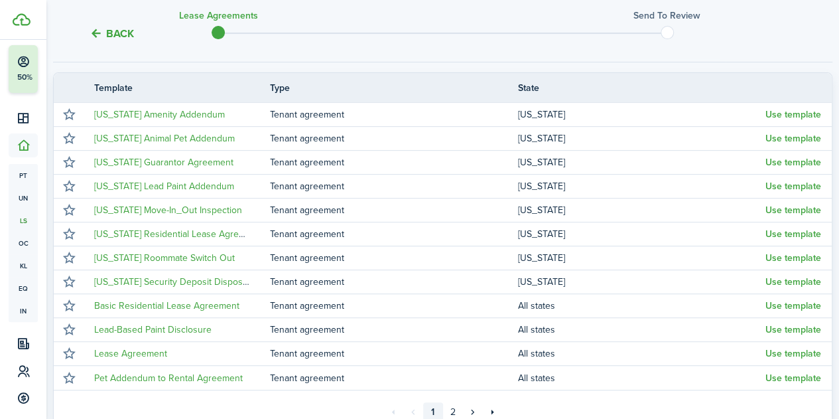
scroll to position [273, 0]
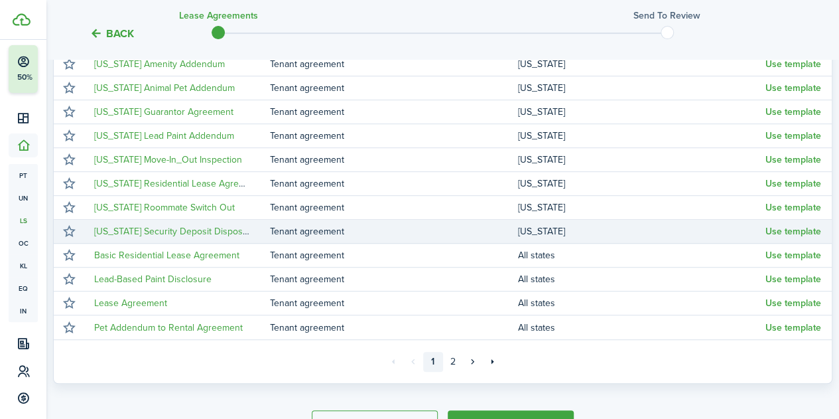
click at [771, 233] on button "Use template" at bounding box center [794, 231] width 56 height 11
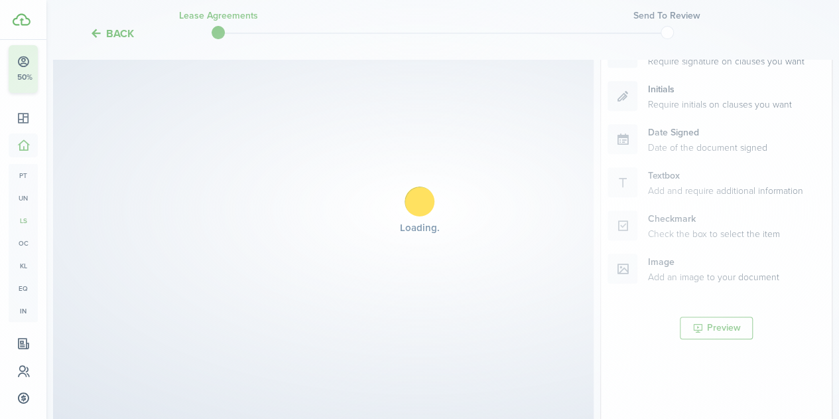
select select "fit"
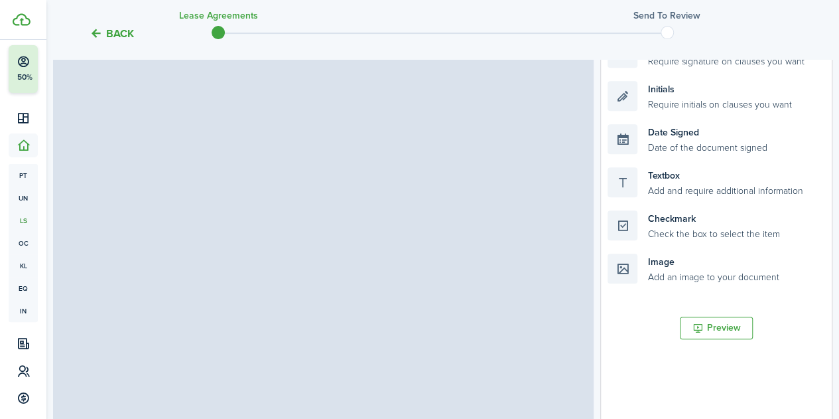
select select "fit"
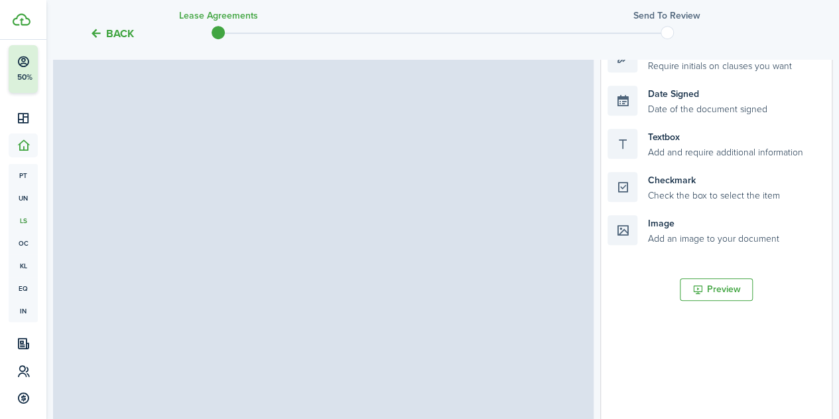
select select "fit"
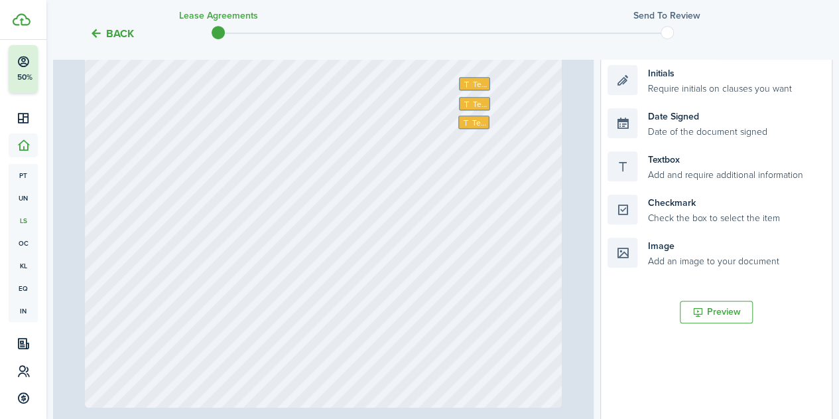
scroll to position [245, 0]
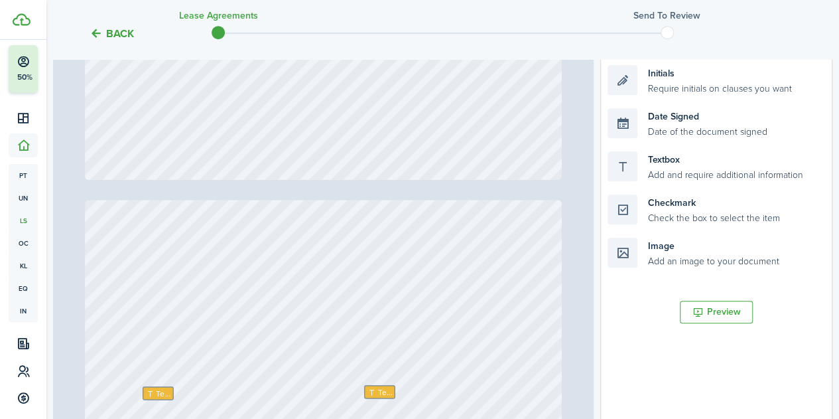
type input "2"
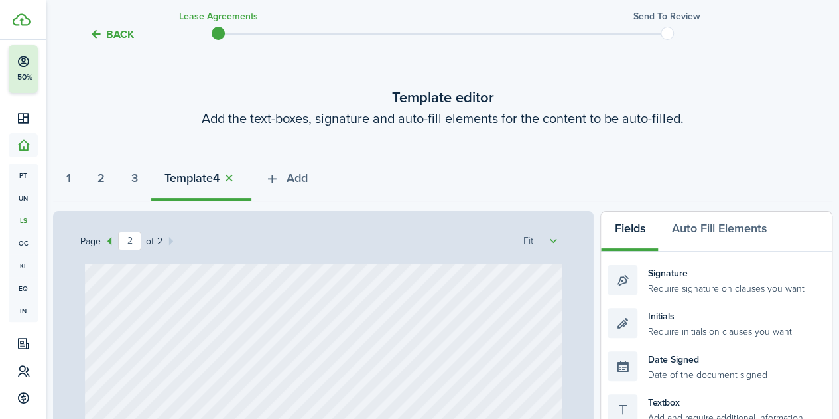
scroll to position [36, 0]
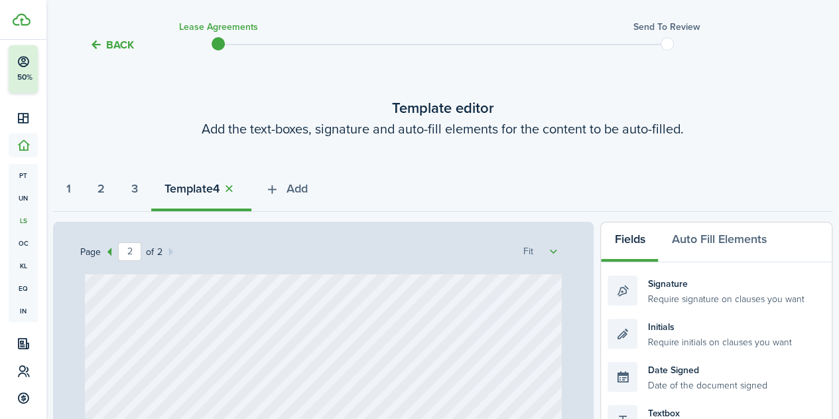
click at [238, 190] on button "button" at bounding box center [229, 188] width 19 height 15
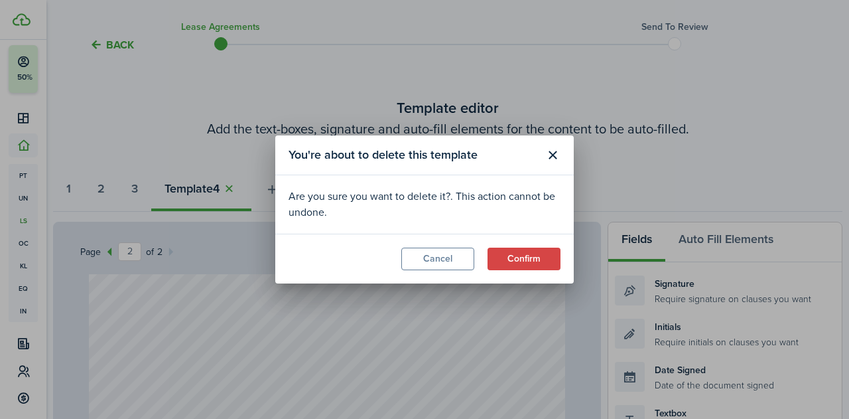
click at [495, 260] on button "Confirm" at bounding box center [524, 258] width 73 height 23
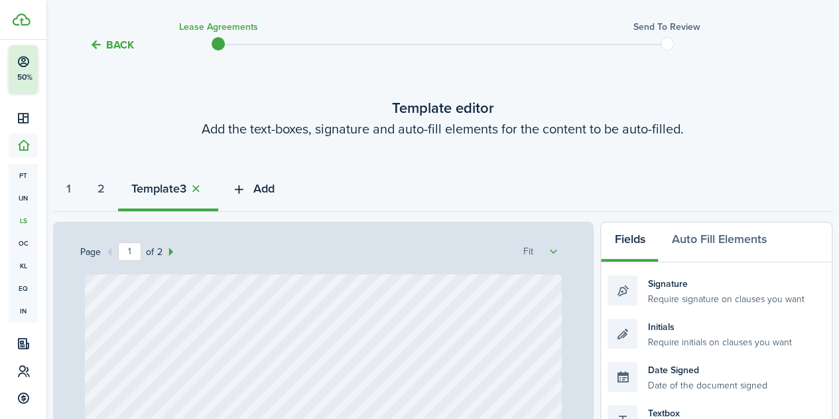
click at [263, 194] on span "Add" at bounding box center [263, 189] width 21 height 18
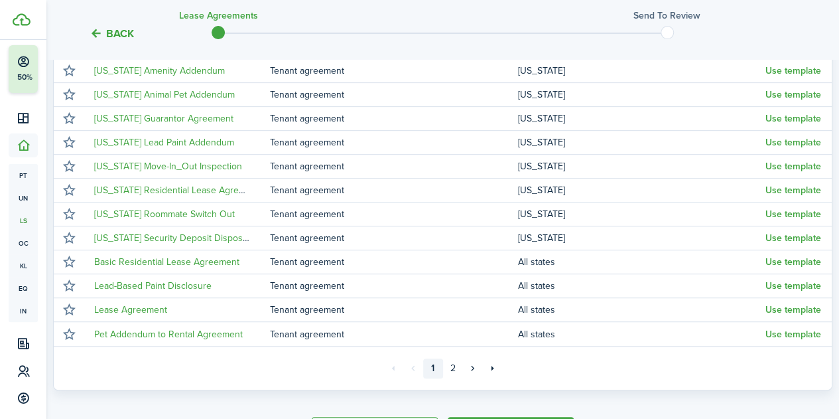
scroll to position [0, 0]
click at [457, 367] on link "2" at bounding box center [453, 367] width 20 height 20
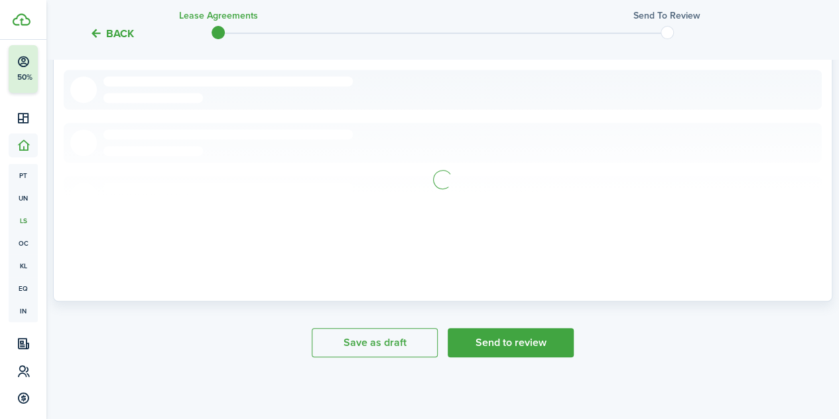
scroll to position [117, 0]
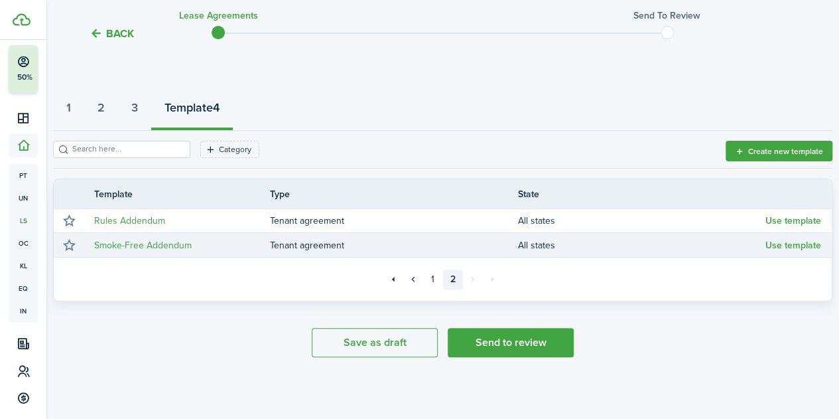
click at [813, 246] on button "Use template" at bounding box center [794, 245] width 56 height 11
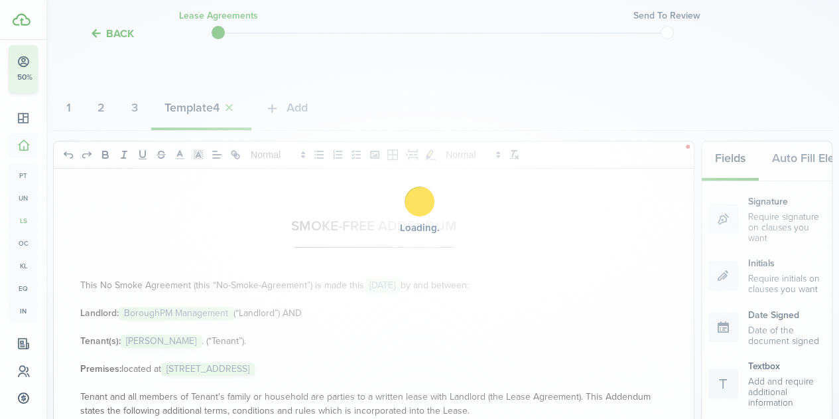
select select "fit"
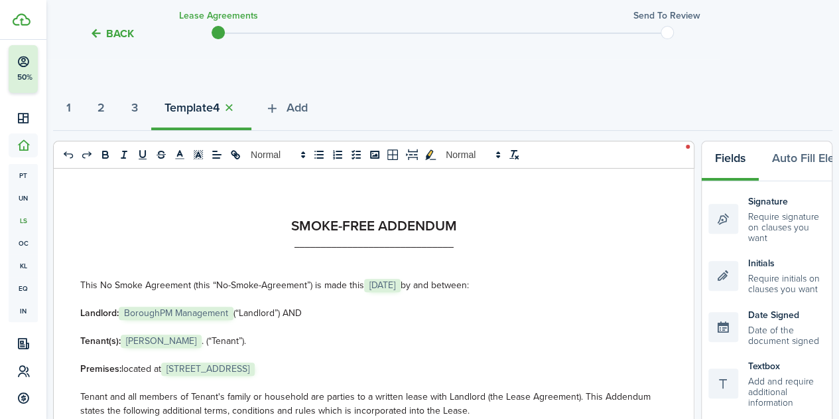
select select "fit"
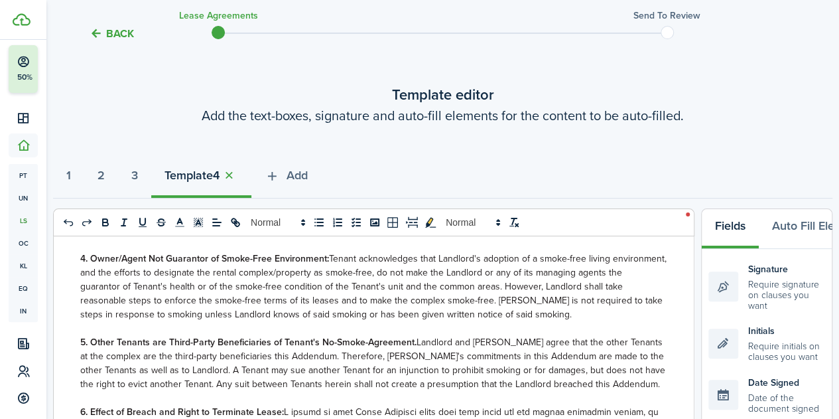
scroll to position [0, 0]
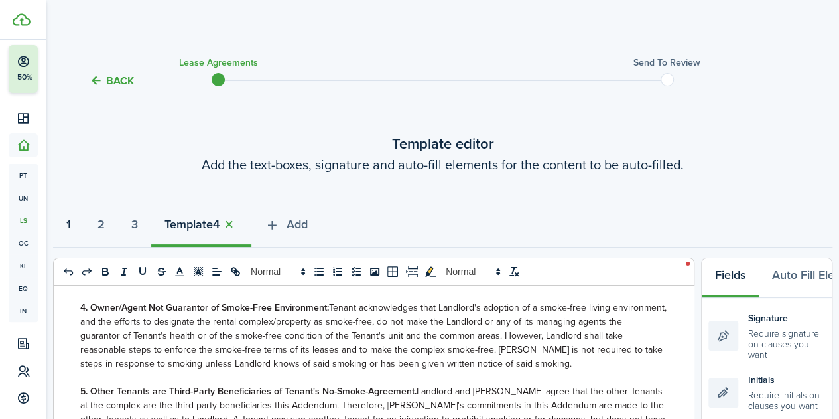
click at [77, 222] on button "1" at bounding box center [68, 228] width 31 height 40
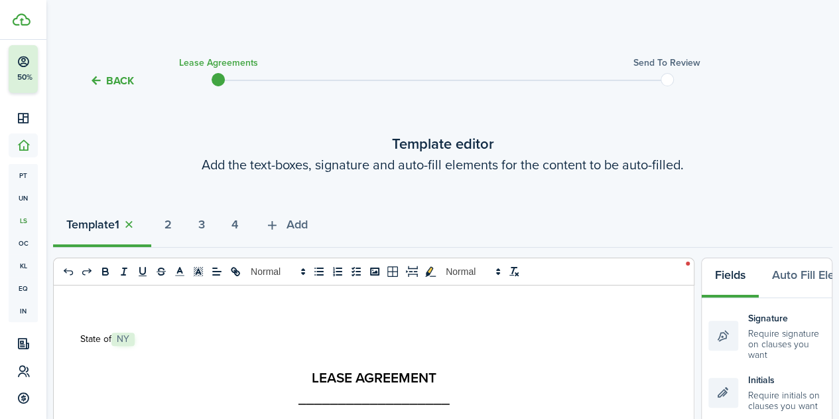
click at [135, 218] on button "button" at bounding box center [128, 224] width 19 height 15
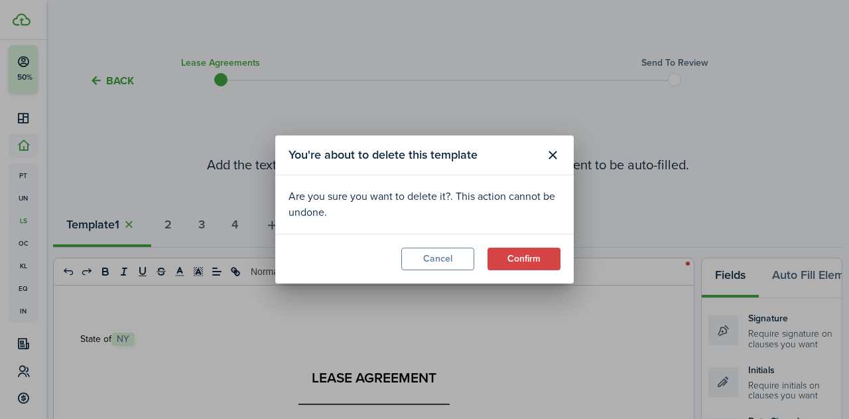
click at [516, 259] on button "Confirm" at bounding box center [524, 258] width 73 height 23
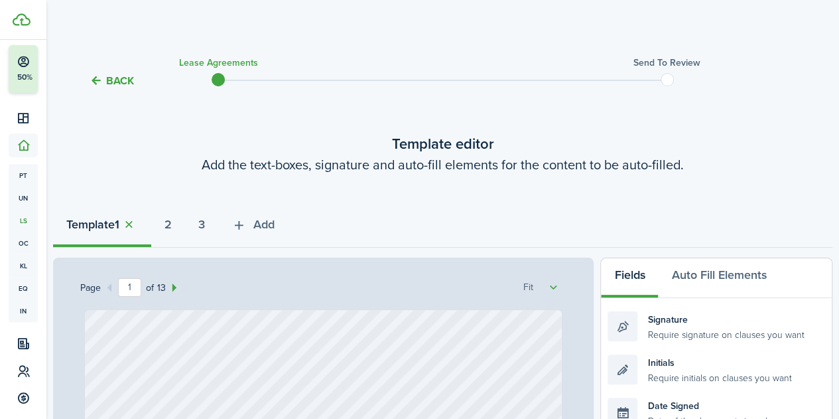
scroll to position [120, 0]
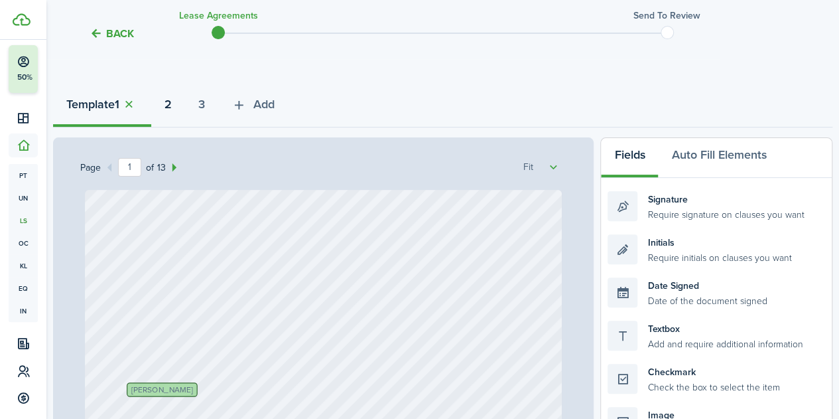
click at [183, 107] on button "2" at bounding box center [168, 108] width 34 height 40
click at [205, 109] on strong "3" at bounding box center [201, 105] width 7 height 18
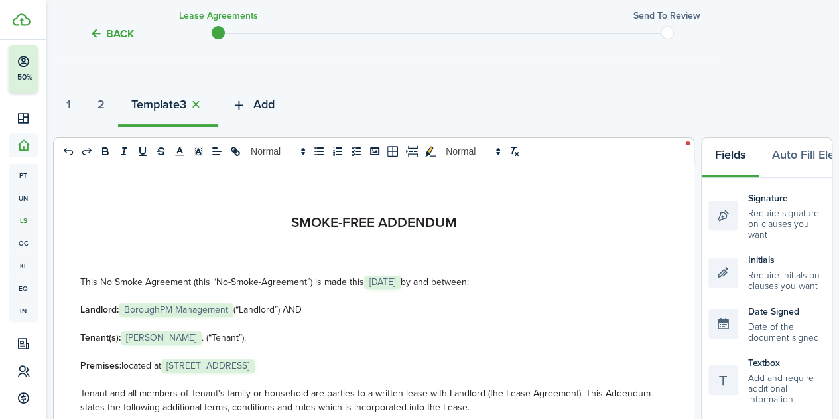
click at [271, 116] on button "Add" at bounding box center [253, 108] width 70 height 40
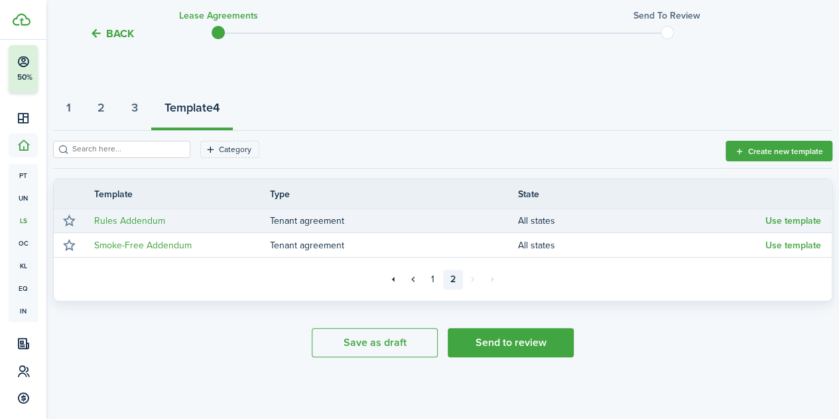
click at [803, 220] on button "Use template" at bounding box center [794, 221] width 56 height 11
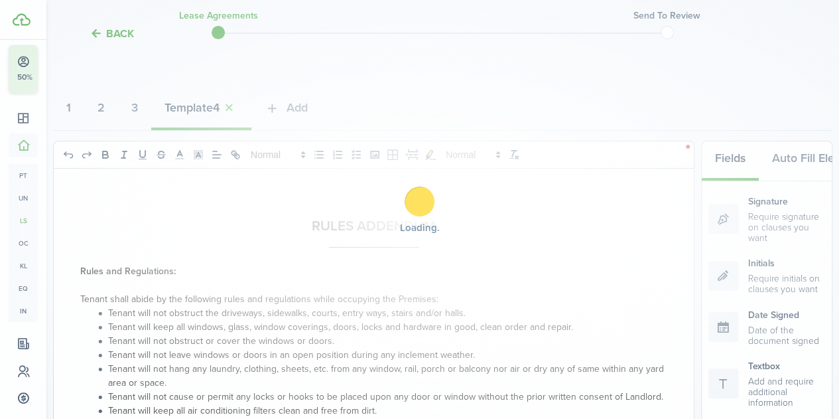
select select "fit"
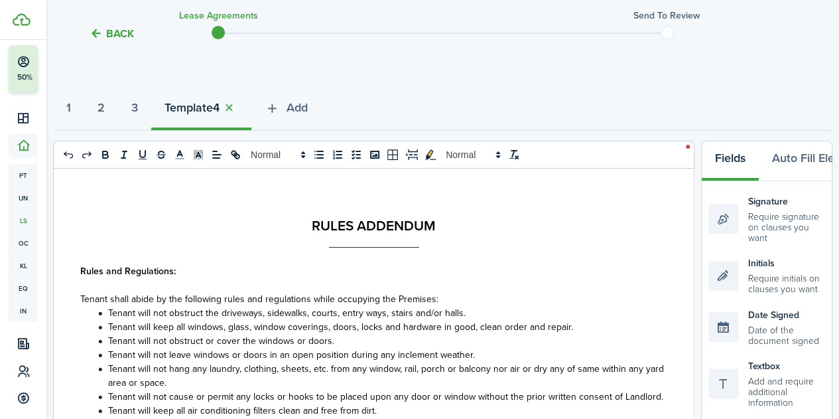
scroll to position [38, 0]
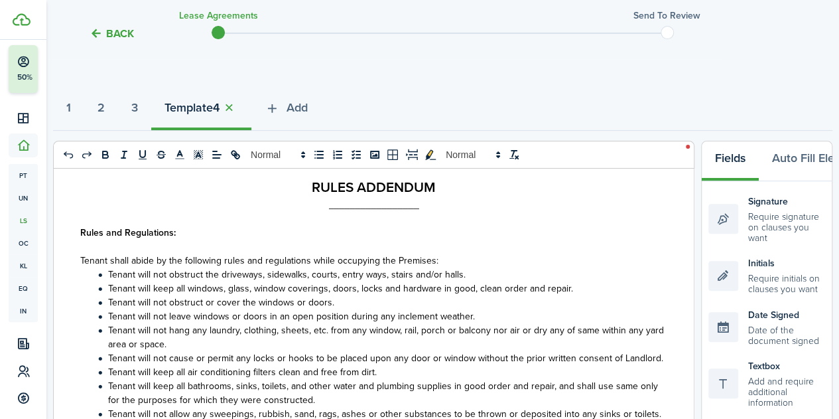
select select "fit"
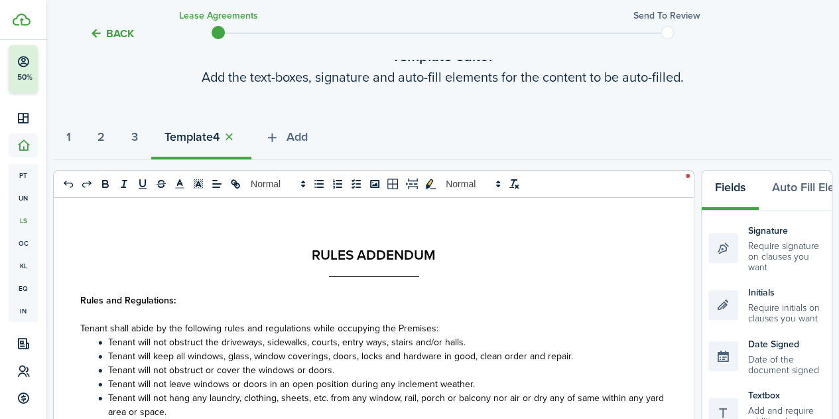
scroll to position [88, 0]
click at [238, 135] on button "button" at bounding box center [229, 136] width 19 height 15
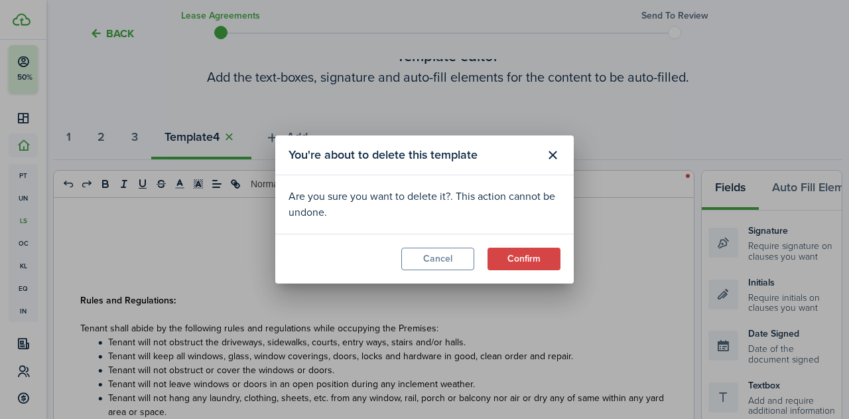
click at [522, 249] on button "Confirm" at bounding box center [524, 258] width 73 height 23
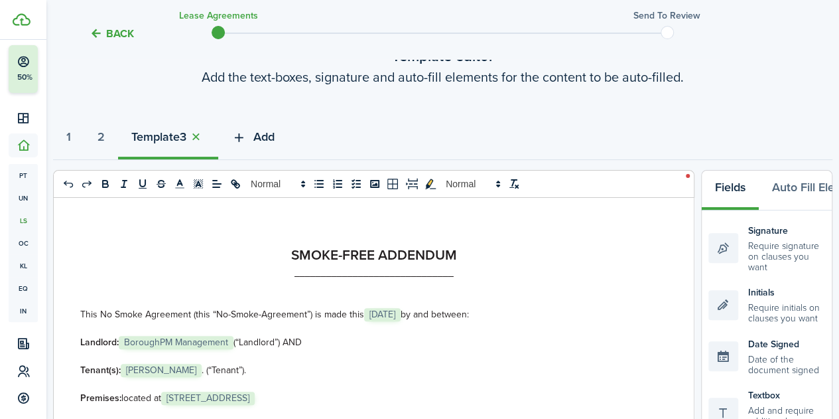
click at [275, 138] on span "Add" at bounding box center [263, 137] width 21 height 18
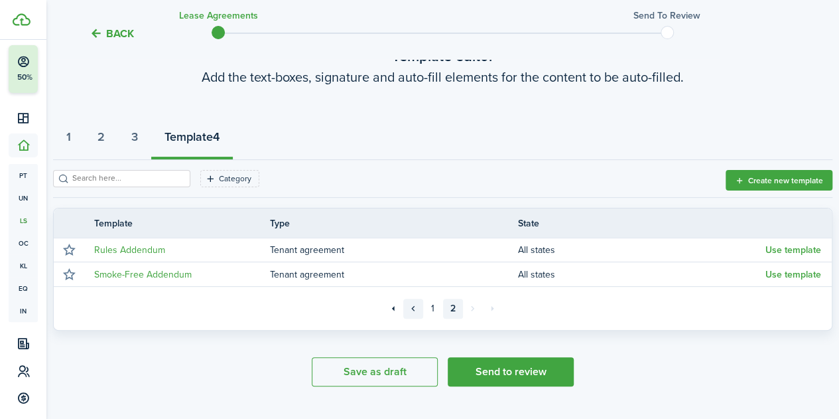
click at [418, 301] on link "«" at bounding box center [413, 309] width 20 height 20
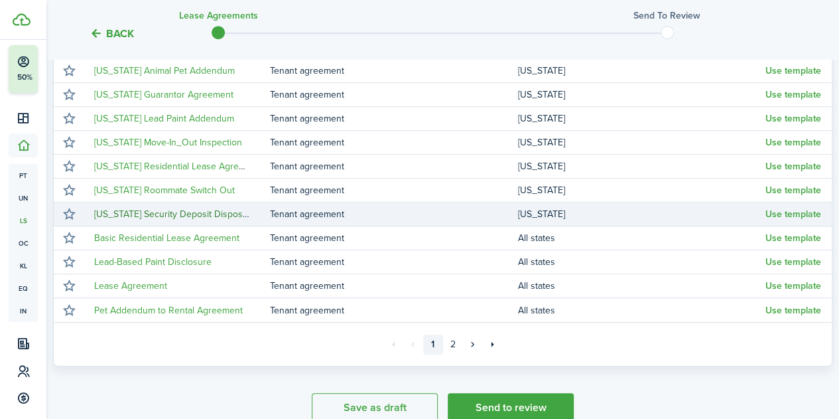
scroll to position [356, 0]
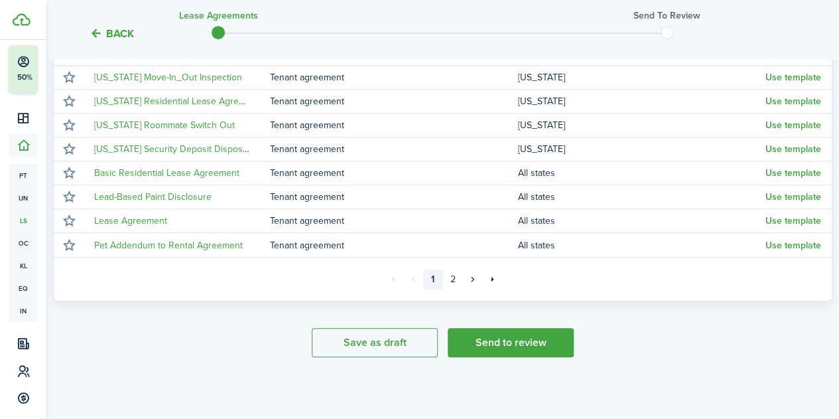
click at [356, 341] on button "Save as draft" at bounding box center [375, 342] width 126 height 29
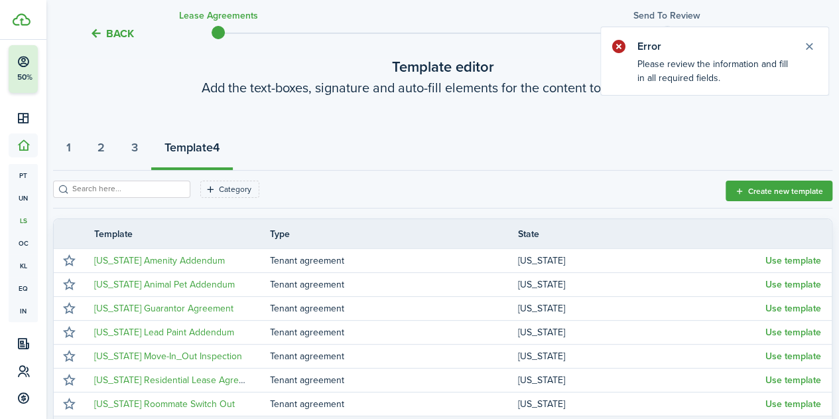
scroll to position [72, 0]
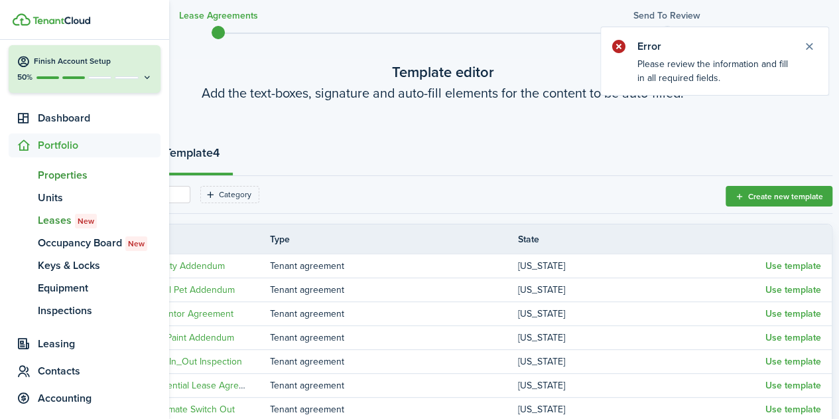
click at [79, 174] on span "Properties" at bounding box center [99, 175] width 123 height 16
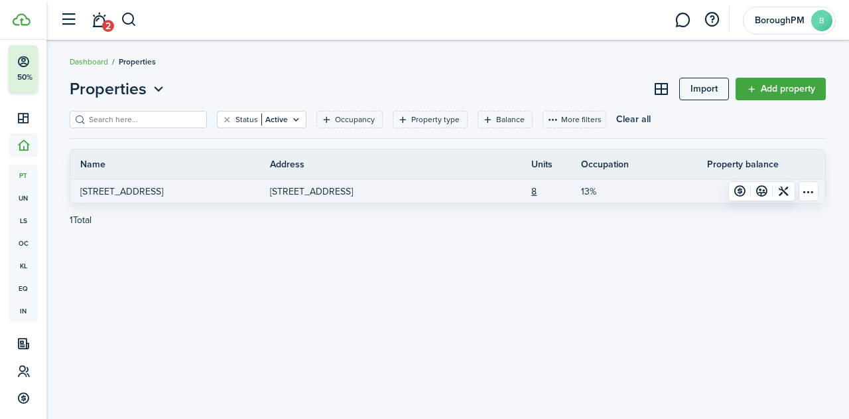
click at [318, 196] on p "[STREET_ADDRESS]" at bounding box center [311, 191] width 83 height 14
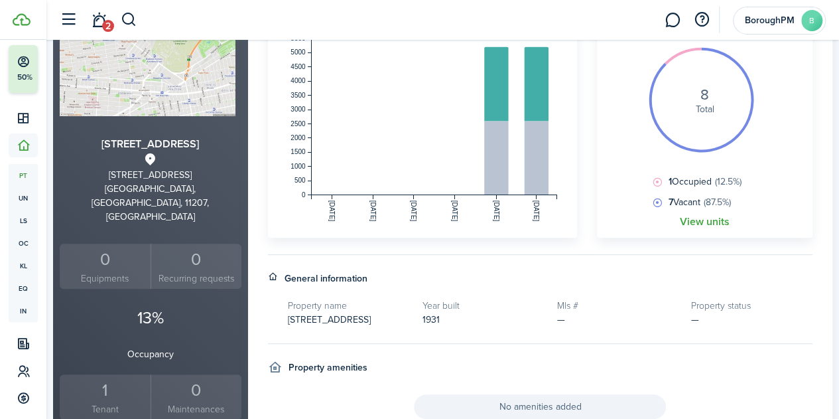
scroll to position [180, 0]
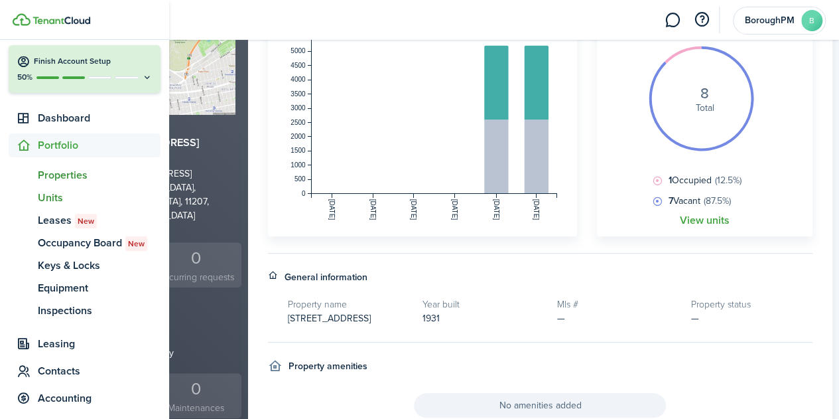
click at [52, 198] on span "Units" at bounding box center [99, 198] width 123 height 16
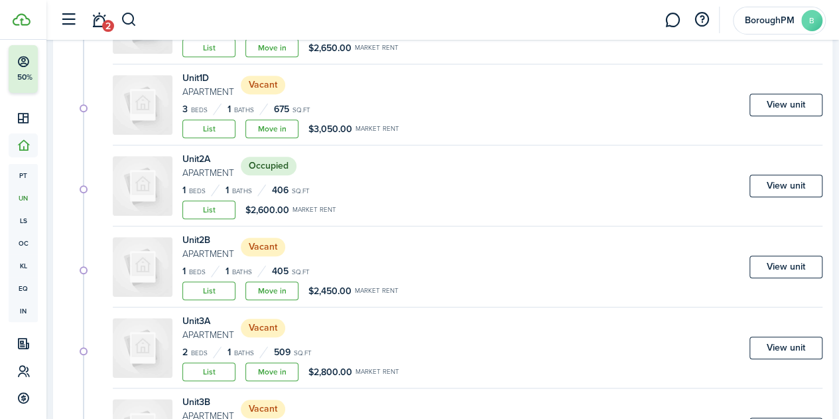
scroll to position [404, 0]
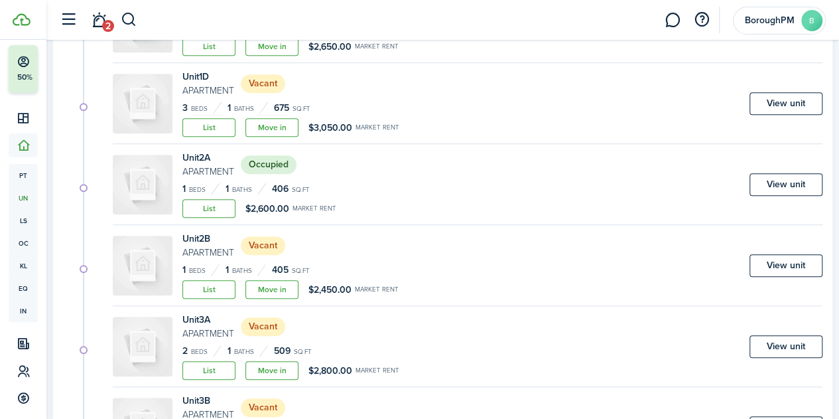
click at [787, 187] on link "View unit" at bounding box center [786, 184] width 73 height 23
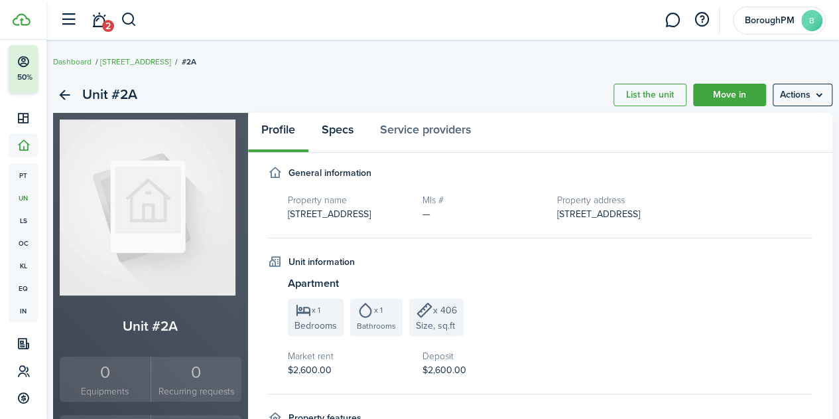
click at [361, 140] on link "Specs" at bounding box center [338, 133] width 58 height 40
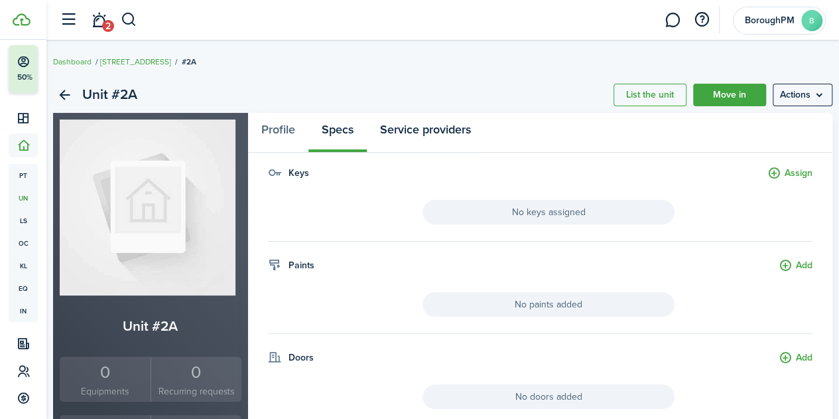
click at [433, 139] on link "Service providers" at bounding box center [425, 133] width 117 height 40
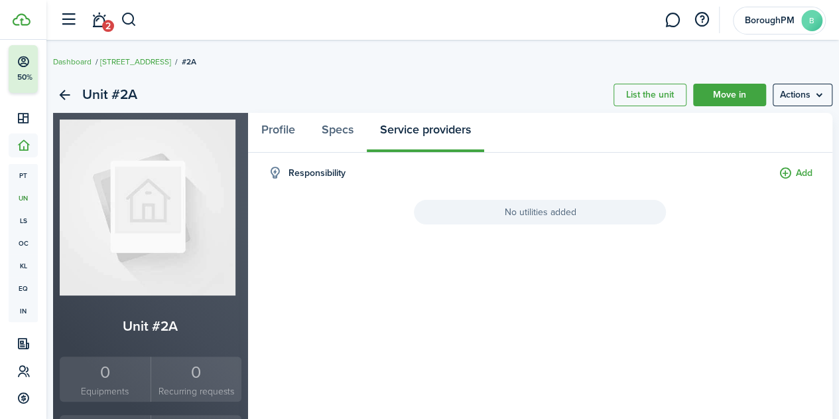
click at [803, 96] on menu-btn "Actions" at bounding box center [803, 95] width 60 height 23
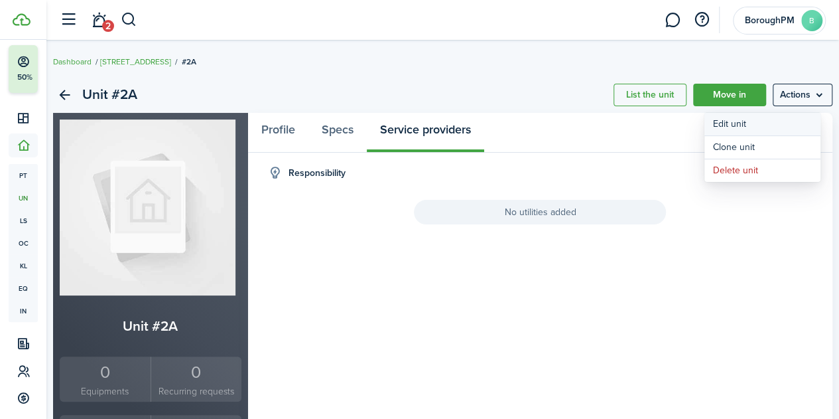
click at [777, 121] on link "Edit unit" at bounding box center [763, 124] width 116 height 23
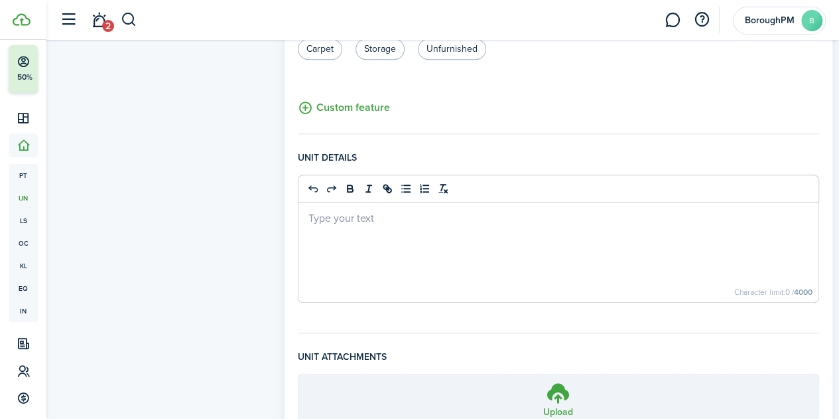
scroll to position [600, 0]
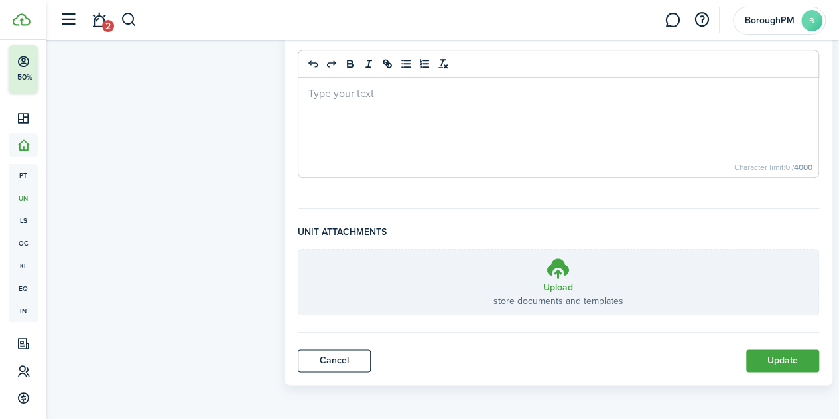
click at [334, 355] on link "Cancel" at bounding box center [334, 360] width 73 height 23
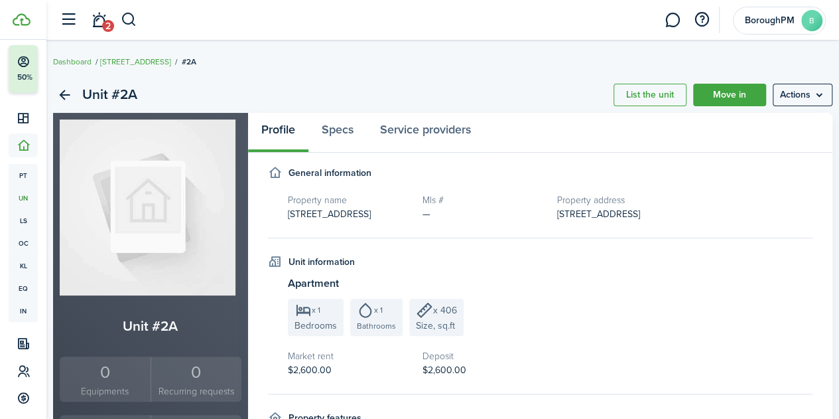
click at [706, 97] on link "Move in" at bounding box center [729, 95] width 73 height 23
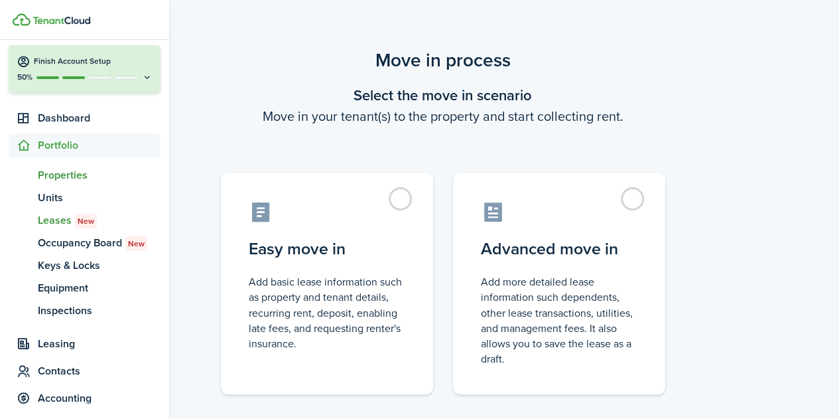
click at [82, 185] on link "pt Properties" at bounding box center [85, 175] width 152 height 23
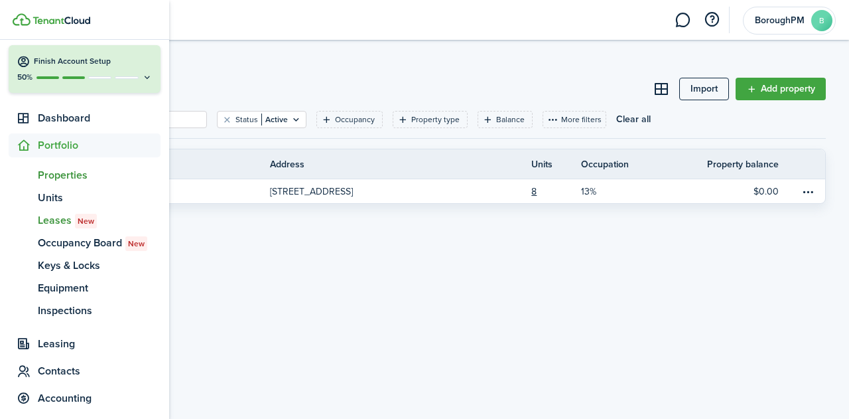
click at [66, 220] on span "Leases New" at bounding box center [99, 220] width 123 height 16
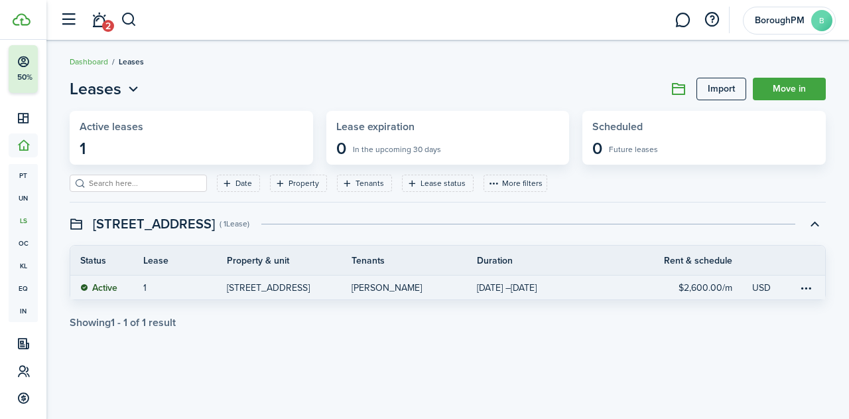
click at [396, 290] on link "[PERSON_NAME]" at bounding box center [414, 287] width 125 height 24
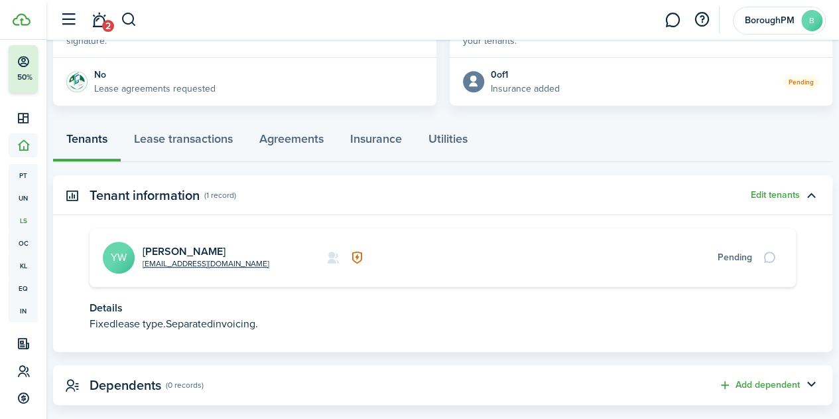
scroll to position [288, 0]
click at [207, 149] on link "Lease transactions" at bounding box center [183, 143] width 125 height 40
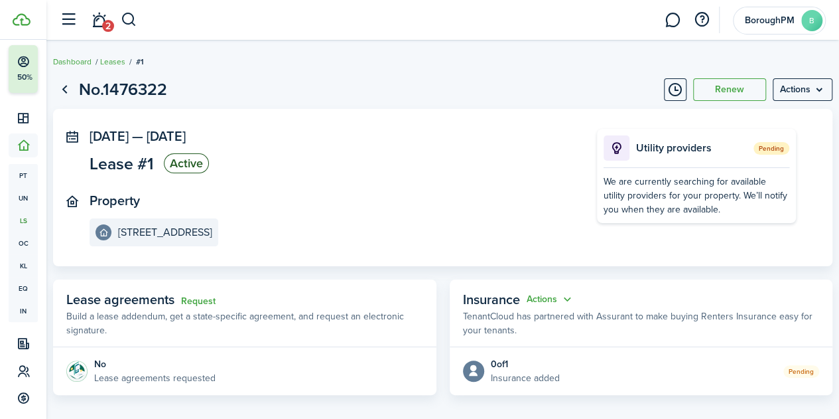
click at [798, 90] on menu-btn "Actions" at bounding box center [803, 89] width 60 height 23
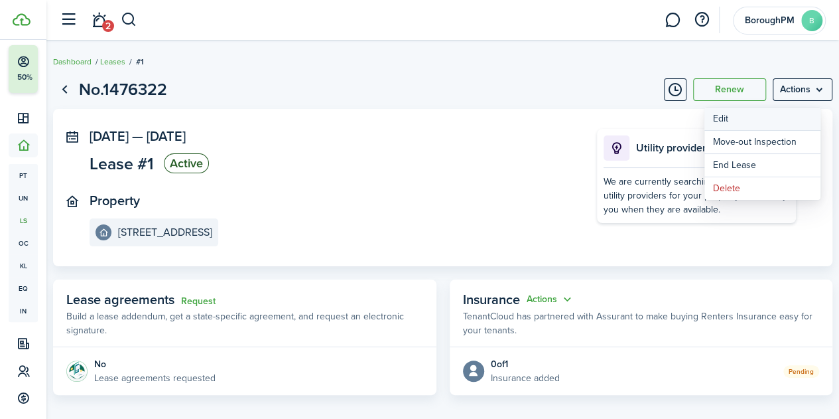
click at [771, 116] on button "Edit" at bounding box center [763, 118] width 116 height 23
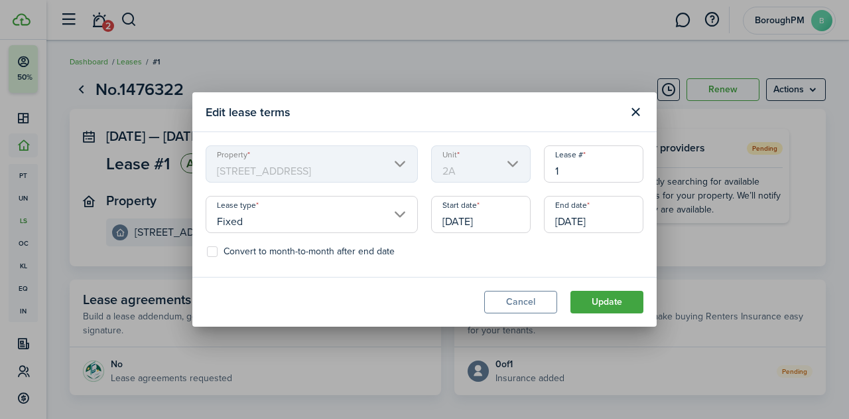
click at [492, 223] on input "[DATE]" at bounding box center [481, 214] width 100 height 37
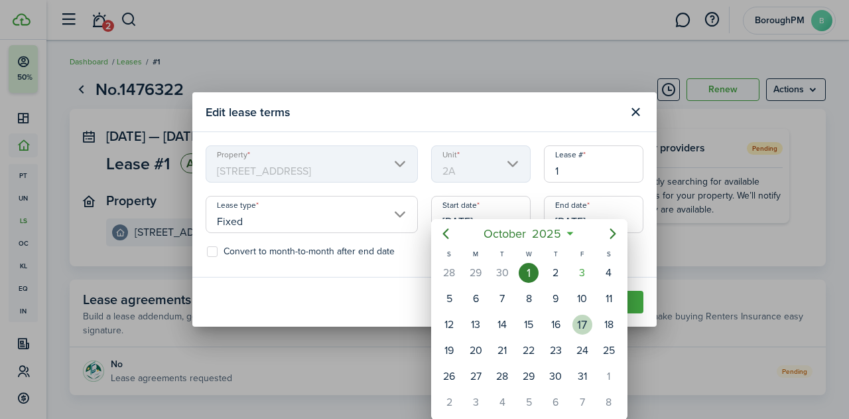
click at [581, 324] on div "17" at bounding box center [583, 324] width 20 height 20
type input "[DATE]"
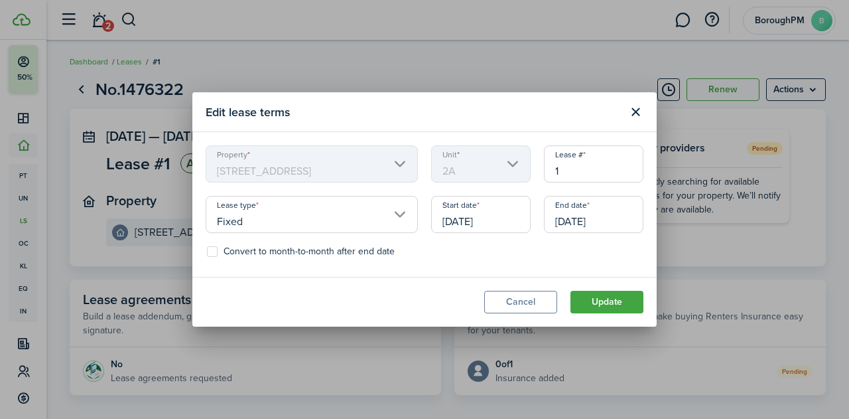
click at [633, 117] on button "Close modal" at bounding box center [635, 112] width 23 height 23
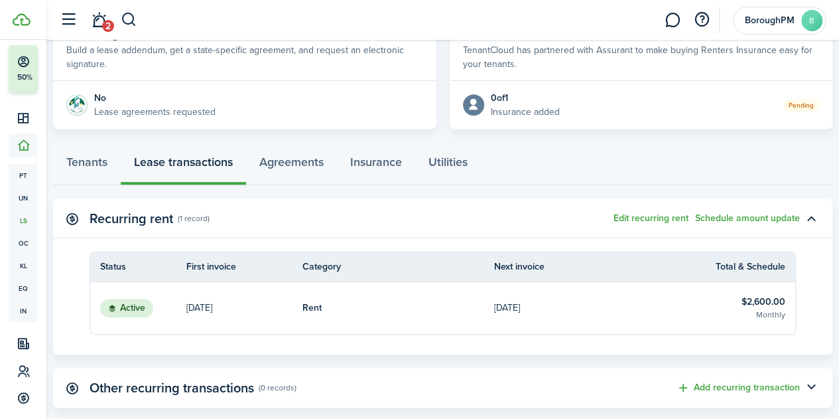
scroll to position [339, 0]
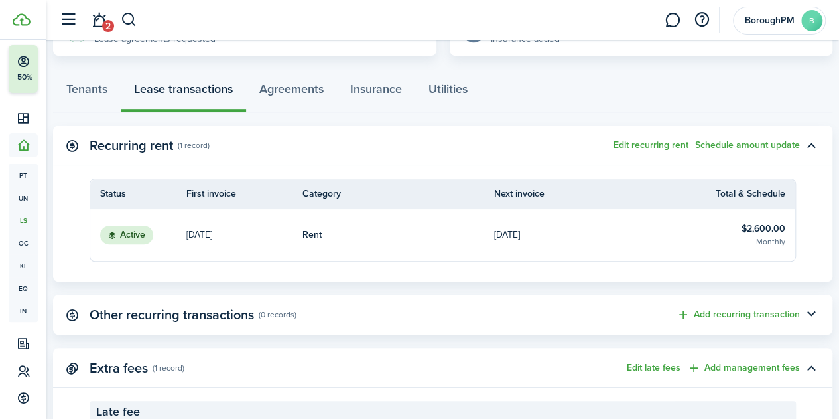
drag, startPoint x: 435, startPoint y: 243, endPoint x: 407, endPoint y: 238, distance: 29.1
click at [407, 238] on link "Rent" at bounding box center [399, 235] width 192 height 52
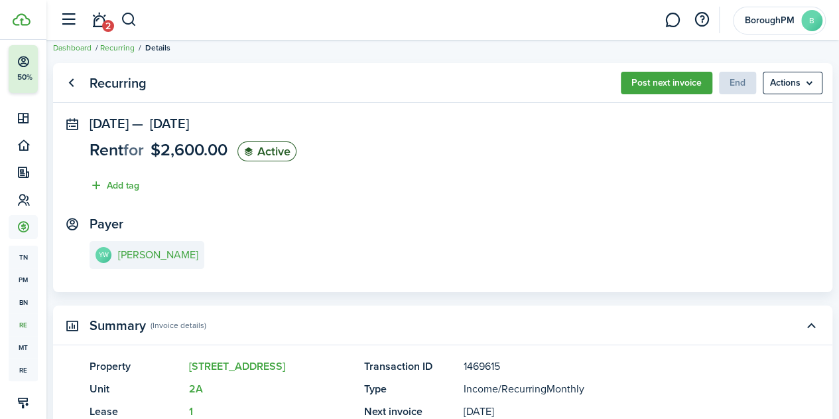
scroll to position [13, 0]
click at [782, 83] on menu-btn "Actions" at bounding box center [793, 83] width 60 height 23
click at [413, 165] on panel-main-section "[DATE] — [DATE] Rent for $2,600.00 Active Add tag" at bounding box center [443, 159] width 707 height 84
click at [82, 91] on link "Go back" at bounding box center [71, 83] width 23 height 23
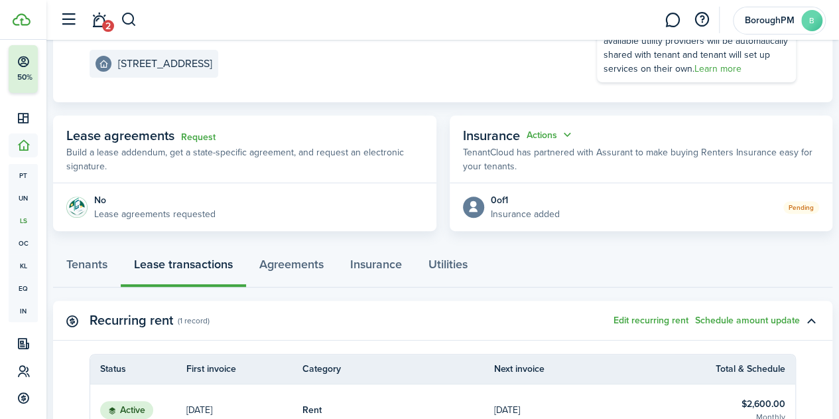
scroll to position [31, 0]
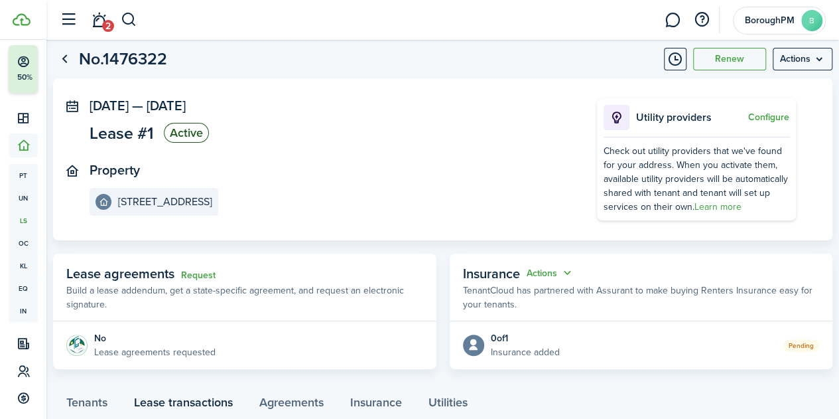
click at [791, 67] on menu-btn "Actions" at bounding box center [803, 59] width 60 height 23
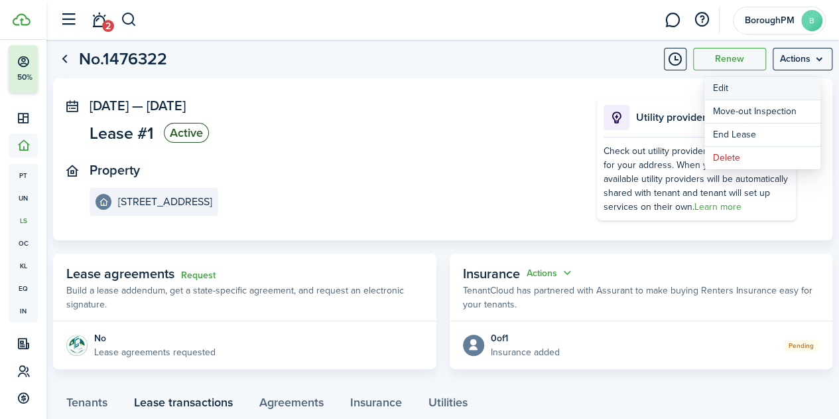
click at [769, 86] on button "Edit" at bounding box center [763, 88] width 116 height 23
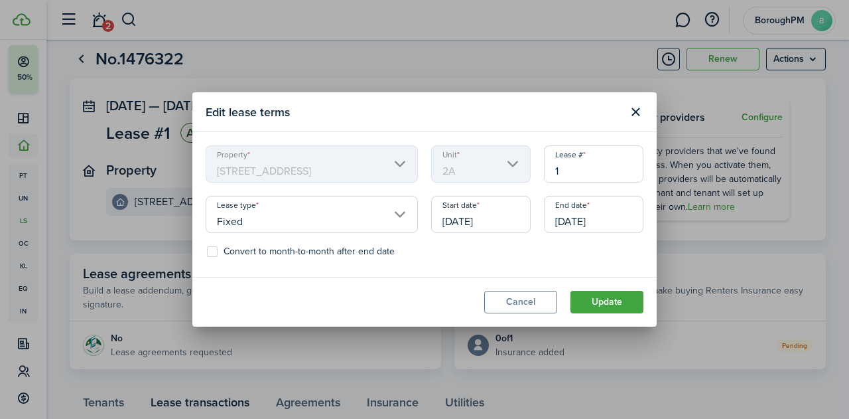
click at [495, 217] on input "[DATE]" at bounding box center [481, 214] width 100 height 37
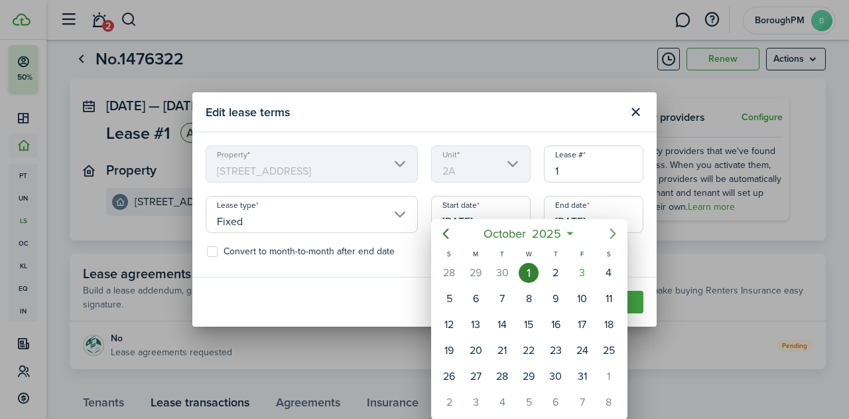
click at [612, 234] on icon "Next page" at bounding box center [613, 234] width 16 height 16
click at [606, 279] on div "1" at bounding box center [609, 273] width 20 height 20
type input "[DATE]"
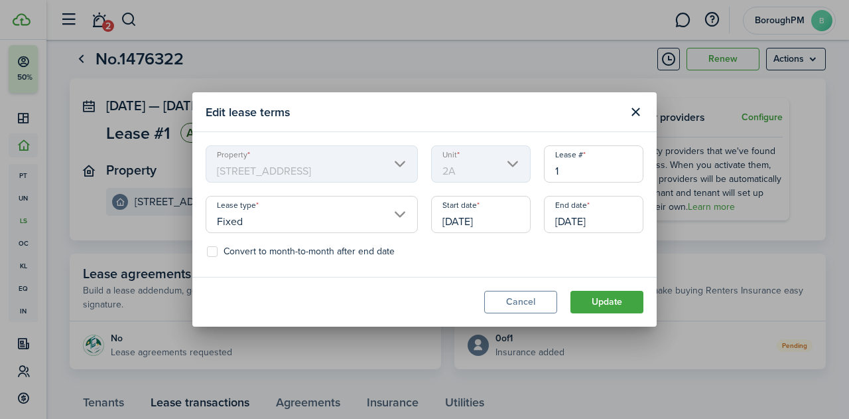
click at [615, 309] on button "Update" at bounding box center [607, 302] width 73 height 23
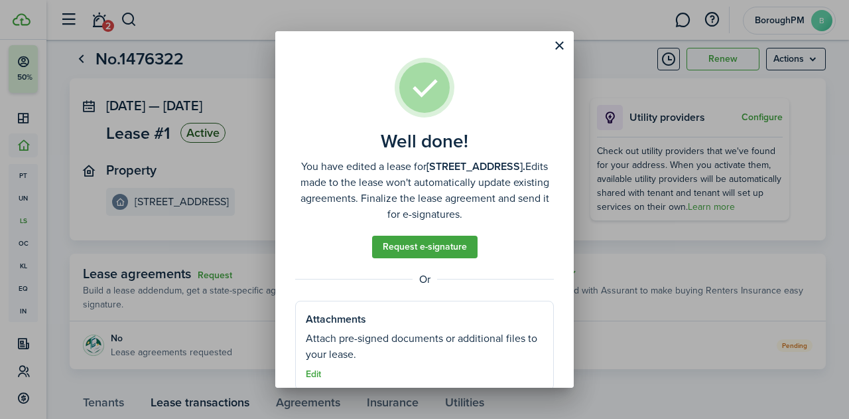
click at [563, 47] on button "Close modal" at bounding box center [559, 46] width 23 height 23
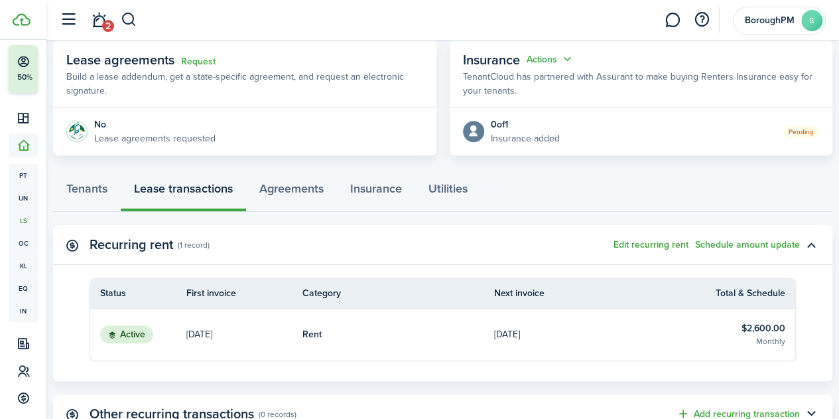
scroll to position [307, 0]
